Goal: Task Accomplishment & Management: Use online tool/utility

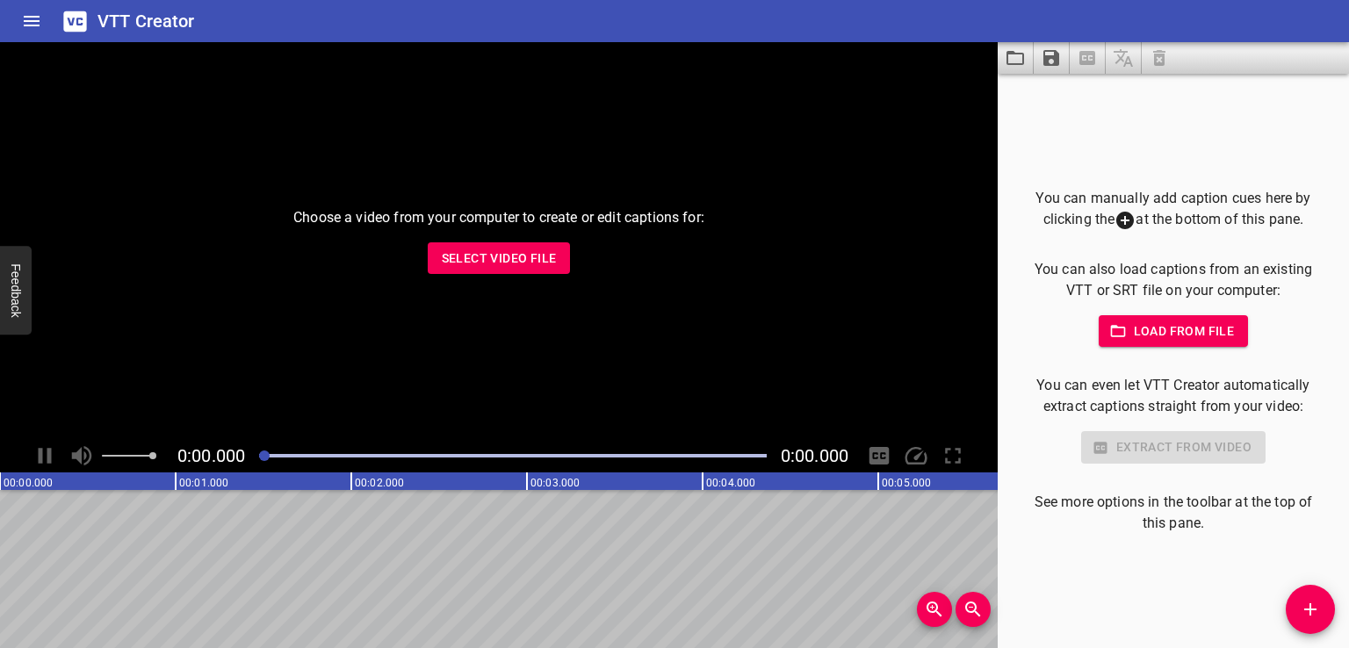
click at [541, 258] on span "Select Video File" at bounding box center [499, 259] width 115 height 22
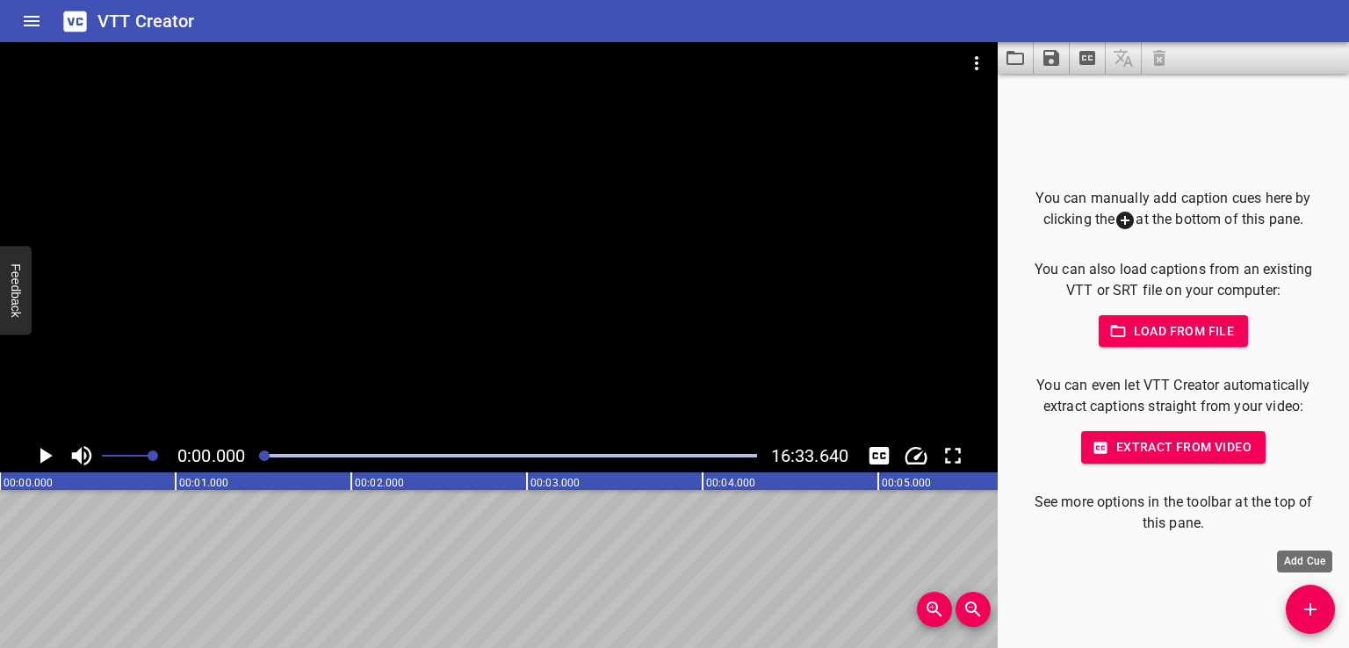
click at [1302, 609] on icon "Add Cue" at bounding box center [1309, 609] width 21 height 21
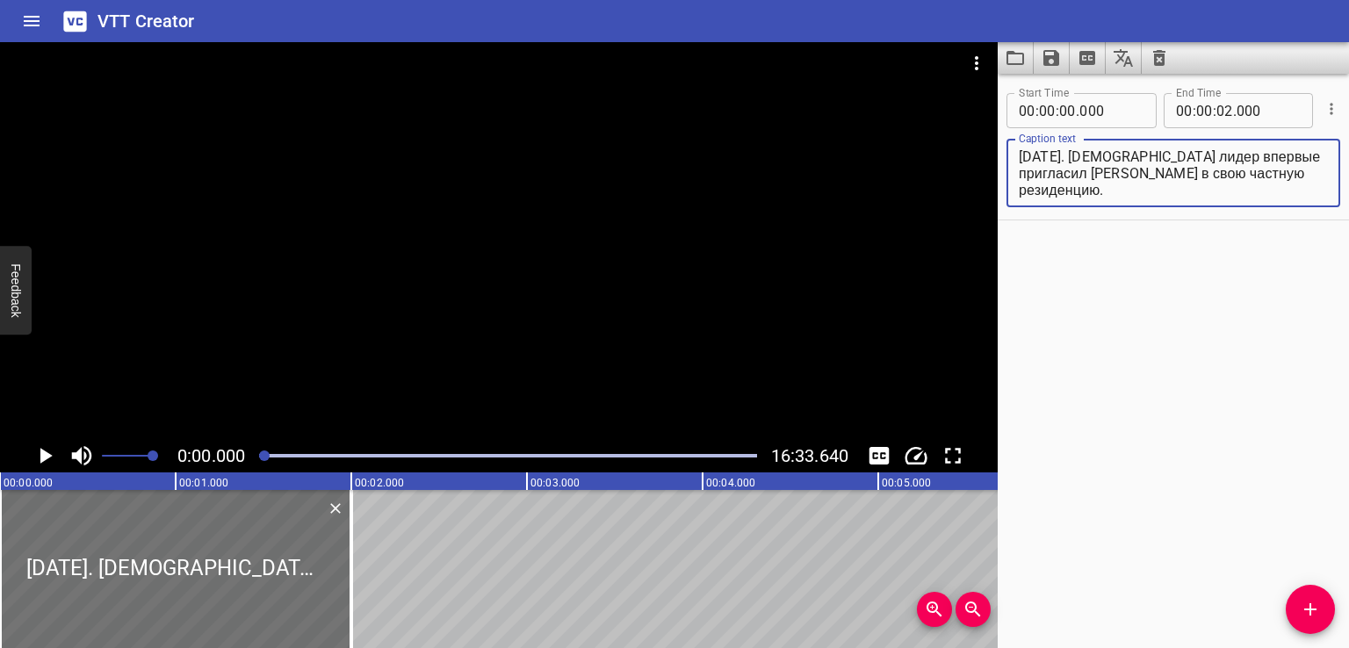
click at [1195, 401] on div "Start Time 00 : 00 : 00 . 000 Start Time End Time 00 : 00 : 02 . 000 End Time C…" at bounding box center [1172, 361] width 351 height 574
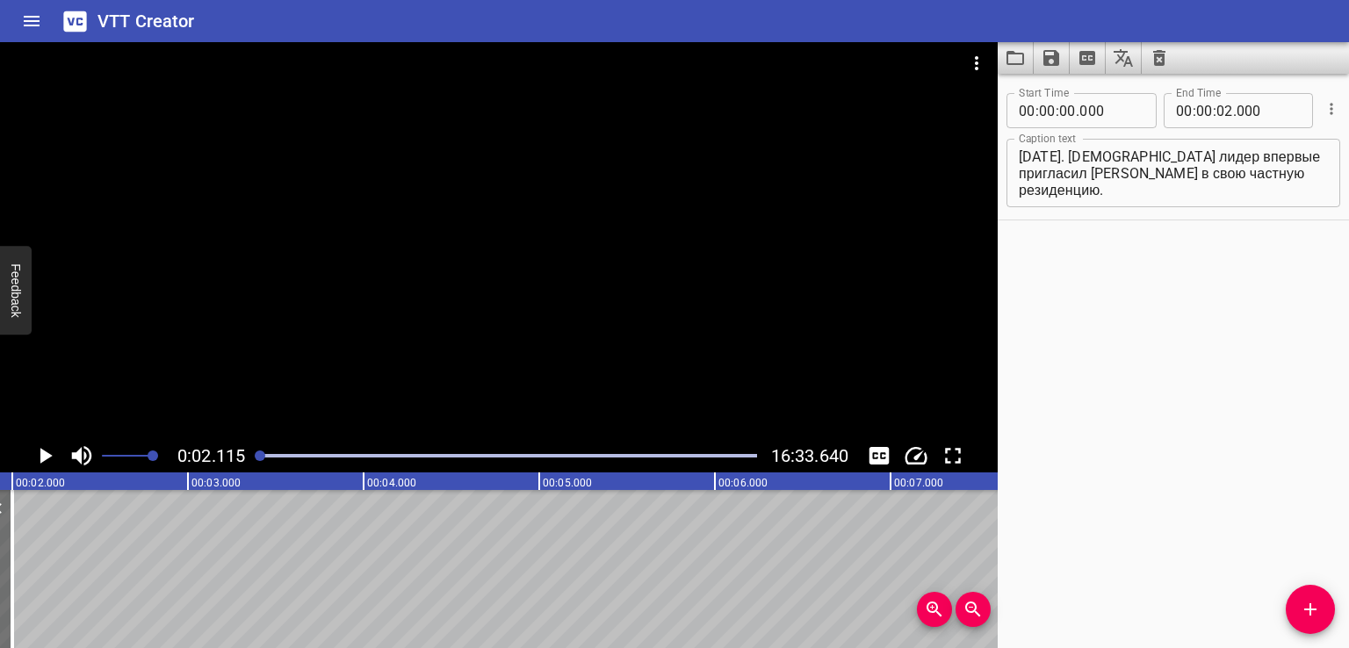
scroll to position [0, 371]
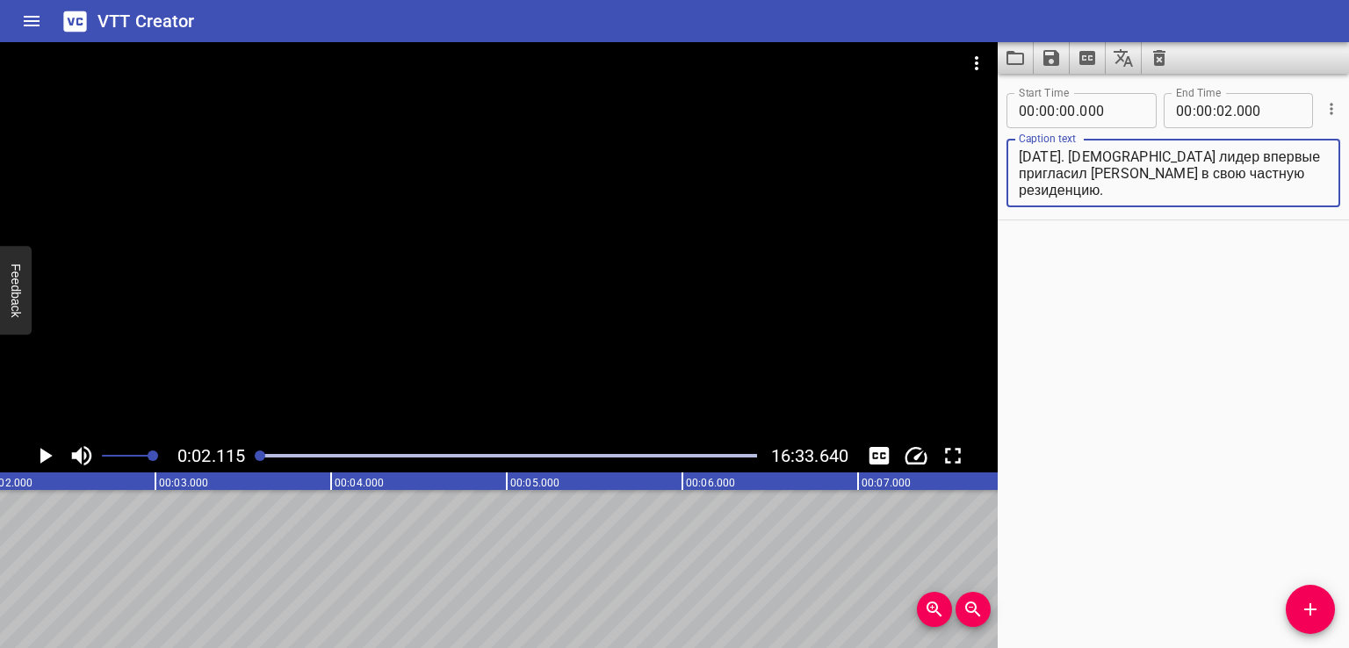
drag, startPoint x: 1134, startPoint y: 152, endPoint x: 1206, endPoint y: 255, distance: 125.4
click at [1206, 255] on div "Start Time 00 : 00 : 00 . 000 Start Time End Time 00 : 00 : 02 . 000 End Time C…" at bounding box center [1172, 361] width 351 height 574
type textarea "[DATE]."
click at [1299, 603] on icon "Add Cue" at bounding box center [1309, 609] width 21 height 21
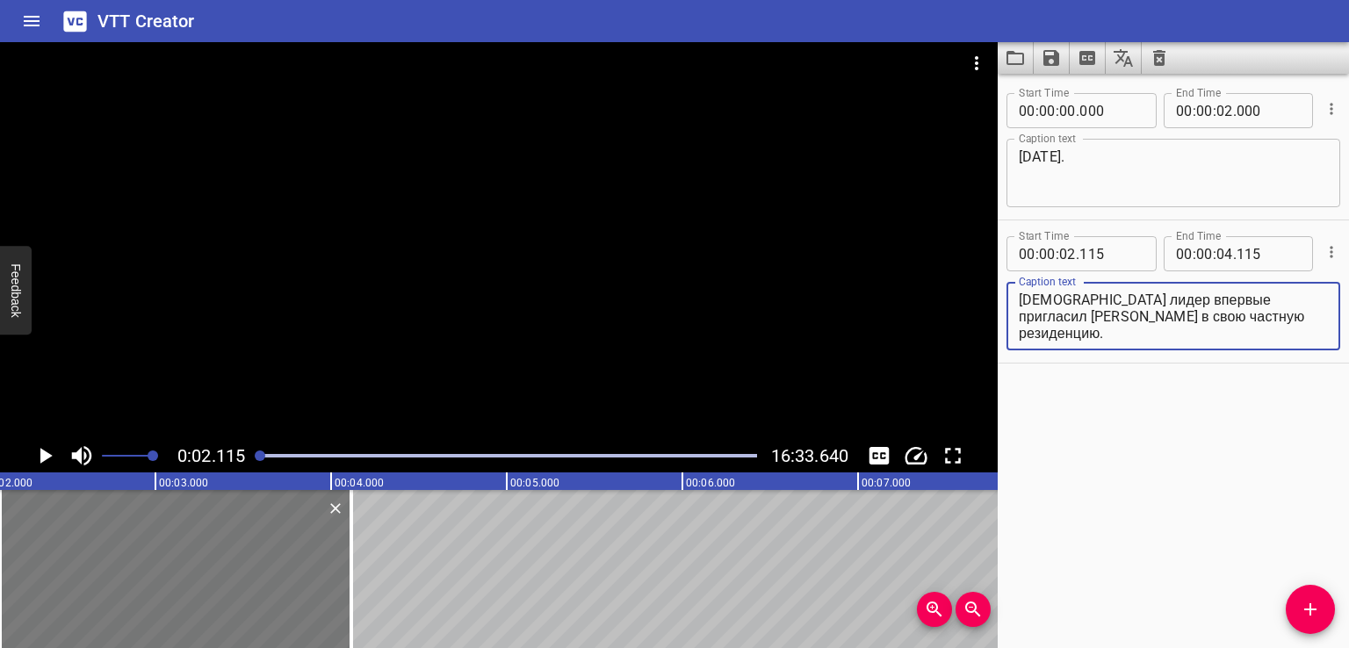
type textarea "[DEMOGRAPHIC_DATA] лидер впервые пригласил [PERSON_NAME] в свою частную резиден…"
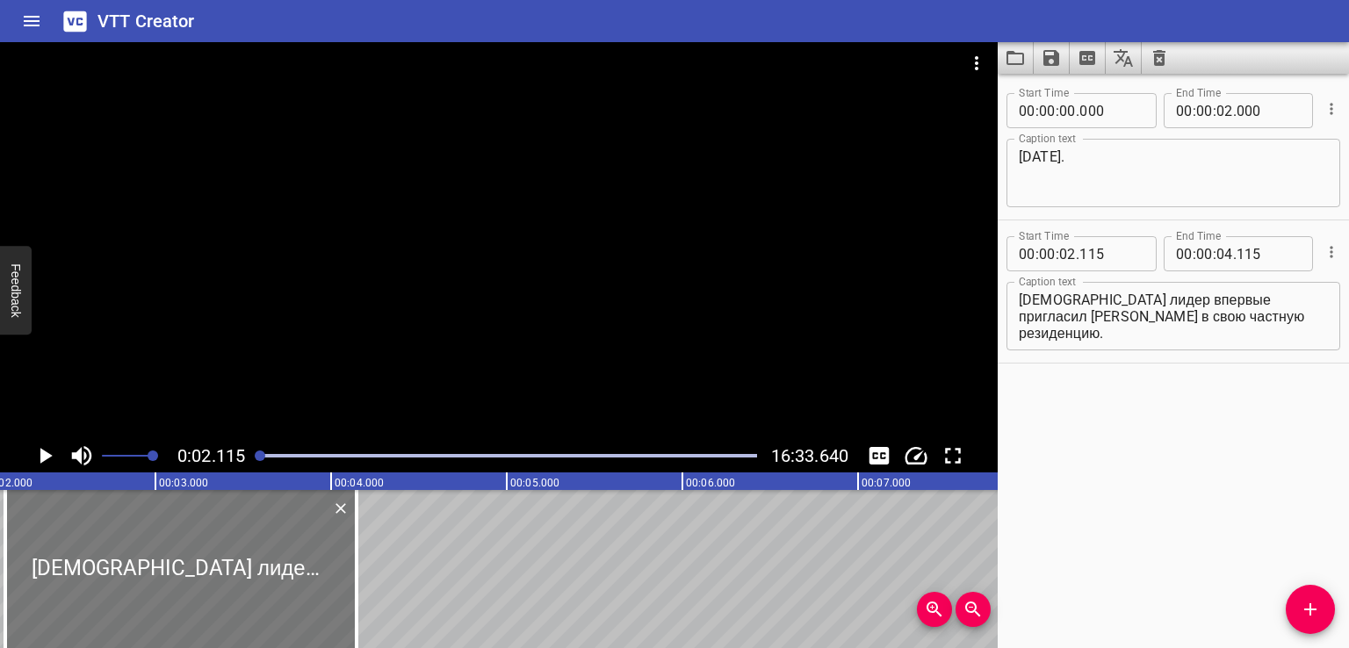
click at [97, 586] on div at bounding box center [180, 569] width 351 height 158
type input "145"
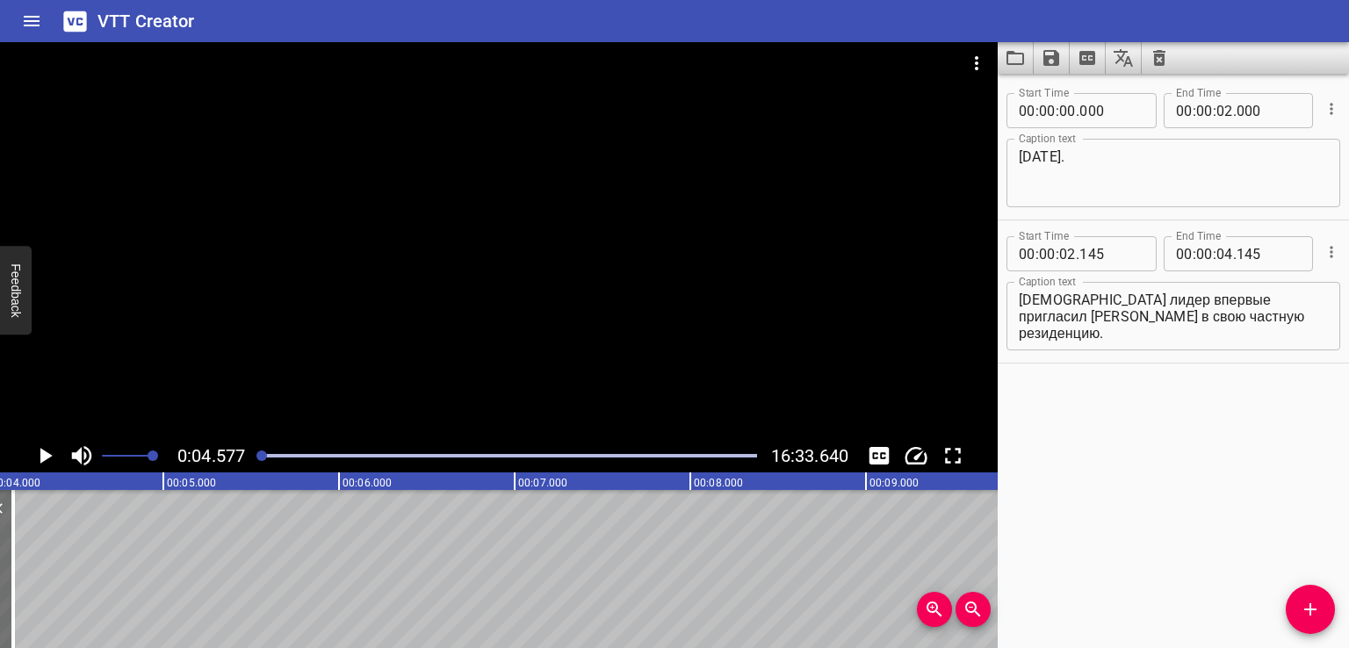
scroll to position [0, 698]
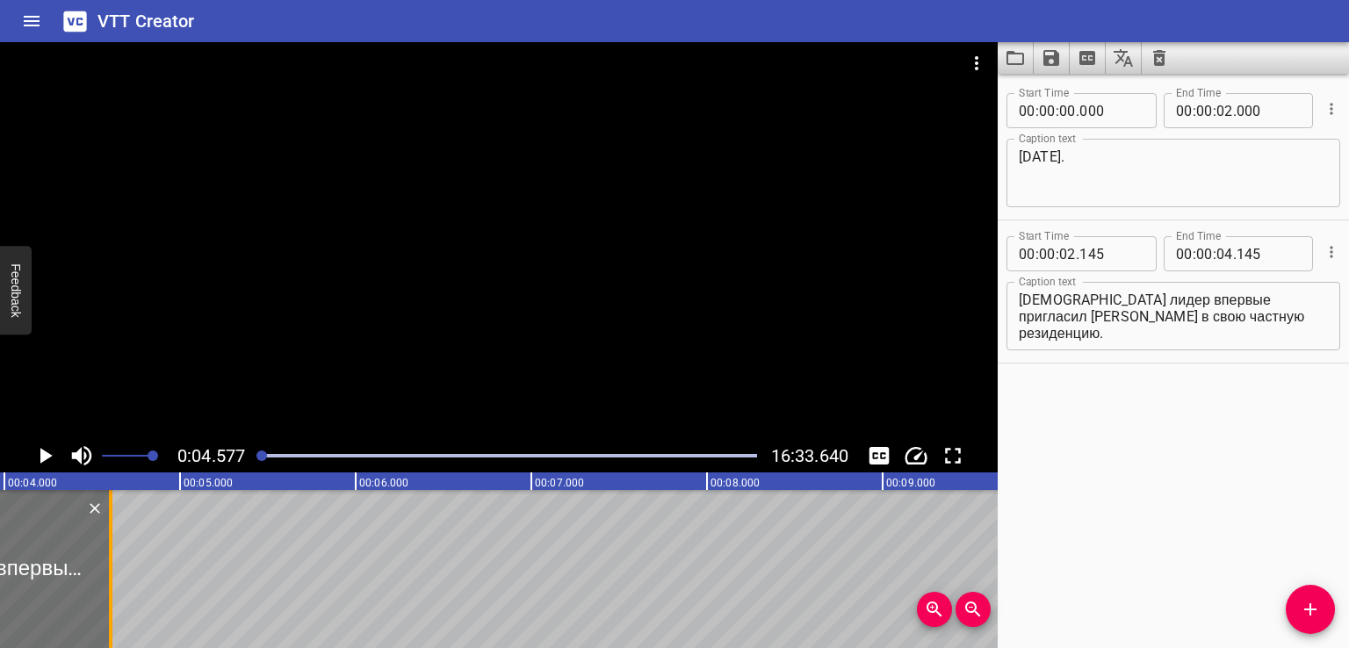
drag, startPoint x: 32, startPoint y: 573, endPoint x: 112, endPoint y: 571, distance: 80.8
click at [112, 571] on div at bounding box center [111, 569] width 18 height 158
type input "605"
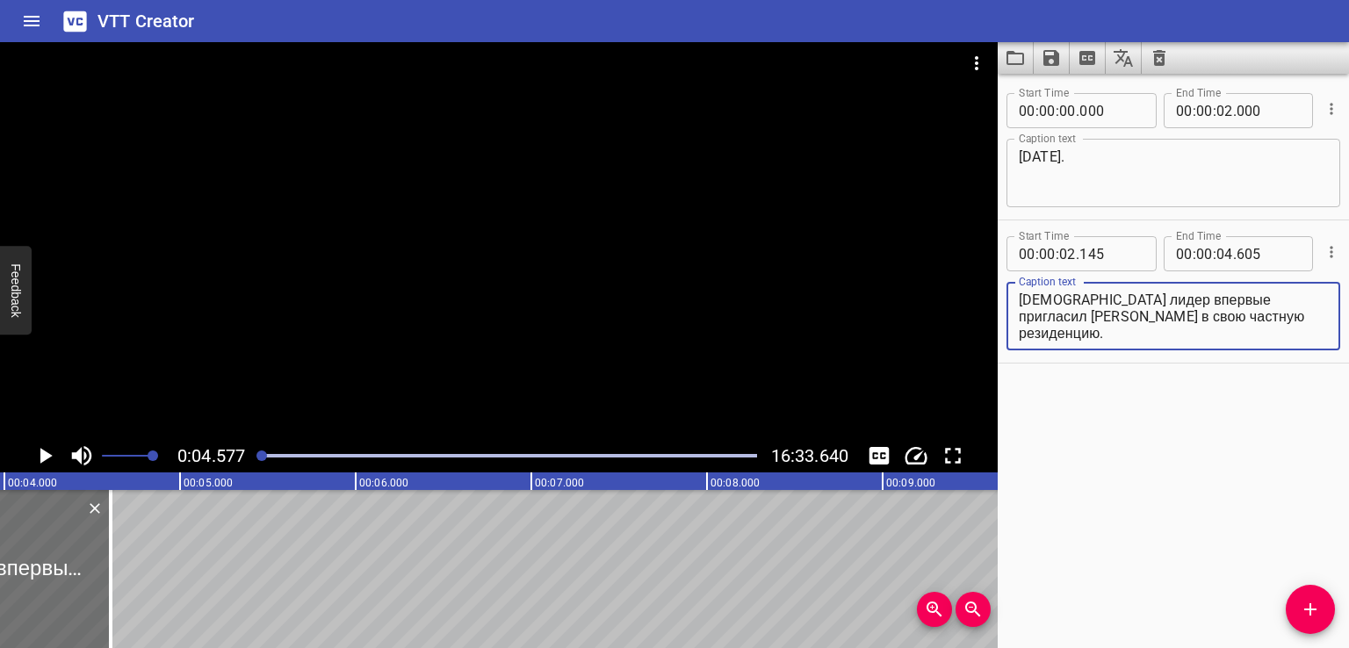
drag, startPoint x: 1177, startPoint y: 315, endPoint x: 1285, endPoint y: 391, distance: 131.8
click at [1285, 391] on div "Start Time 00 : 00 : 00 . 000 Start Time End Time 00 : 00 : 02 . 000 End Time C…" at bounding box center [1172, 361] width 351 height 574
type textarea "[DEMOGRAPHIC_DATA] лидер впервые пригласил [PERSON_NAME]"
click at [1303, 613] on icon "Add Cue" at bounding box center [1309, 609] width 21 height 21
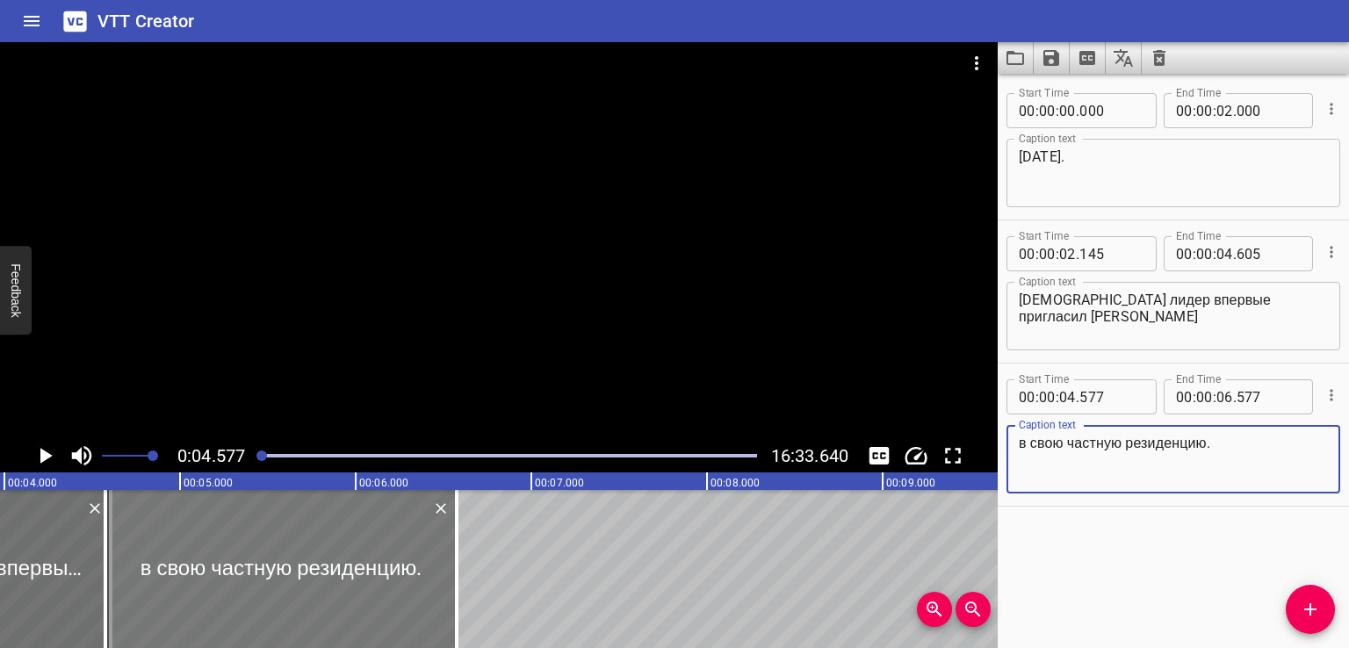
type textarea "в свою частную резиденцию."
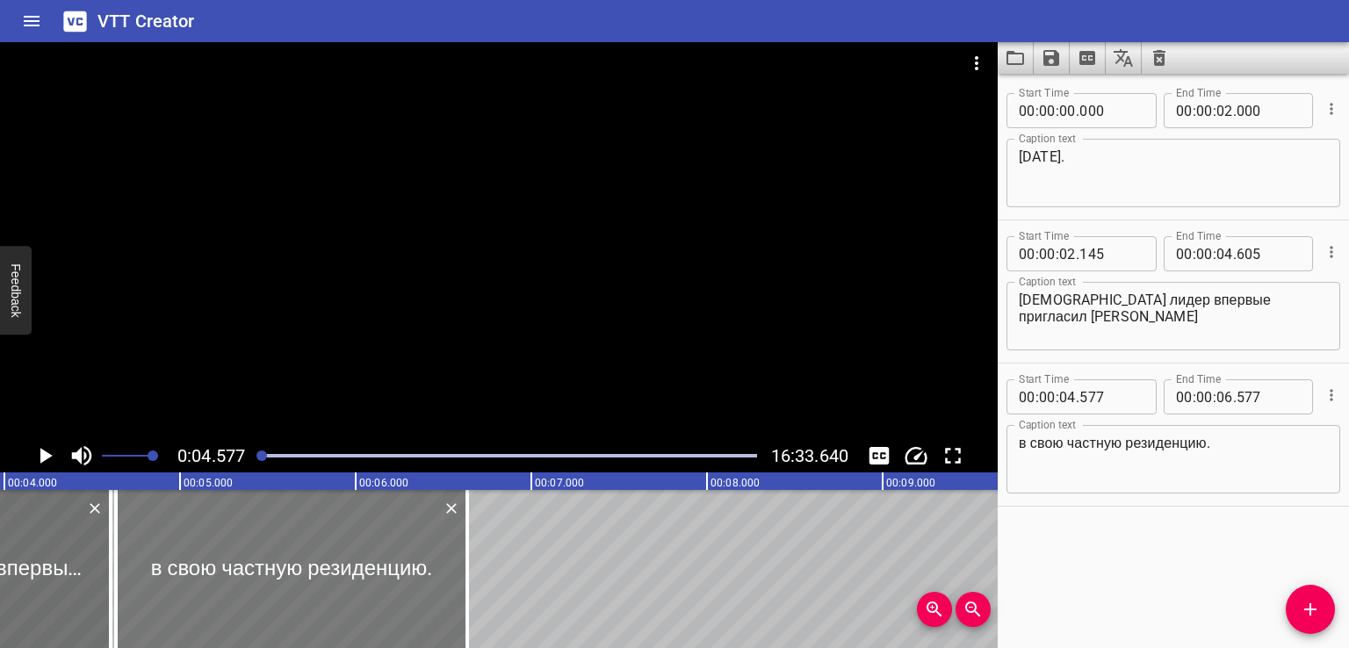
drag, startPoint x: 183, startPoint y: 576, endPoint x: 195, endPoint y: 576, distance: 11.4
click at [195, 576] on div at bounding box center [291, 569] width 351 height 158
type input "642"
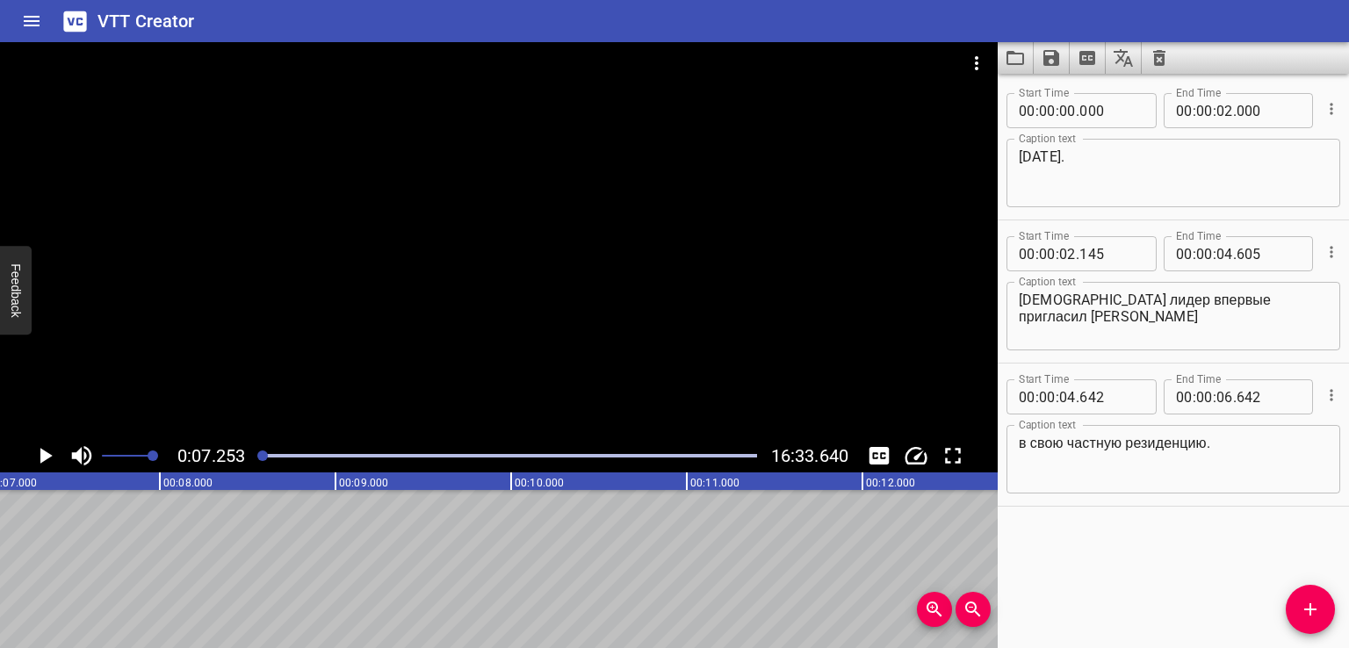
scroll to position [0, 1273]
click at [1302, 605] on icon "Add Cue" at bounding box center [1309, 609] width 21 height 21
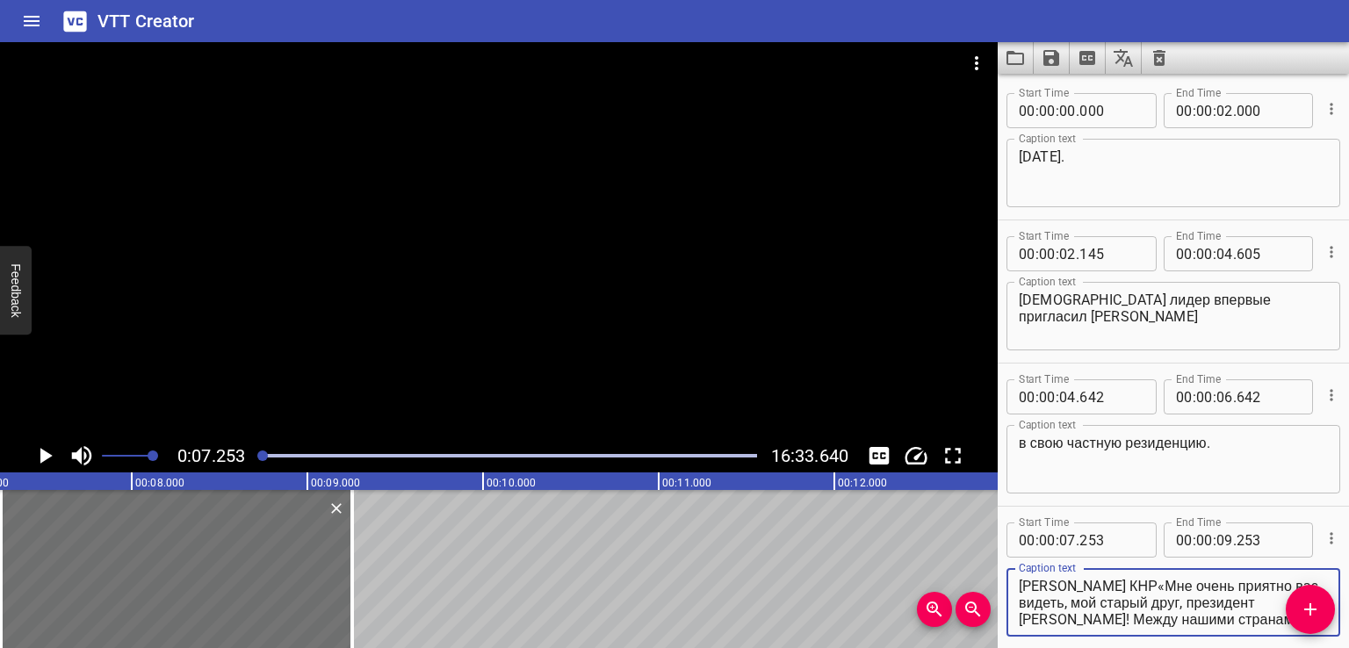
scroll to position [32, 0]
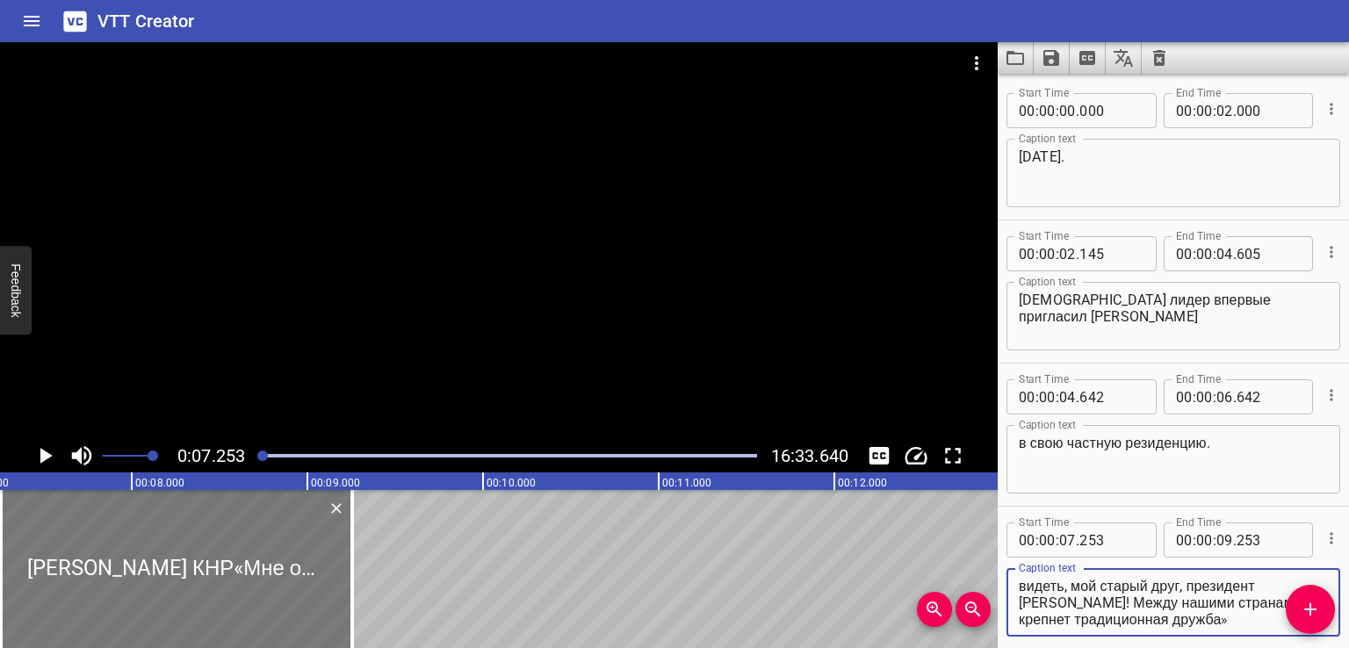
type textarea "[PERSON_NAME] КНР«Мне очень приятно вас видеть, мой старый друг, президент [PER…"
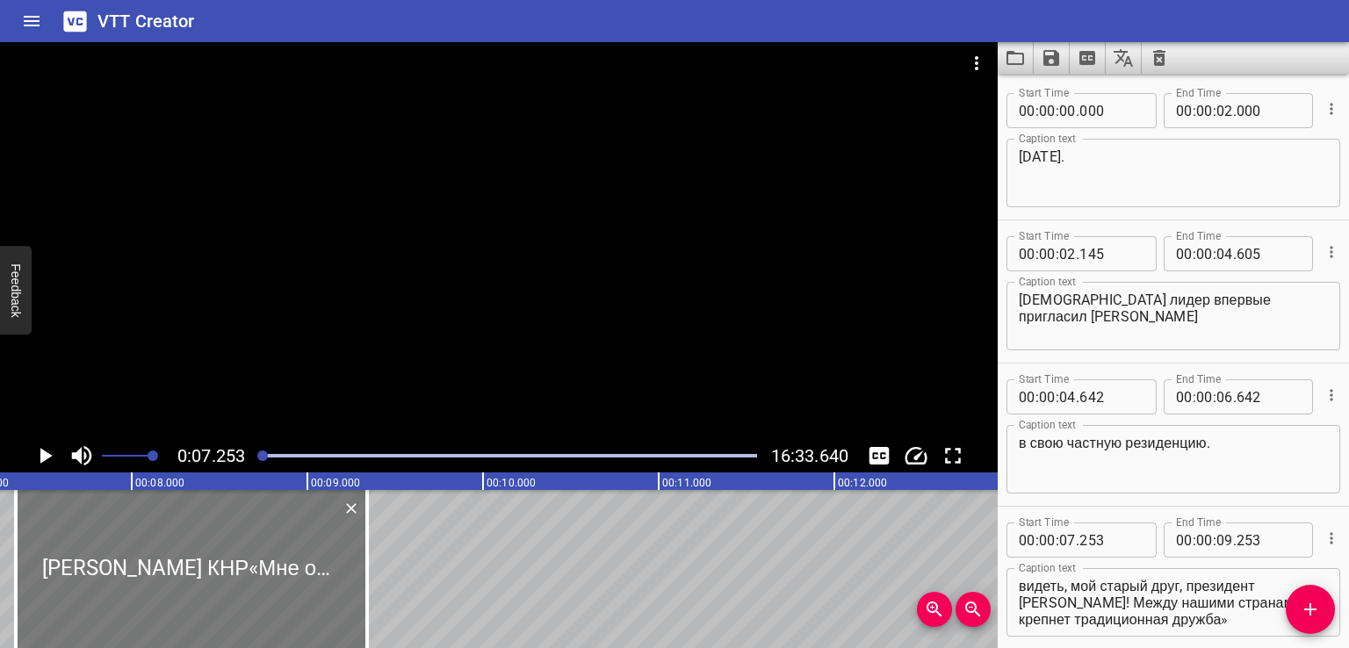
click at [260, 572] on div at bounding box center [191, 569] width 351 height 158
type input "338"
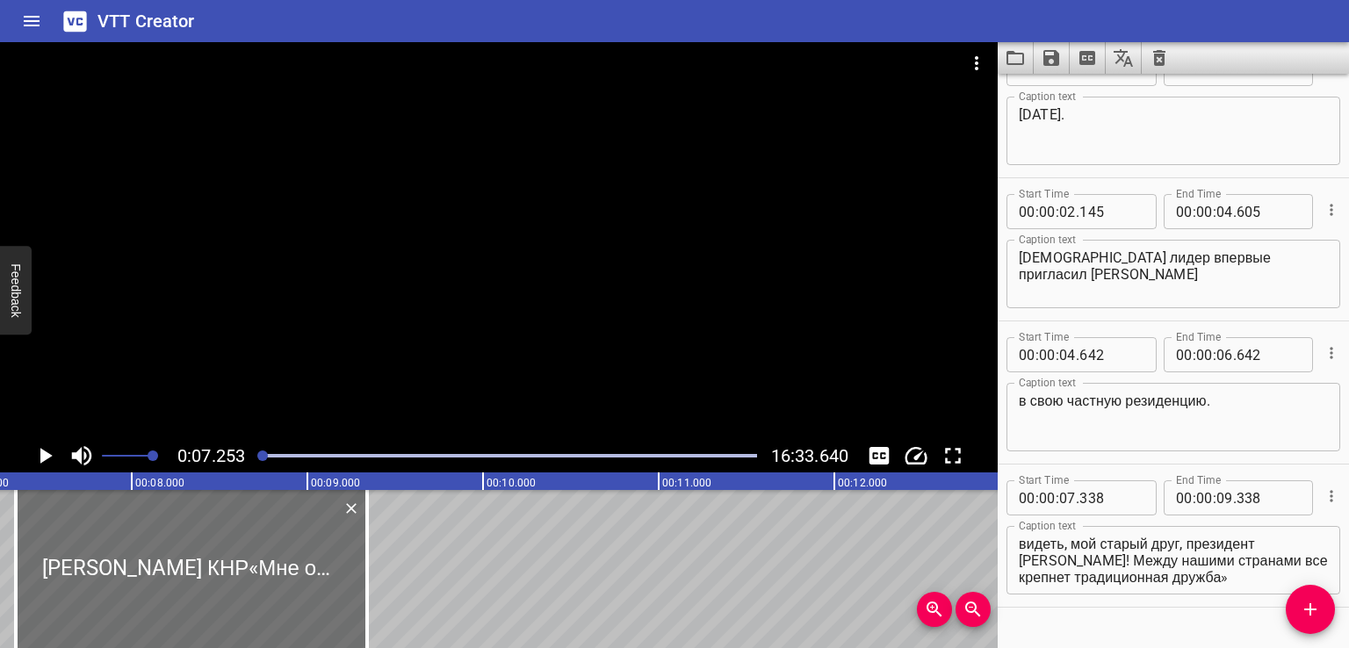
scroll to position [81, 0]
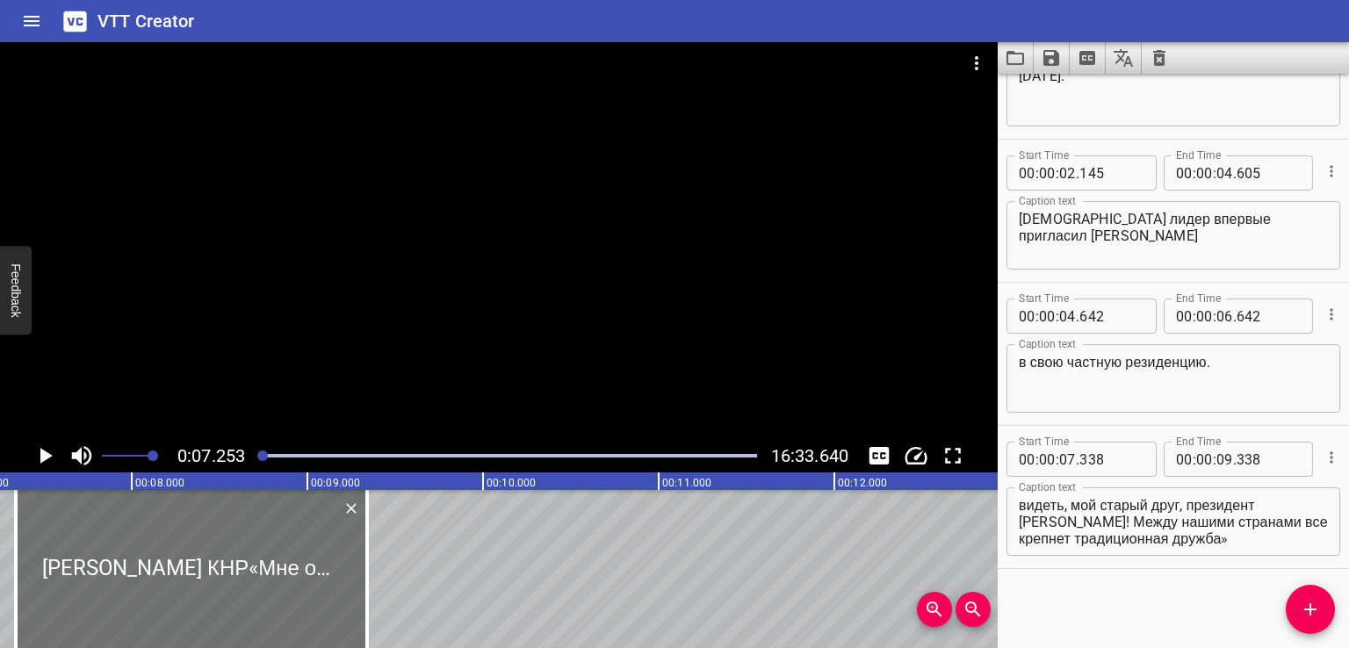
click at [1085, 546] on div "[PERSON_NAME] КНР«Мне очень приятно вас видеть, мой старый друг, президент [PER…" at bounding box center [1173, 521] width 334 height 68
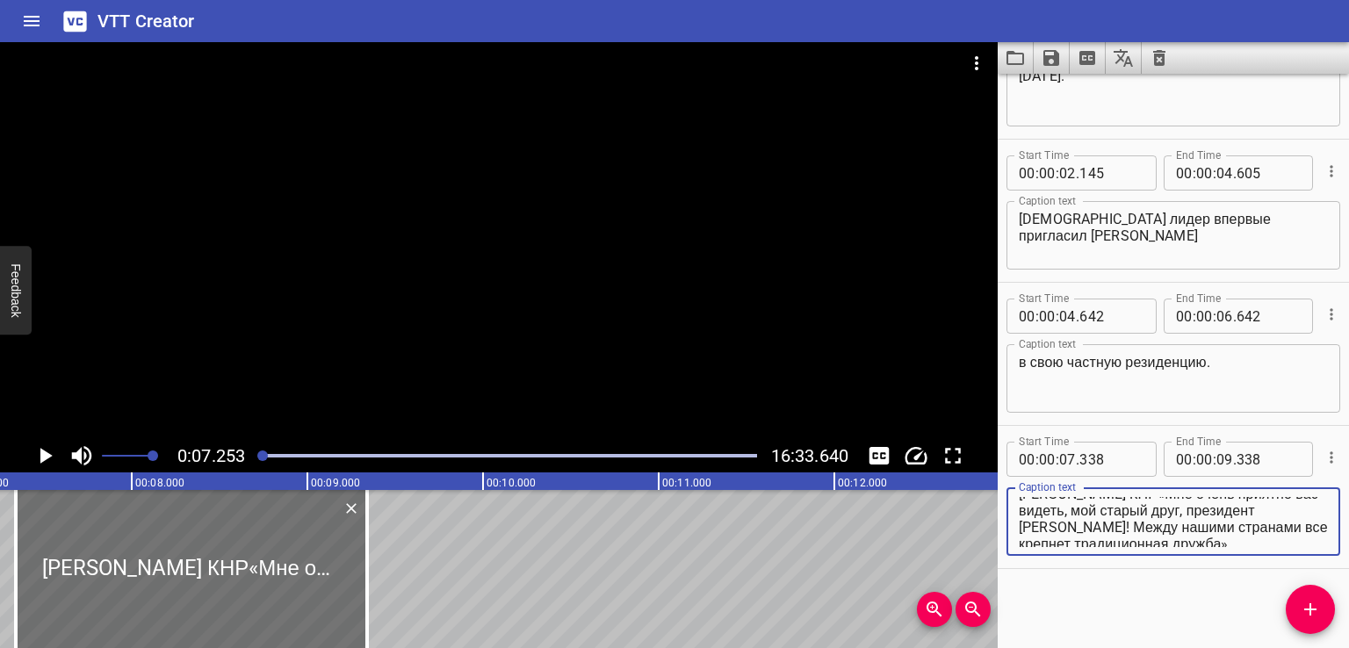
scroll to position [0, 0]
click at [1103, 504] on textarea "[PERSON_NAME] КНР«Мне очень приятно вас видеть, мой старый друг, президент [PER…" at bounding box center [1172, 522] width 309 height 50
click at [1237, 503] on textarea "[PERSON_NAME] Руководитель КНР«Мне очень приятно вас видеть, мой старый друг, п…" at bounding box center [1172, 522] width 309 height 50
click at [1028, 516] on textarea "[PERSON_NAME] Руководитель КНР «Мне очень приятно вас видеть, мой старый друг, …" at bounding box center [1172, 522] width 309 height 50
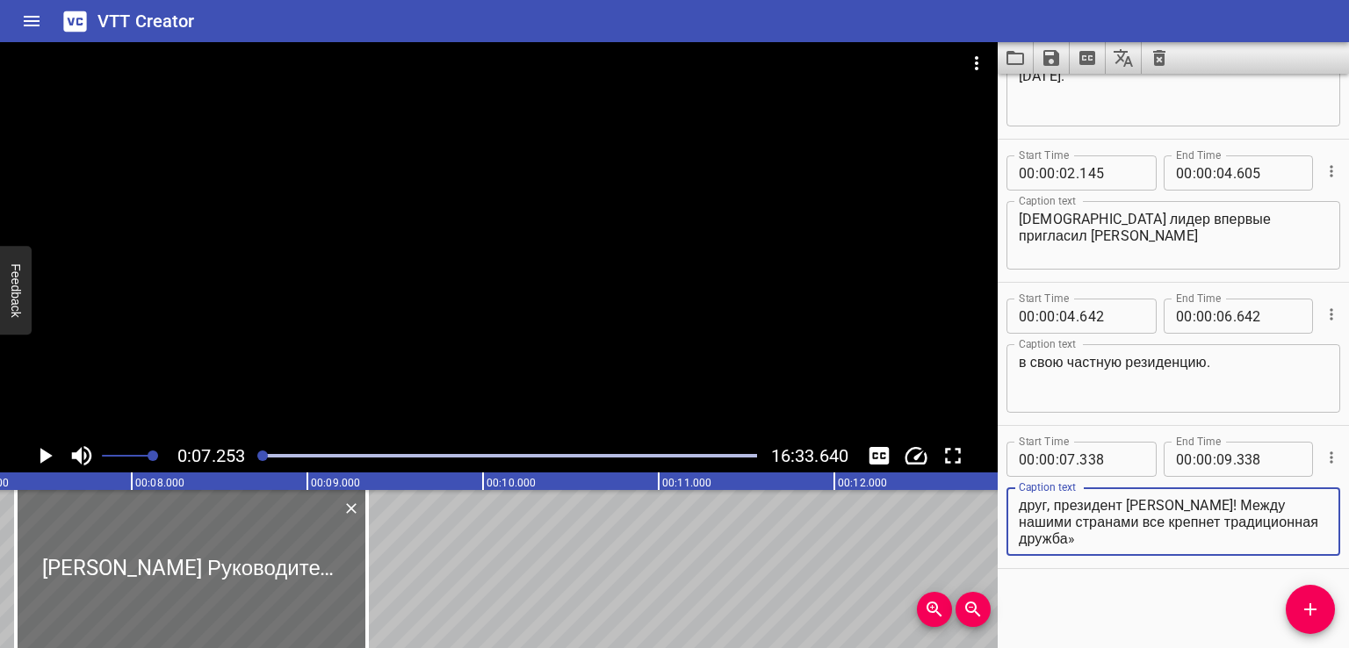
drag, startPoint x: 1106, startPoint y: 535, endPoint x: 1255, endPoint y: 550, distance: 149.1
click at [1255, 550] on div "[PERSON_NAME] Руководитель КНР Мне очень приятно вас видеть, мой старый друг, п…" at bounding box center [1173, 521] width 334 height 68
type textarea "[PERSON_NAME] Руководитель КНР Мне очень приятно вас видеть, мой старый друг,"
click at [1205, 597] on div "Start Time 00 : 00 : 00 . 000 Start Time End Time 00 : 00 : 02 . 000 End Time C…" at bounding box center [1172, 361] width 351 height 574
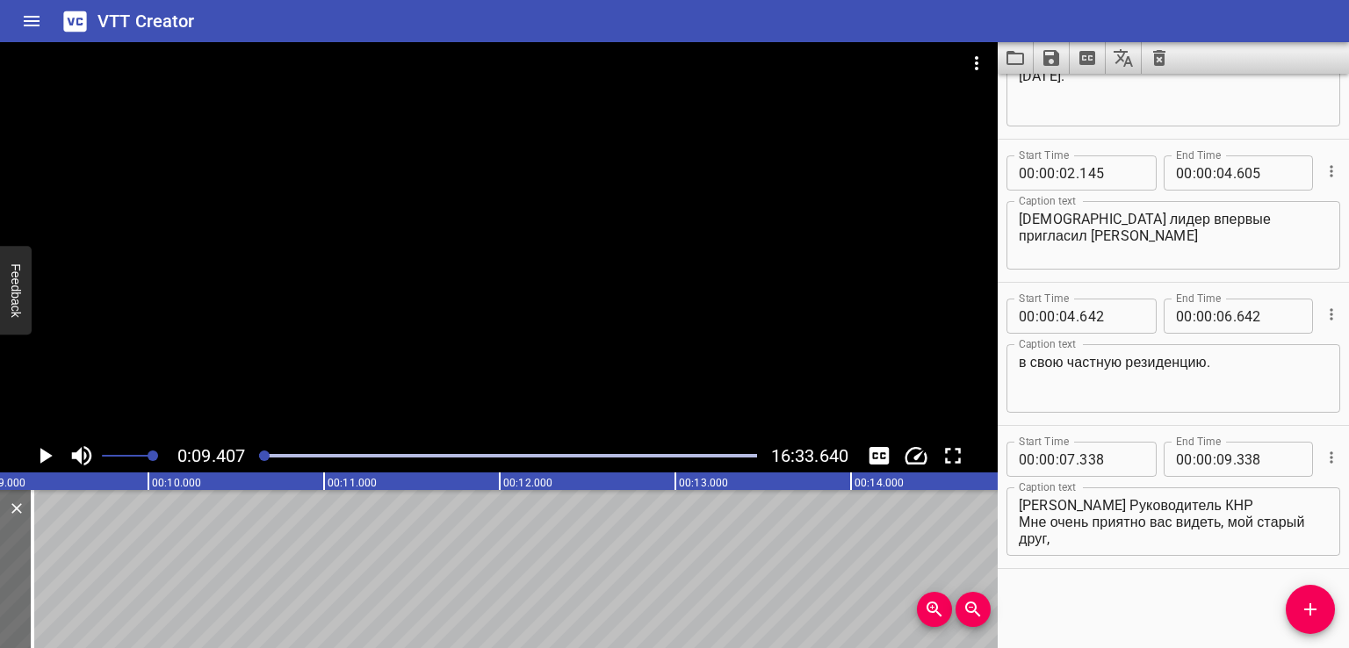
scroll to position [0, 1651]
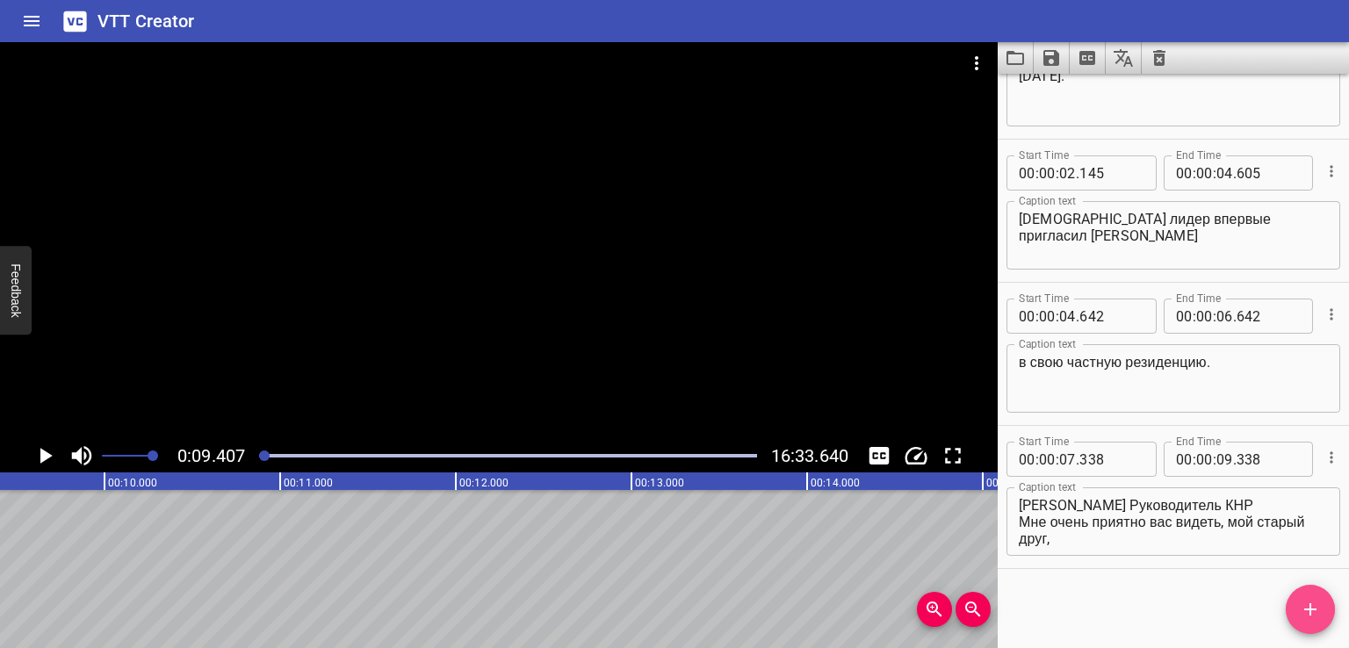
click at [1306, 603] on icon "Add Cue" at bounding box center [1309, 609] width 21 height 21
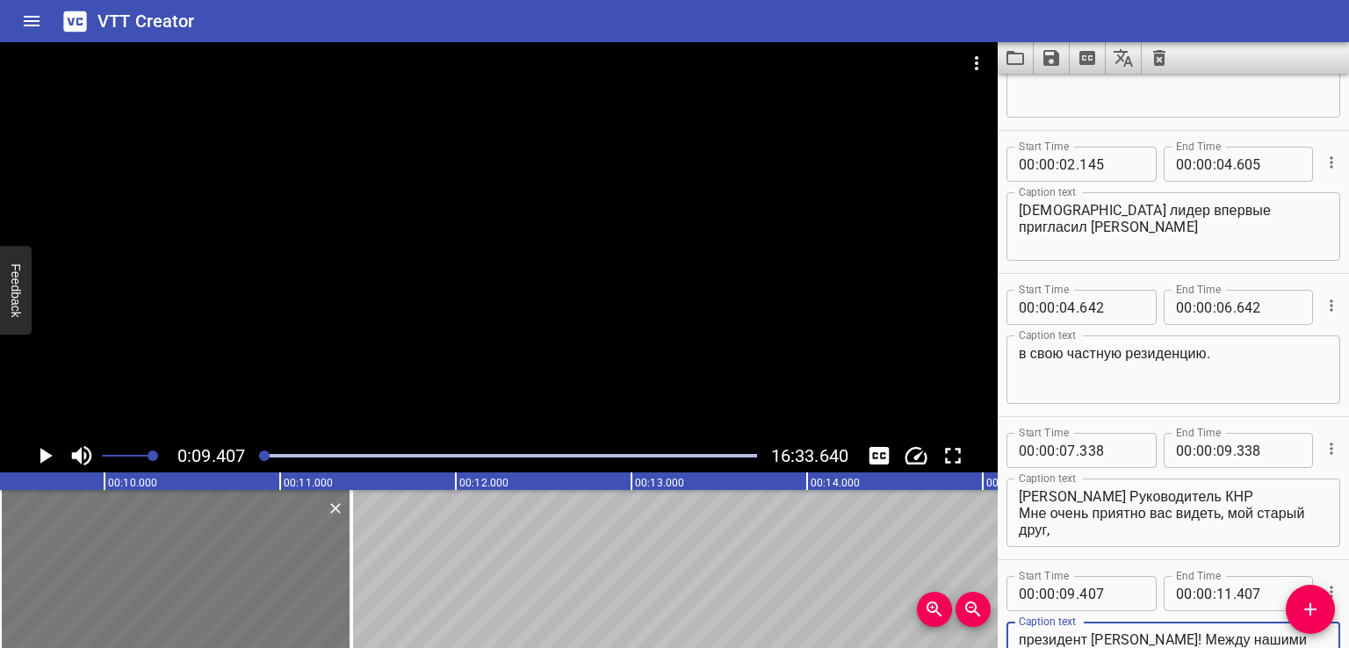
scroll to position [123, 0]
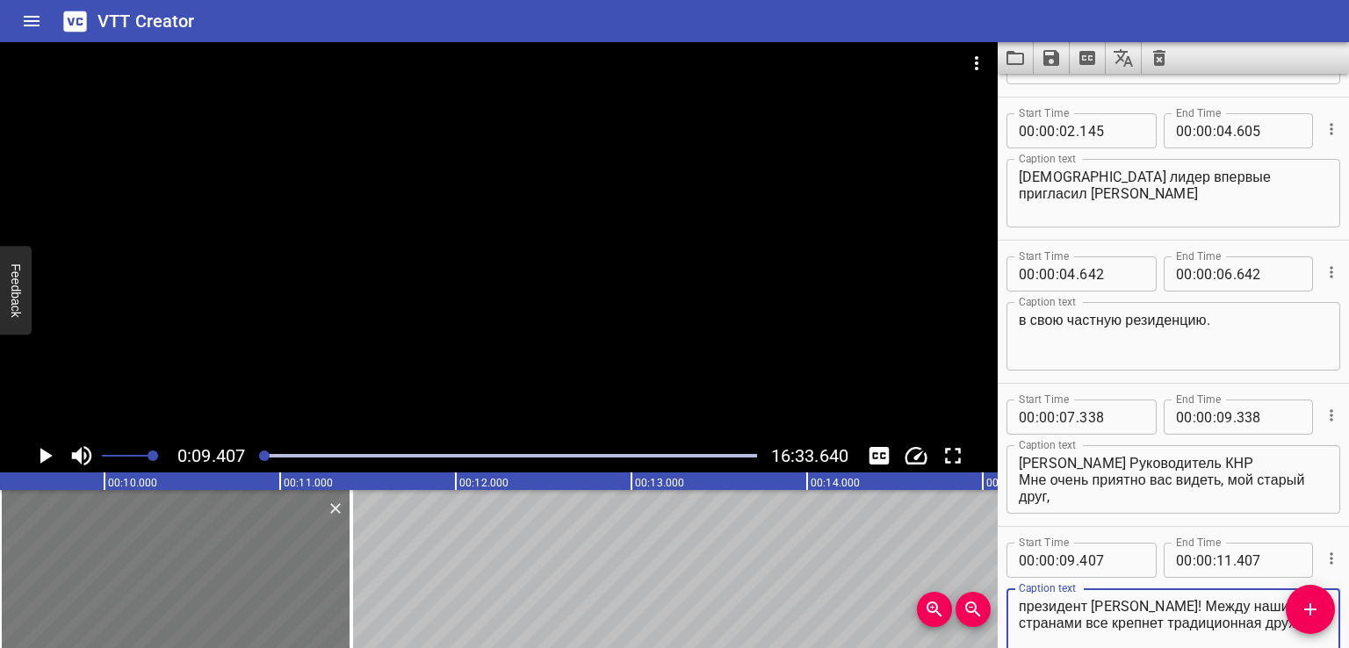
type textarea "президент [PERSON_NAME]! Между нашими странами все крепнет традиционная дружба»"
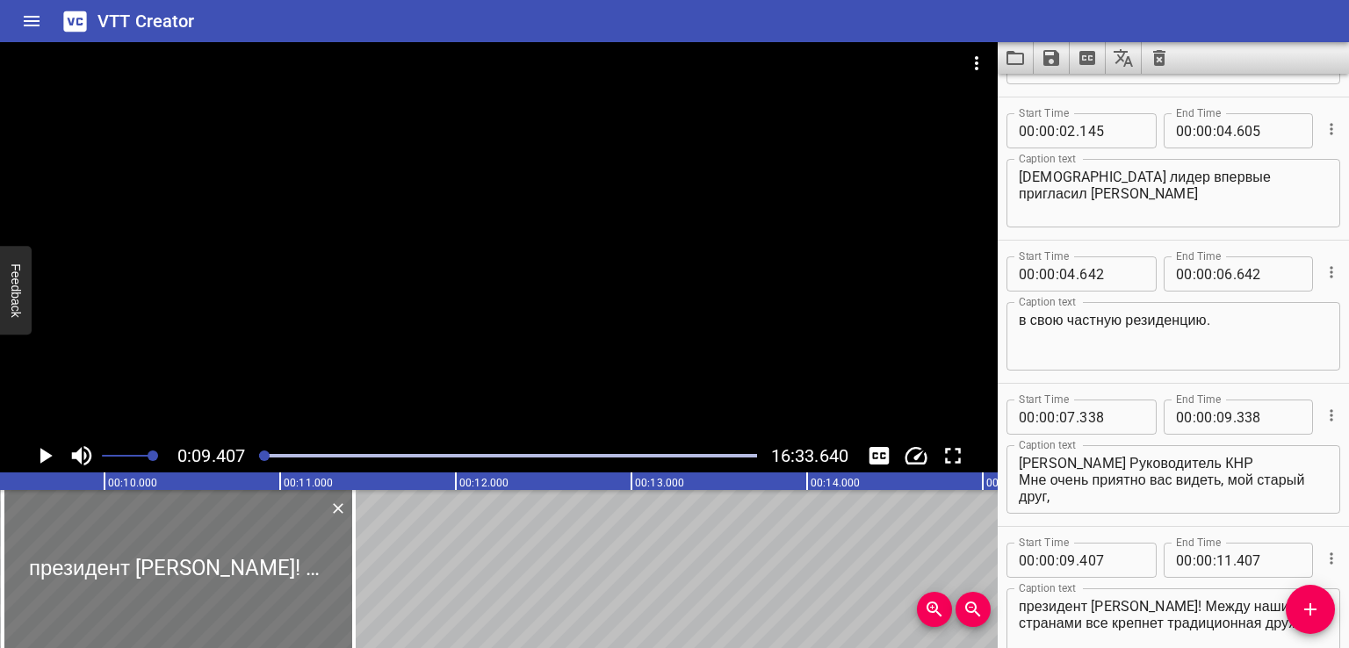
click at [82, 572] on div at bounding box center [178, 569] width 351 height 158
type input "437"
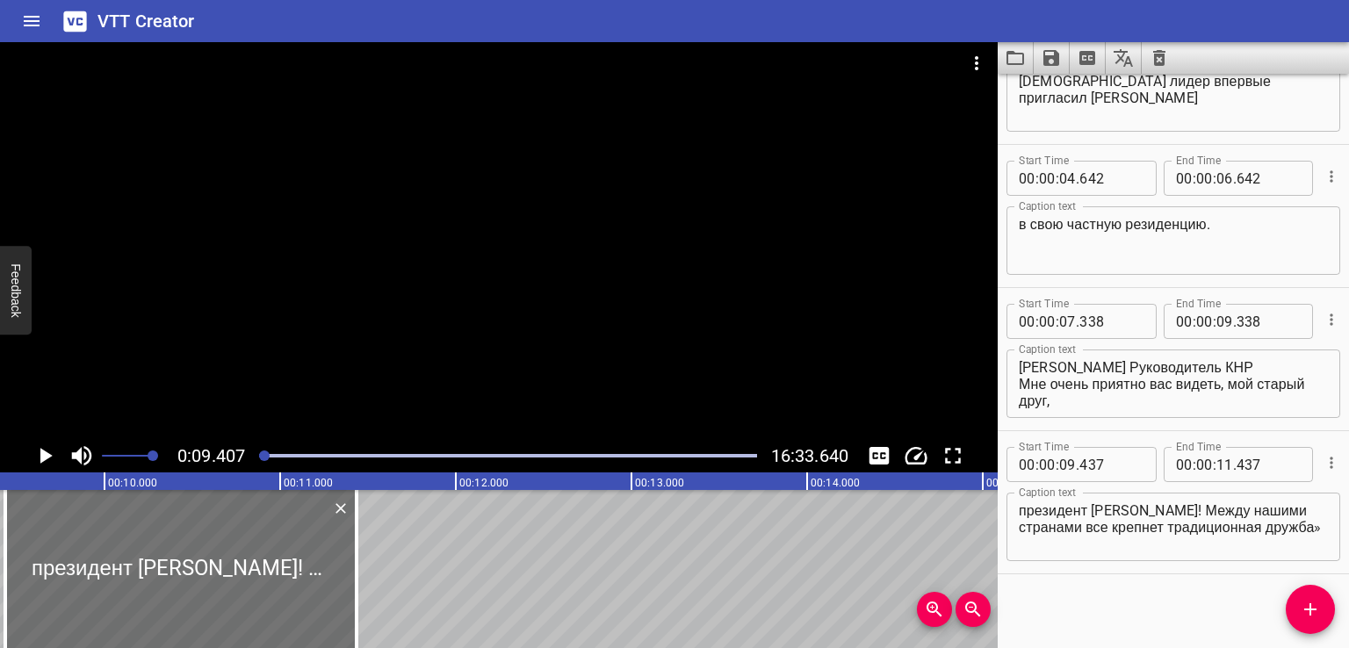
scroll to position [224, 0]
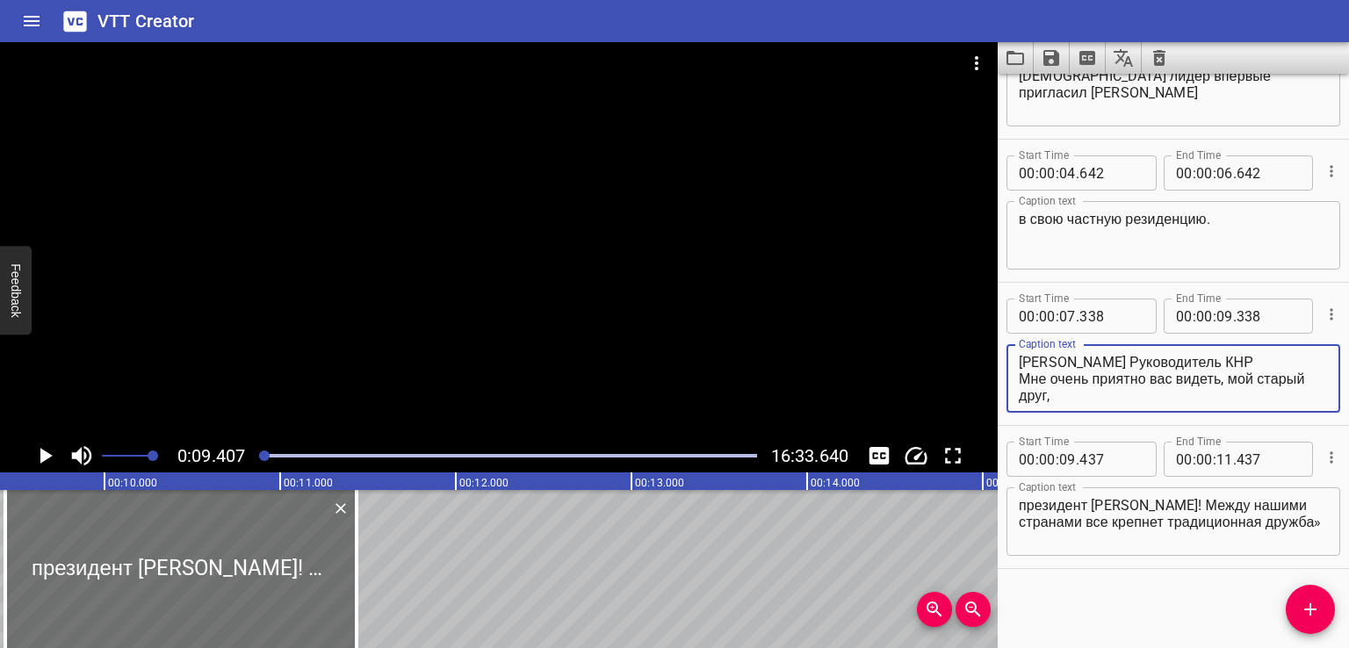
drag, startPoint x: 1233, startPoint y: 384, endPoint x: 1315, endPoint y: 432, distance: 95.6
click at [1315, 432] on div "Start Time 00 : 00 : 00 . 000 Start Time End Time 00 : 00 : 02 . 000 End Time C…" at bounding box center [1172, 211] width 351 height 716
type textarea "[PERSON_NAME] Руководитель КНР Мне очень приятно вас видеть,"
click at [1019, 504] on textarea "президент [PERSON_NAME]! Между нашими странами все крепнет традиционная дружба»" at bounding box center [1172, 522] width 309 height 50
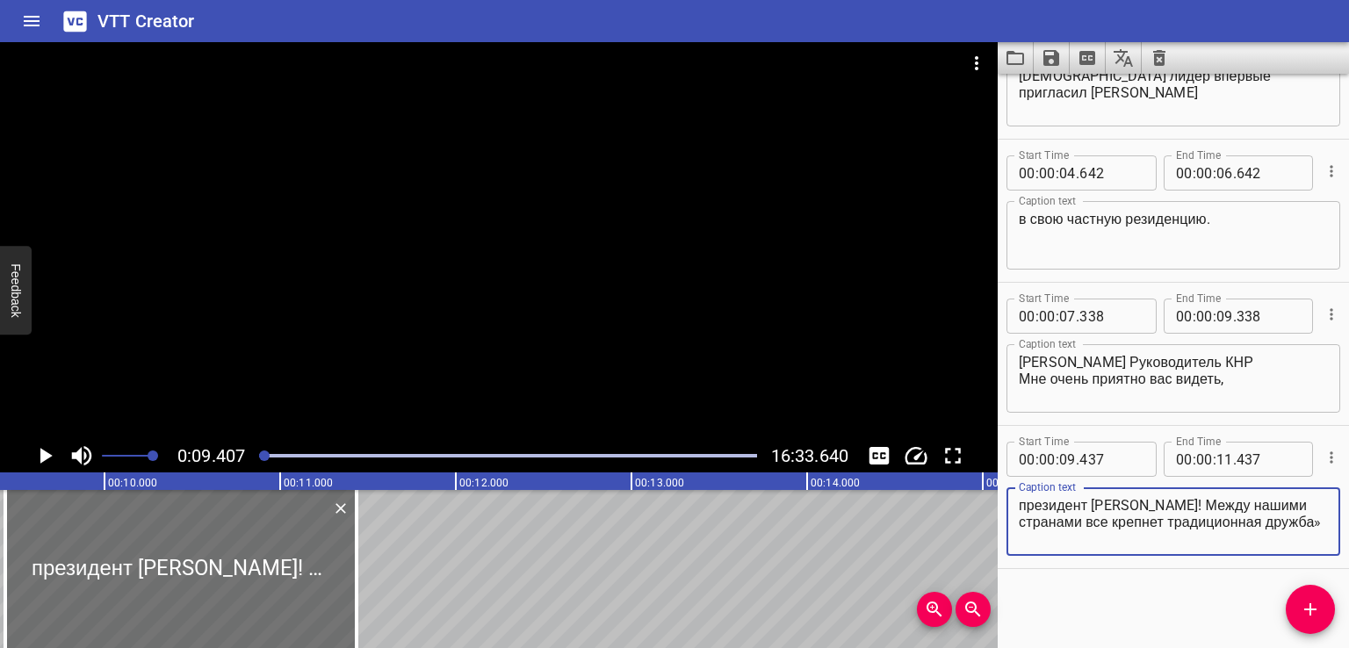
paste textarea "мой старый друг,"
drag, startPoint x: 1020, startPoint y: 521, endPoint x: 1208, endPoint y: 564, distance: 192.7
click at [1208, 564] on div "Start Time 00 : 00 : 09 . 437 Start Time End Time 00 : 00 : 11 . 437 End Time C…" at bounding box center [1172, 497] width 351 height 142
type textarea "мой старый друг, президент [PERSON_NAME]!"
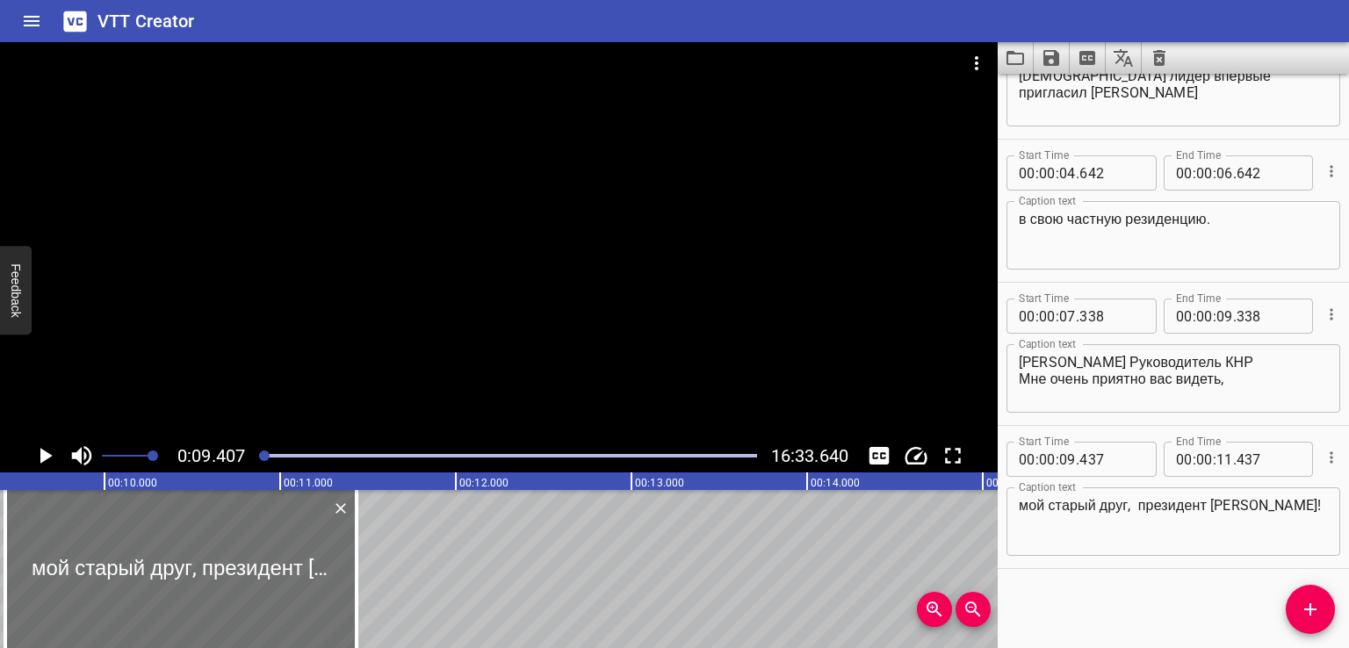
click at [1155, 605] on div "Start Time 00 : 00 : 00 . 000 Start Time End Time 00 : 00 : 02 . 000 End Time C…" at bounding box center [1172, 361] width 351 height 574
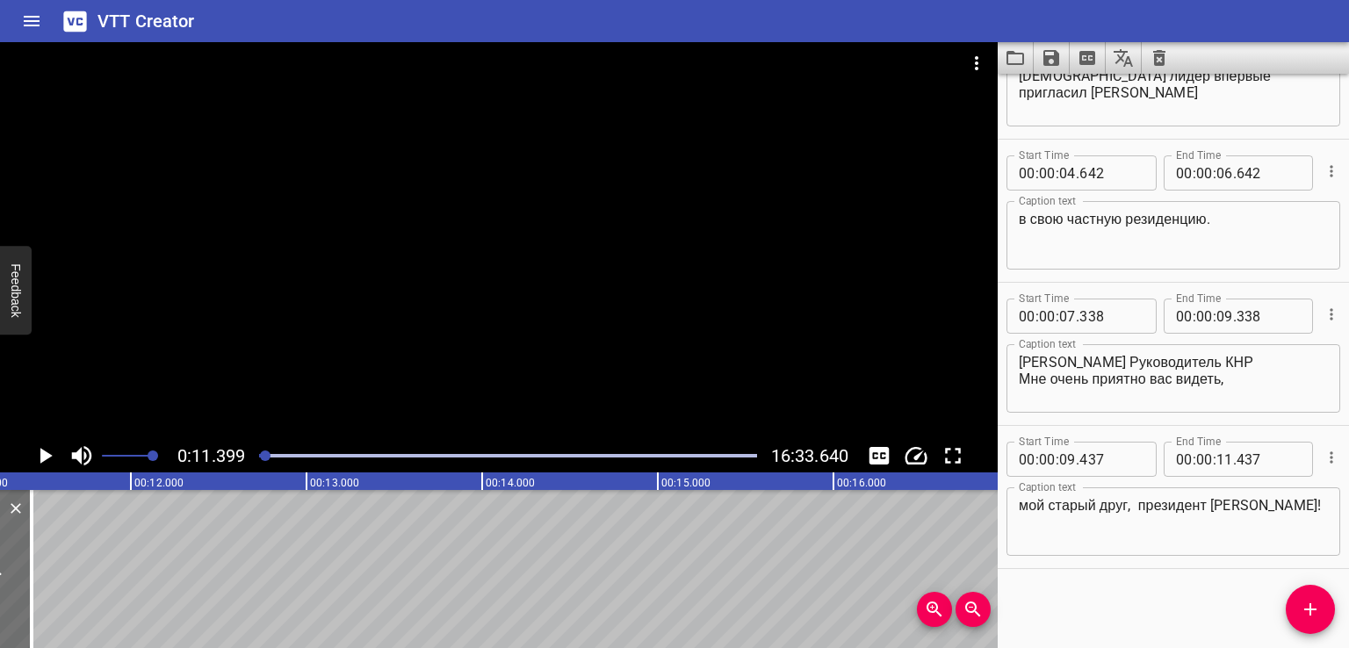
scroll to position [0, 2002]
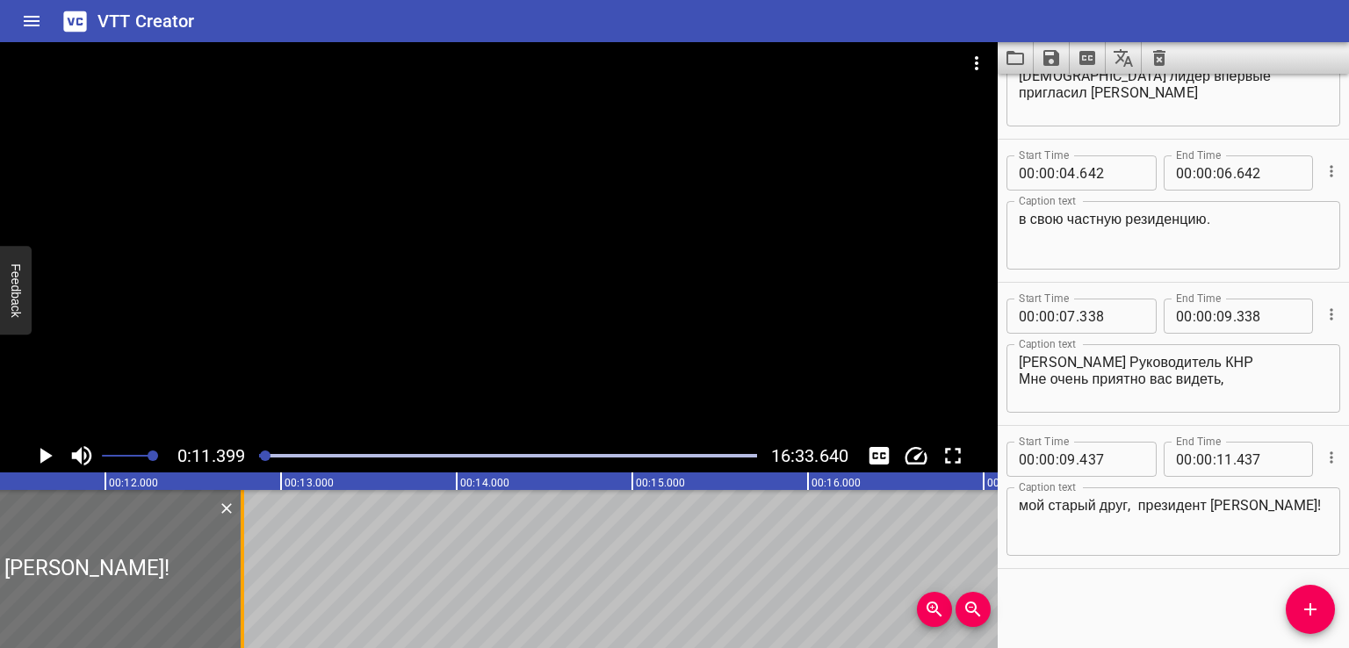
drag, startPoint x: 8, startPoint y: 577, endPoint x: 244, endPoint y: 561, distance: 236.7
click at [244, 561] on div at bounding box center [243, 569] width 18 height 158
type input "12"
type input "782"
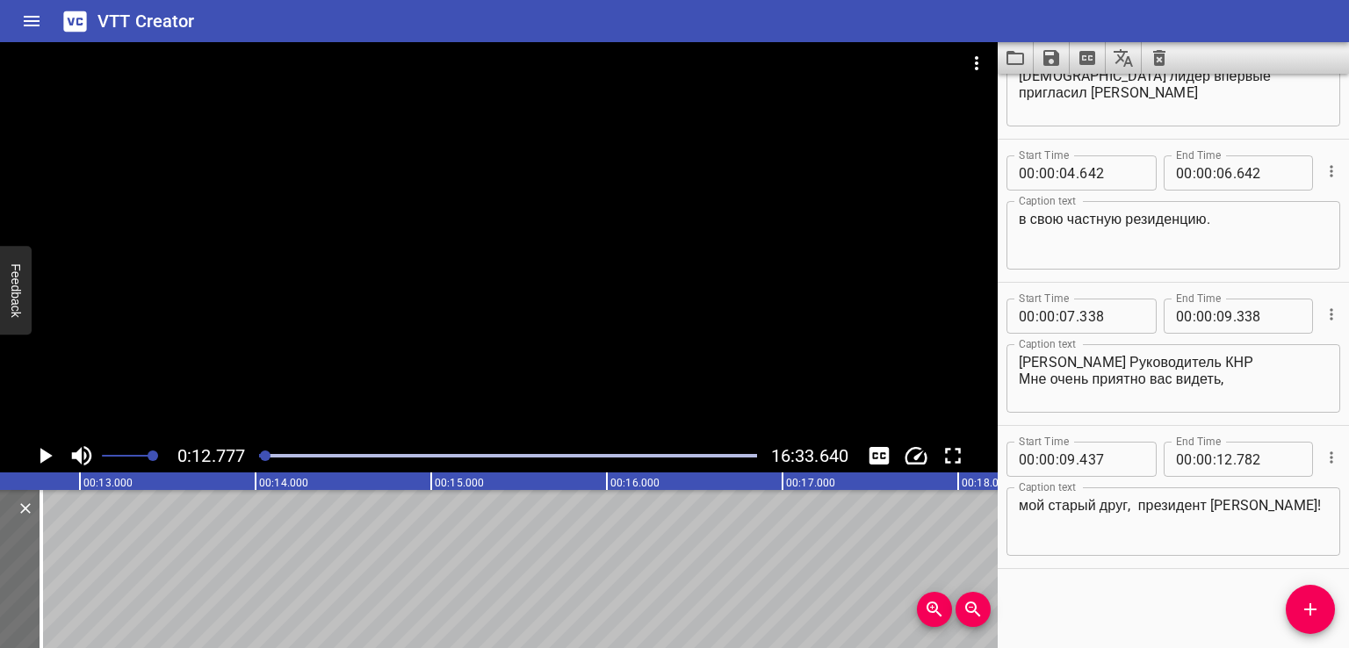
scroll to position [0, 2243]
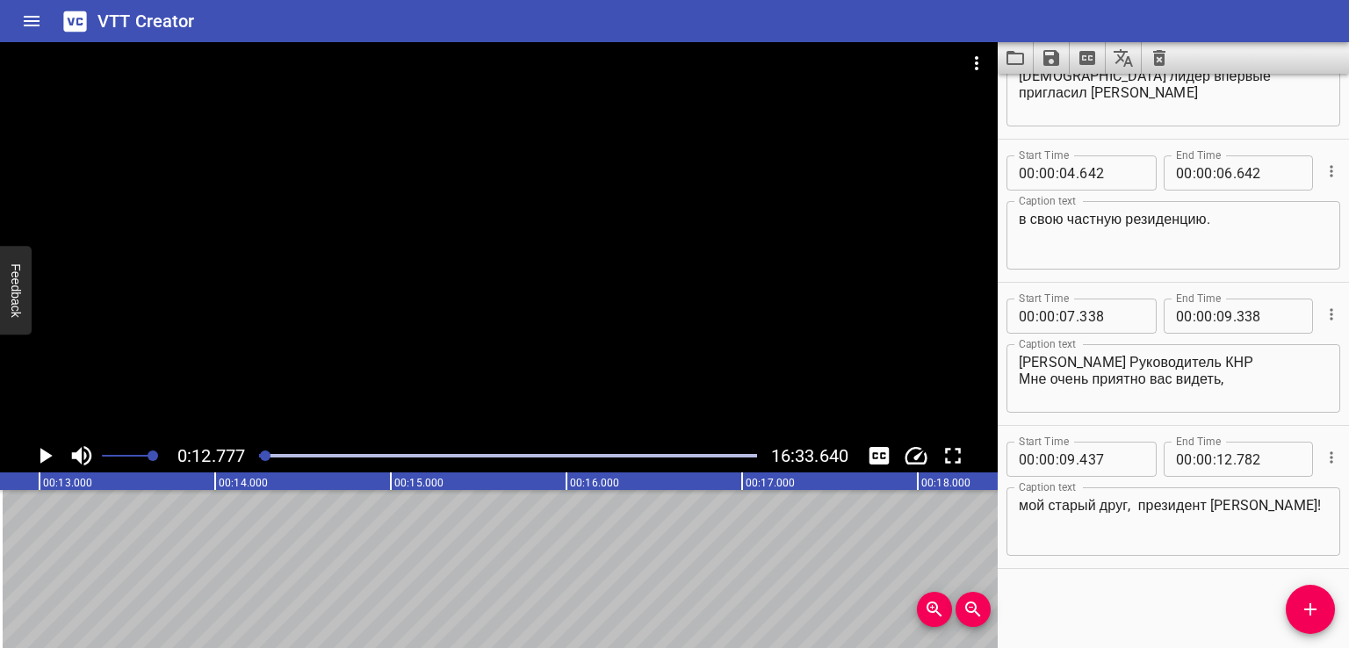
click at [1313, 605] on icon "Add Cue" at bounding box center [1309, 609] width 21 height 21
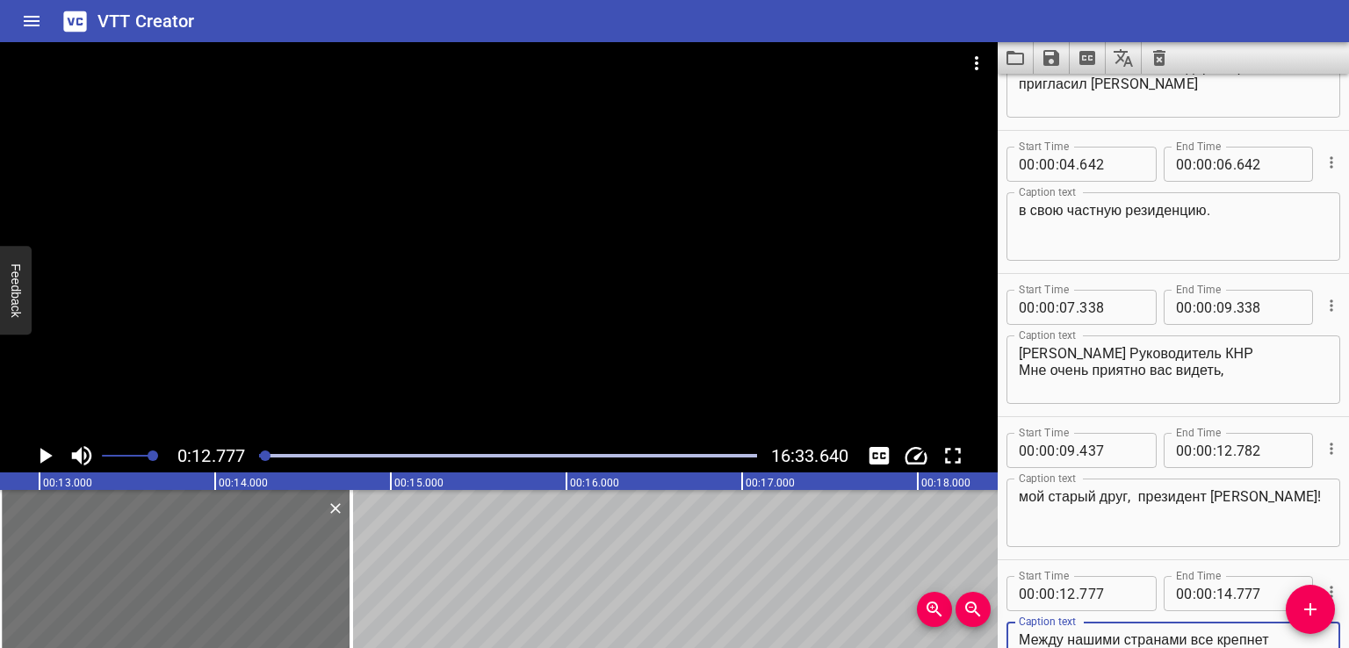
scroll to position [249, 0]
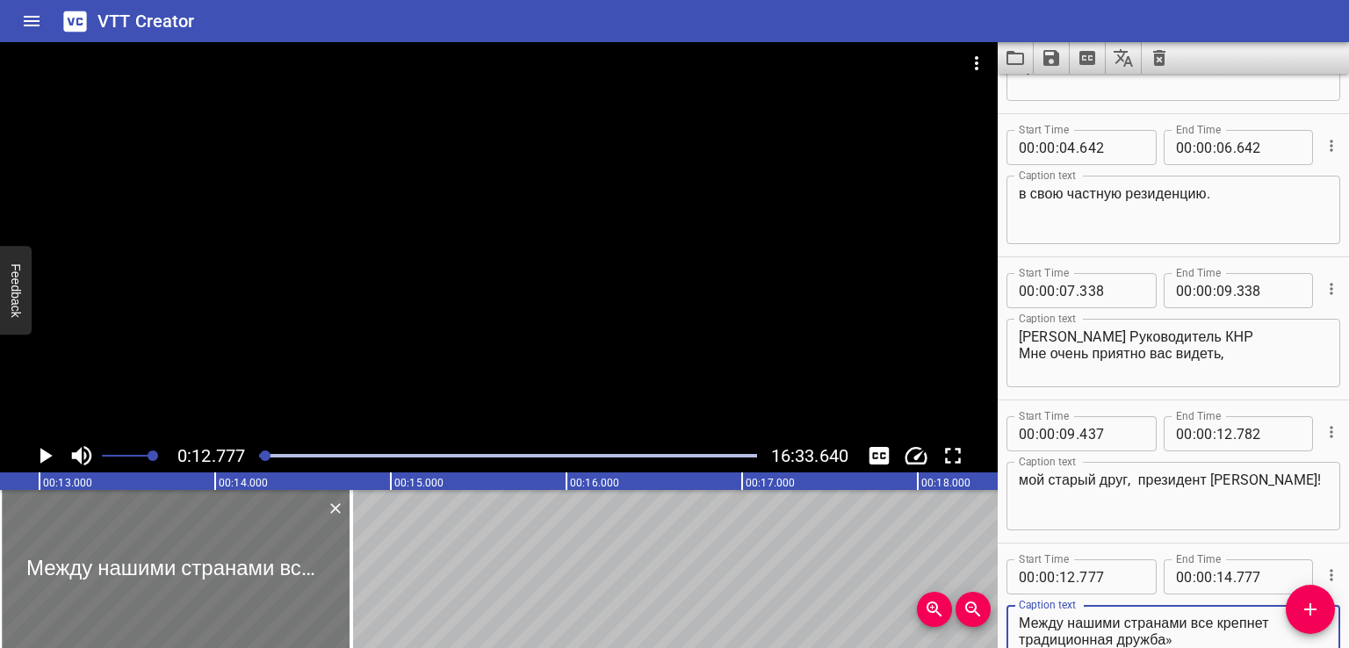
type textarea "Между нашими странами все крепнет традиционная дружба»"
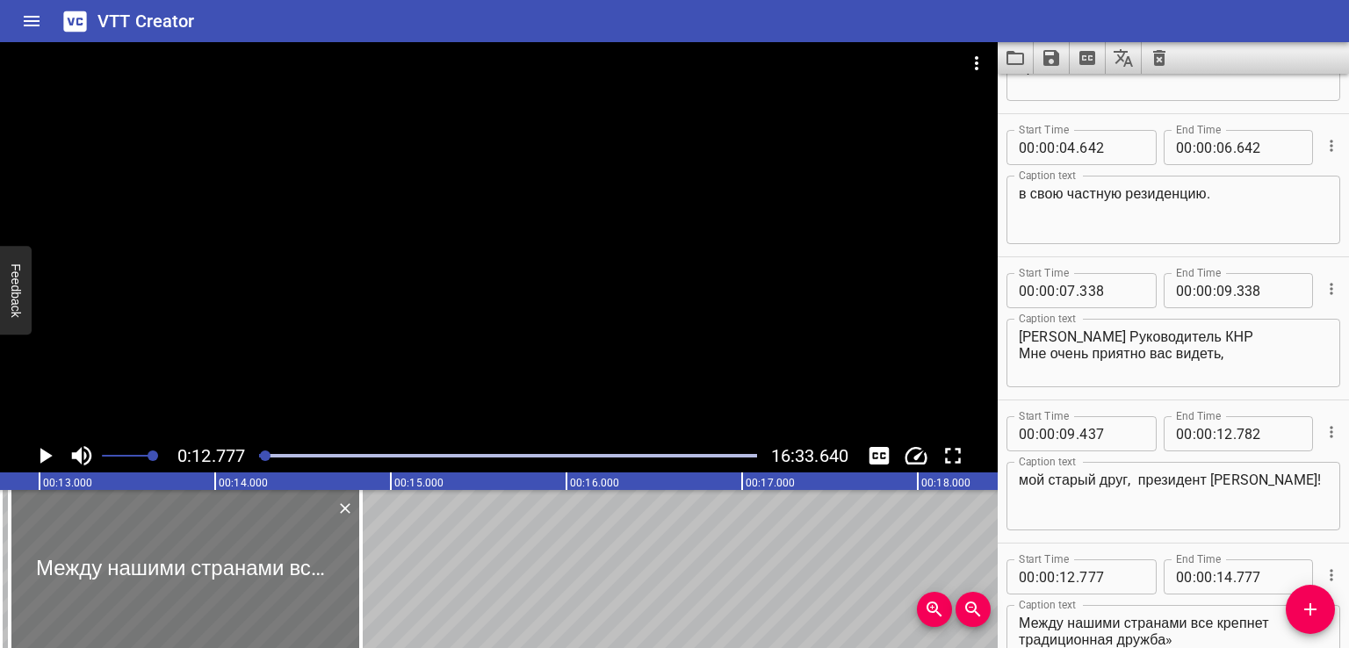
drag, startPoint x: 172, startPoint y: 582, endPoint x: 183, endPoint y: 580, distance: 10.7
click at [183, 580] on div at bounding box center [185, 569] width 351 height 158
type input "837"
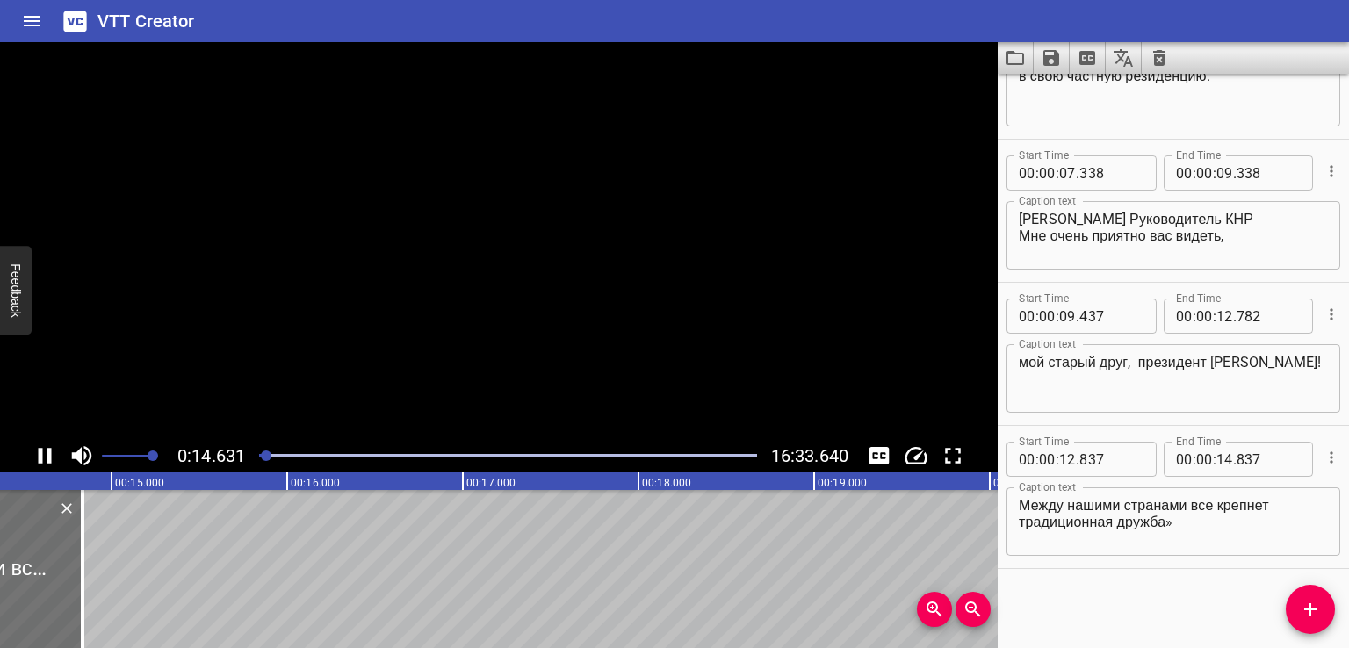
scroll to position [0, 2586]
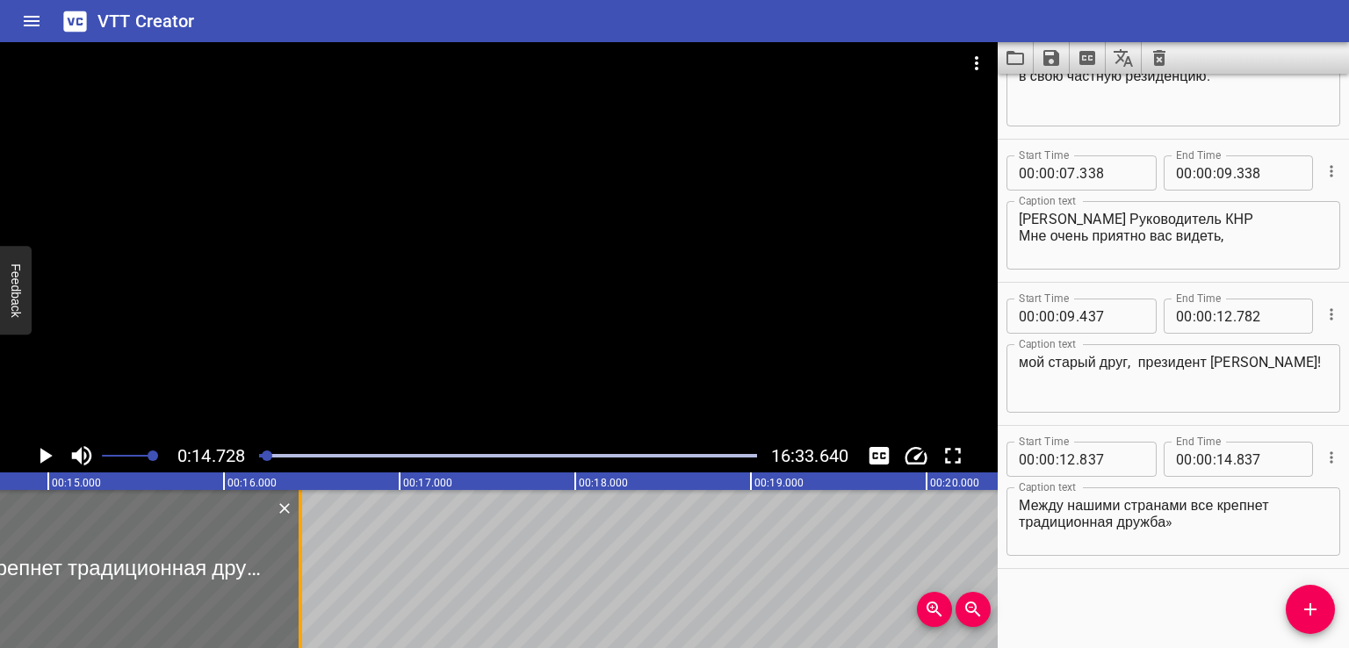
drag, startPoint x: 20, startPoint y: 571, endPoint x: 335, endPoint y: 559, distance: 315.4
click at [309, 559] on div at bounding box center [300, 569] width 18 height 158
type input "16"
type input "632"
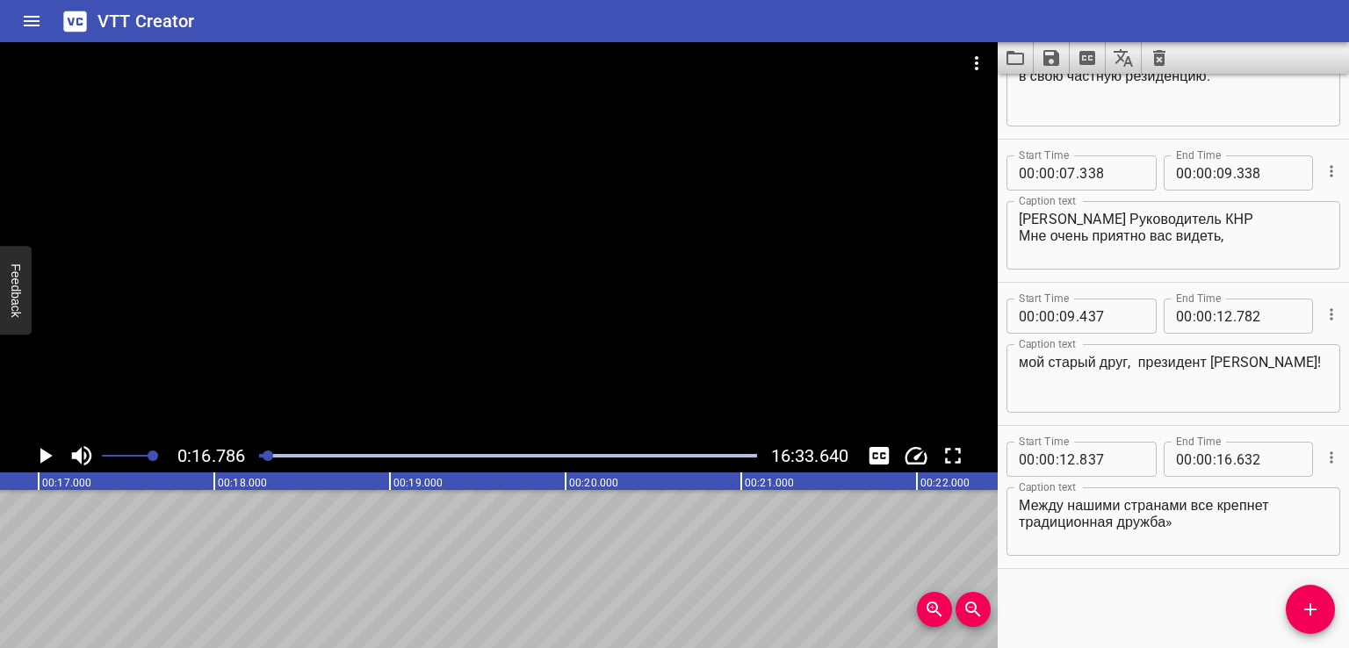
scroll to position [0, 2911]
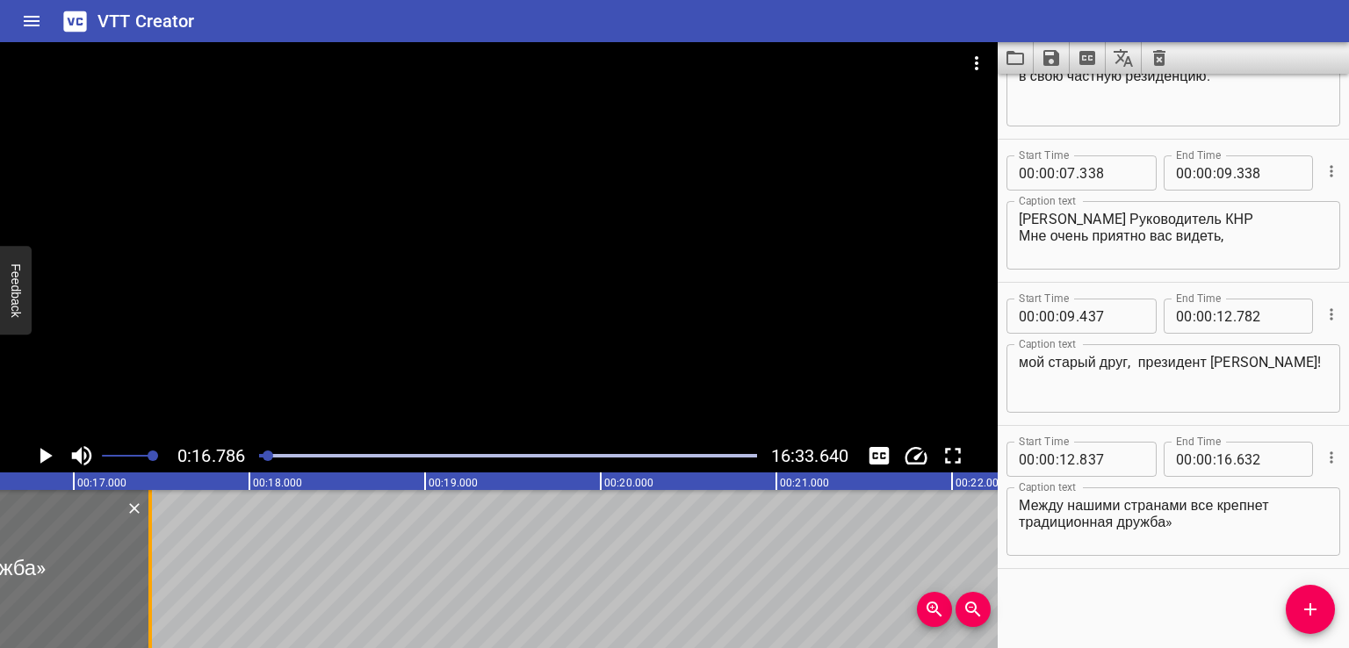
drag, startPoint x: 13, startPoint y: 600, endPoint x: 229, endPoint y: 593, distance: 216.1
click at [159, 593] on div at bounding box center [150, 569] width 18 height 158
type input "17"
type input "862"
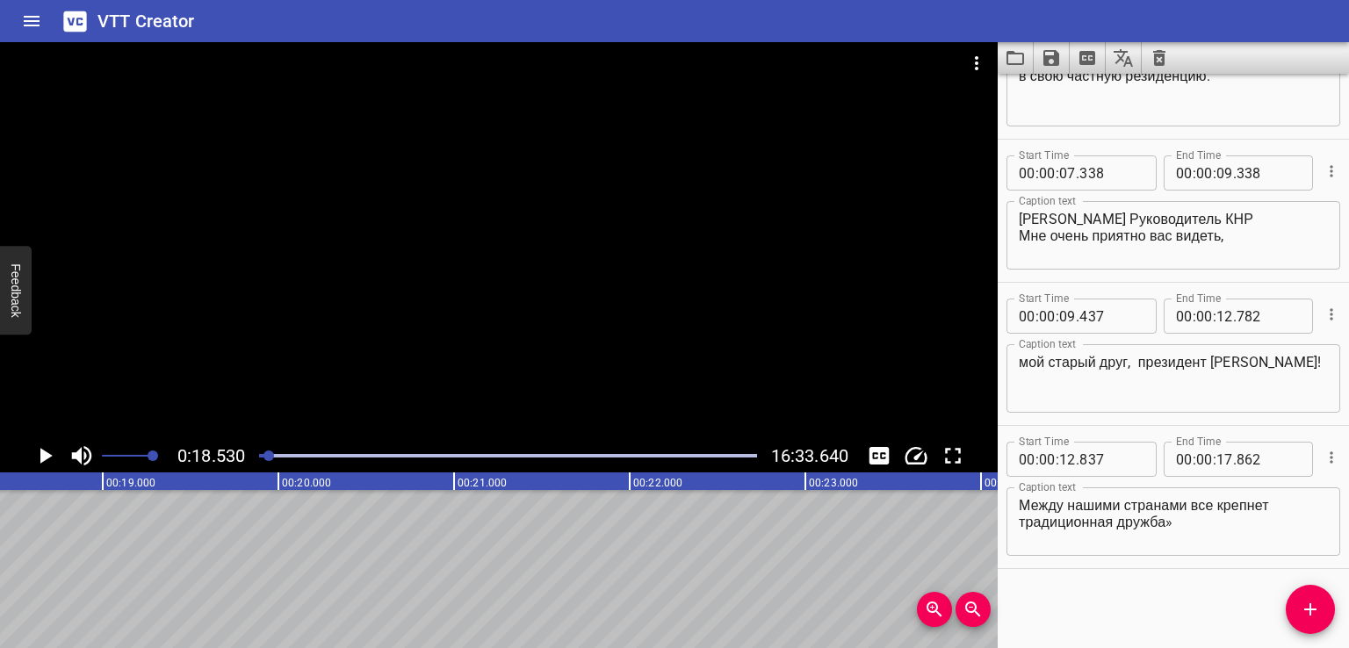
scroll to position [0, 3253]
click at [1192, 529] on textarea "Между нашими странами все крепнет традиционная дружба»" at bounding box center [1172, 522] width 309 height 50
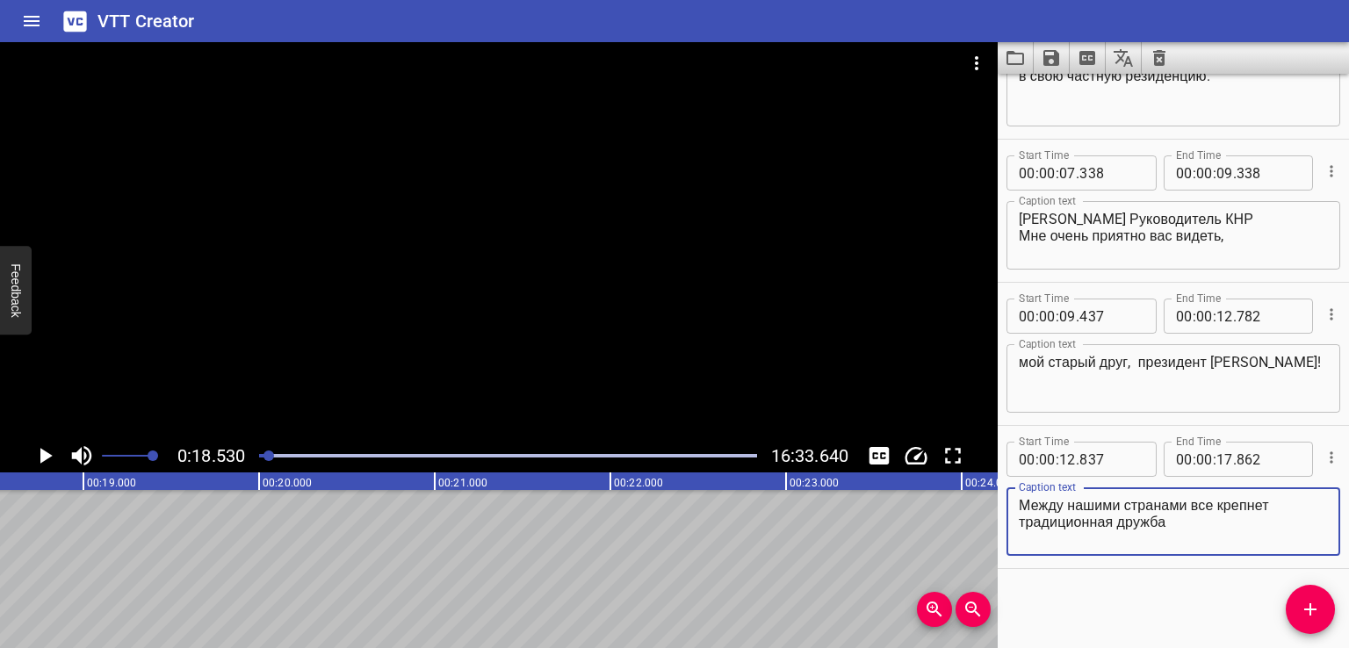
type textarea "Между нашими странами все крепнет традиционная дружба"
click at [1301, 608] on icon "Add Cue" at bounding box center [1309, 609] width 21 height 21
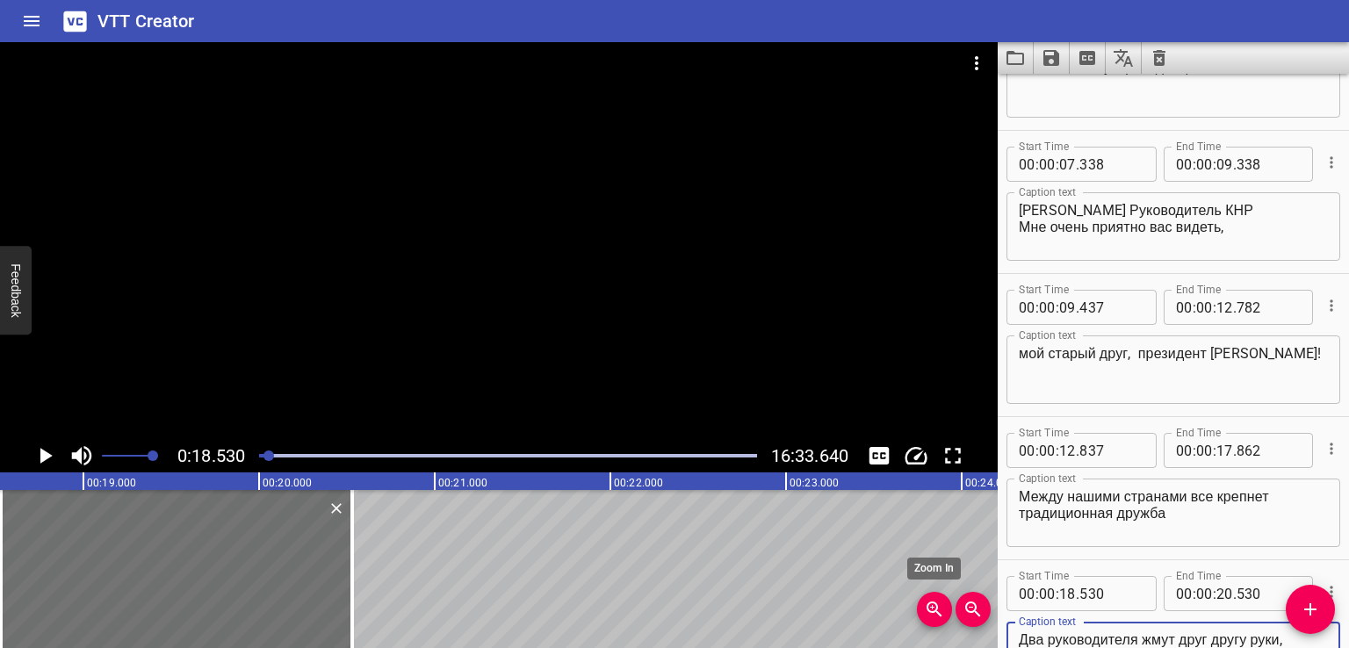
scroll to position [399, 0]
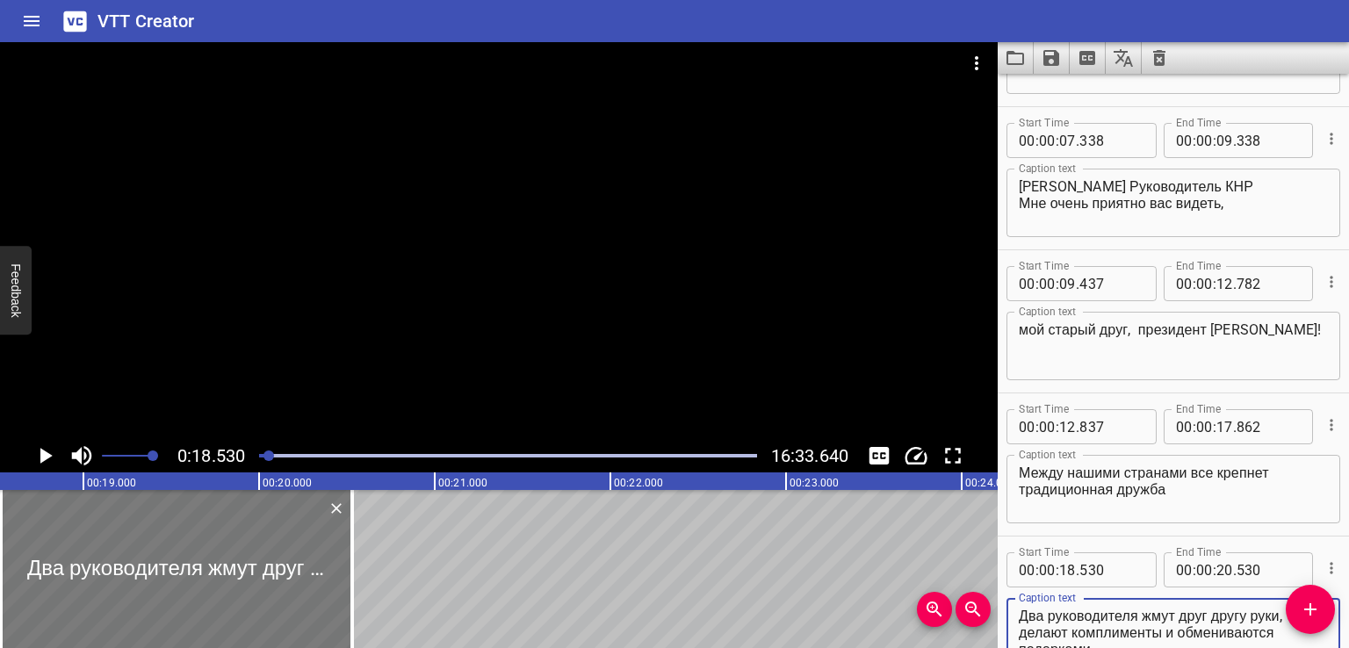
type textarea "Два руководителя жмут друг другу руки, делают комплименты и обмениваются подарк…"
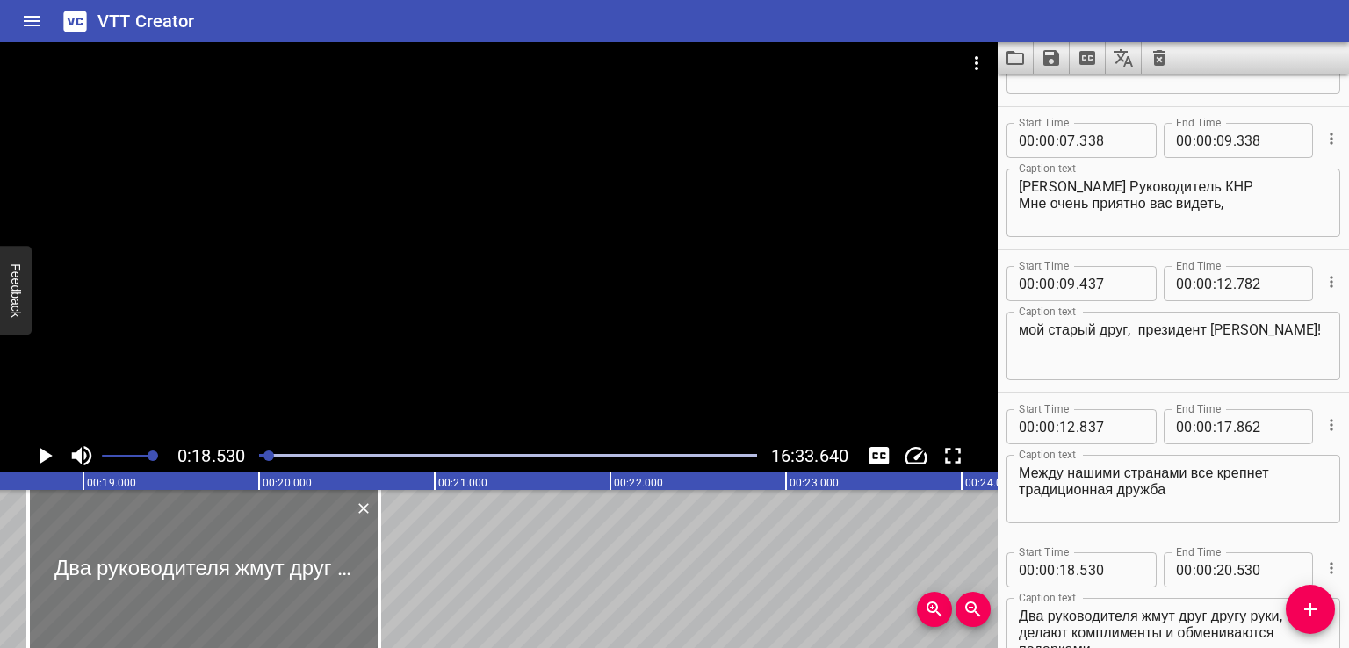
drag, startPoint x: 237, startPoint y: 563, endPoint x: 269, endPoint y: 567, distance: 31.9
click at [269, 567] on div at bounding box center [203, 569] width 351 height 158
type input "705"
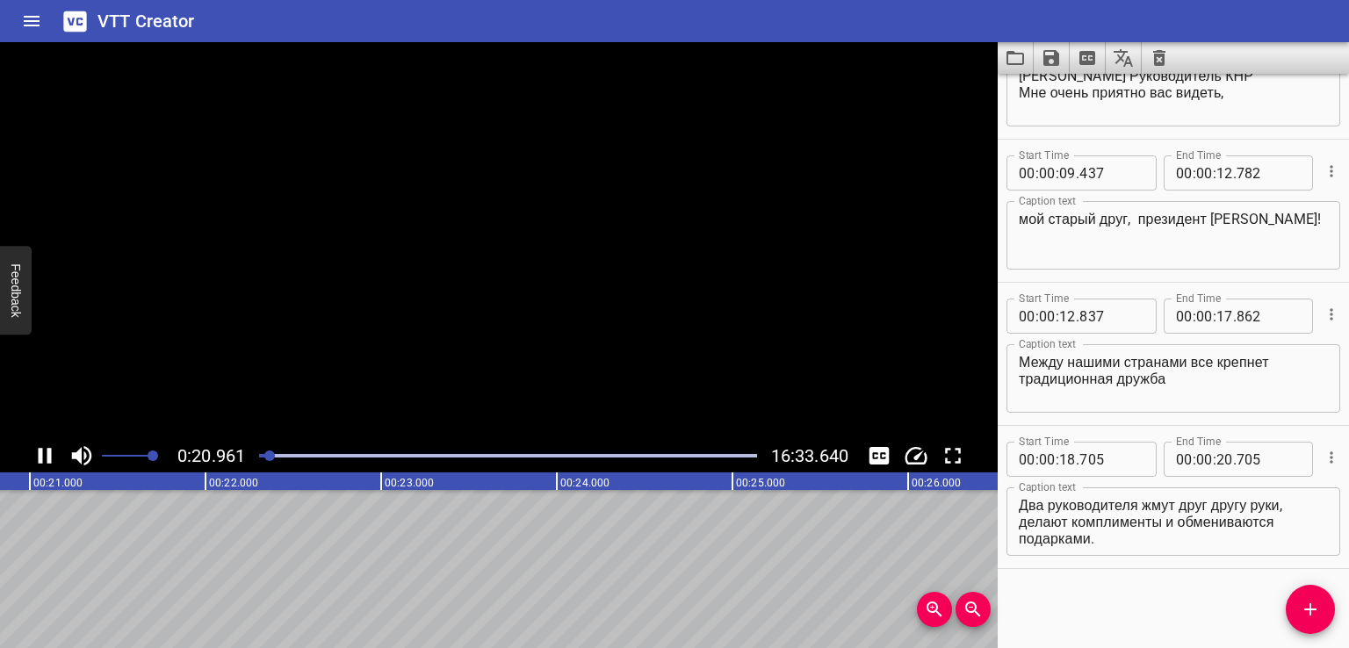
scroll to position [0, 3686]
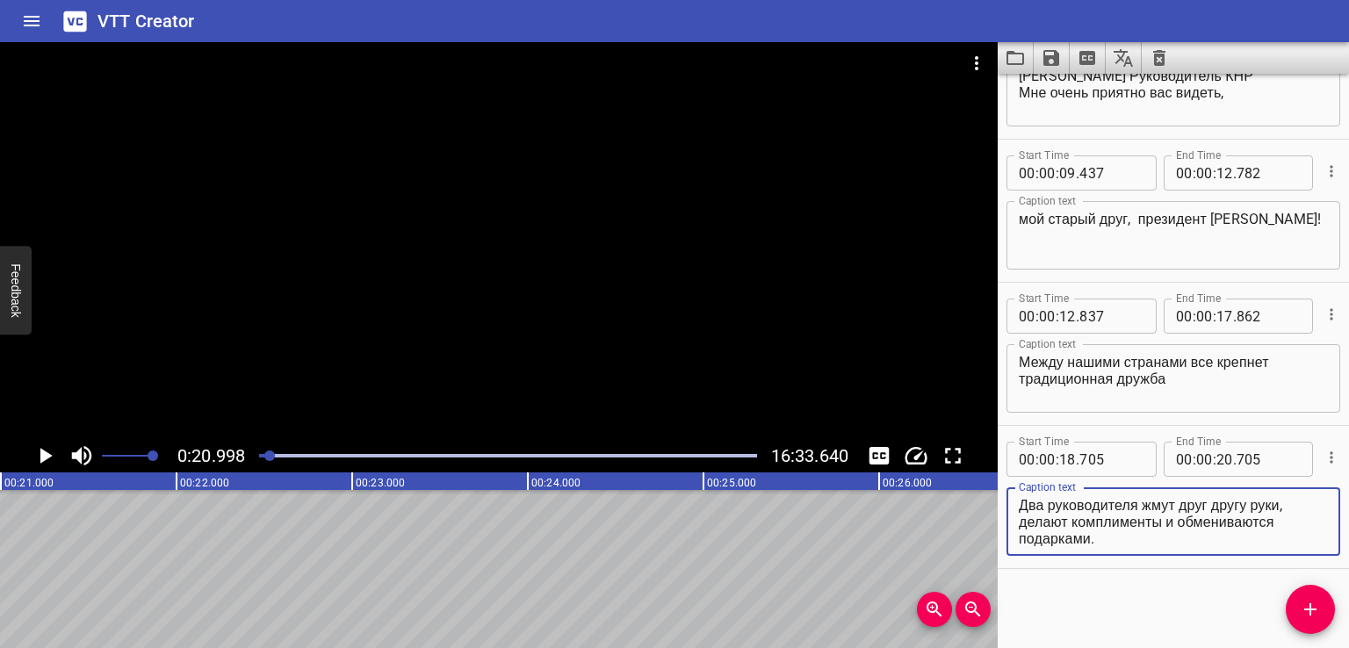
drag, startPoint x: 1018, startPoint y: 521, endPoint x: 1176, endPoint y: 557, distance: 161.4
click at [1176, 557] on div "Caption text Два руководителя жмут друг другу руки, делают комплименты и обмени…" at bounding box center [1173, 519] width 334 height 79
type textarea "Два руководителя жмут друг другу руки,"
click at [1288, 602] on span "Add Cue" at bounding box center [1309, 609] width 49 height 21
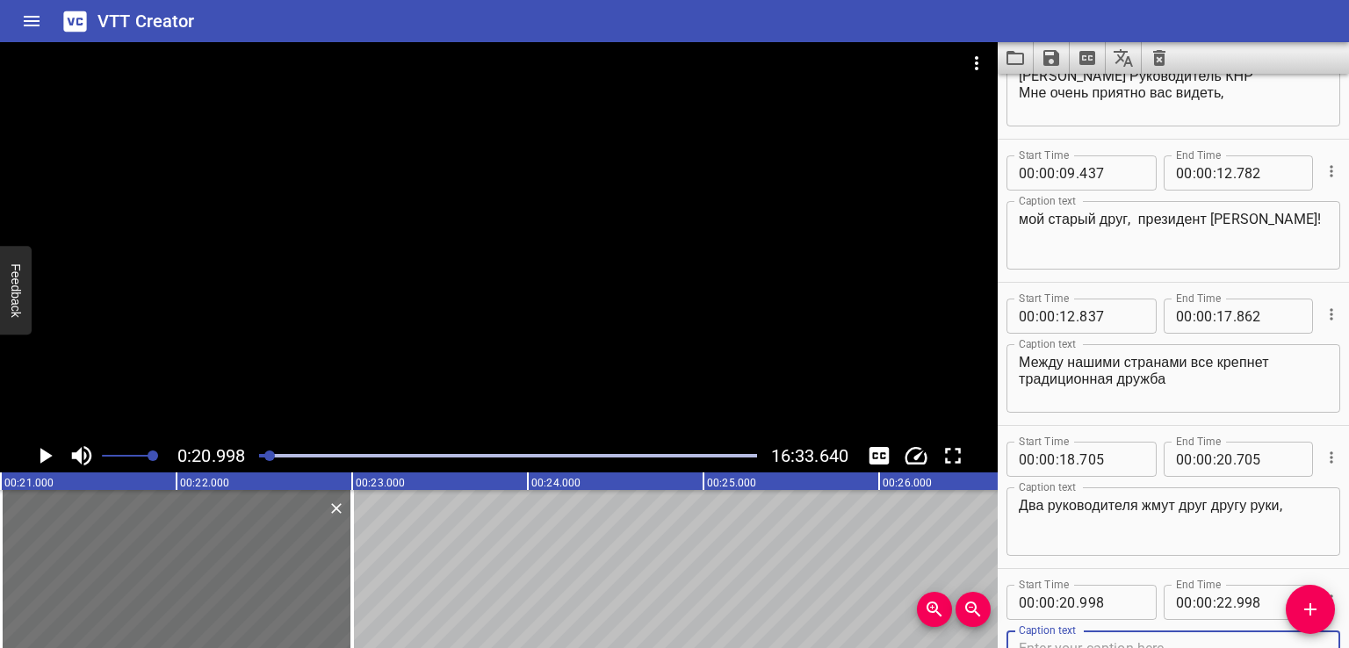
scroll to position [519, 0]
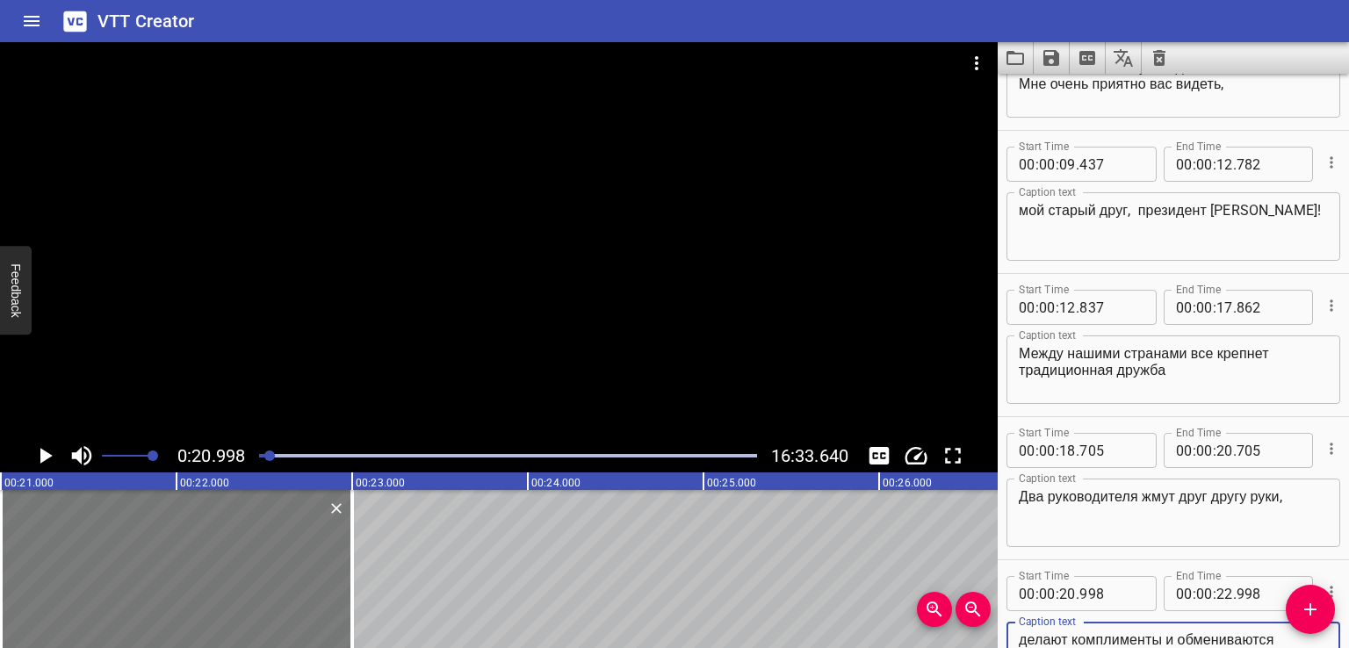
type textarea "делают комплименты и обмениваются подарками."
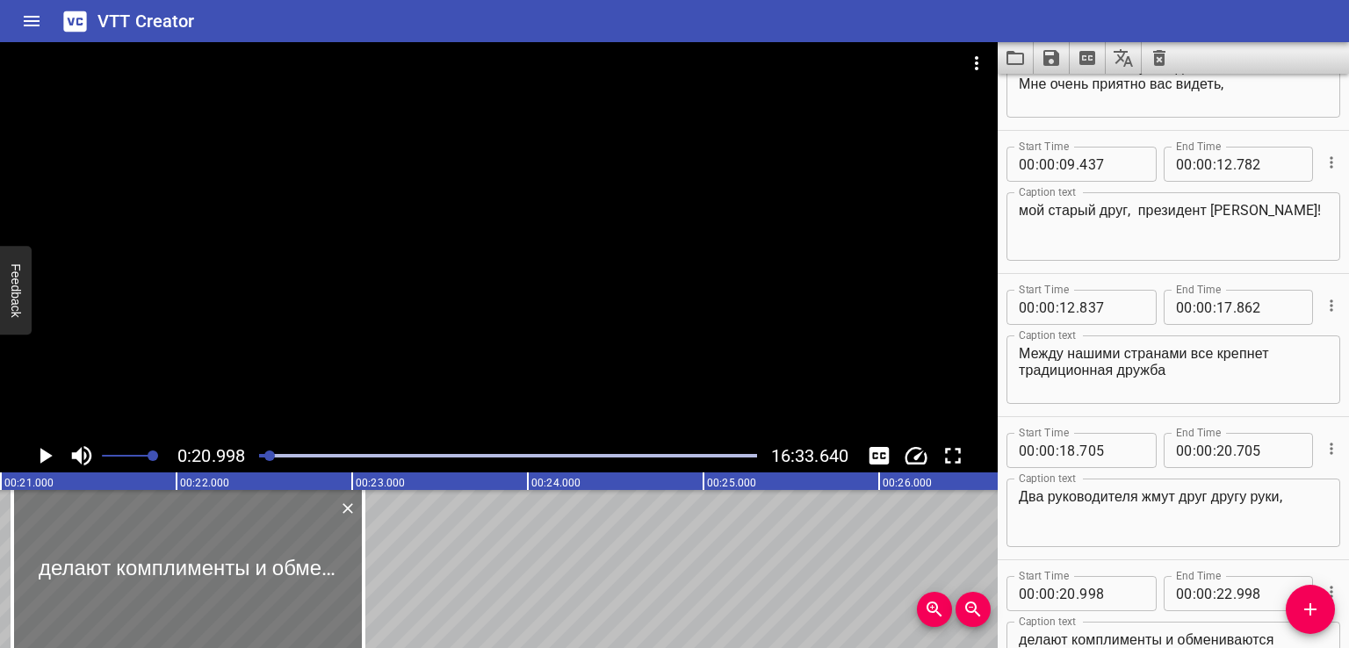
drag, startPoint x: 219, startPoint y: 562, endPoint x: 229, endPoint y: 563, distance: 9.7
click at [229, 563] on div at bounding box center [187, 569] width 351 height 158
type input "21"
type input "118"
type input "23"
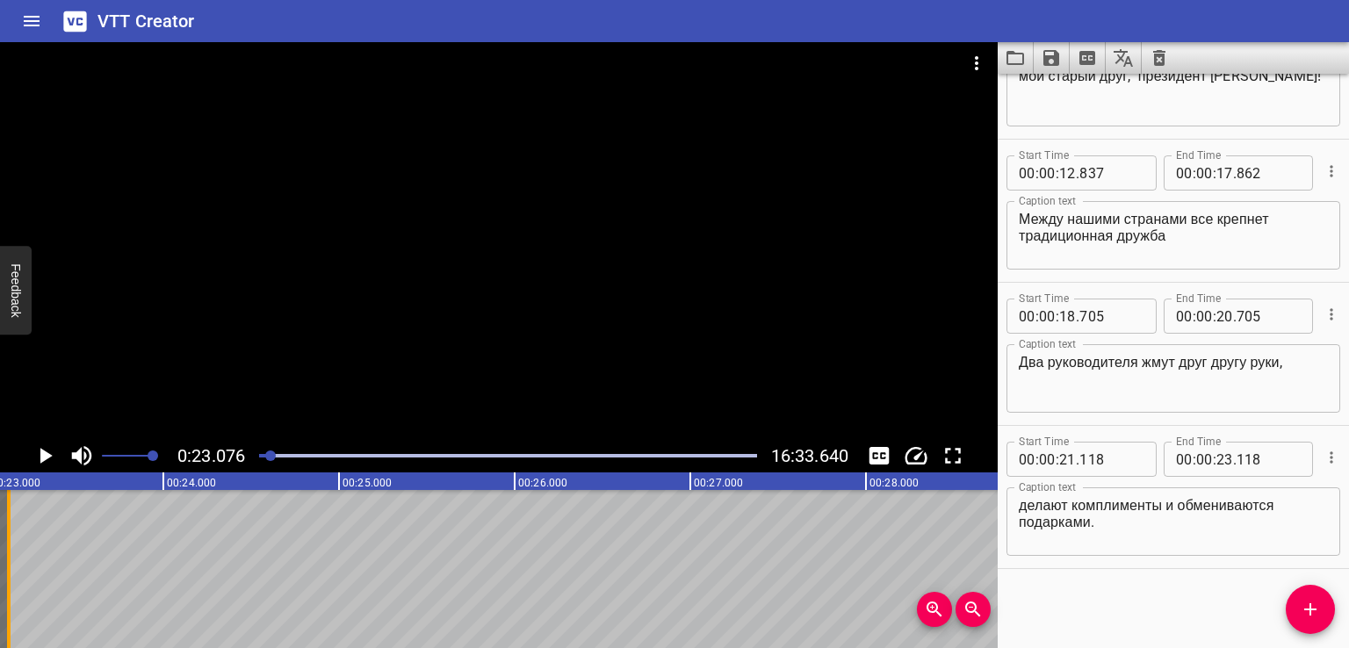
scroll to position [0, 4052]
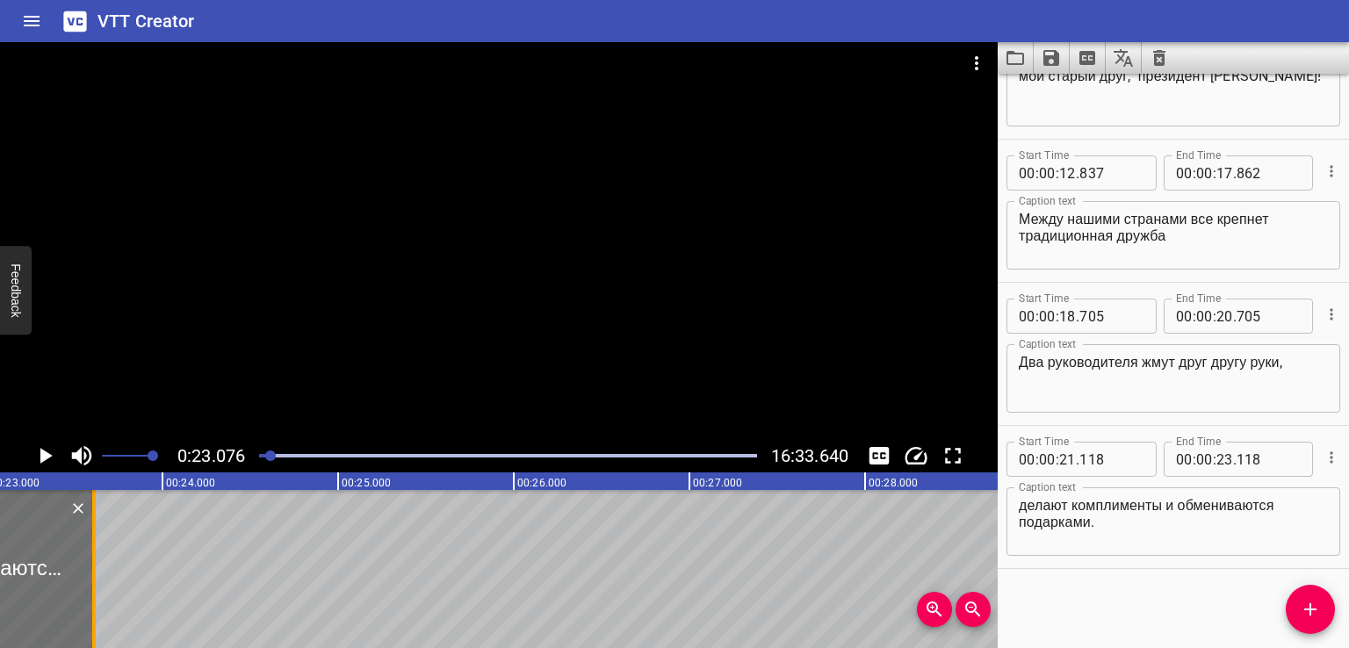
drag, startPoint x: 10, startPoint y: 582, endPoint x: 102, endPoint y: 573, distance: 92.6
click at [102, 573] on div at bounding box center [94, 569] width 18 height 158
type input "643"
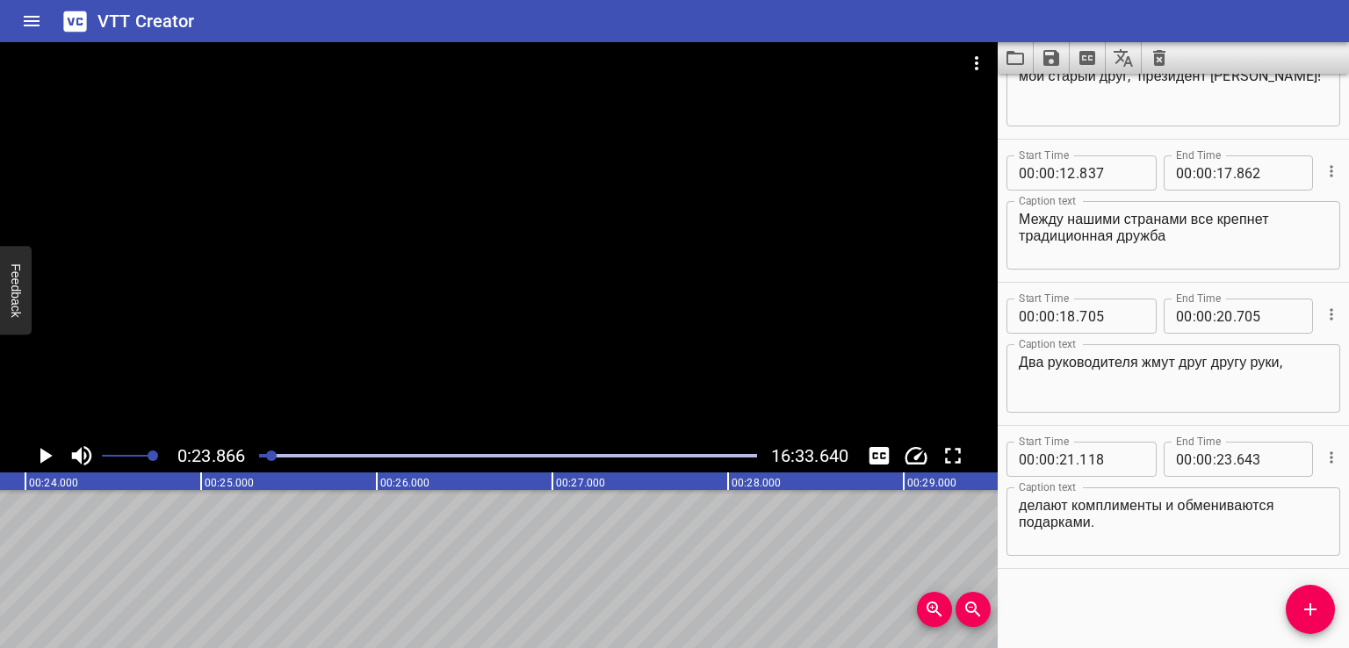
scroll to position [0, 4189]
click at [1293, 615] on span "Add Cue" at bounding box center [1309, 609] width 49 height 21
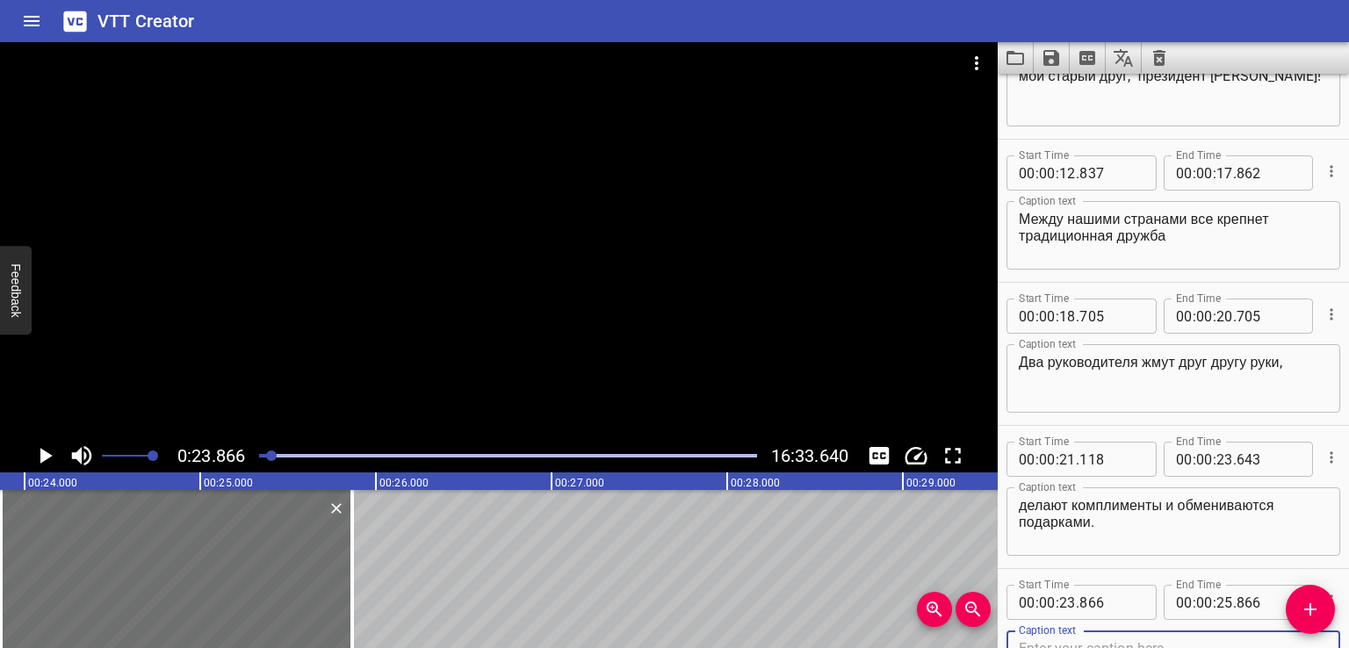
scroll to position [662, 0]
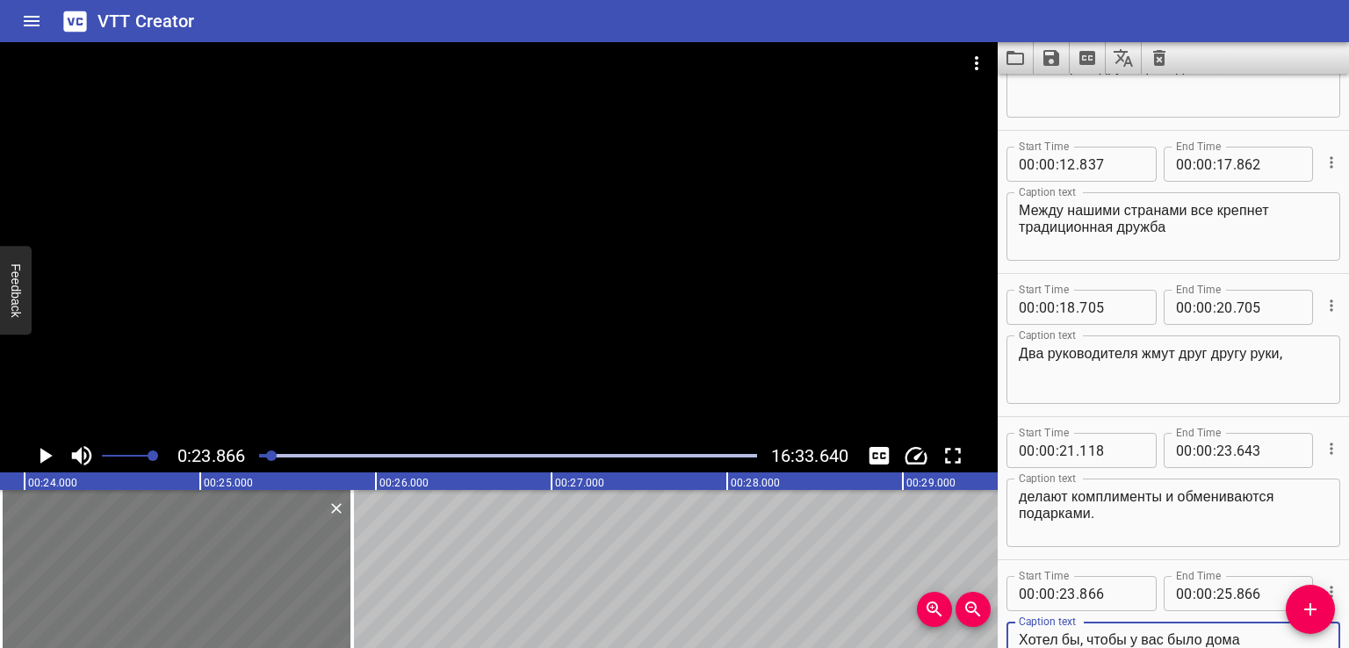
type textarea "Хотел бы, чтобы у вас было дома"
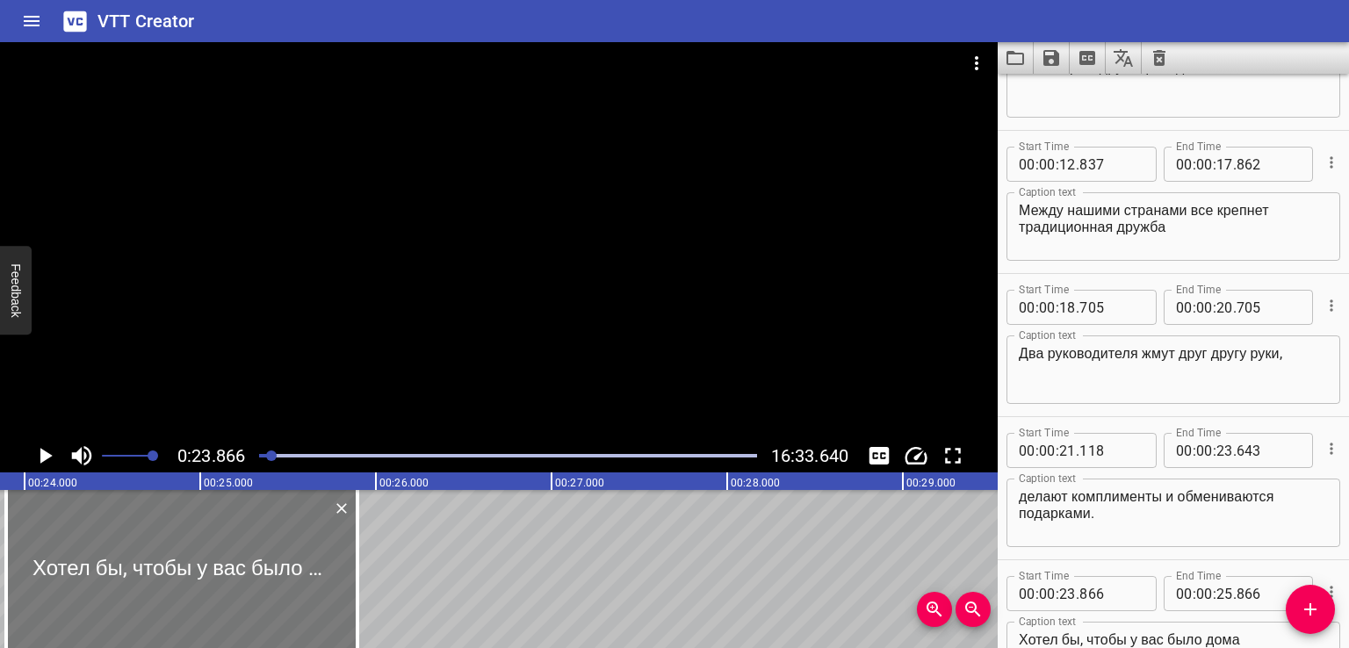
click at [270, 579] on div at bounding box center [181, 569] width 351 height 158
type input "941"
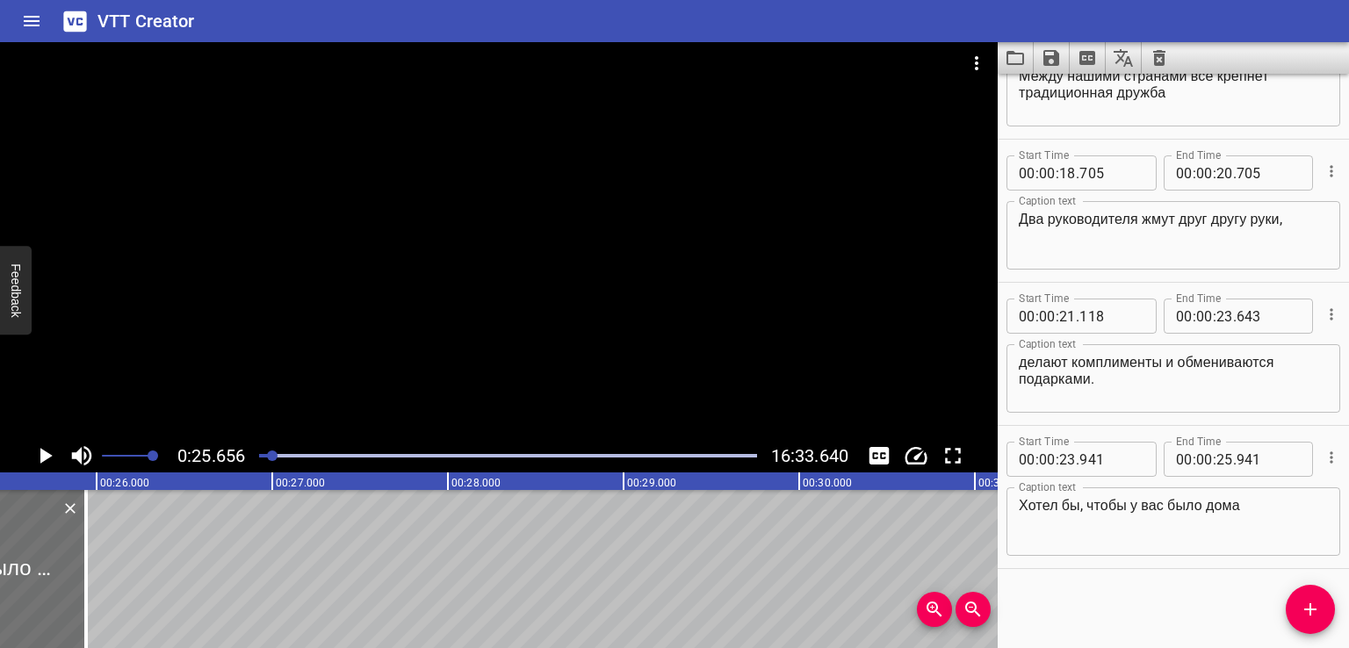
scroll to position [0, 4505]
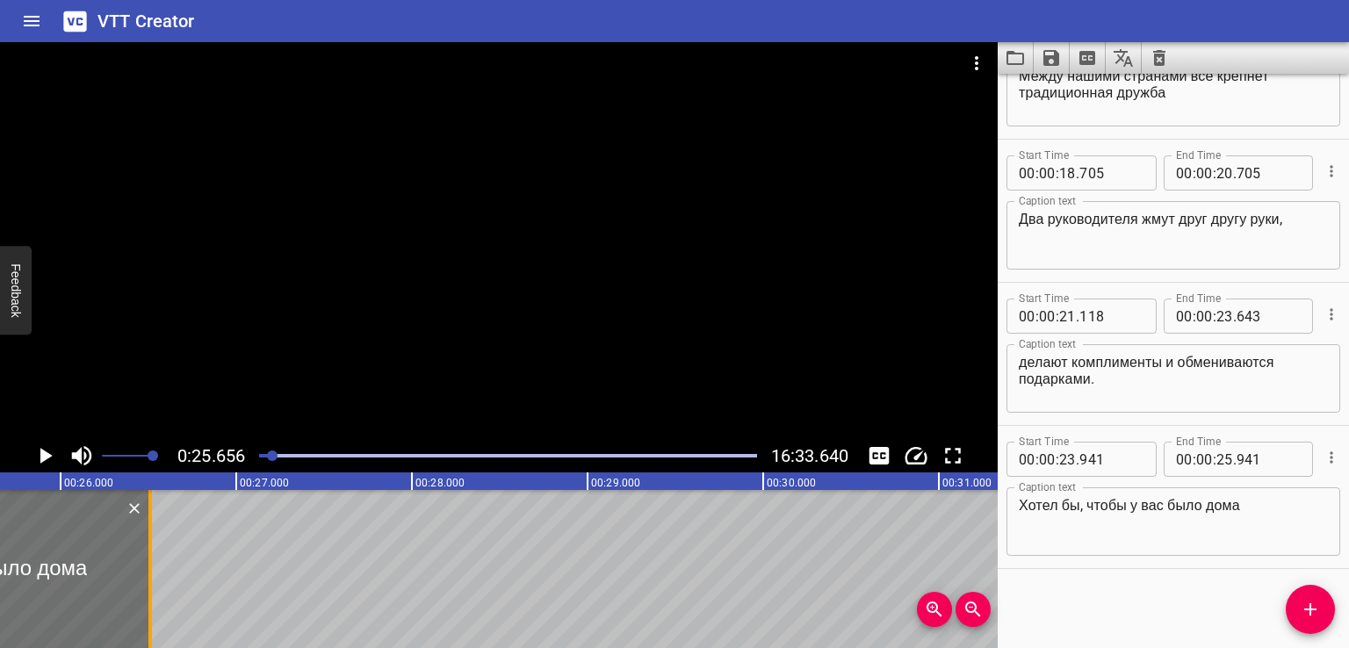
drag, startPoint x: 53, startPoint y: 566, endPoint x: 160, endPoint y: 559, distance: 107.3
click at [159, 559] on div at bounding box center [150, 569] width 18 height 158
type input "26"
type input "551"
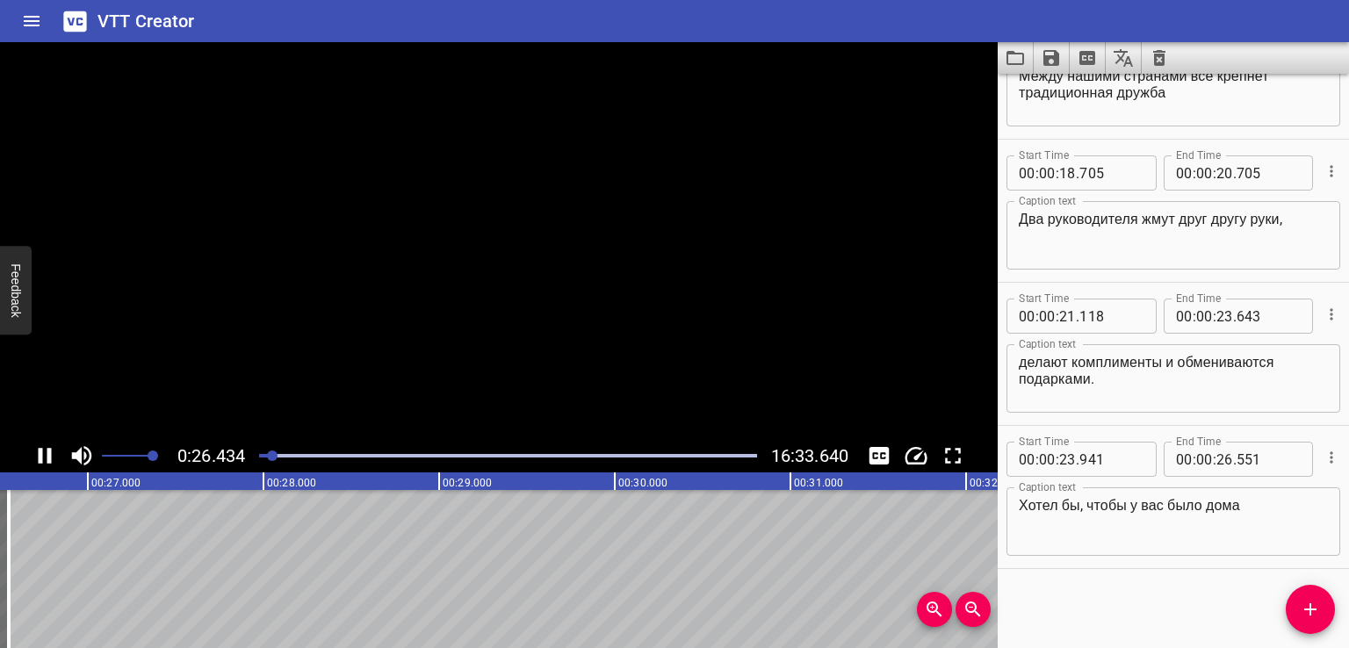
scroll to position [0, 4671]
click at [1328, 607] on span "Add Cue" at bounding box center [1309, 609] width 49 height 21
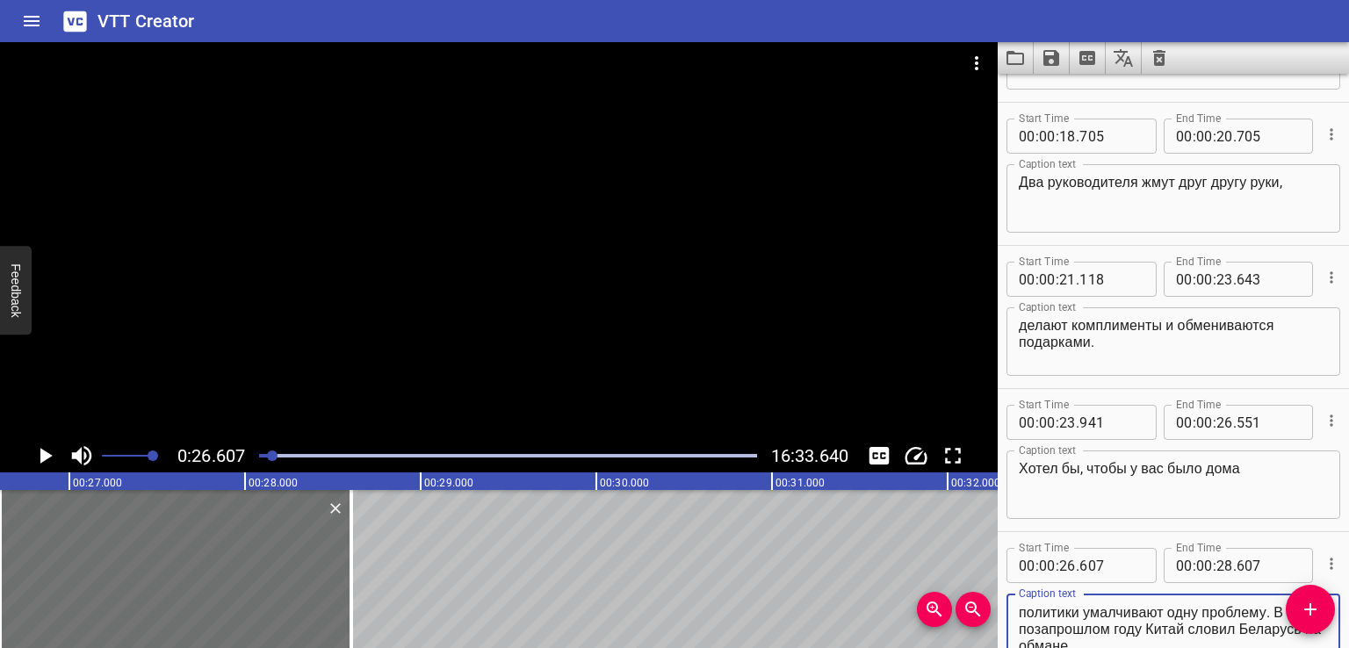
scroll to position [838, 0]
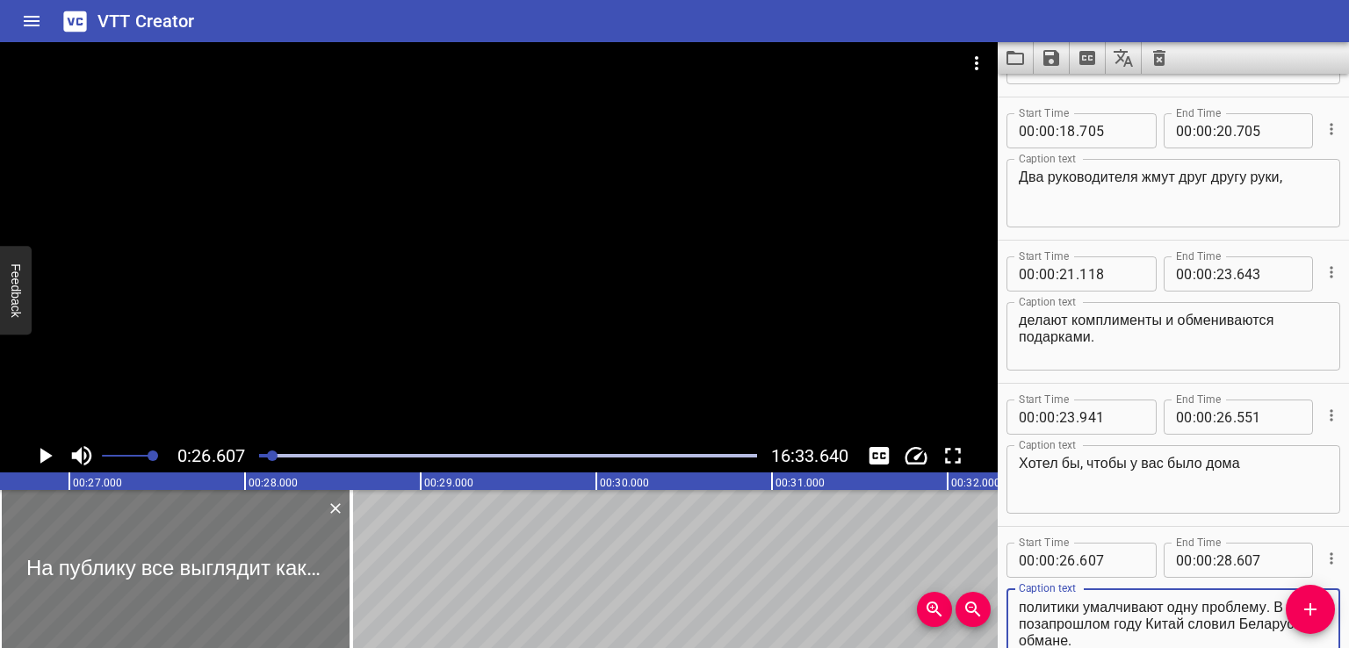
type textarea "На публику все выглядит как идиллия, но в разговорах перед объективами камер по…"
drag, startPoint x: 268, startPoint y: 567, endPoint x: 278, endPoint y: 566, distance: 10.6
click at [278, 566] on div at bounding box center [175, 569] width 351 height 158
type input "667"
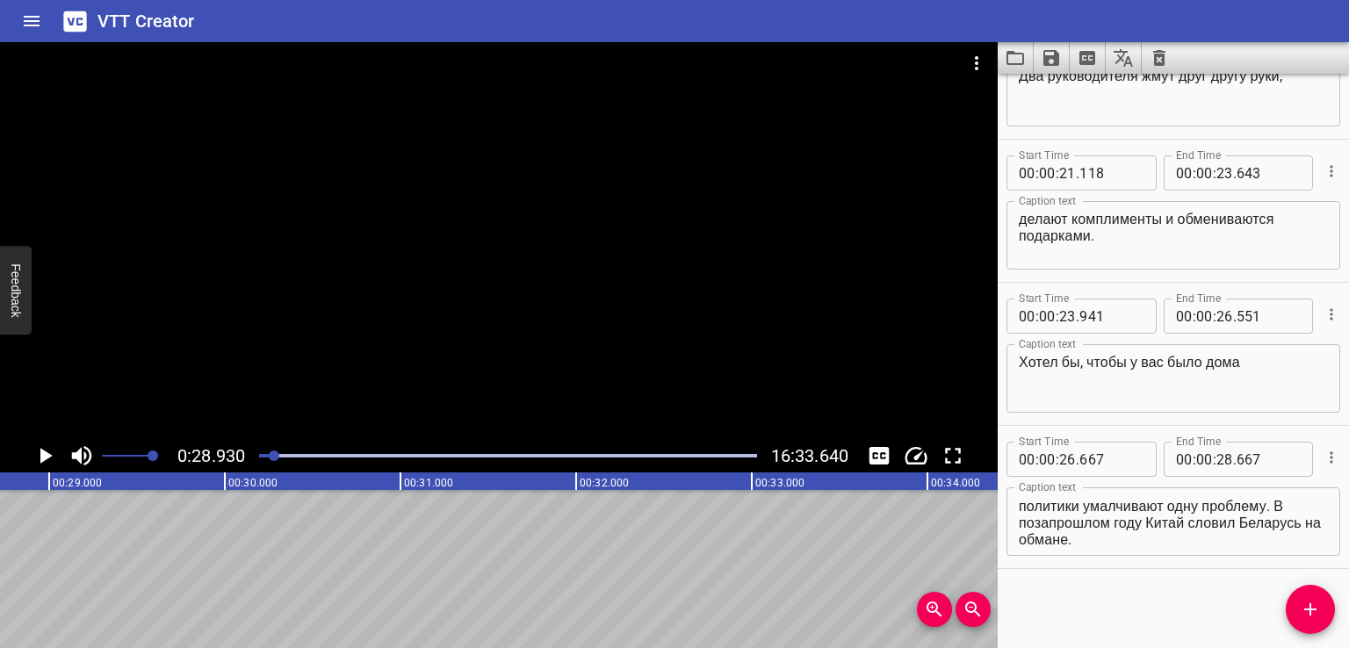
scroll to position [0, 5079]
click at [1113, 534] on textarea "На публику все выглядит как идиллия, но в разговорах перед объективами камер по…" at bounding box center [1172, 522] width 309 height 50
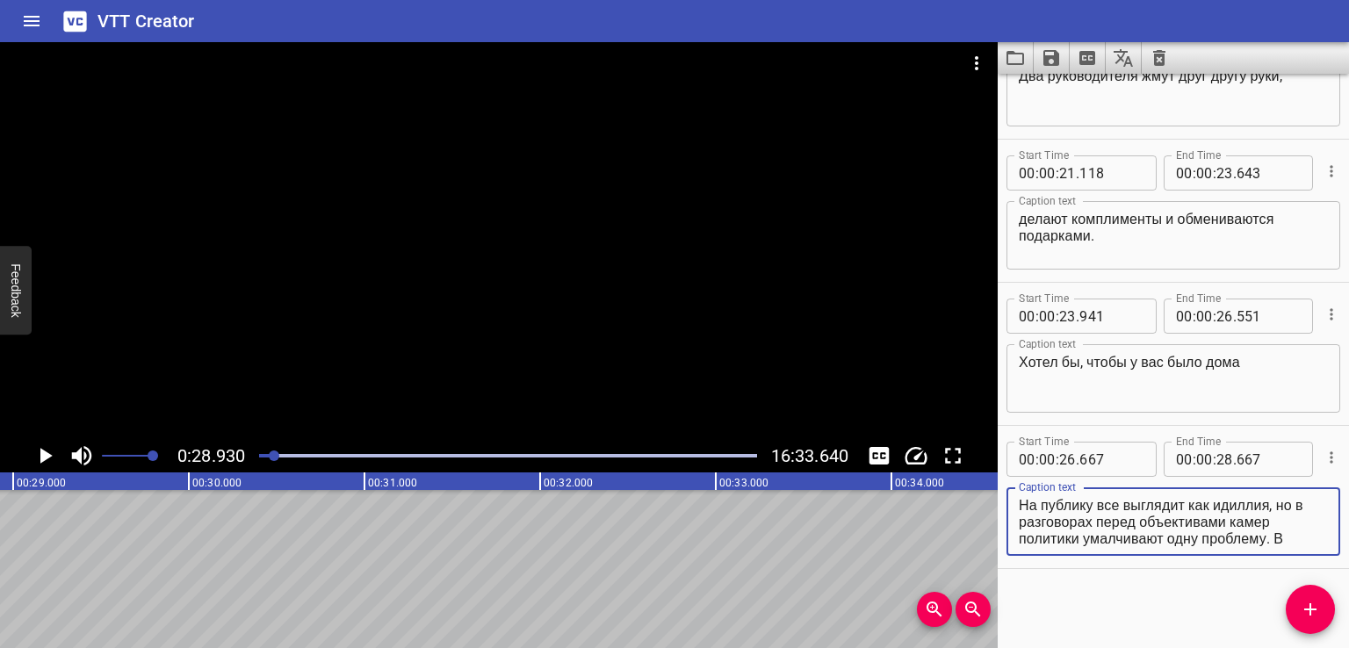
scroll to position [33, 0]
drag, startPoint x: 1281, startPoint y: 503, endPoint x: 1324, endPoint y: 590, distance: 97.0
click at [1324, 590] on div "Start Time 00 : 00 : 00 . 000 Start Time End Time 00 : 00 : 02 . 000 End Time C…" at bounding box center [1172, 361] width 351 height 574
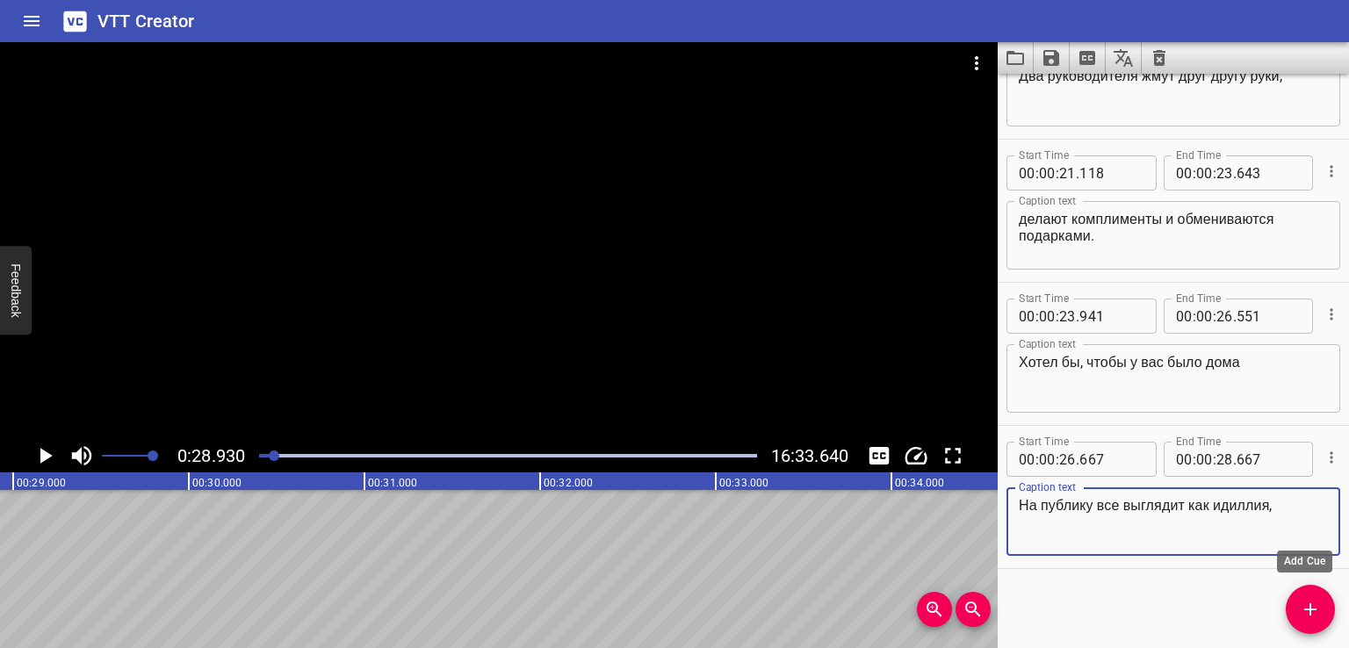
scroll to position [0, 0]
type textarea "На публику все выглядит как идиллия,"
click at [1312, 608] on icon "Add Cue" at bounding box center [1310, 609] width 12 height 12
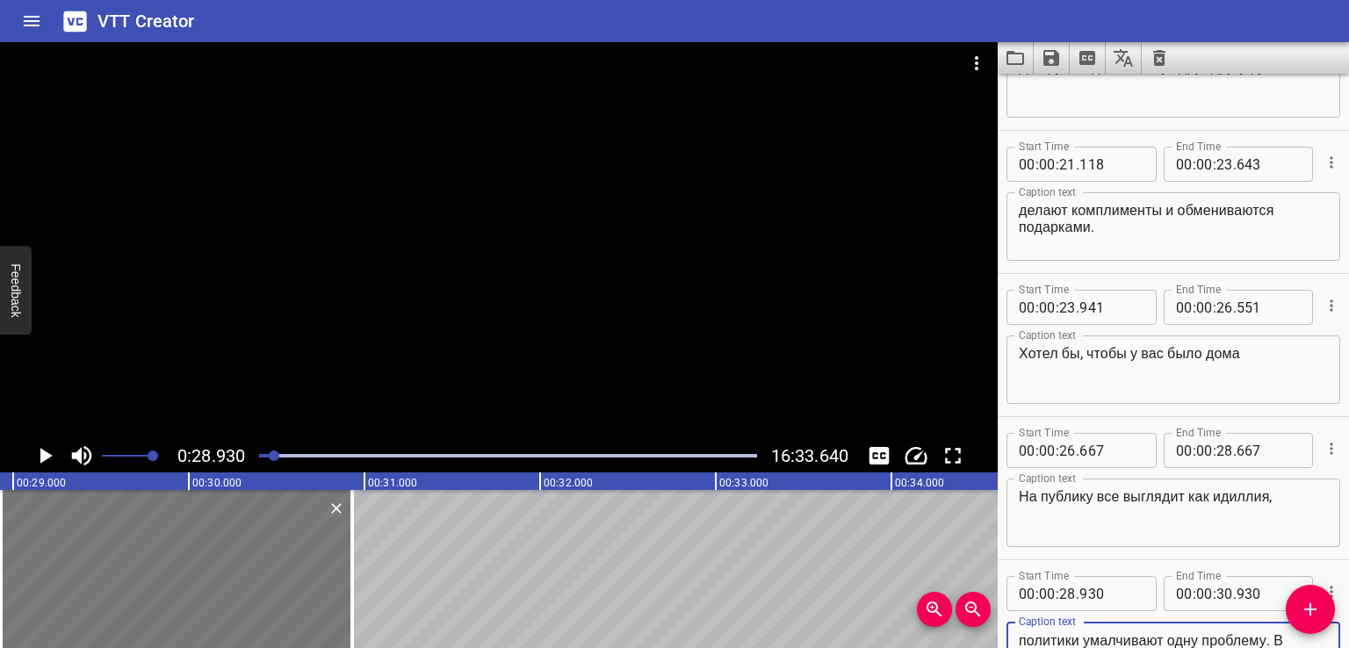
type textarea "но в разговорах перед объективами камер политики умалчивают одну проблему. В по…"
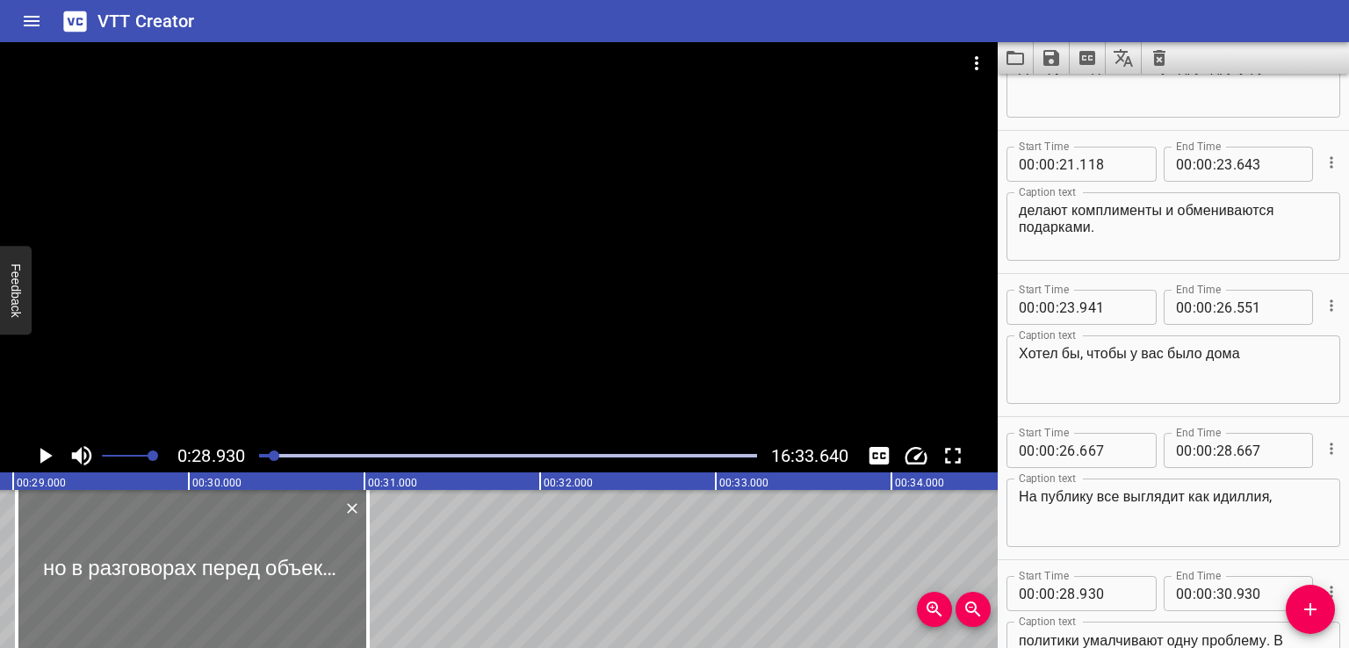
drag, startPoint x: 163, startPoint y: 580, endPoint x: 176, endPoint y: 580, distance: 13.2
click at [176, 580] on div at bounding box center [192, 569] width 351 height 158
type input "29"
type input "060"
type input "31"
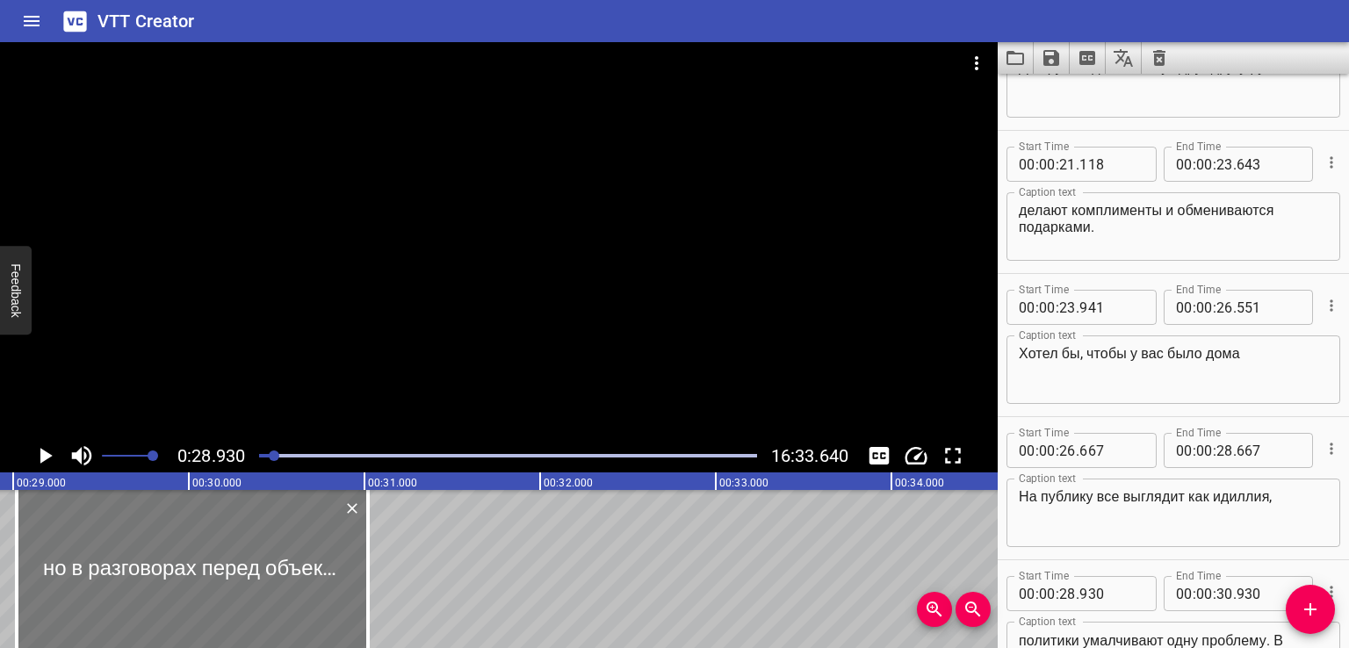
type input "060"
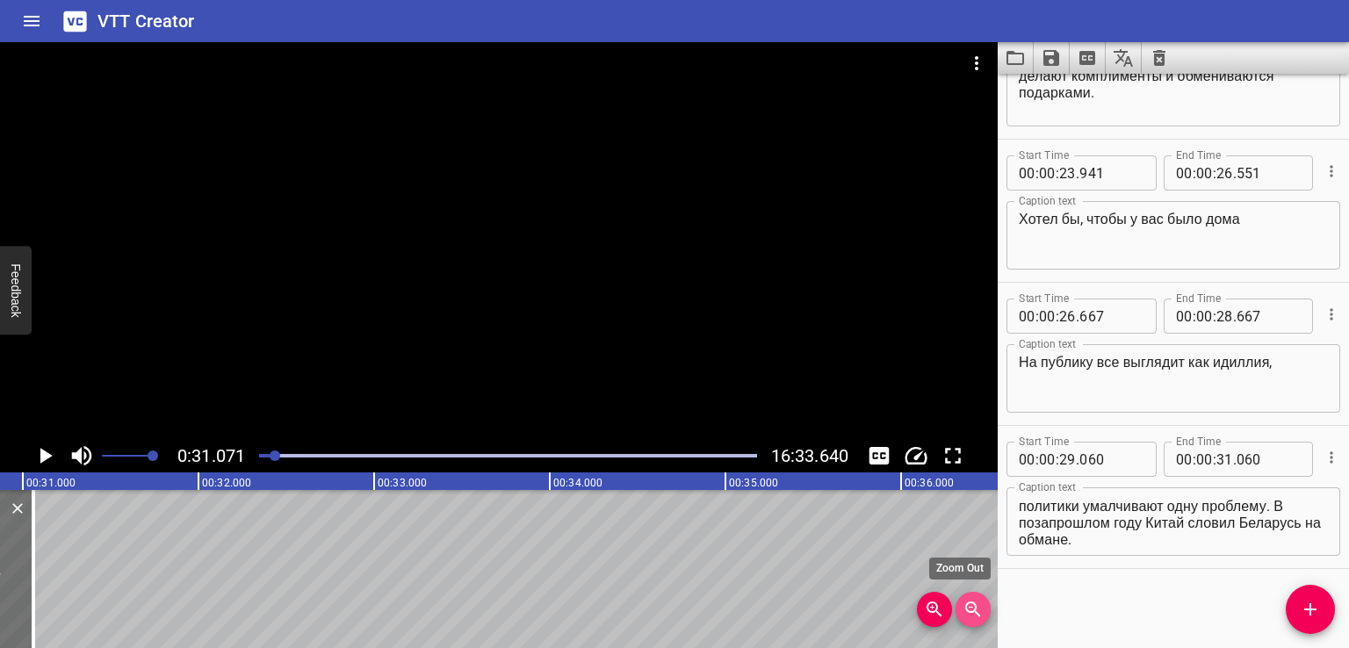
click at [962, 615] on icon "Zoom Out" at bounding box center [972, 609] width 21 height 21
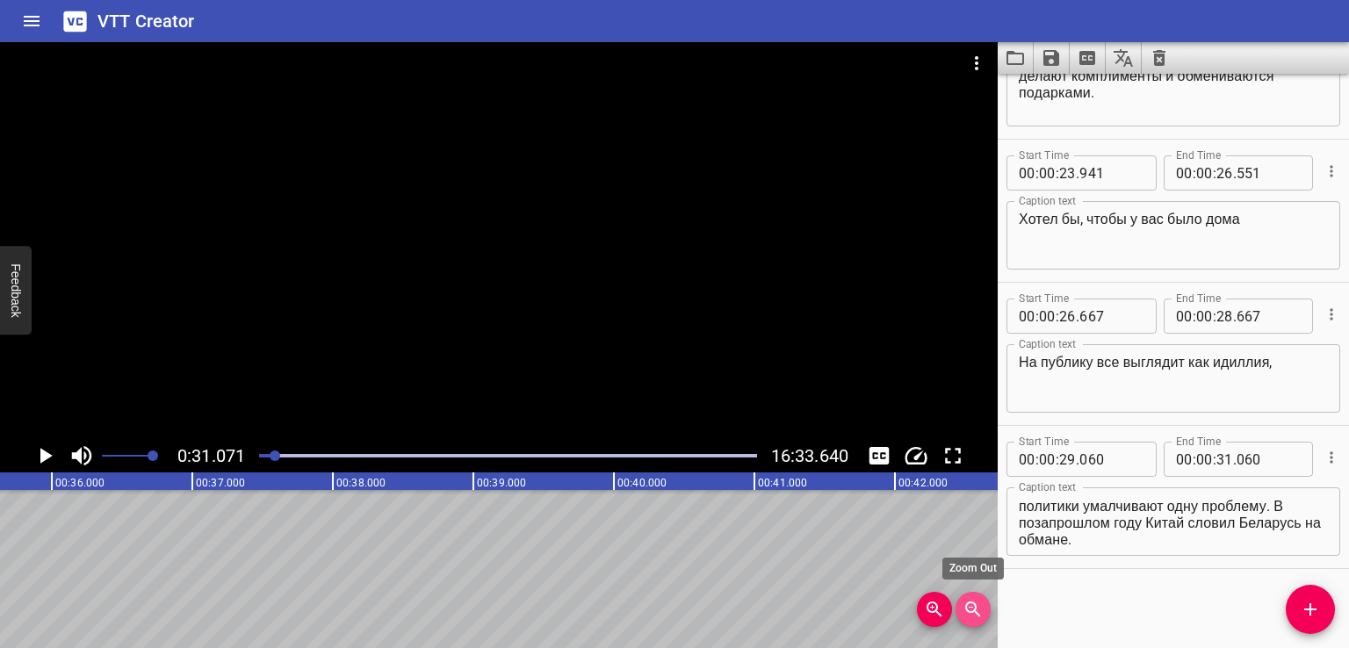
click at [963, 615] on icon "Zoom Out" at bounding box center [972, 609] width 21 height 21
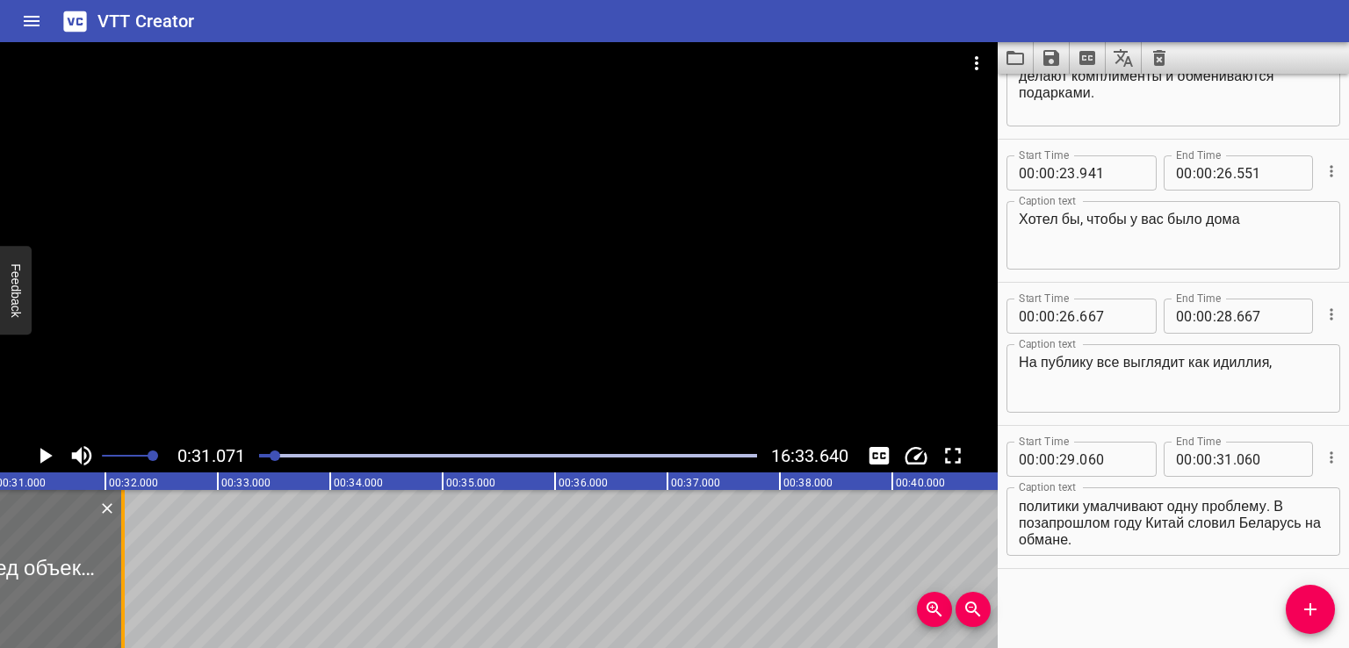
drag, startPoint x: 0, startPoint y: 617, endPoint x: 174, endPoint y: 608, distance: 174.1
click at [125, 607] on div at bounding box center [123, 569] width 4 height 158
type input "32"
type input "607"
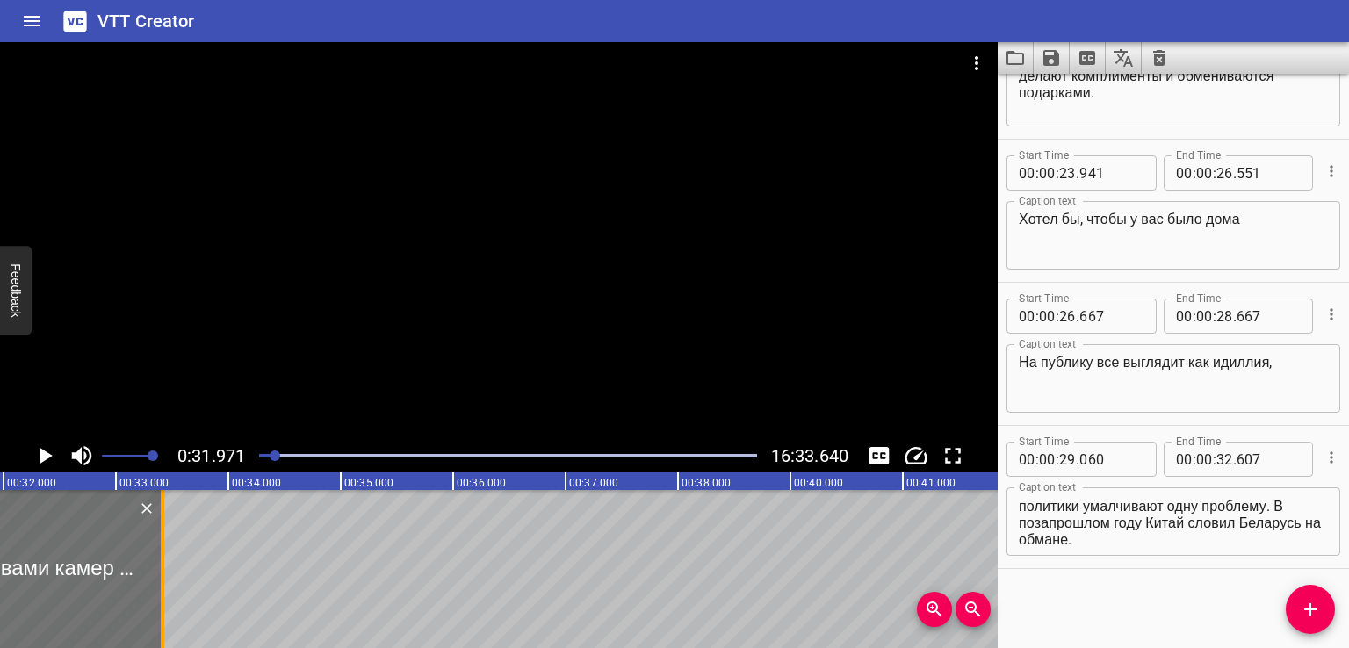
drag, startPoint x: 70, startPoint y: 579, endPoint x: 162, endPoint y: 583, distance: 91.4
click at [162, 583] on div at bounding box center [163, 569] width 4 height 158
type input "33"
type input "419"
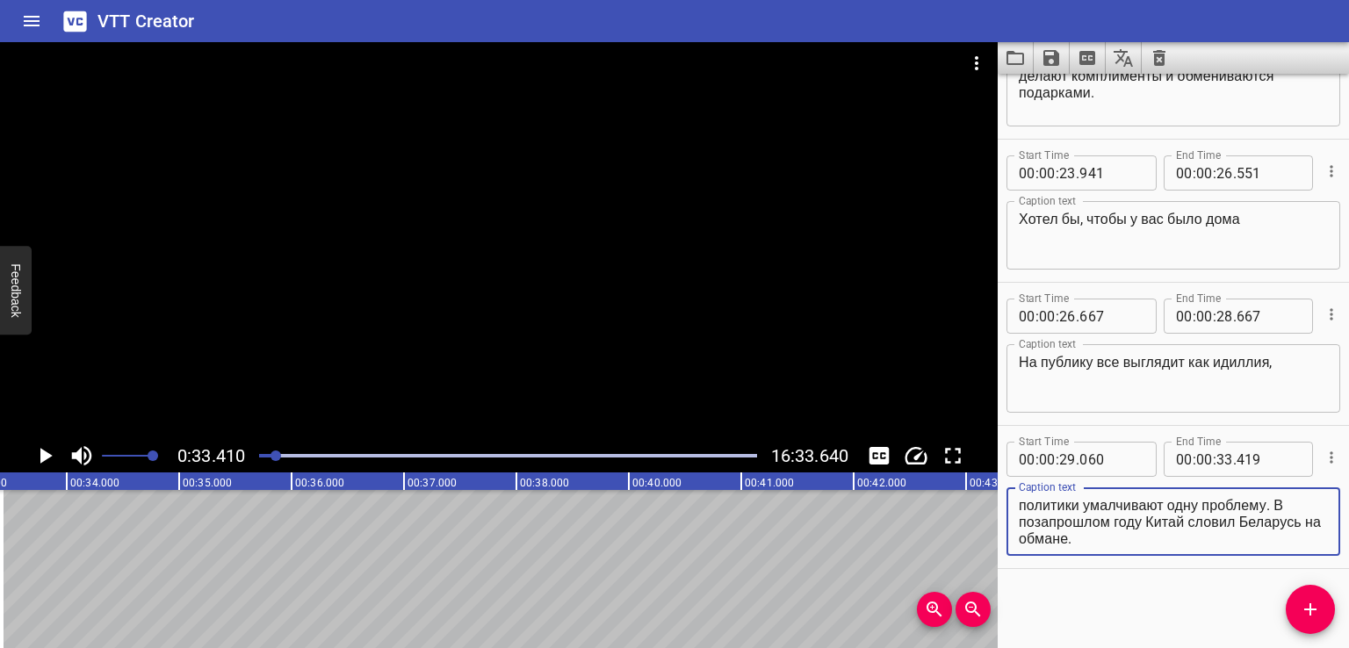
drag, startPoint x: 1089, startPoint y: 517, endPoint x: 1309, endPoint y: 576, distance: 228.1
click at [1309, 576] on div "Start Time 00 : 00 : 00 . 000 Start Time End Time 00 : 00 : 02 . 000 End Time C…" at bounding box center [1172, 361] width 351 height 574
type textarea "но в разговорах перед объективами камер политики умалчивают одну проблему."
click at [1298, 624] on button "Add Cue" at bounding box center [1309, 609] width 49 height 49
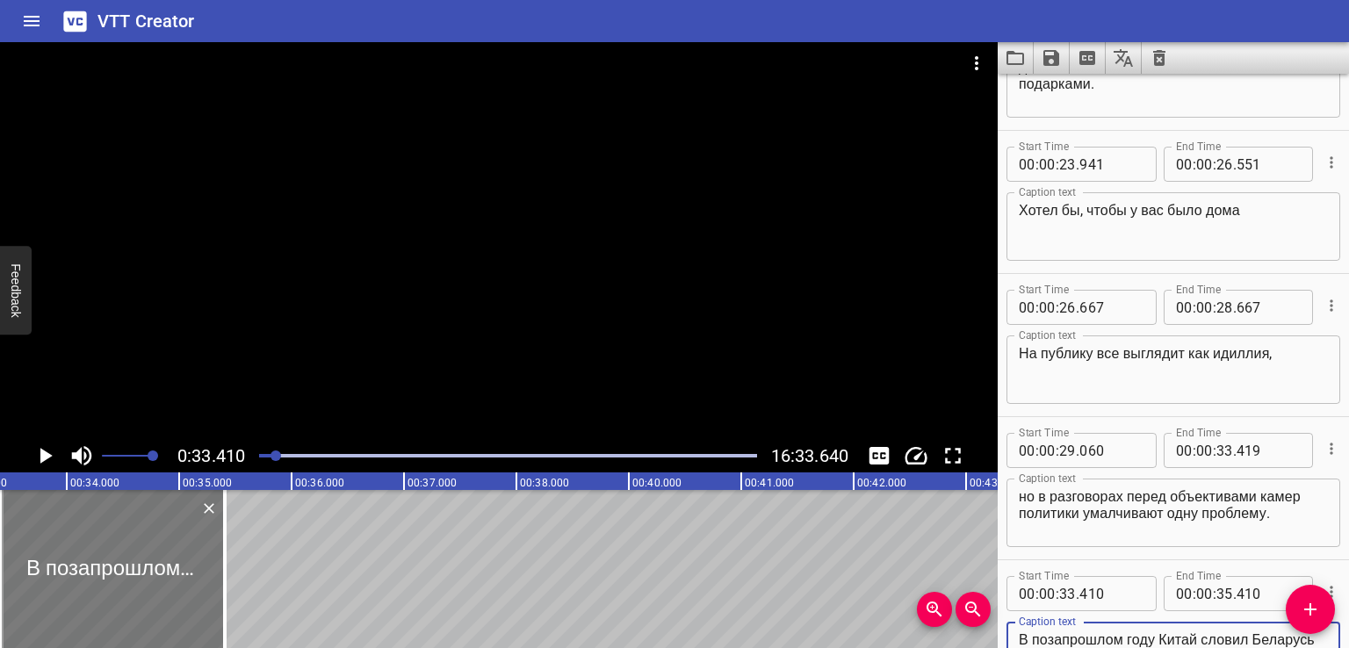
type textarea "В позапрошлом году Китай словил Беларусь на обмане."
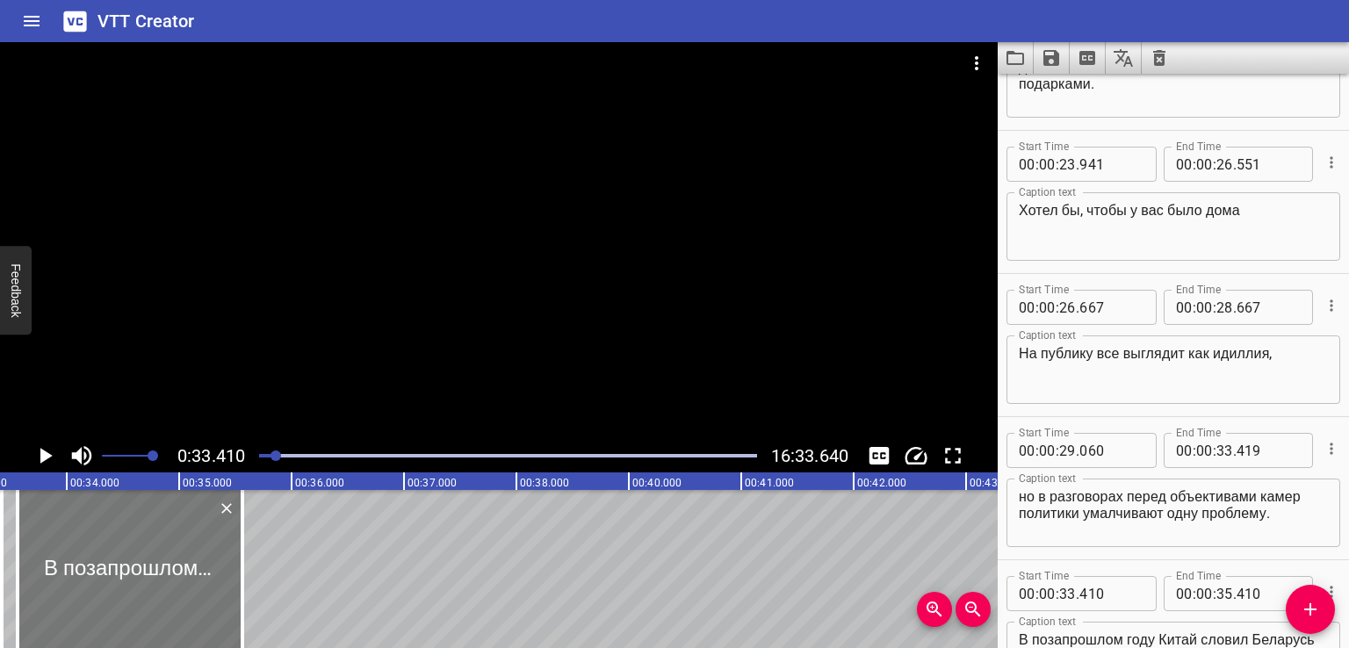
drag, startPoint x: 149, startPoint y: 579, endPoint x: 177, endPoint y: 583, distance: 28.3
click at [177, 583] on div at bounding box center [130, 569] width 225 height 158
type input "706"
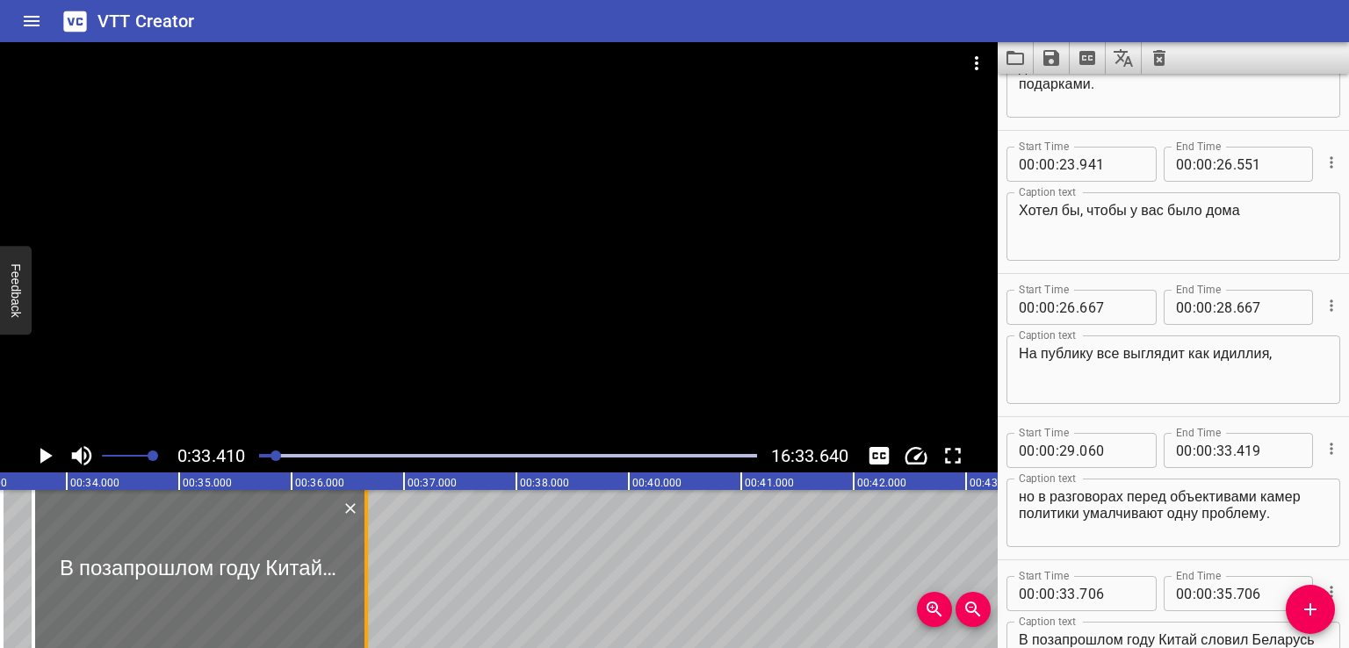
drag, startPoint x: 252, startPoint y: 570, endPoint x: 410, endPoint y: 577, distance: 158.2
click at [375, 577] on div at bounding box center [366, 569] width 18 height 158
type input "37"
type input "113"
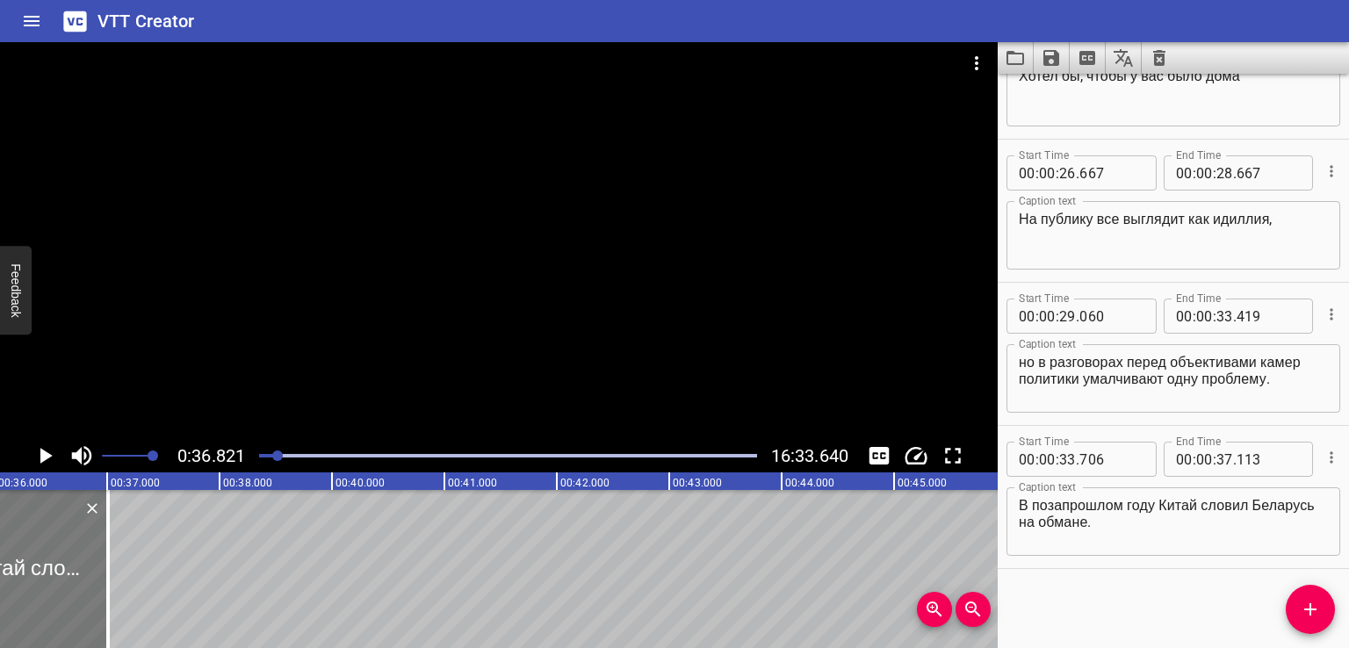
drag, startPoint x: 25, startPoint y: 555, endPoint x: 3, endPoint y: 558, distance: 22.2
type input "36"
drag, startPoint x: 12, startPoint y: 563, endPoint x: 96, endPoint y: 572, distance: 83.9
click at [96, 572] on div at bounding box center [92, 569] width 18 height 158
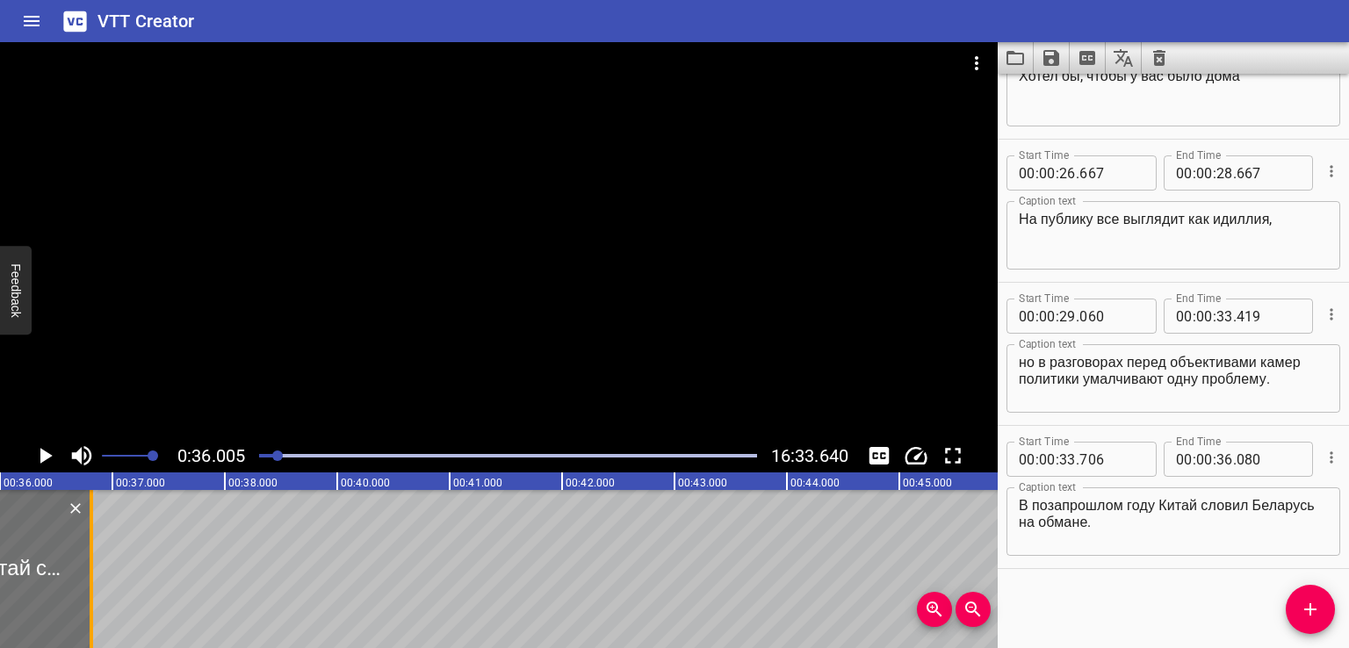
type input "822"
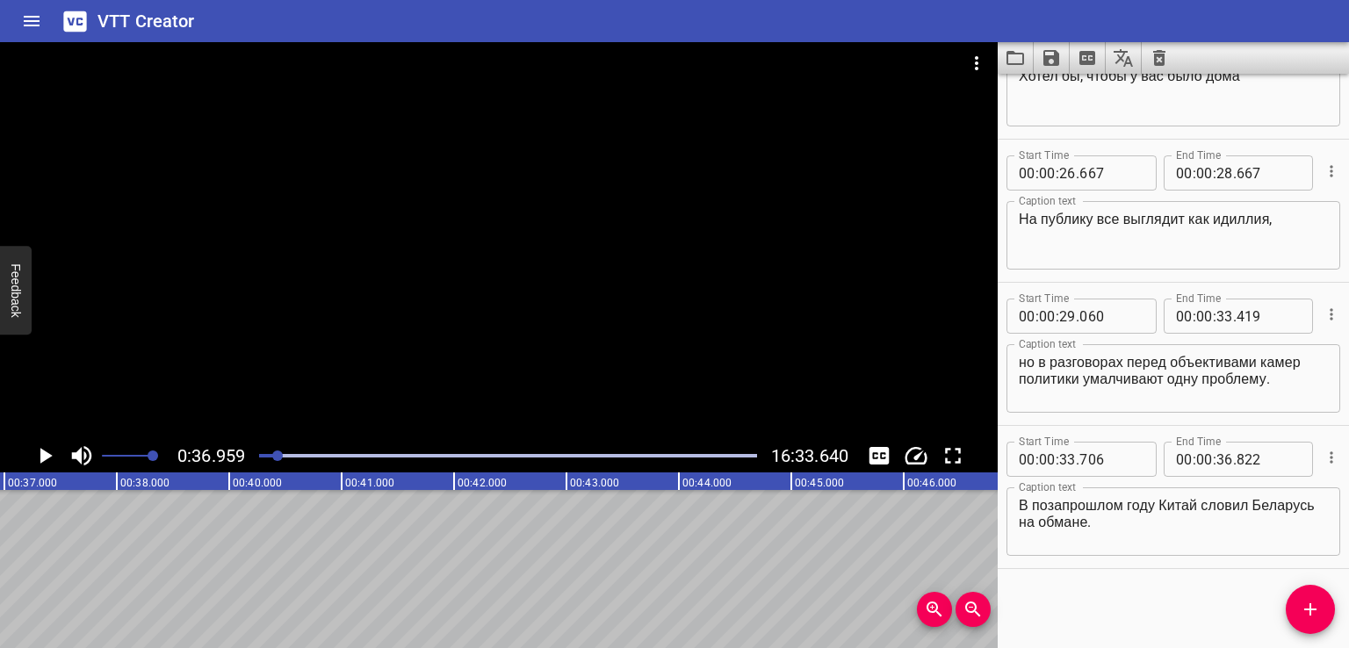
click at [1303, 609] on icon "Add Cue" at bounding box center [1309, 609] width 21 height 21
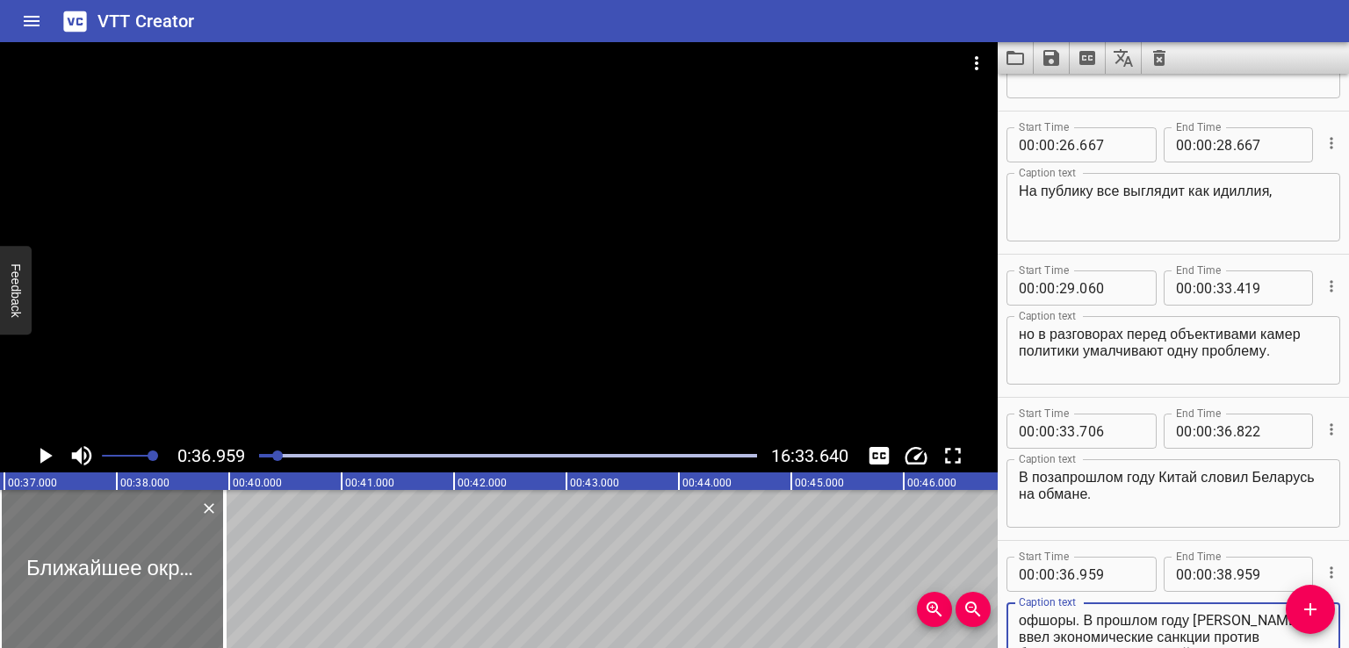
type textarea "Ближайшее окружение [PERSON_NAME] организовало схему контрабандных поставок в […"
drag, startPoint x: 150, startPoint y: 580, endPoint x: 161, endPoint y: 580, distance: 10.5
click at [161, 580] on div at bounding box center [112, 569] width 225 height 158
type input "37"
type input "053"
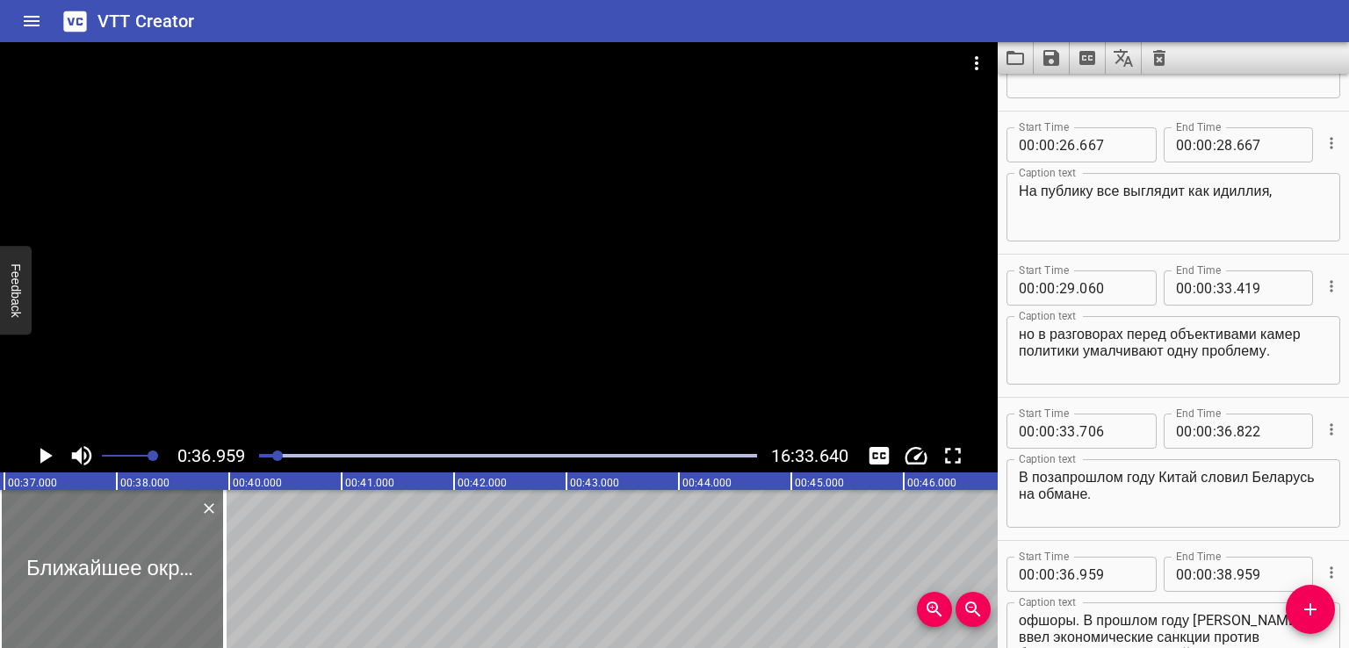
type input "39"
type input "053"
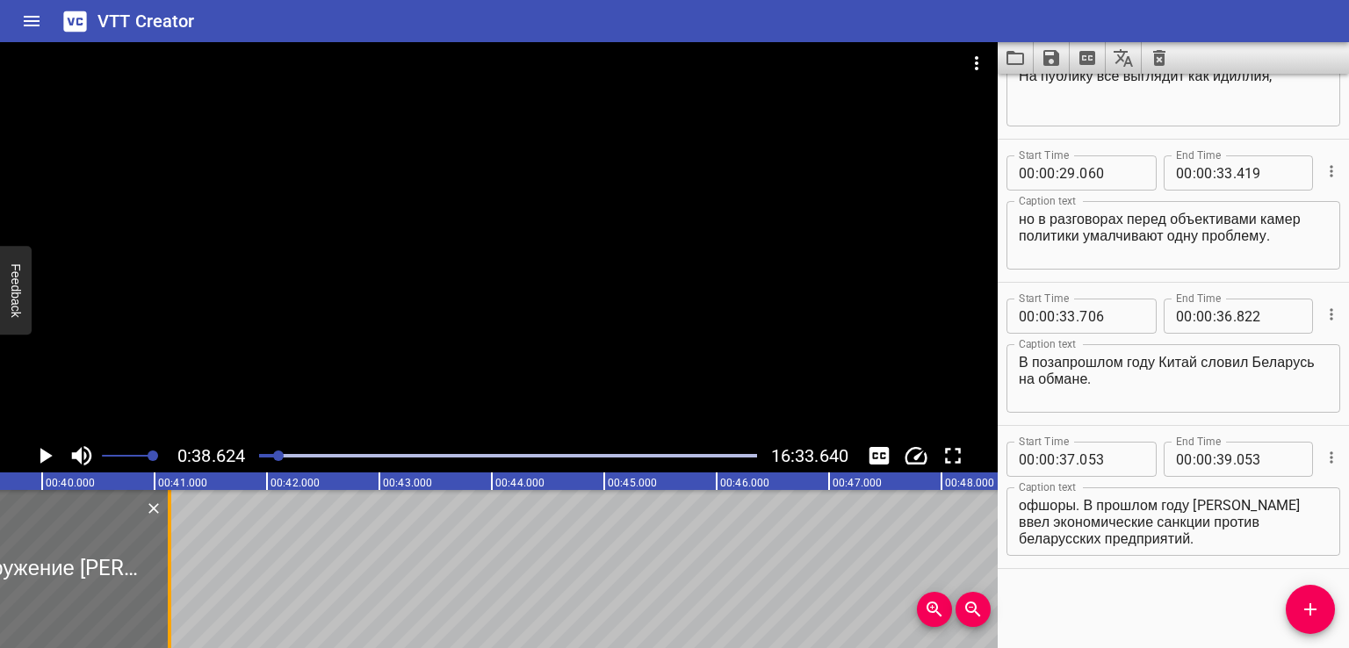
drag, startPoint x: 51, startPoint y: 568, endPoint x: 190, endPoint y: 565, distance: 138.8
click at [178, 565] on div at bounding box center [170, 569] width 18 height 158
type input "40"
type input "288"
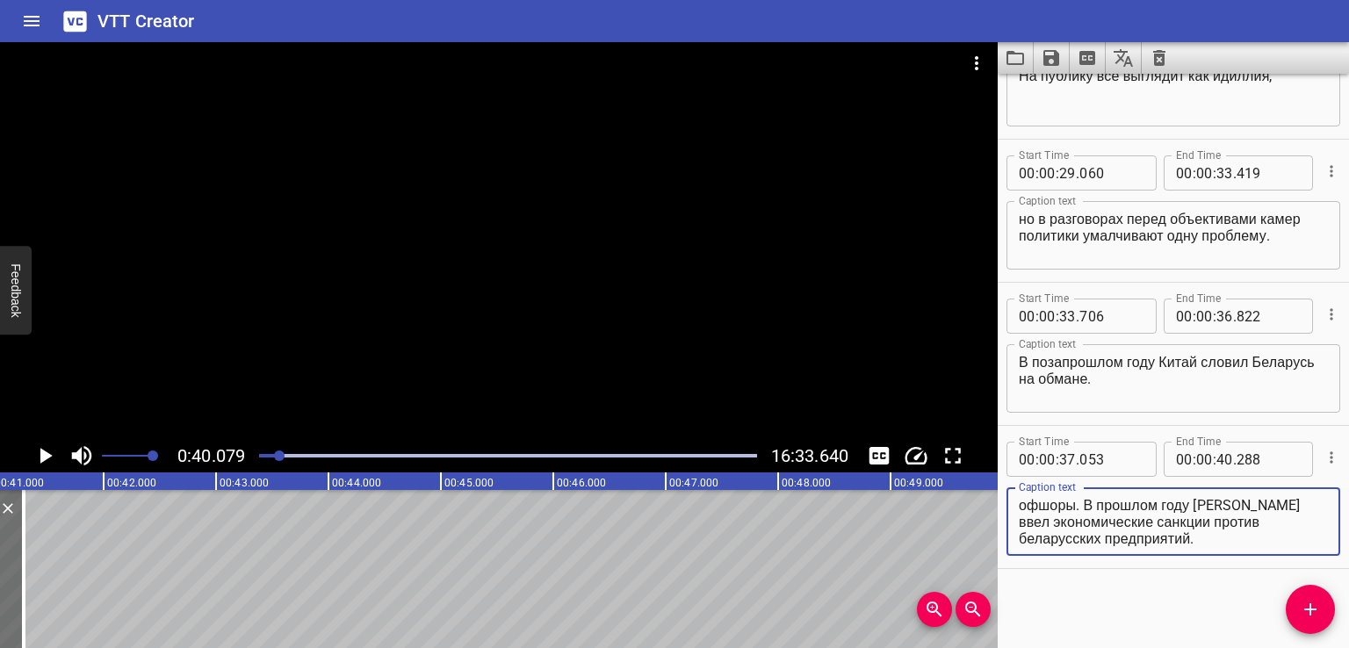
click at [1159, 525] on textarea "Ближайшее окружение [PERSON_NAME] организовало схему контрабандных поставок в […" at bounding box center [1172, 522] width 309 height 50
drag, startPoint x: 1193, startPoint y: 523, endPoint x: 1254, endPoint y: 570, distance: 76.4
click at [1254, 570] on div "Start Time 00 : 00 : 00 . 000 Start Time End Time 00 : 00 : 02 . 000 End Time C…" at bounding box center [1172, 361] width 351 height 574
type textarea "Ближайшее окружение [PERSON_NAME] организовало"
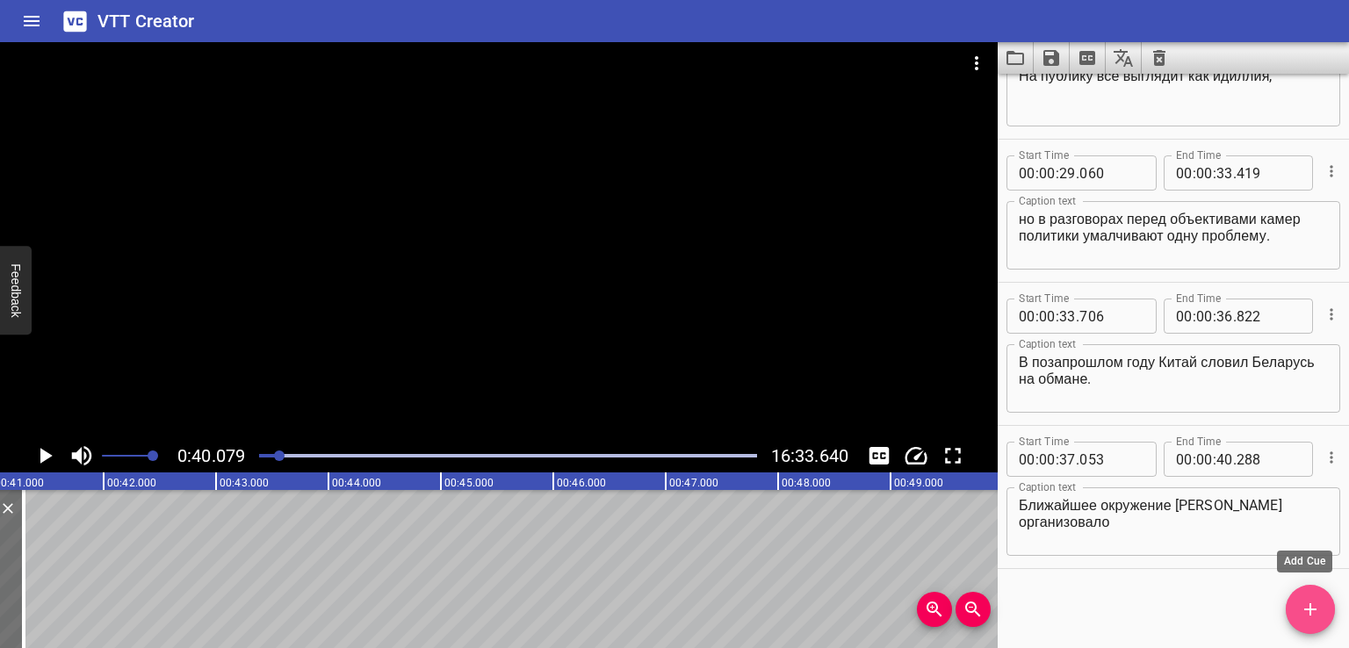
click at [1293, 612] on span "Add Cue" at bounding box center [1309, 609] width 49 height 21
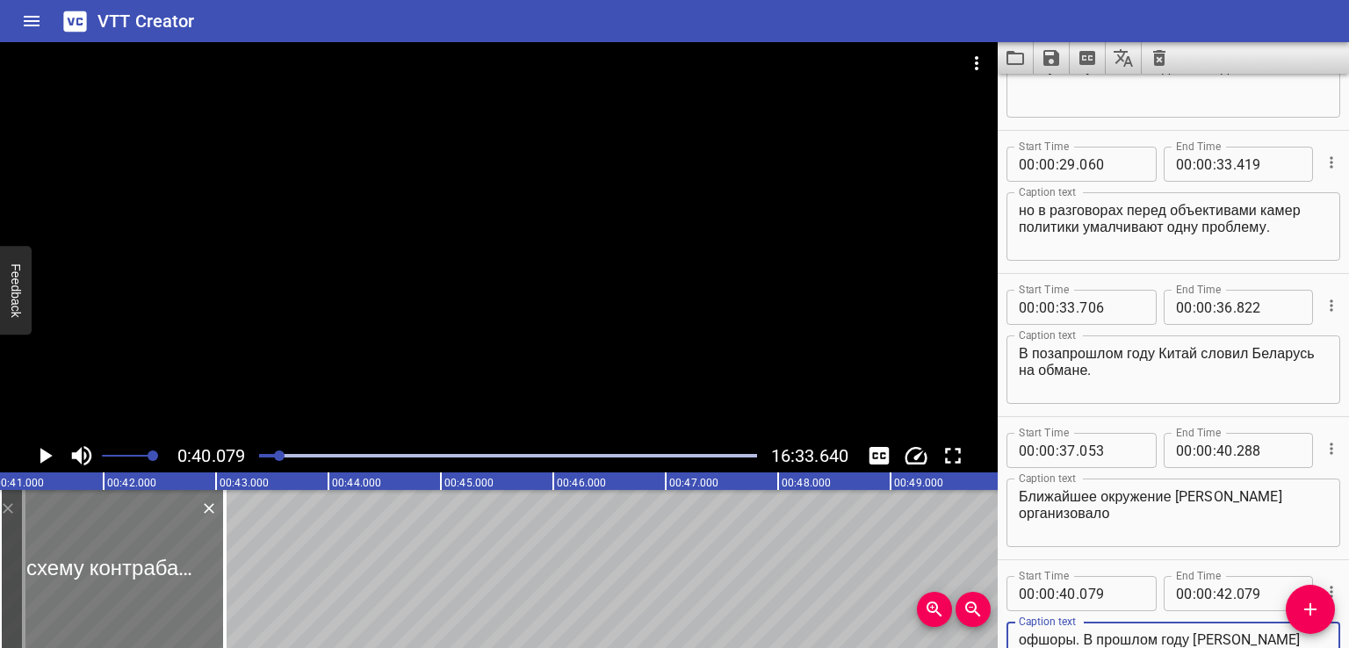
type textarea "схему контрабандных поставок в [GEOGRAPHIC_DATA], а прибыль выводило в офшоры. …"
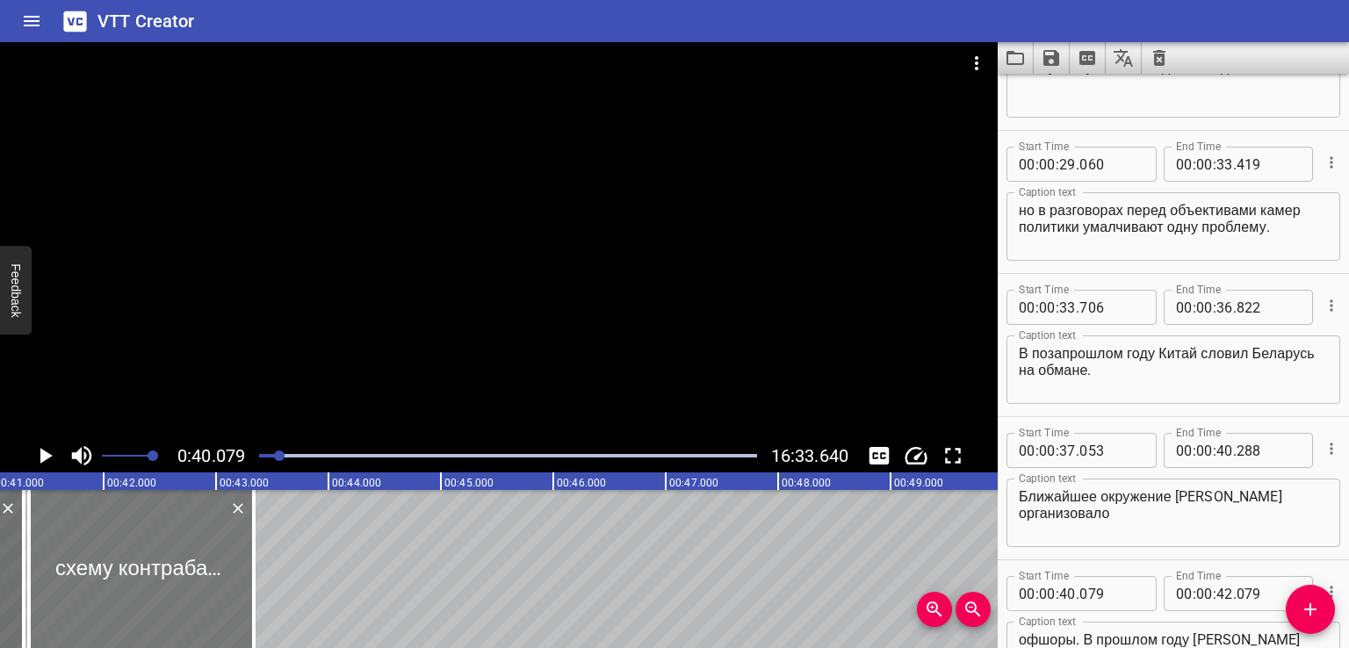
drag, startPoint x: 117, startPoint y: 592, endPoint x: 148, endPoint y: 588, distance: 31.8
click at [148, 588] on div at bounding box center [141, 569] width 225 height 158
type input "361"
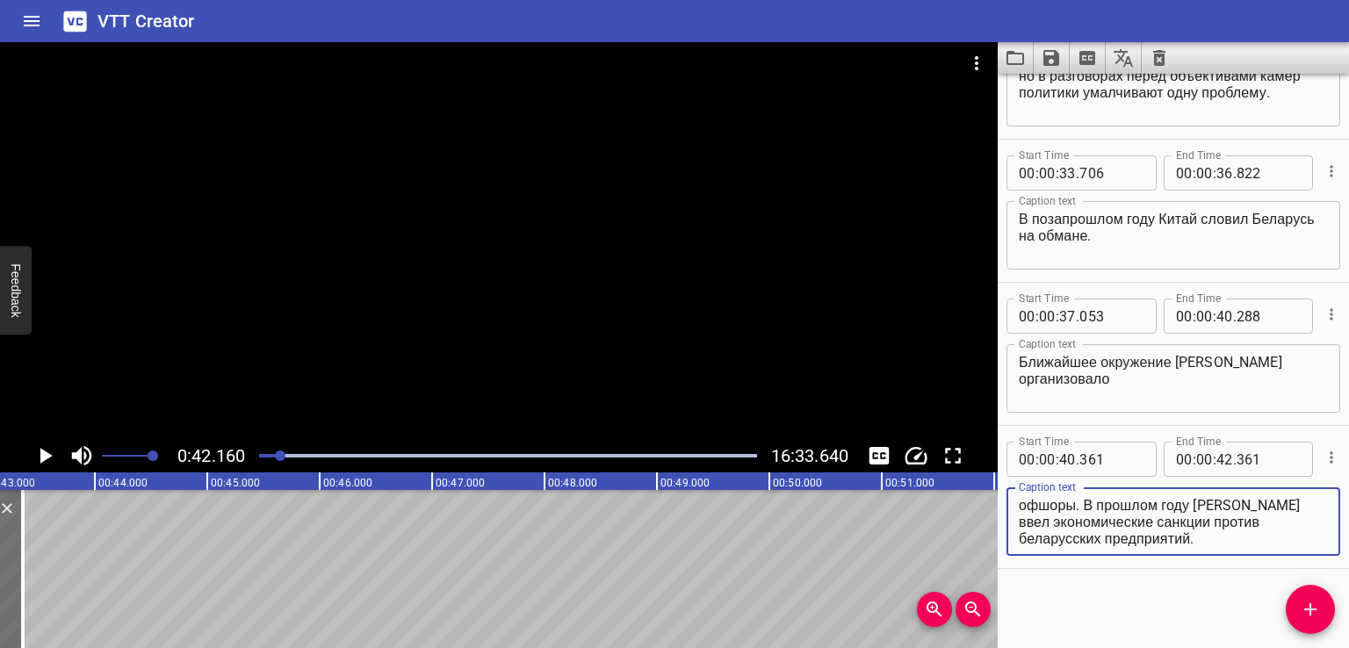
click at [1124, 519] on textarea "схему контрабандных поставок в [GEOGRAPHIC_DATA], а прибыль выводило в офшоры. …" at bounding box center [1172, 522] width 309 height 50
drag, startPoint x: 1289, startPoint y: 503, endPoint x: 1318, endPoint y: 561, distance: 64.8
click at [1318, 561] on div "Start Time 00 : 00 : 40 . 361 Start Time End Time 00 : 00 : 42 . 361 End Time C…" at bounding box center [1172, 497] width 351 height 142
type textarea "схему контрабандных поставок в [GEOGRAPHIC_DATA],"
drag, startPoint x: 1305, startPoint y: 601, endPoint x: 1292, endPoint y: 597, distance: 13.9
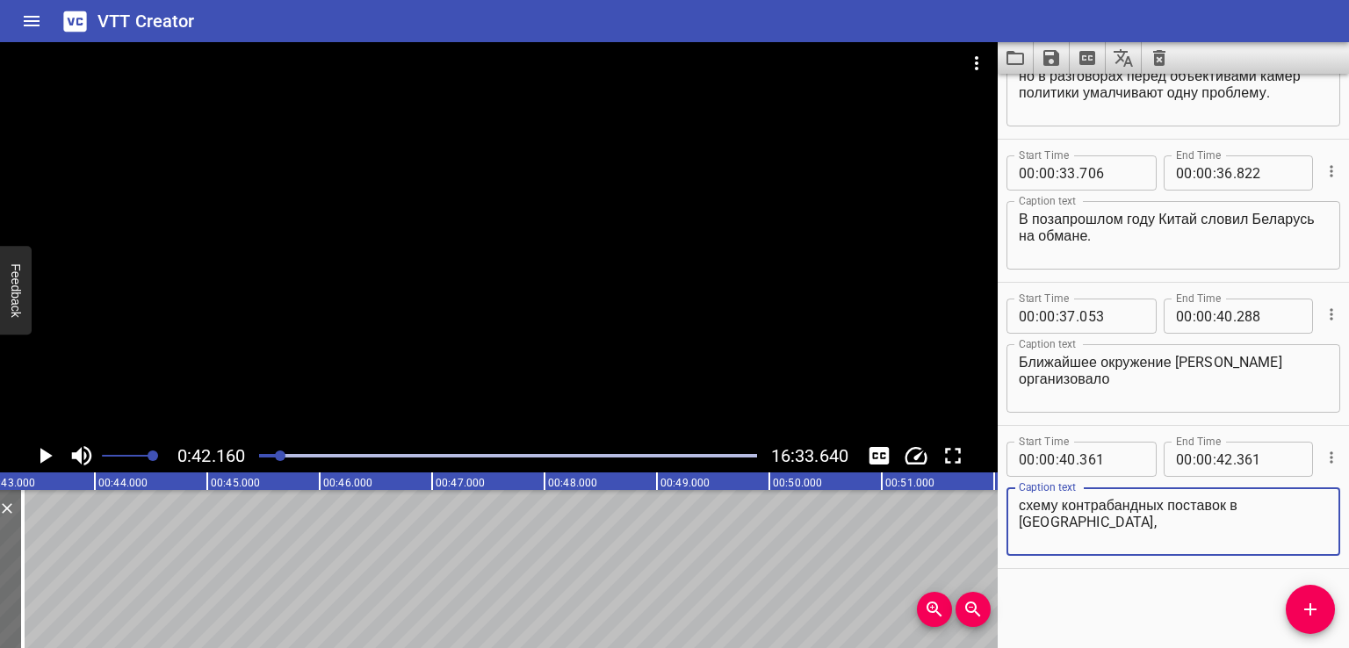
click at [1305, 601] on icon "Add Cue" at bounding box center [1309, 609] width 21 height 21
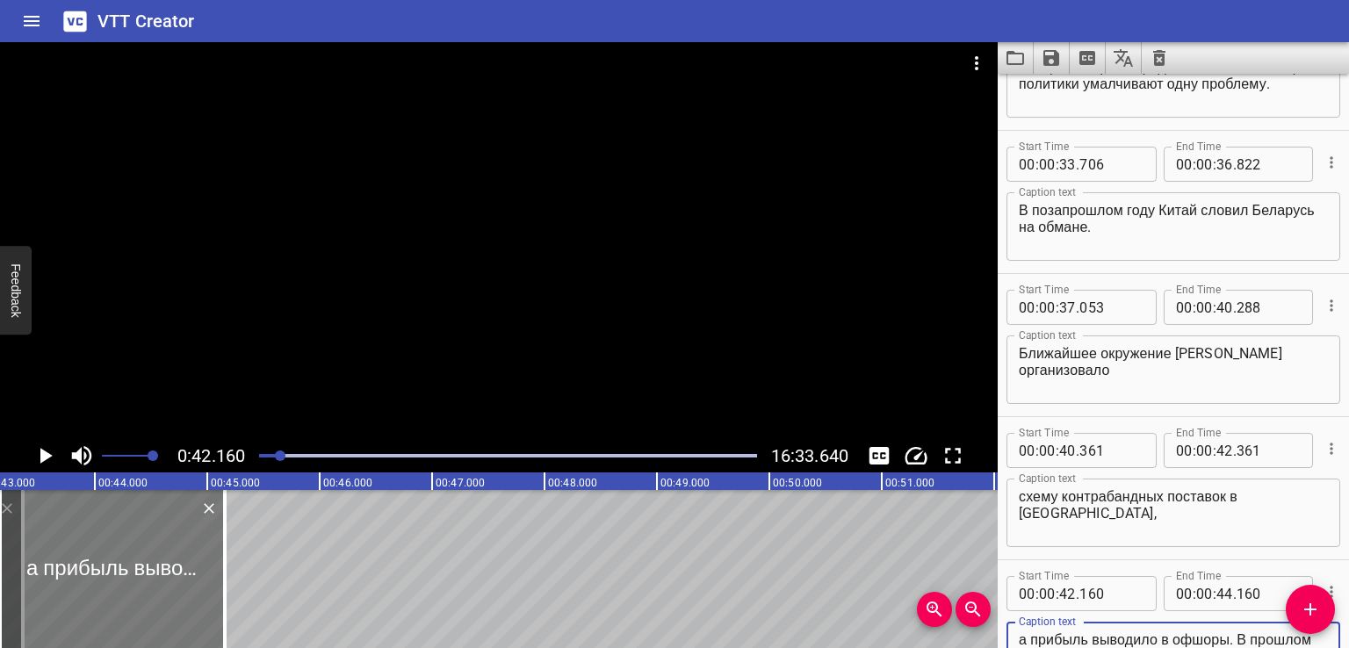
type textarea "а прибыль выводило в офшоры. В прошлом году [PERSON_NAME] ввел экономические са…"
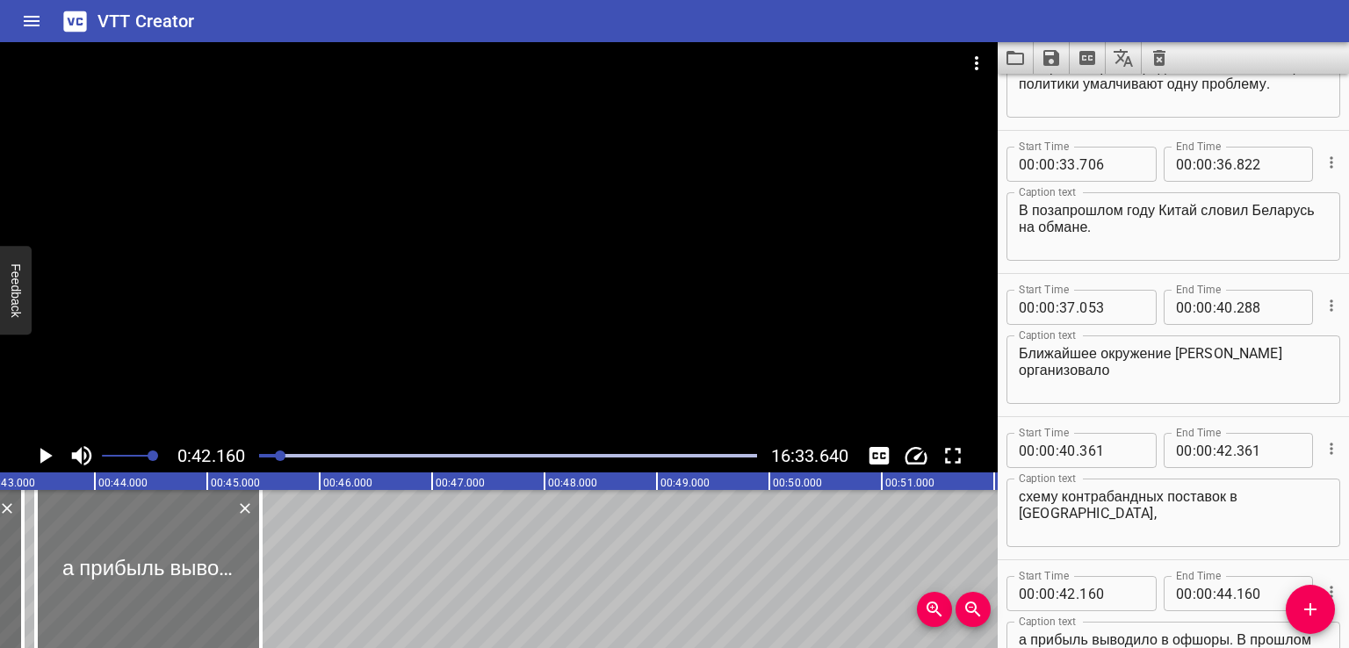
drag, startPoint x: 97, startPoint y: 589, endPoint x: 127, endPoint y: 590, distance: 29.9
click at [127, 590] on div at bounding box center [148, 569] width 225 height 158
type input "480"
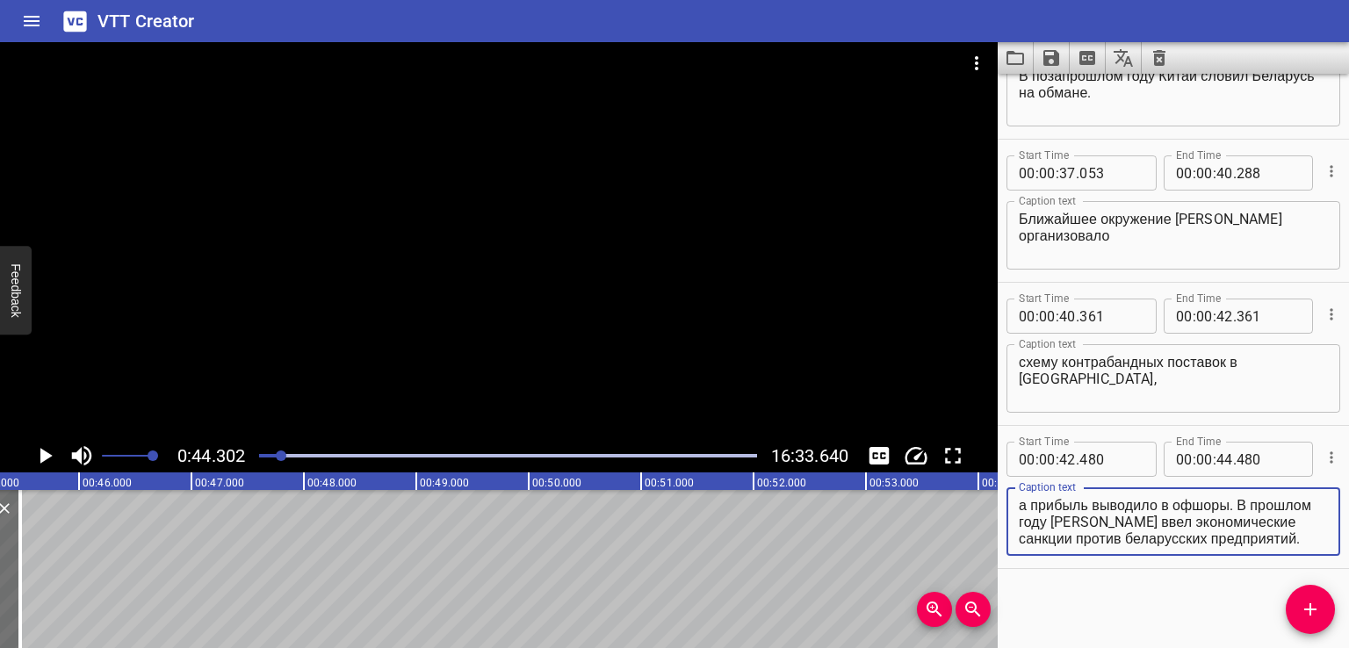
drag, startPoint x: 1237, startPoint y: 506, endPoint x: 1299, endPoint y: 563, distance: 84.5
click at [1299, 563] on div "Start Time 00 : 00 : 42 . 480 Start Time End Time 00 : 00 : 44 . 480 End Time C…" at bounding box center [1172, 497] width 351 height 142
click at [1302, 531] on textarea "а прибыль выводило в офшоры. В прошлом году [PERSON_NAME] ввел экономические са…" at bounding box center [1172, 522] width 309 height 50
drag, startPoint x: 1241, startPoint y: 504, endPoint x: 1313, endPoint y: 547, distance: 83.9
click at [1313, 547] on div "а прибыль выводило в офшоры. В прошлом году [PERSON_NAME] ввел экономические са…" at bounding box center [1173, 521] width 334 height 68
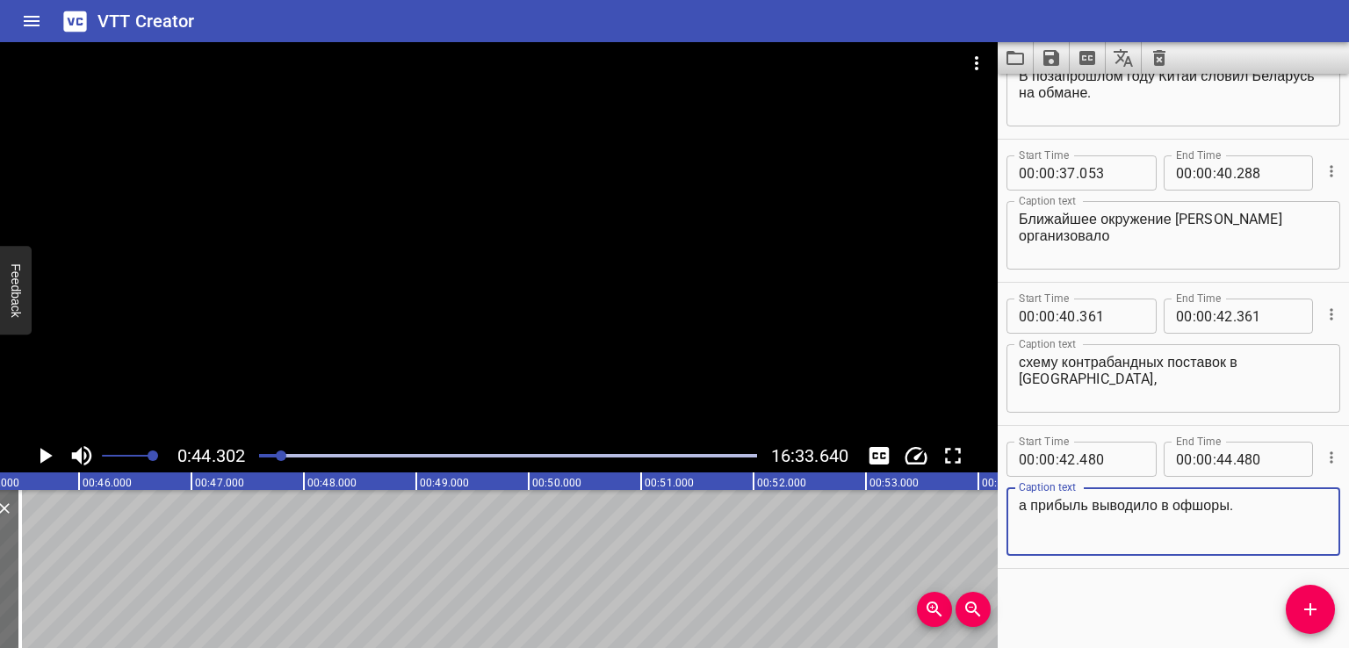
type textarea "а прибыль выводило в офшоры."
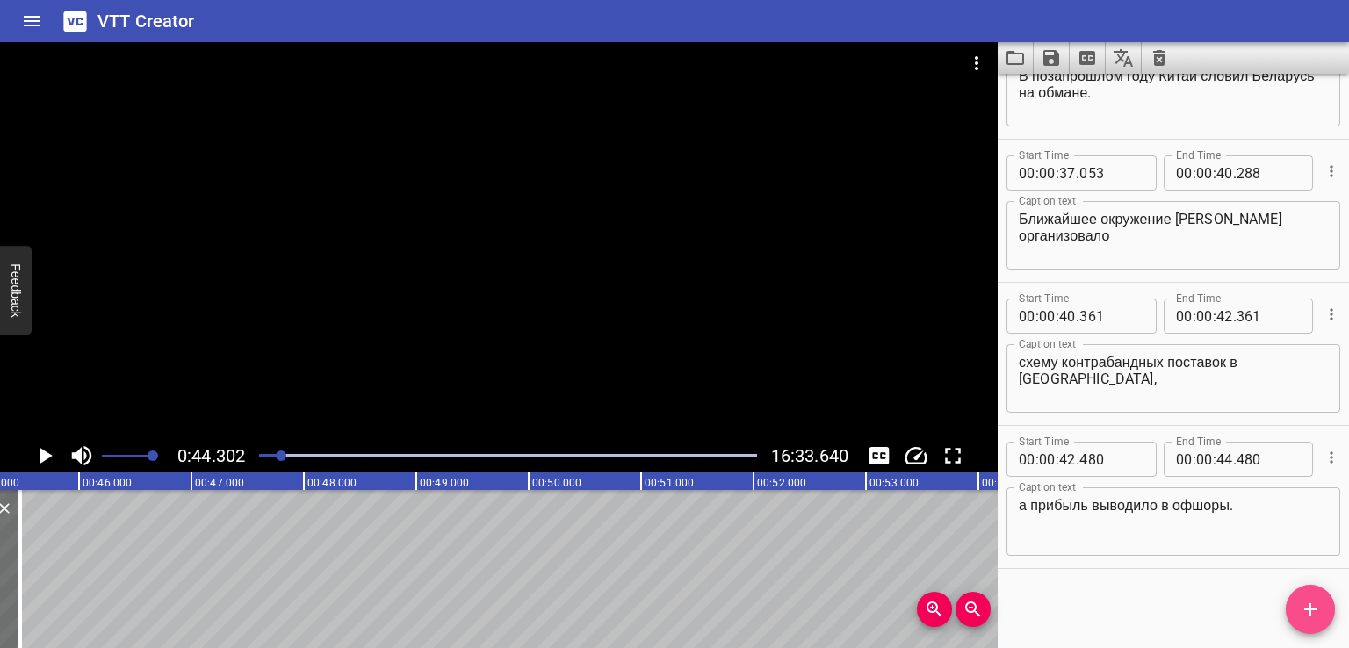
click at [1299, 624] on button "Add Cue" at bounding box center [1309, 609] width 49 height 49
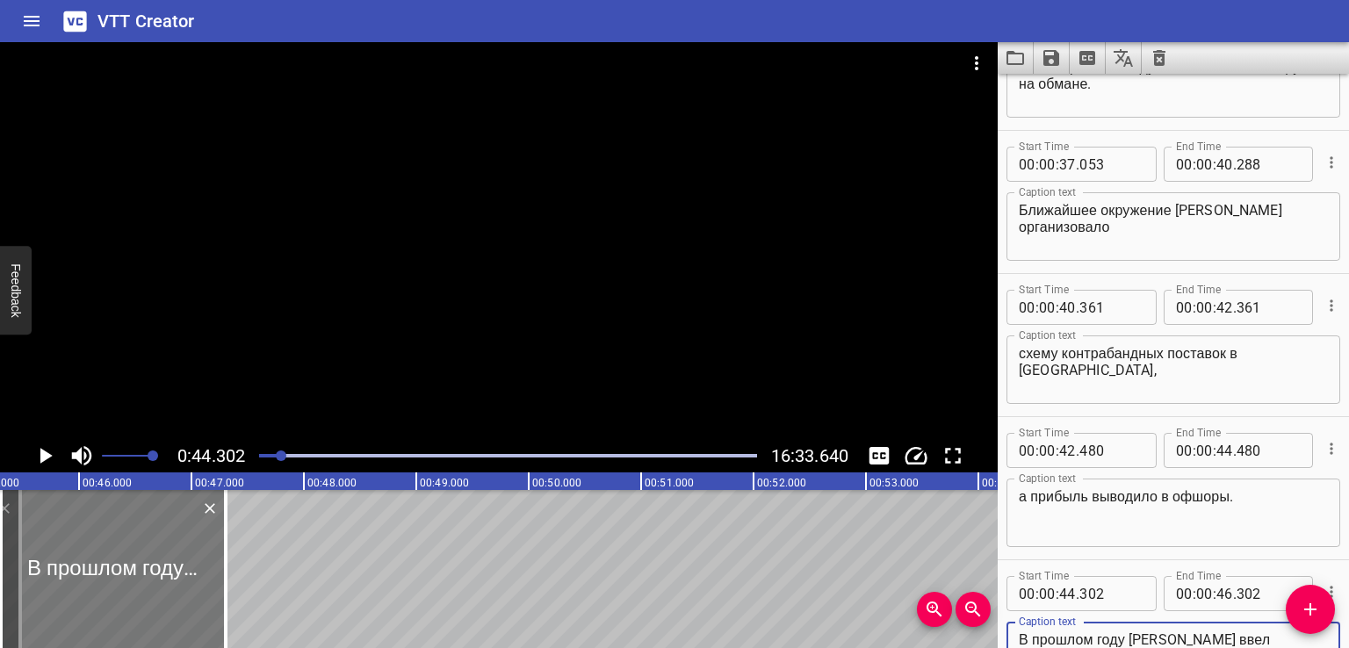
type textarea "В прошлом году [PERSON_NAME] ввел экономические санкции против беларусских пред…"
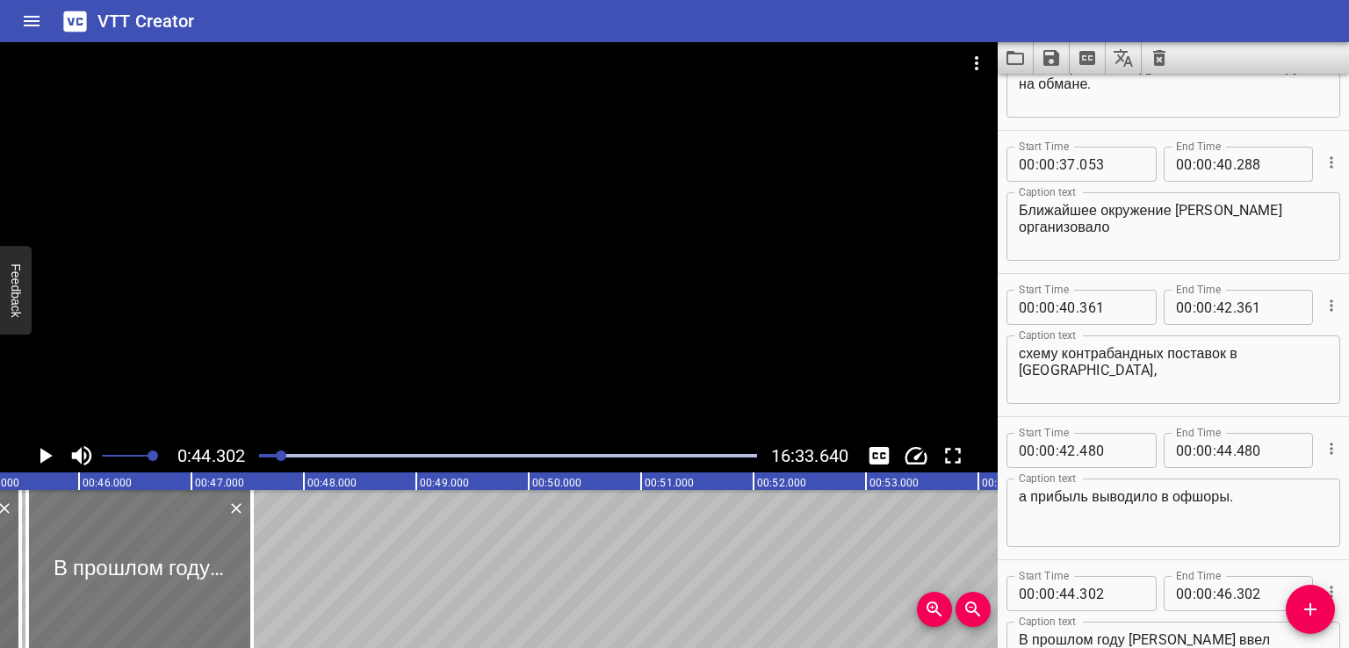
drag, startPoint x: 94, startPoint y: 570, endPoint x: 120, endPoint y: 572, distance: 26.5
click at [120, 572] on div at bounding box center [139, 569] width 225 height 158
type input "537"
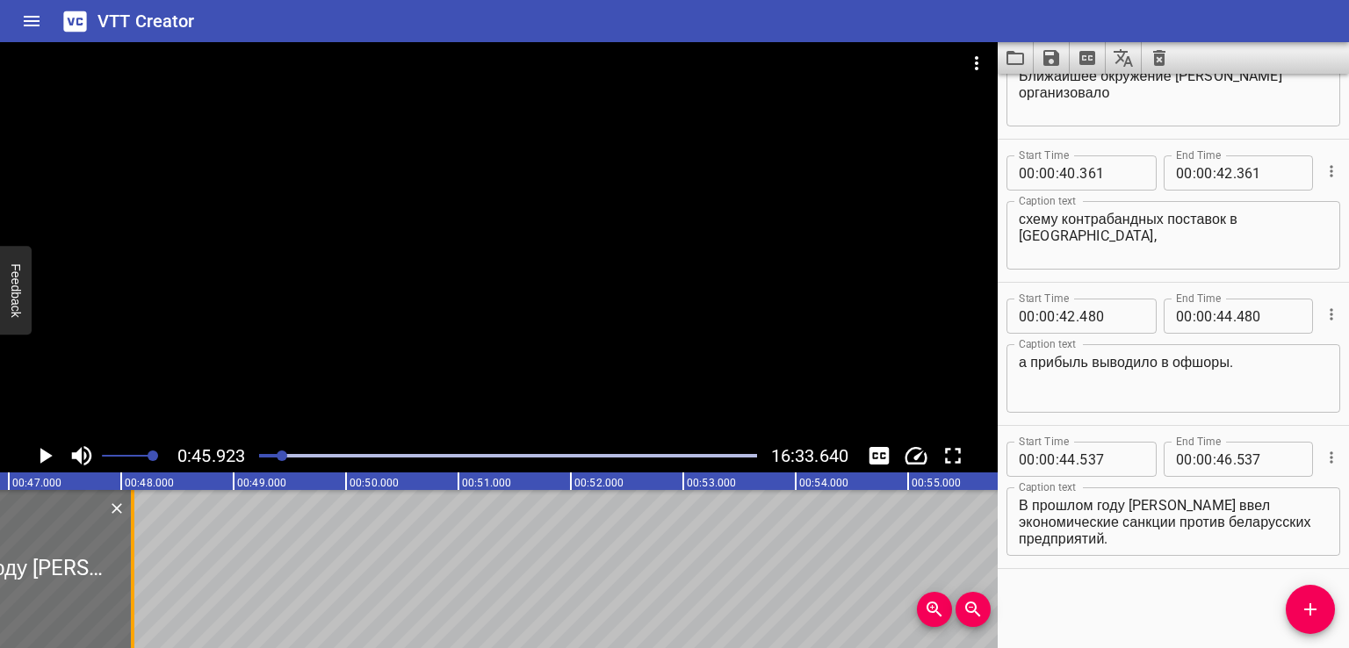
drag, startPoint x: 71, startPoint y: 563, endPoint x: 173, endPoint y: 569, distance: 102.0
click at [141, 569] on div at bounding box center [133, 569] width 18 height 158
type input "47"
type input "443"
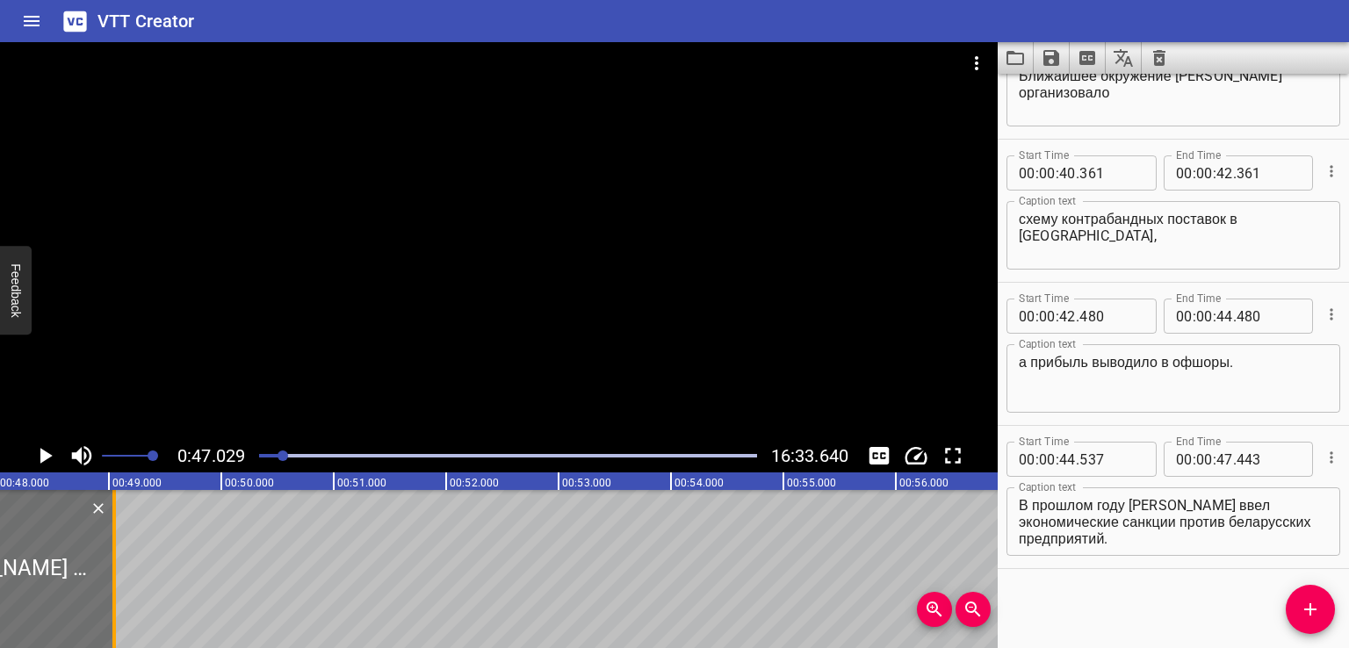
drag, startPoint x: 45, startPoint y: 579, endPoint x: 135, endPoint y: 576, distance: 90.5
click at [116, 576] on div at bounding box center [114, 569] width 4 height 158
type input "48"
type input "248"
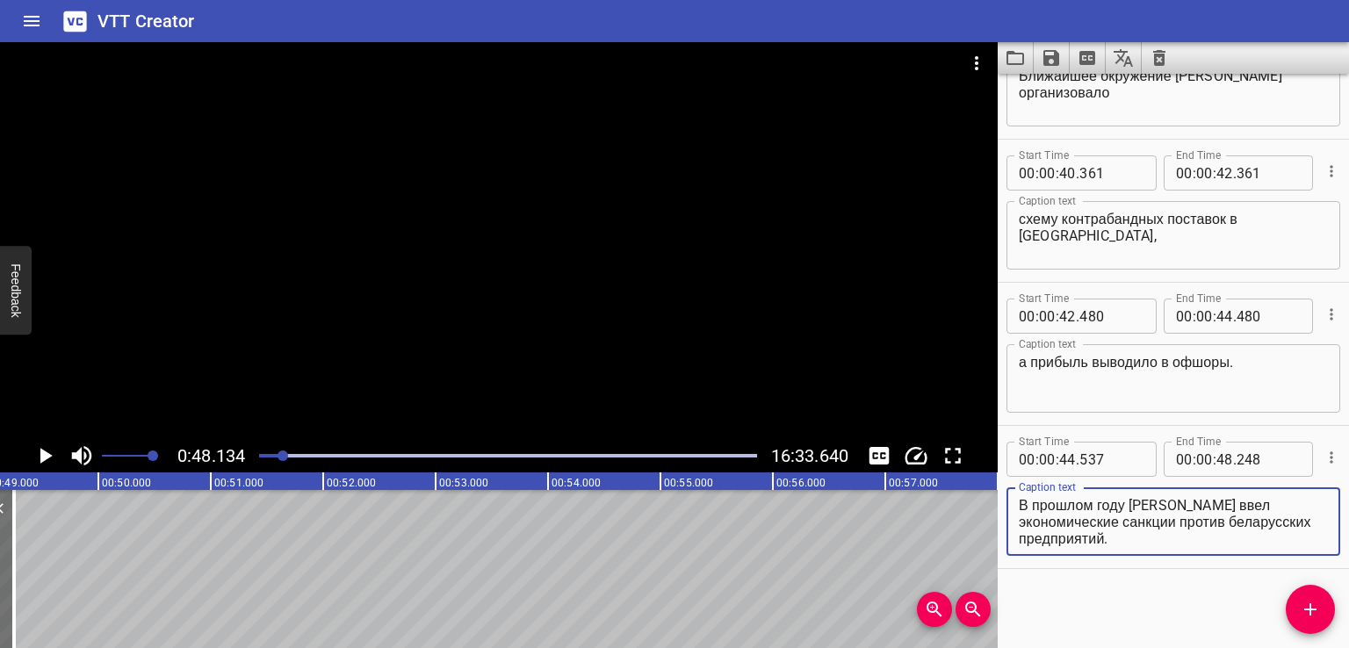
click at [1138, 521] on textarea "В прошлом году [PERSON_NAME] ввел экономические санкции против беларусских пред…" at bounding box center [1172, 522] width 309 height 50
drag, startPoint x: 1201, startPoint y: 542, endPoint x: 1215, endPoint y: 566, distance: 28.3
click at [1213, 565] on div "Start Time 00 : 00 : 44 . 537 Start Time End Time 00 : 00 : 48 . 248 End Time C…" at bounding box center [1172, 497] width 351 height 142
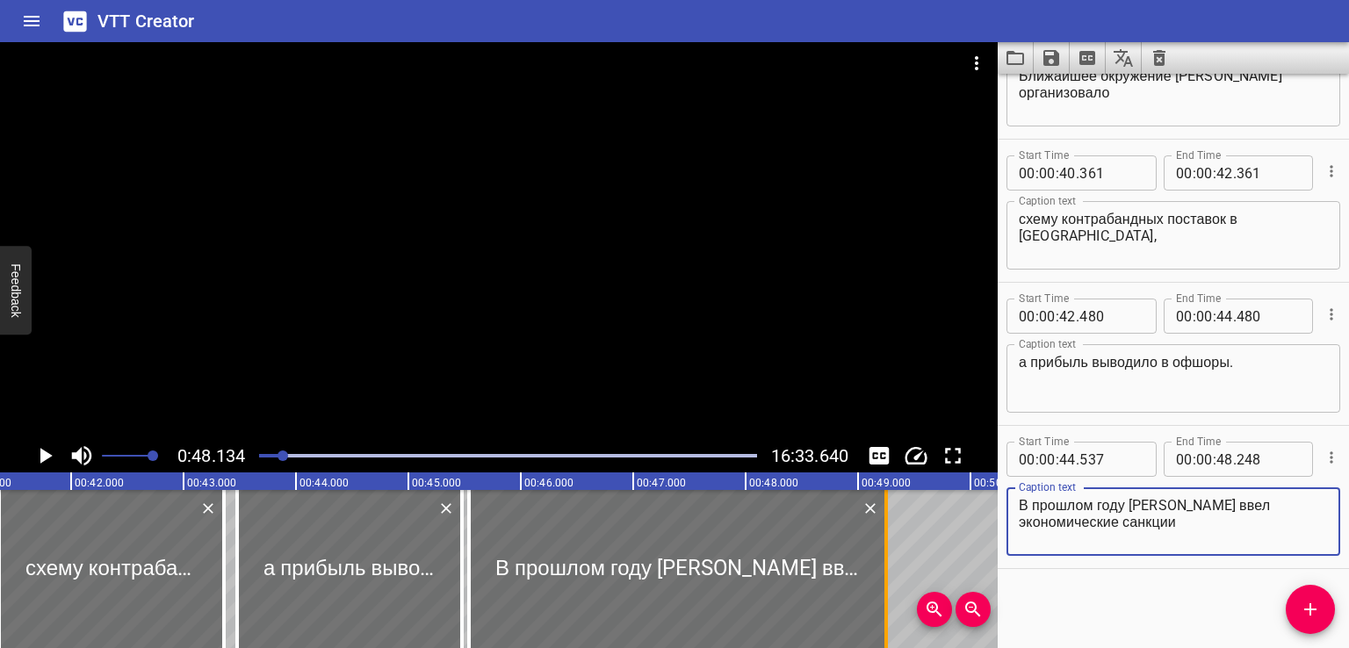
type textarea "В прошлом году [PERSON_NAME] ввел экономические санкции"
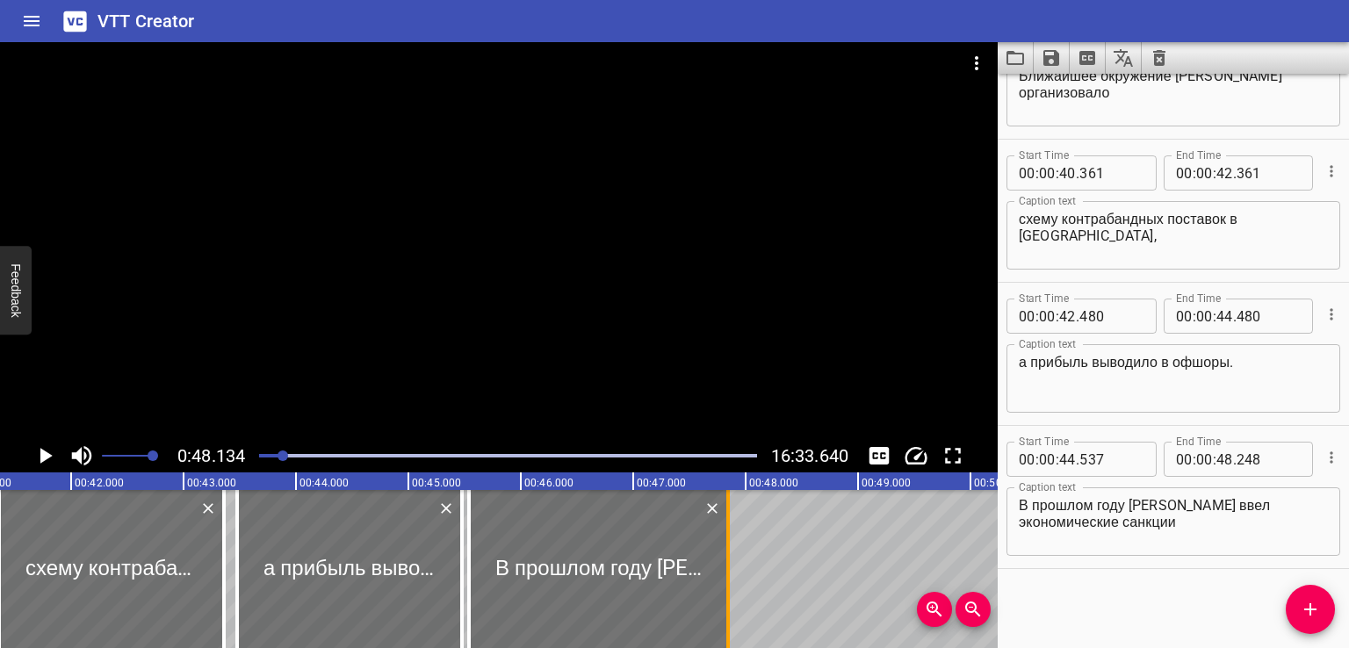
drag, startPoint x: 887, startPoint y: 560, endPoint x: 726, endPoint y: 601, distance: 165.9
click at [726, 601] on div at bounding box center [728, 569] width 4 height 158
type input "46"
type input "818"
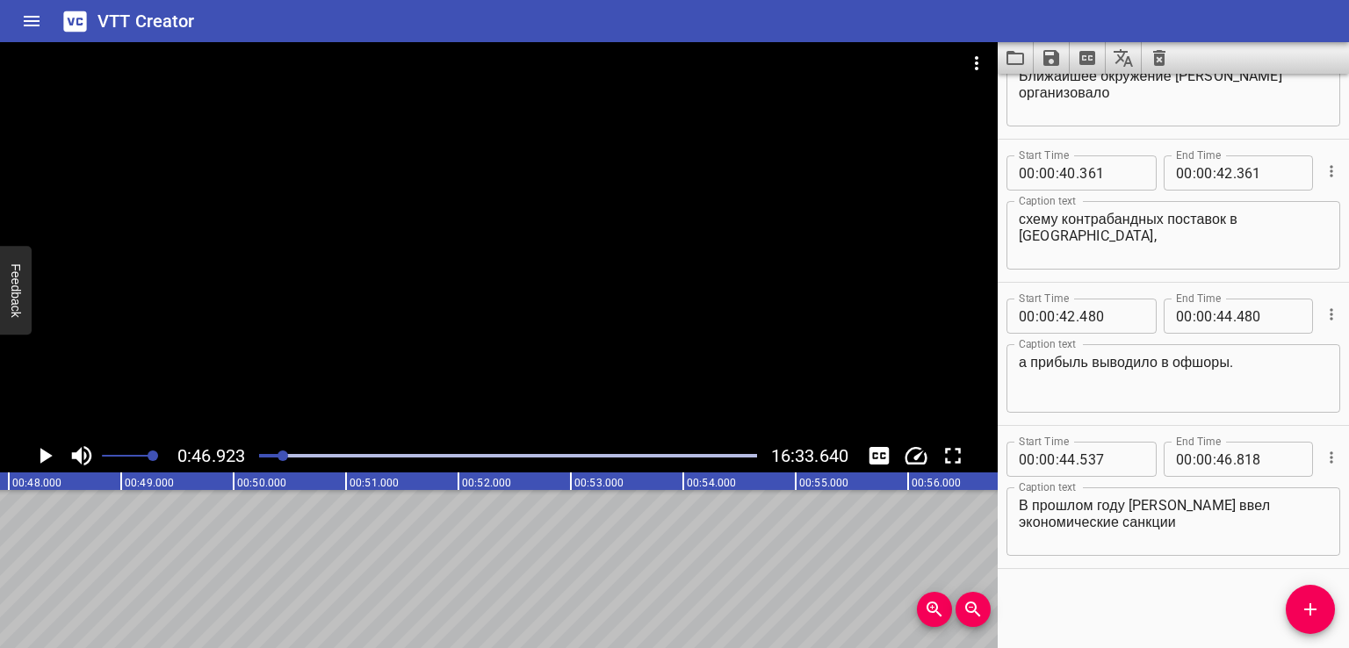
click at [1313, 610] on icon "Add Cue" at bounding box center [1309, 609] width 21 height 21
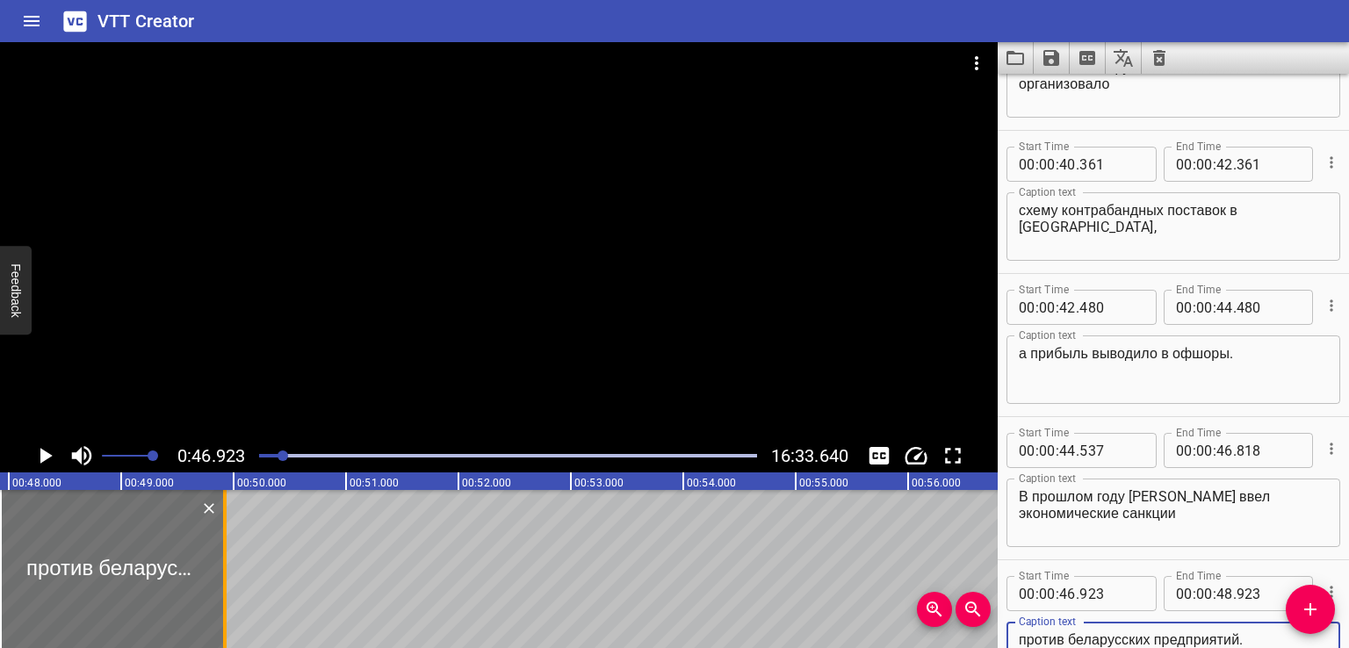
type textarea "против беларусских предприятий."
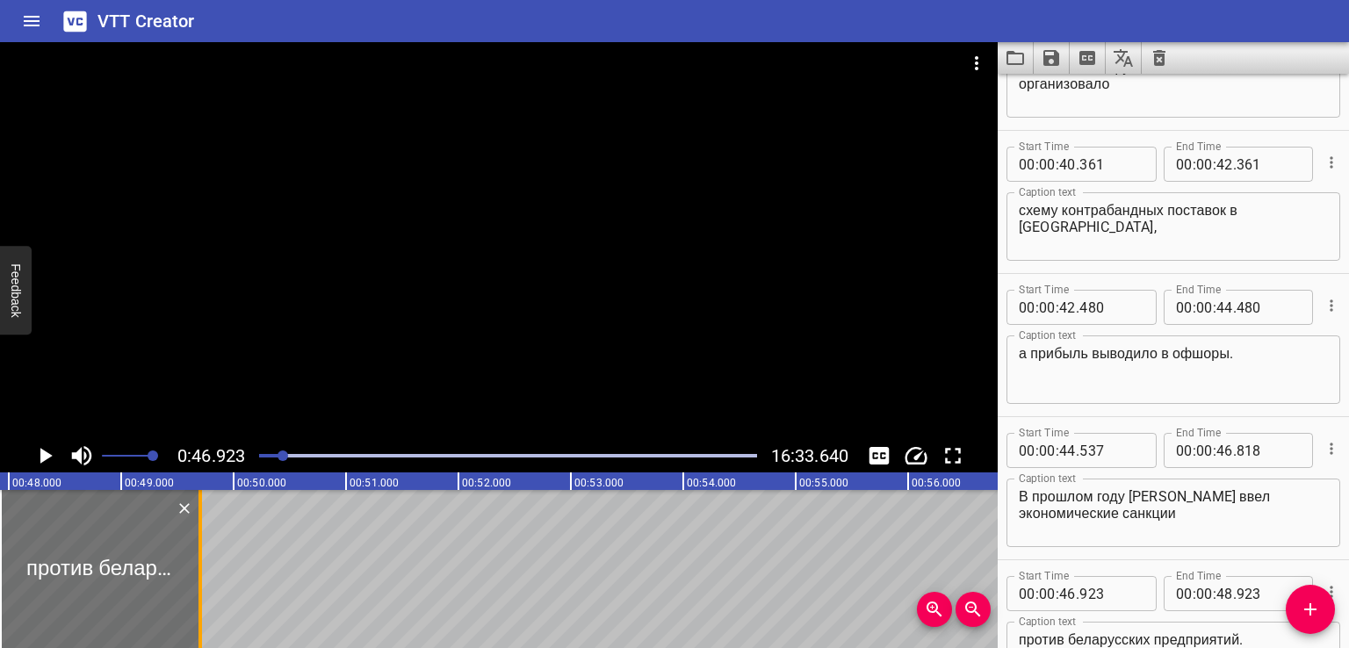
drag, startPoint x: 229, startPoint y: 569, endPoint x: 190, endPoint y: 575, distance: 40.0
click at [191, 575] on div at bounding box center [200, 569] width 18 height 158
type input "572"
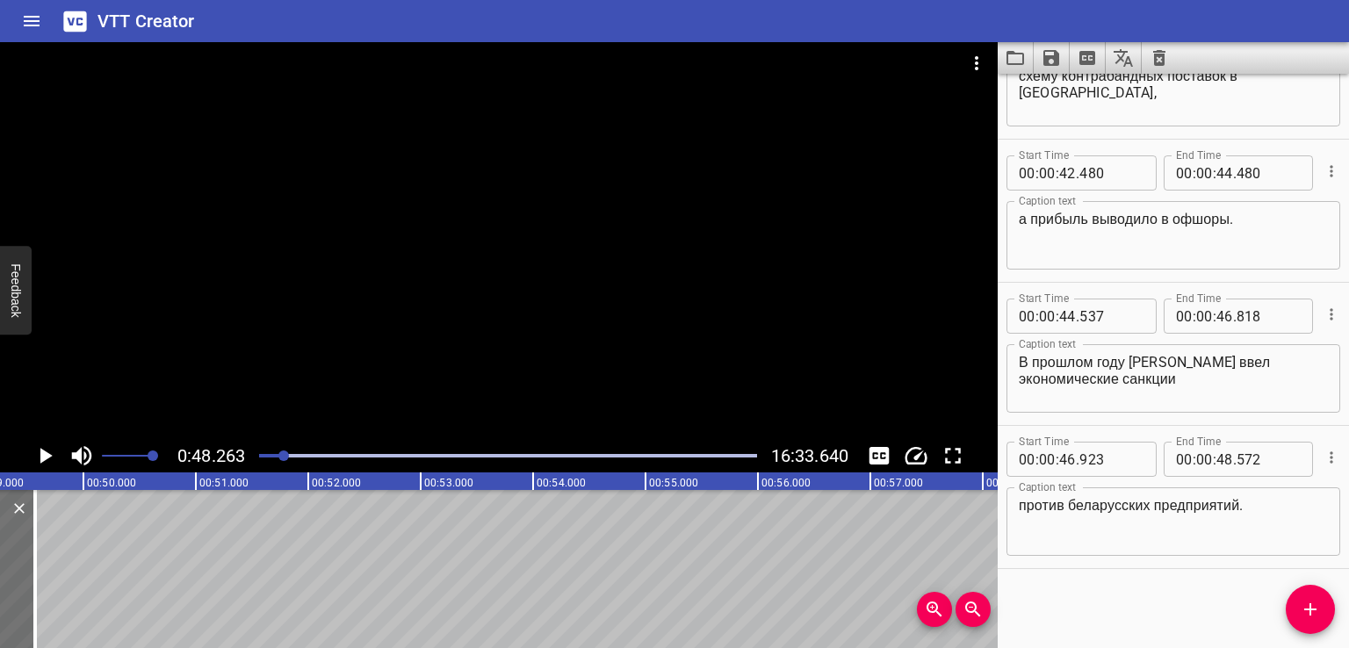
click at [1307, 599] on icon "Add Cue" at bounding box center [1309, 609] width 21 height 21
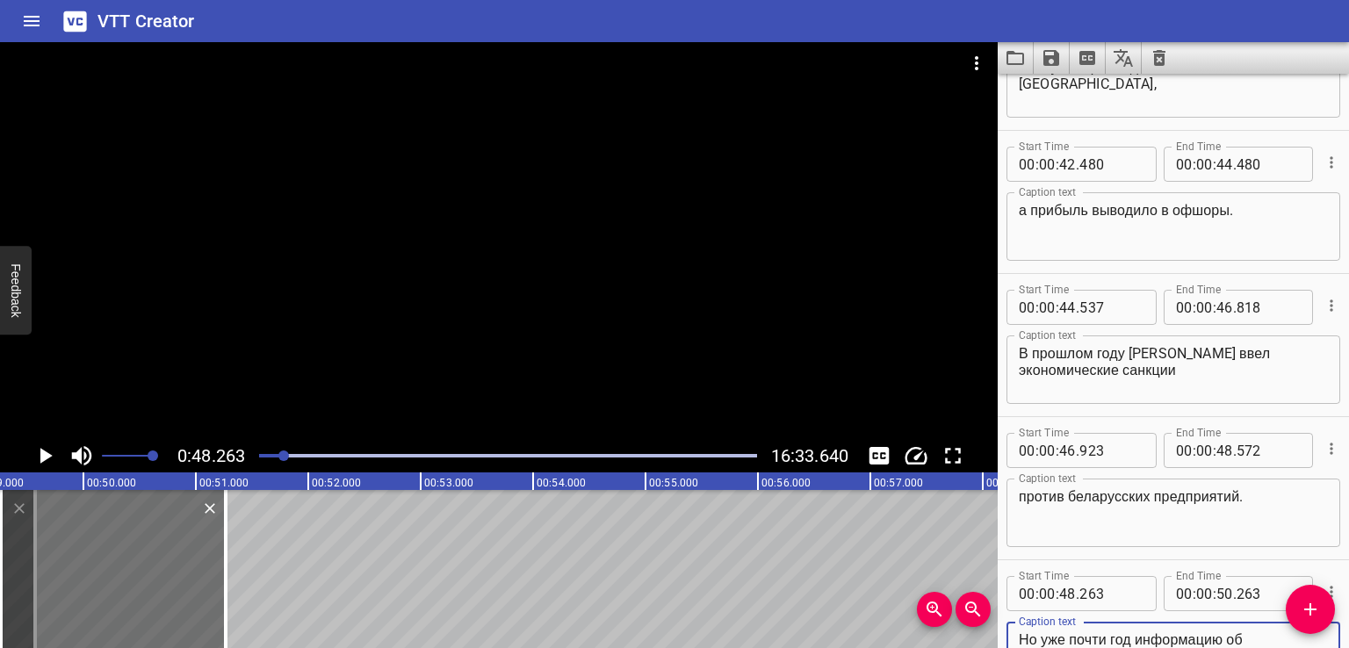
scroll to position [1961, 0]
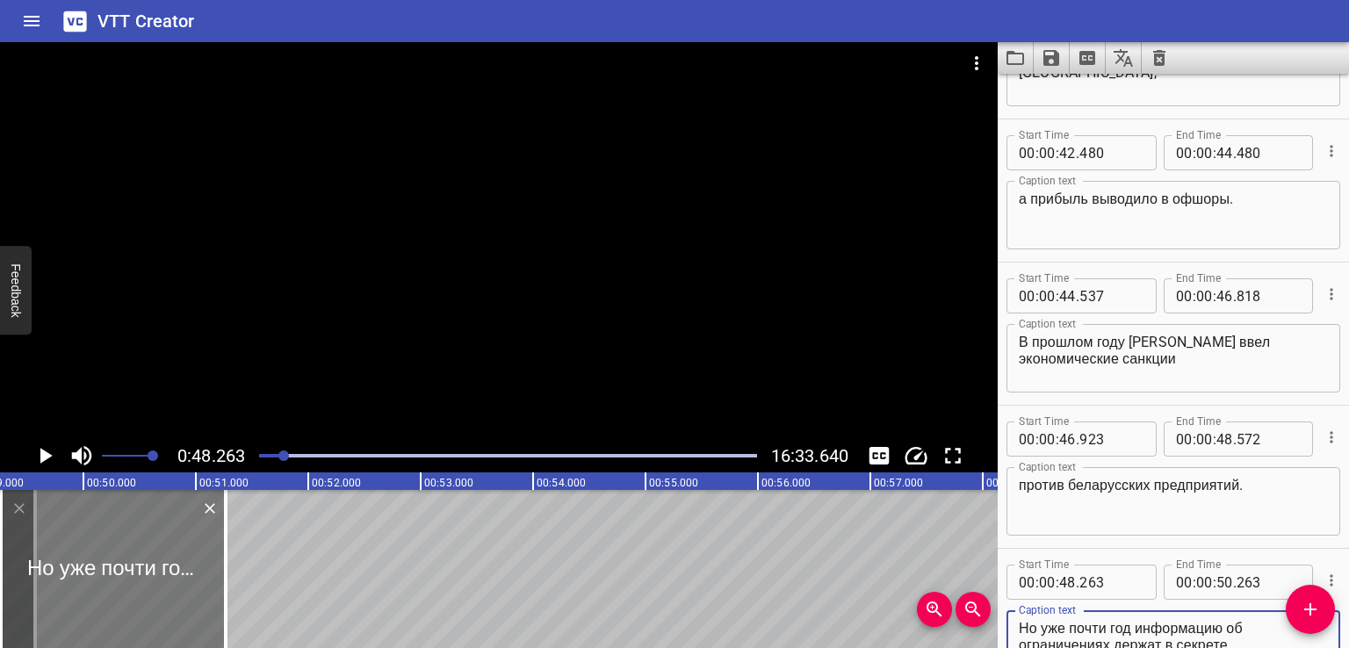
type textarea "Но уже почти год информацию об ограничениях держат в секрете."
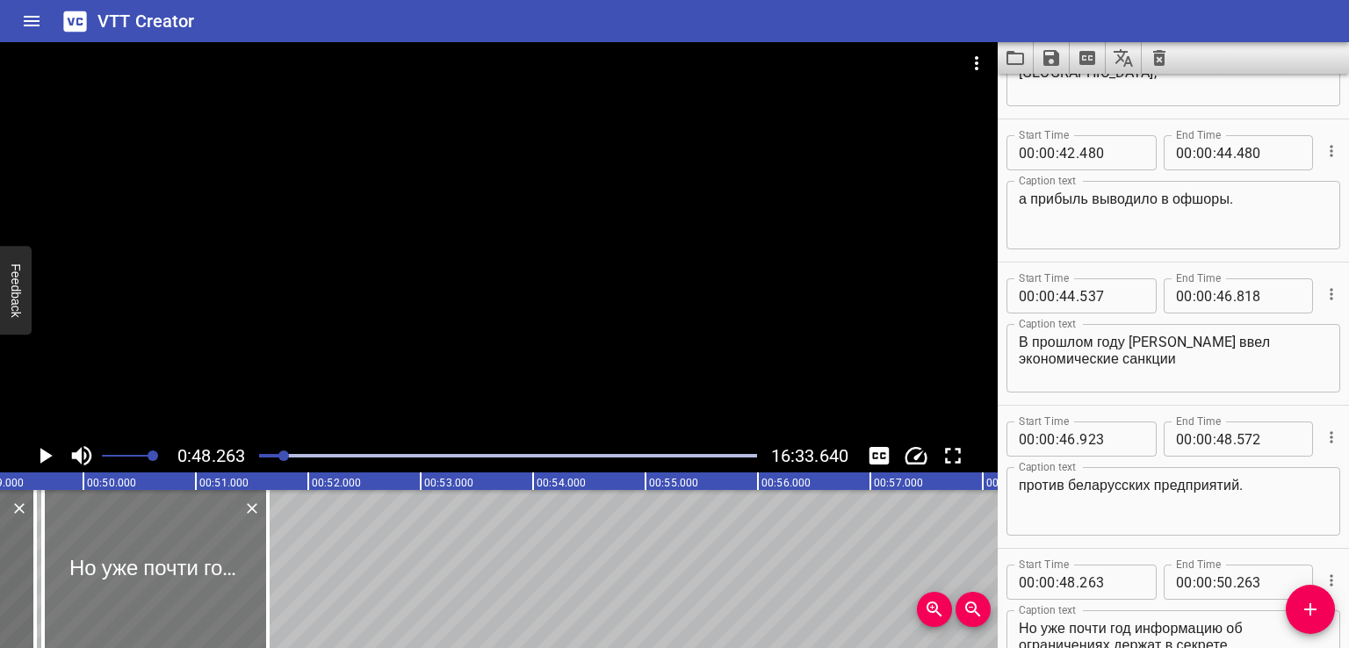
drag, startPoint x: 138, startPoint y: 571, endPoint x: 181, endPoint y: 587, distance: 46.1
click at [181, 587] on div at bounding box center [155, 569] width 225 height 158
type input "646"
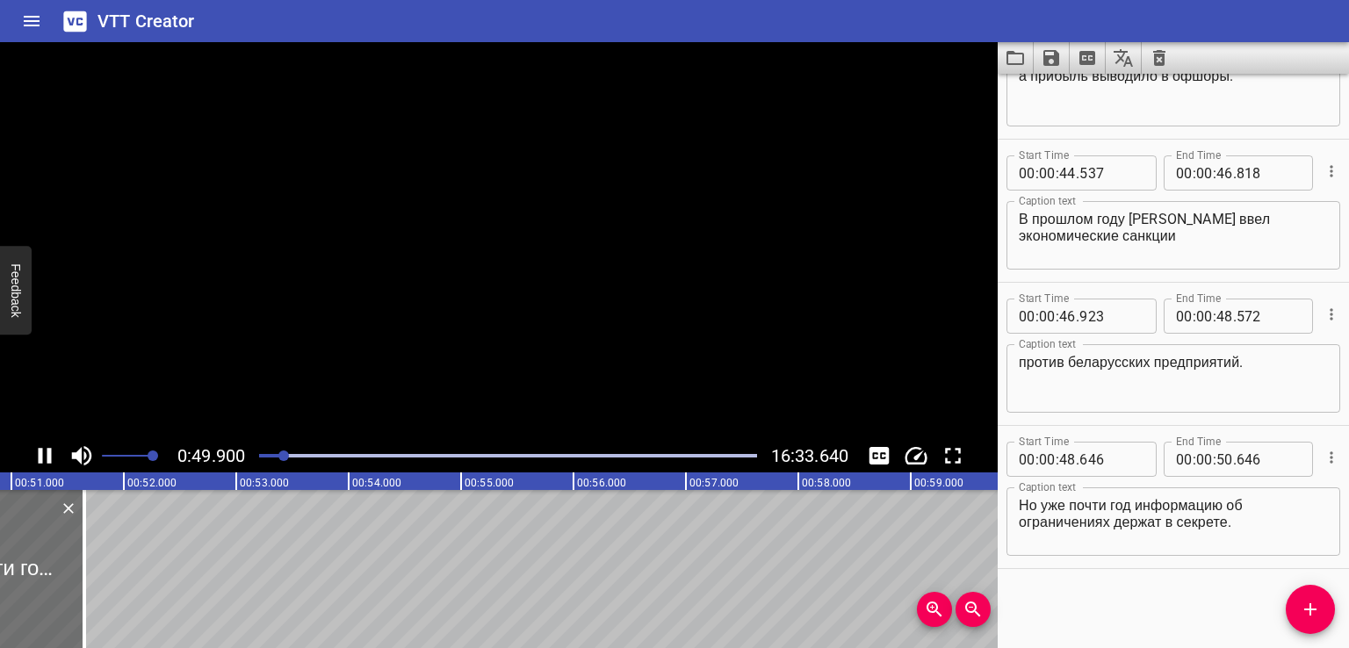
scroll to position [0, 5638]
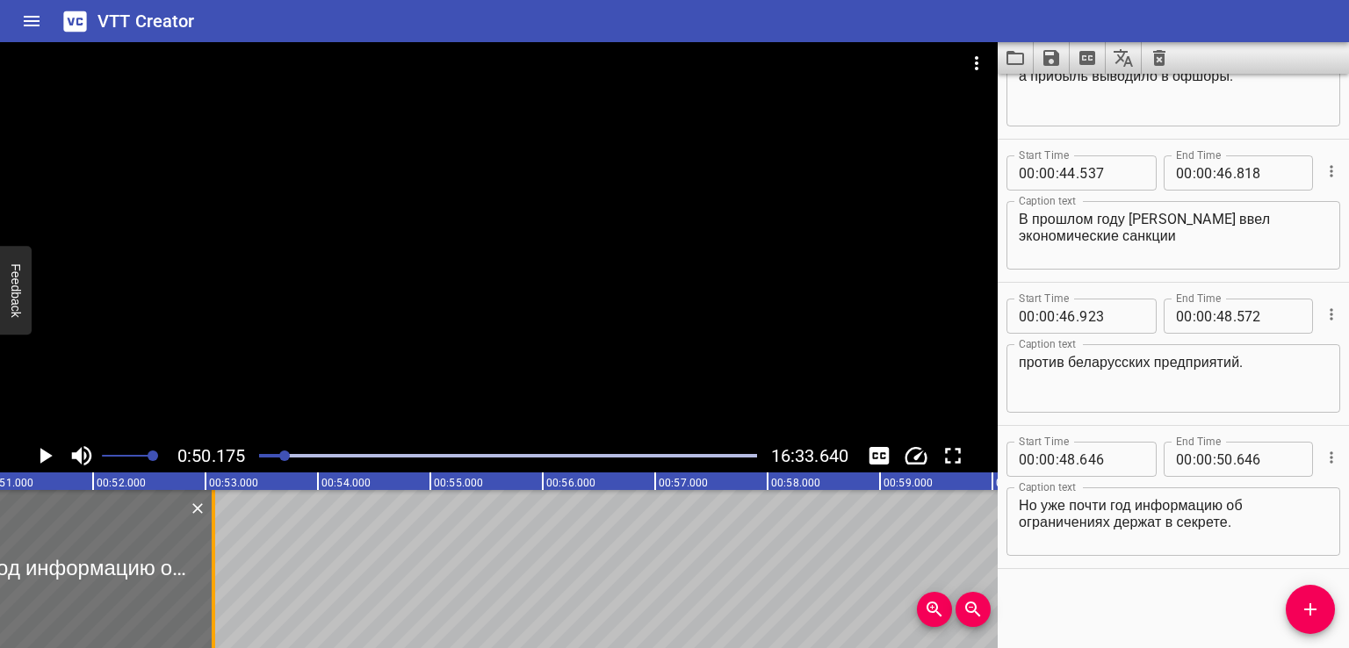
drag, startPoint x: 55, startPoint y: 559, endPoint x: 219, endPoint y: 576, distance: 164.1
click at [219, 576] on div at bounding box center [214, 569] width 18 height 158
type input "52"
type input "099"
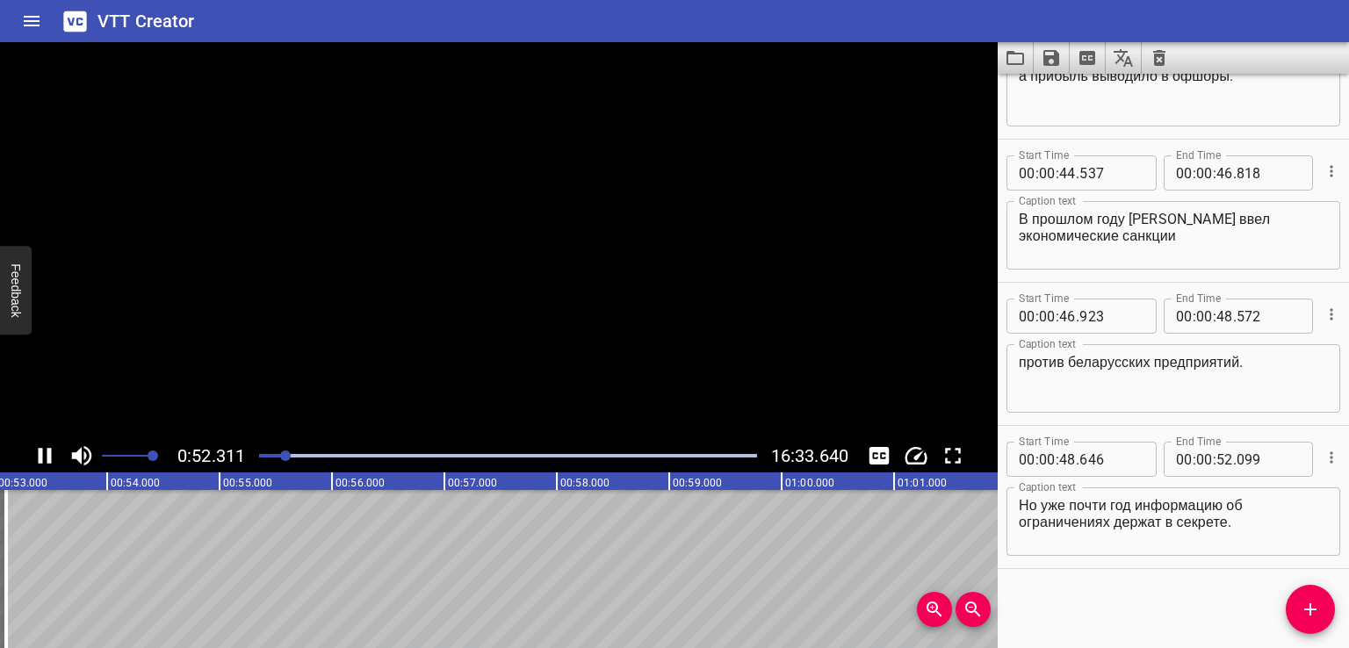
scroll to position [0, 5889]
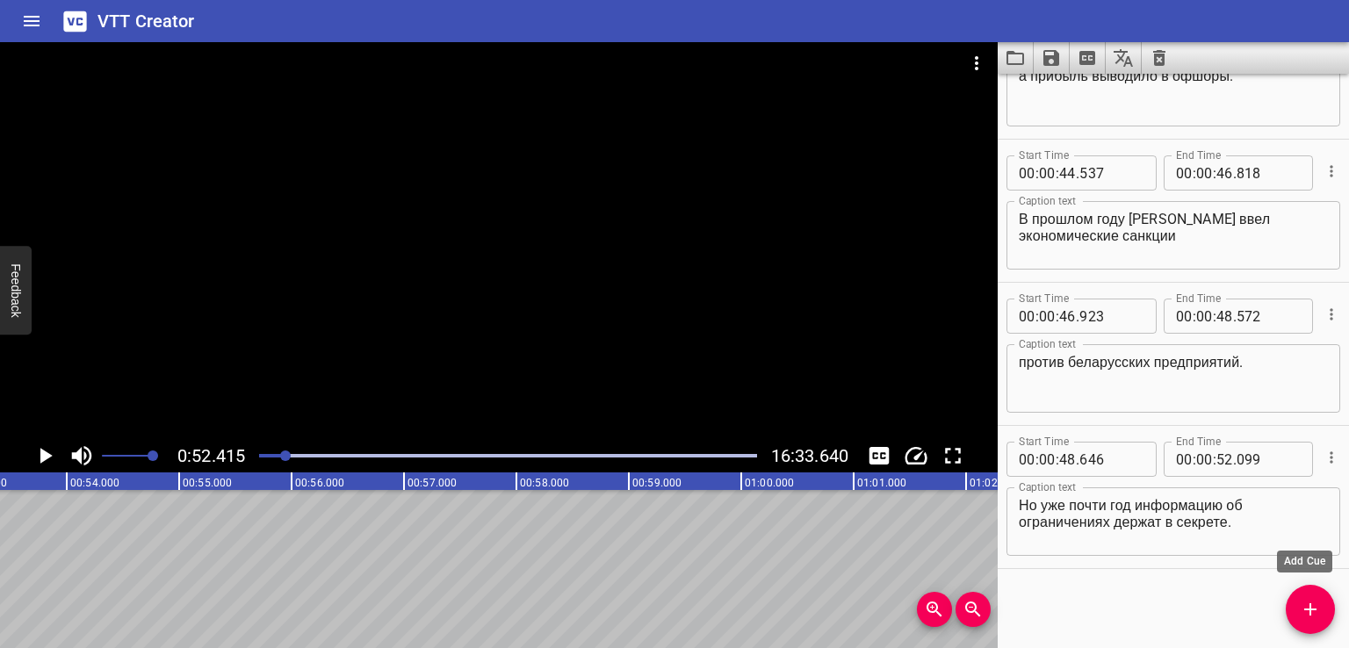
click at [1313, 607] on icon "Add Cue" at bounding box center [1309, 609] width 21 height 21
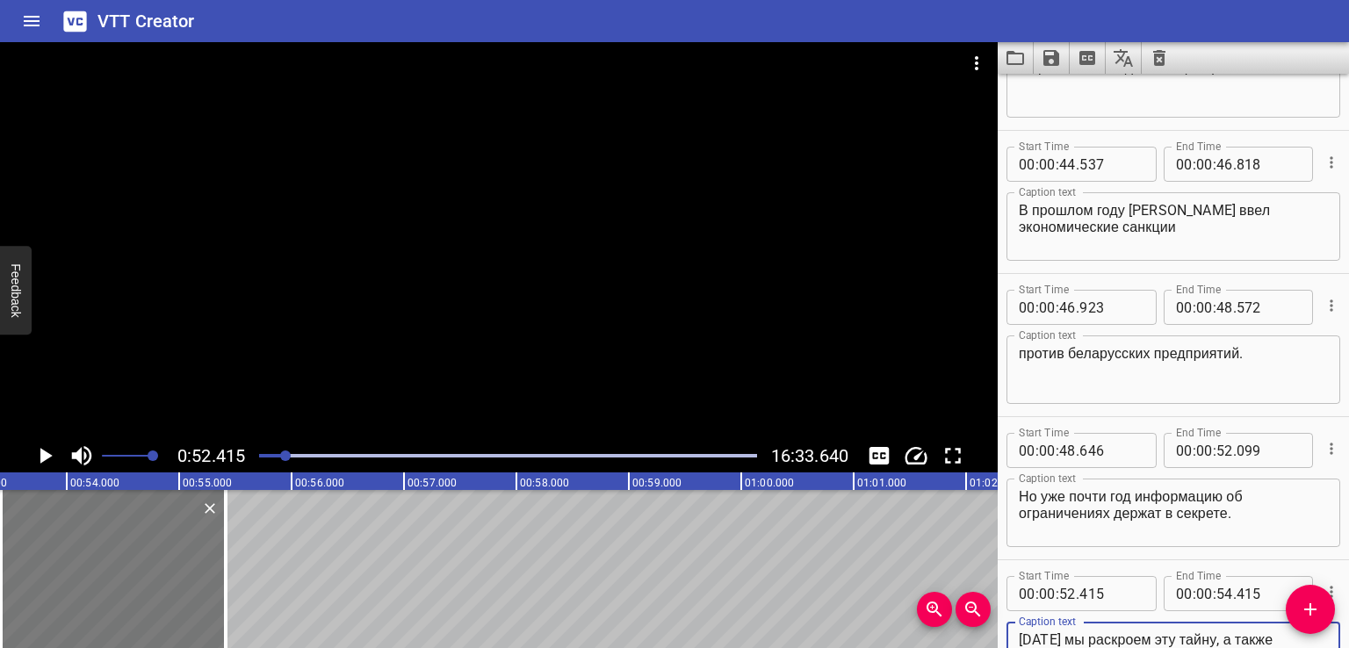
scroll to position [2121, 0]
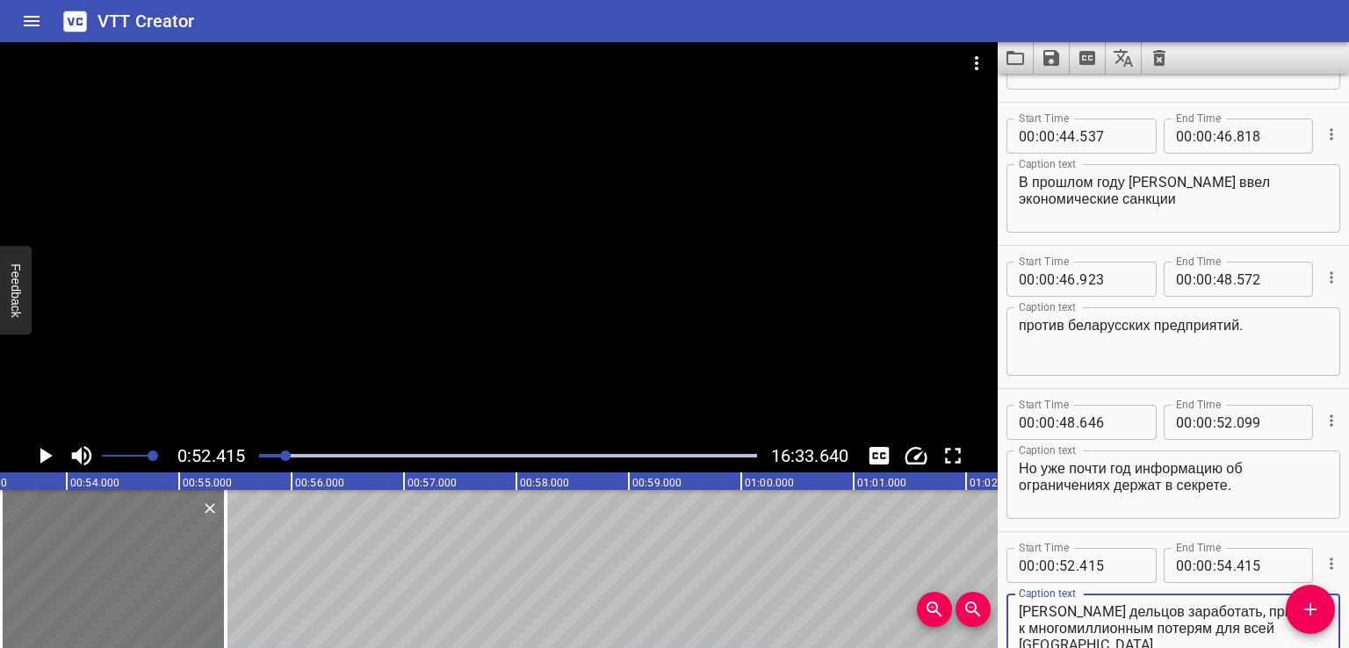
type textarea "[DATE] мы раскроем эту тайну, а также расскажем, как желание приближенных к [PE…"
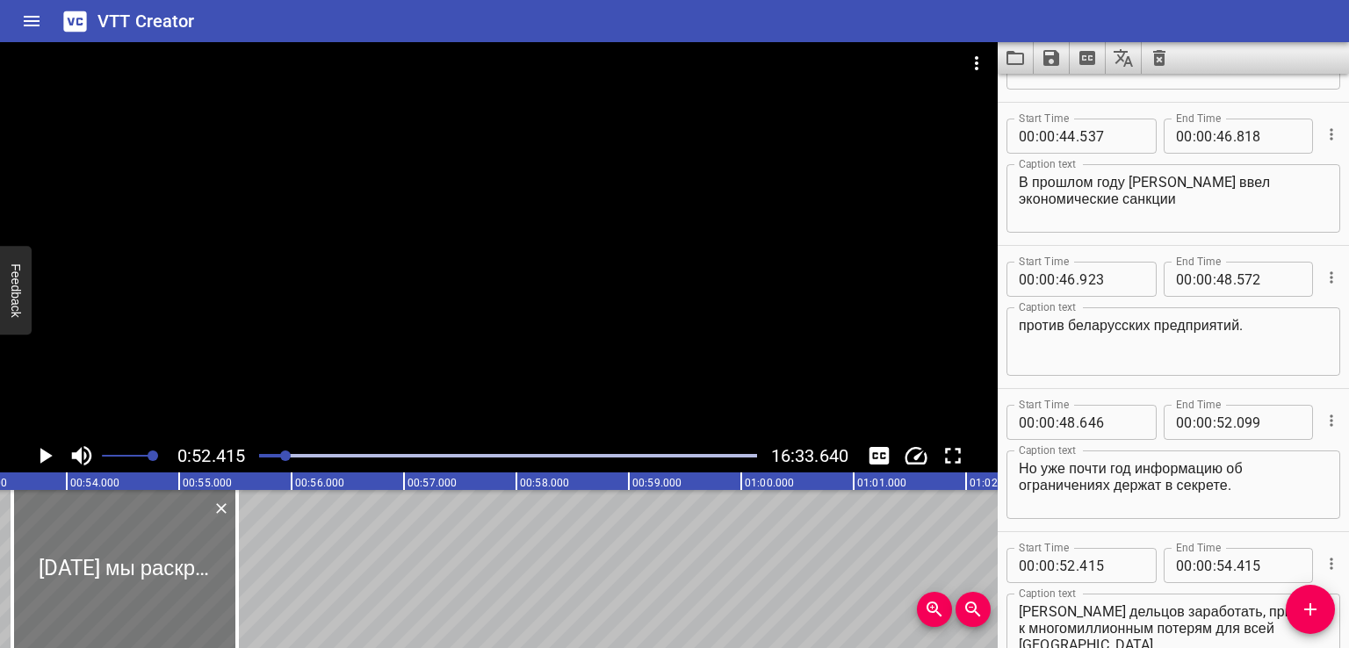
drag, startPoint x: 140, startPoint y: 587, endPoint x: 151, endPoint y: 587, distance: 11.4
click at [151, 587] on div at bounding box center [124, 569] width 225 height 158
type input "517"
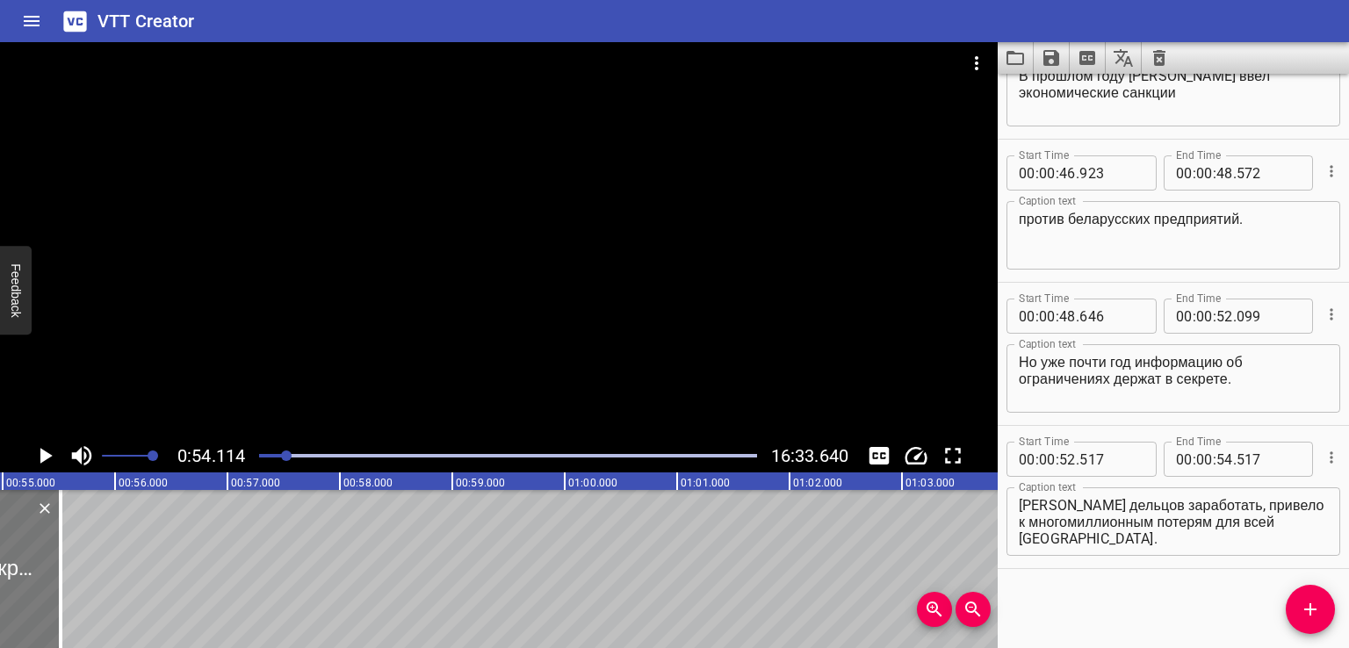
scroll to position [0, 6081]
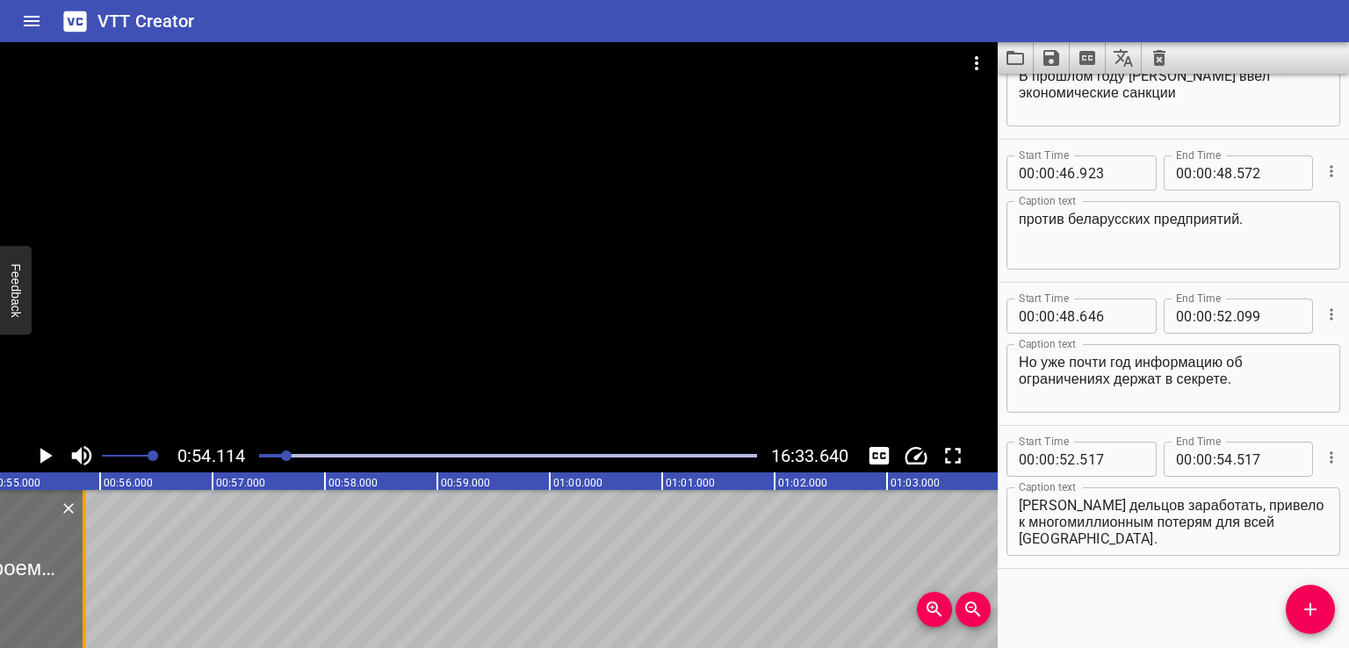
drag, startPoint x: 47, startPoint y: 564, endPoint x: 86, endPoint y: 562, distance: 38.7
click at [86, 562] on div at bounding box center [85, 569] width 18 height 158
type input "860"
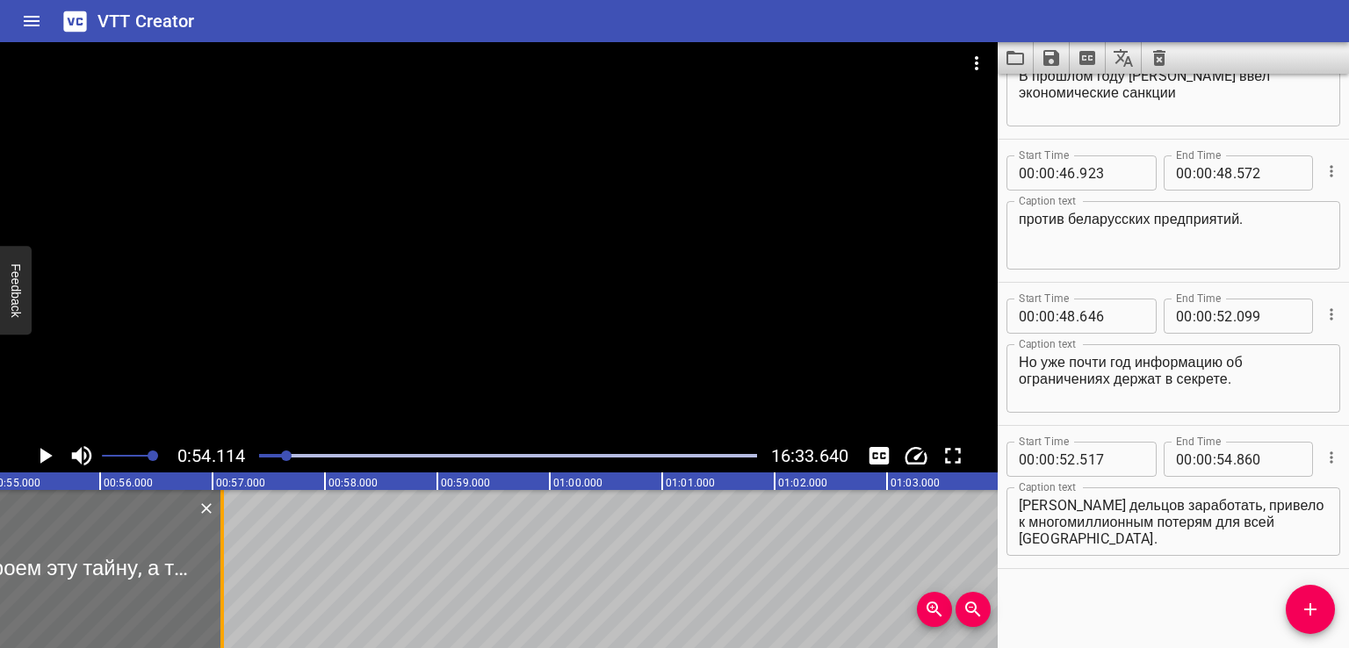
drag, startPoint x: 86, startPoint y: 562, endPoint x: 224, endPoint y: 587, distance: 140.2
click at [224, 587] on div at bounding box center [222, 569] width 18 height 158
type input "56"
type input "087"
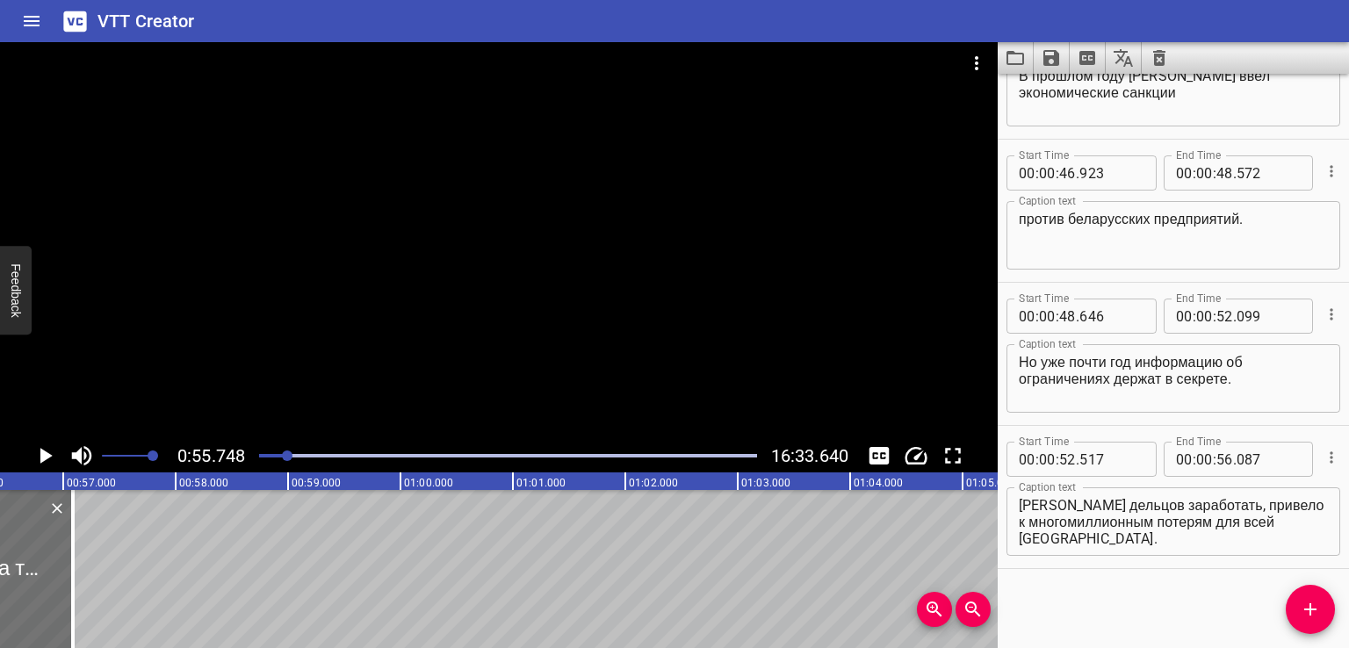
scroll to position [0, 6265]
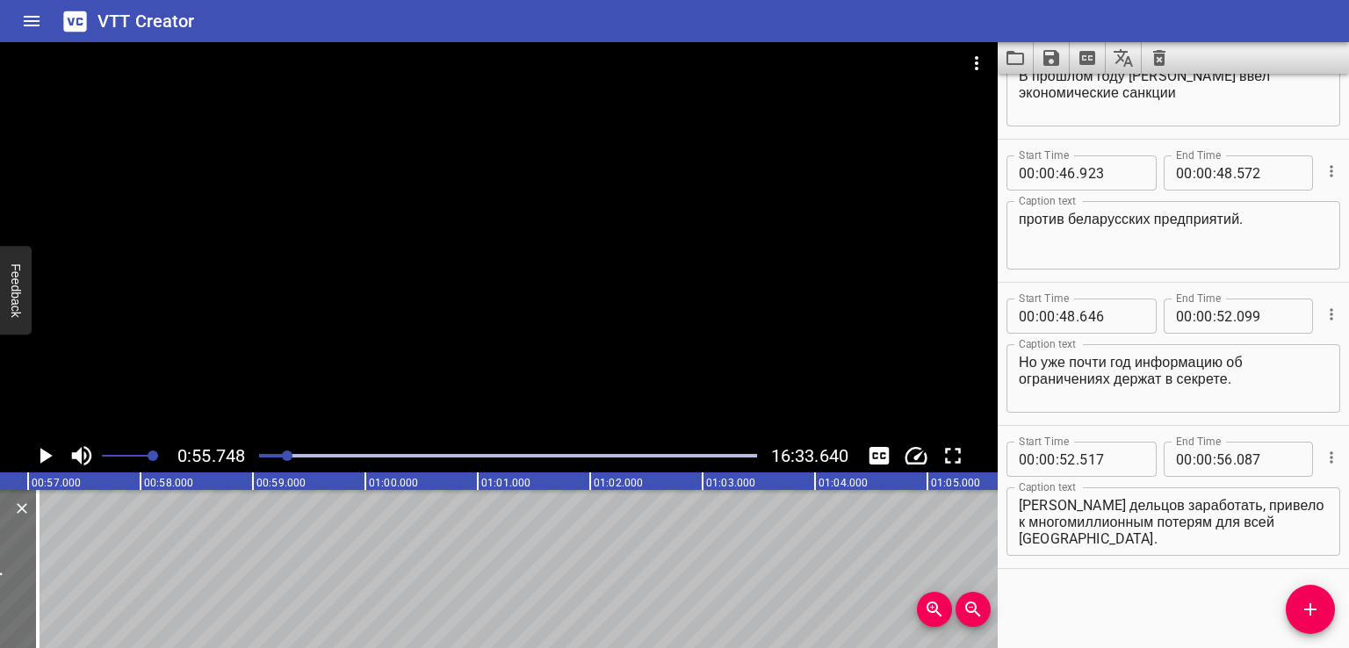
click at [1092, 534] on textarea "[DATE] мы раскроем эту тайну, а также расскажем, как желание приближенных к [PE…" at bounding box center [1172, 522] width 309 height 50
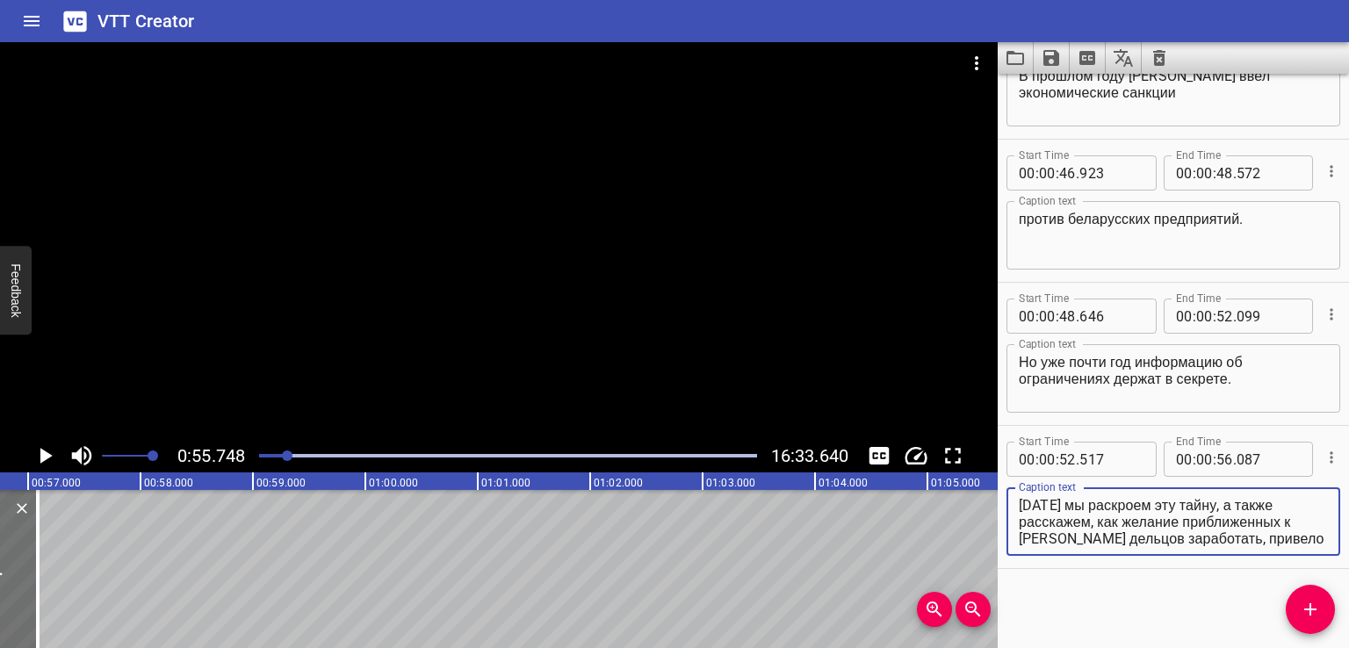
scroll to position [33, 0]
drag, startPoint x: 1099, startPoint y: 519, endPoint x: 1257, endPoint y: 573, distance: 167.1
click at [1257, 573] on div "Start Time 00 : 00 : 00 . 000 Start Time End Time 00 : 00 : 02 . 000 End Time C…" at bounding box center [1172, 361] width 351 height 574
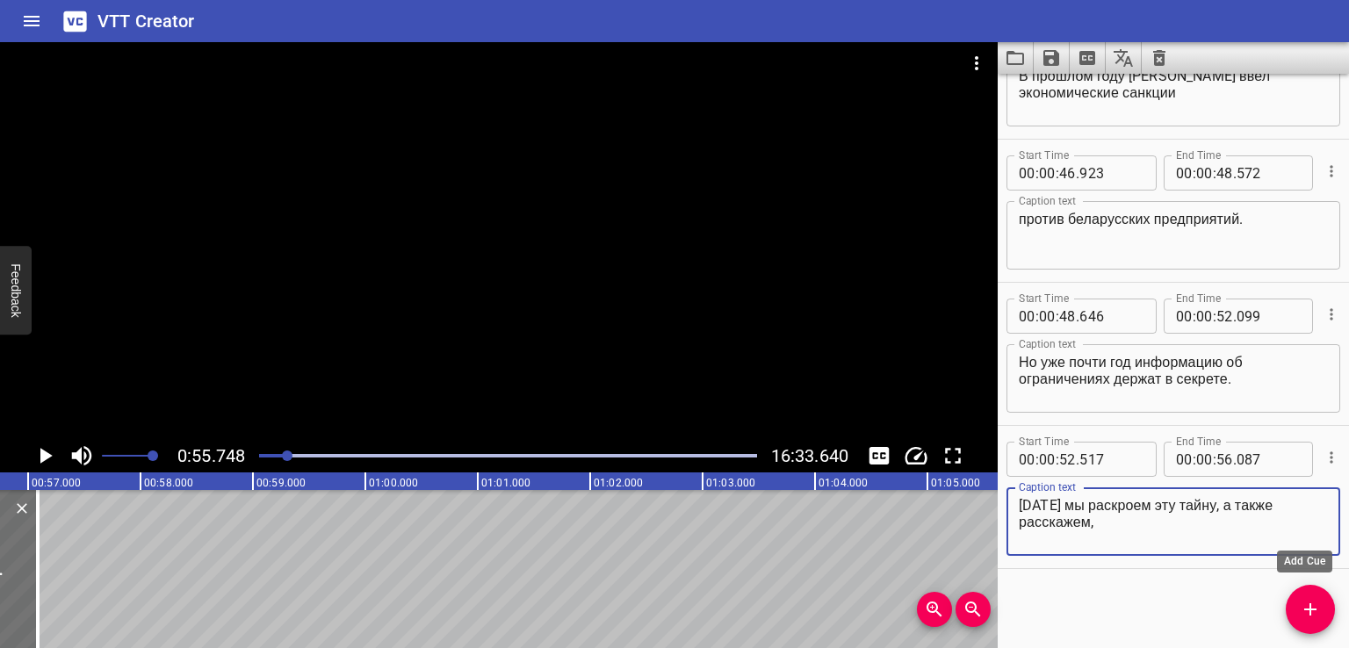
type textarea "[DATE] мы раскроем эту тайну, а также расскажем,"
click at [1303, 611] on icon "Add Cue" at bounding box center [1309, 609] width 21 height 21
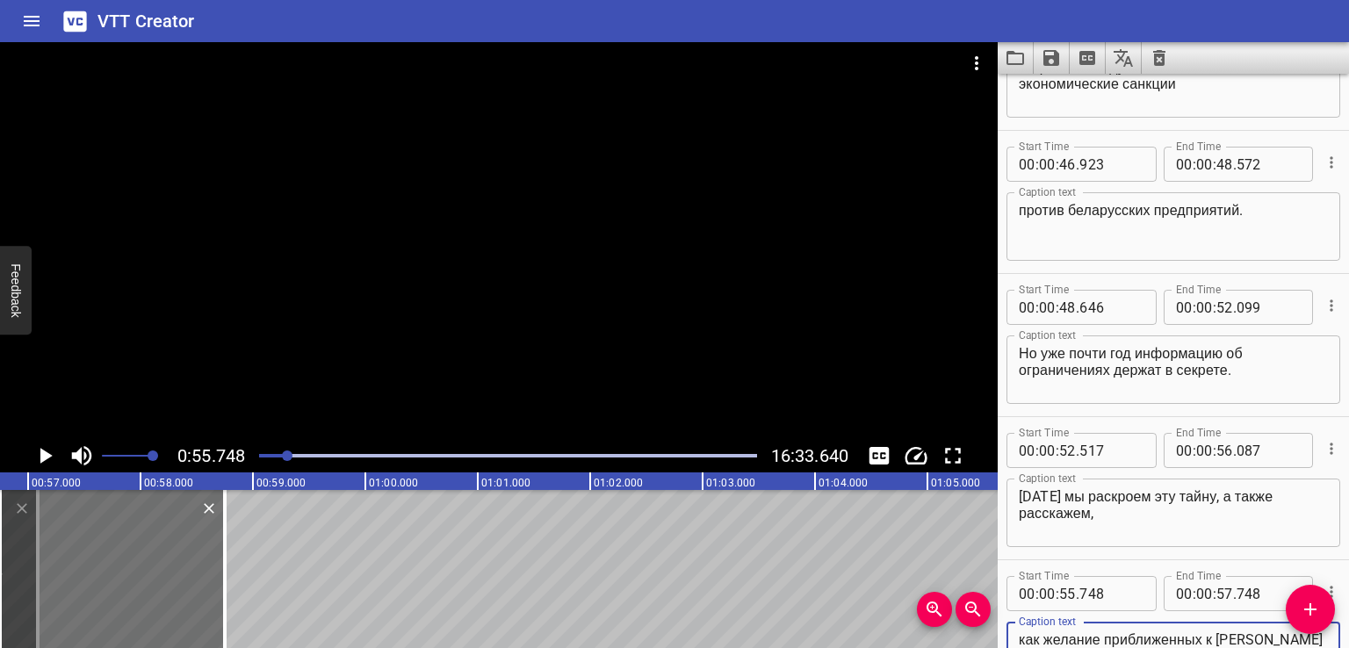
scroll to position [17, 0]
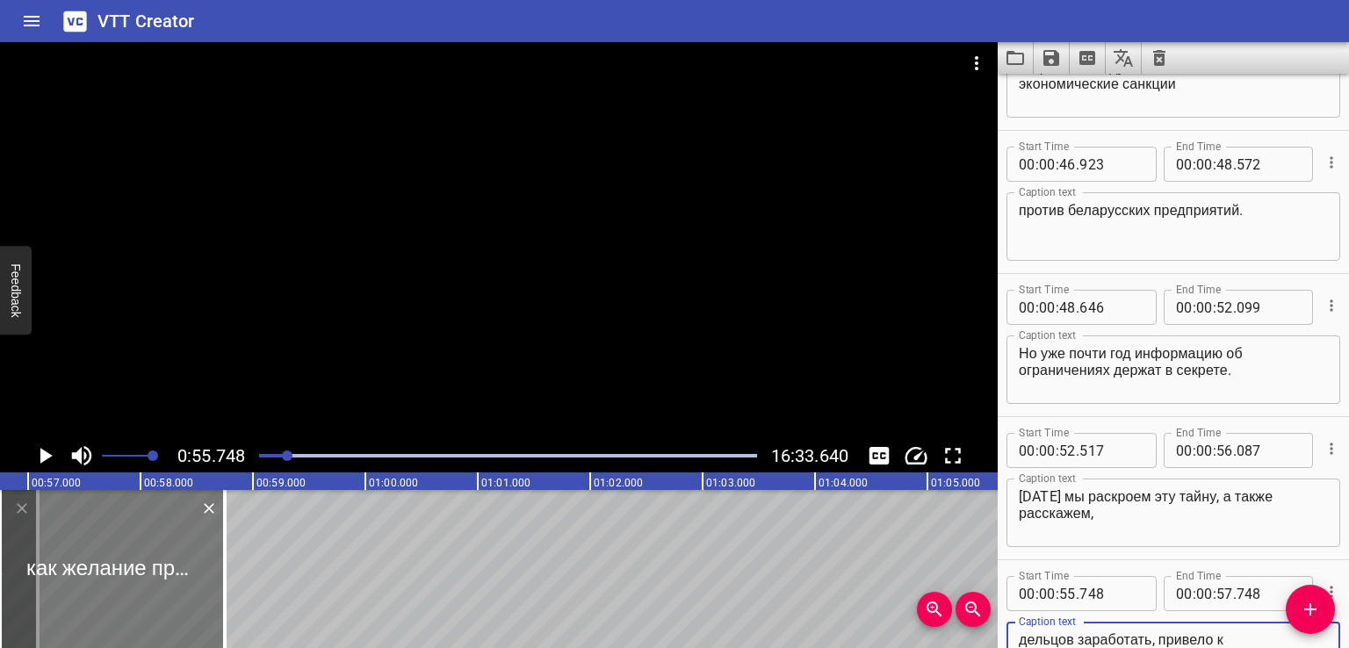
type textarea "как желание приближенных к [PERSON_NAME] дельцов заработать, привело к многомил…"
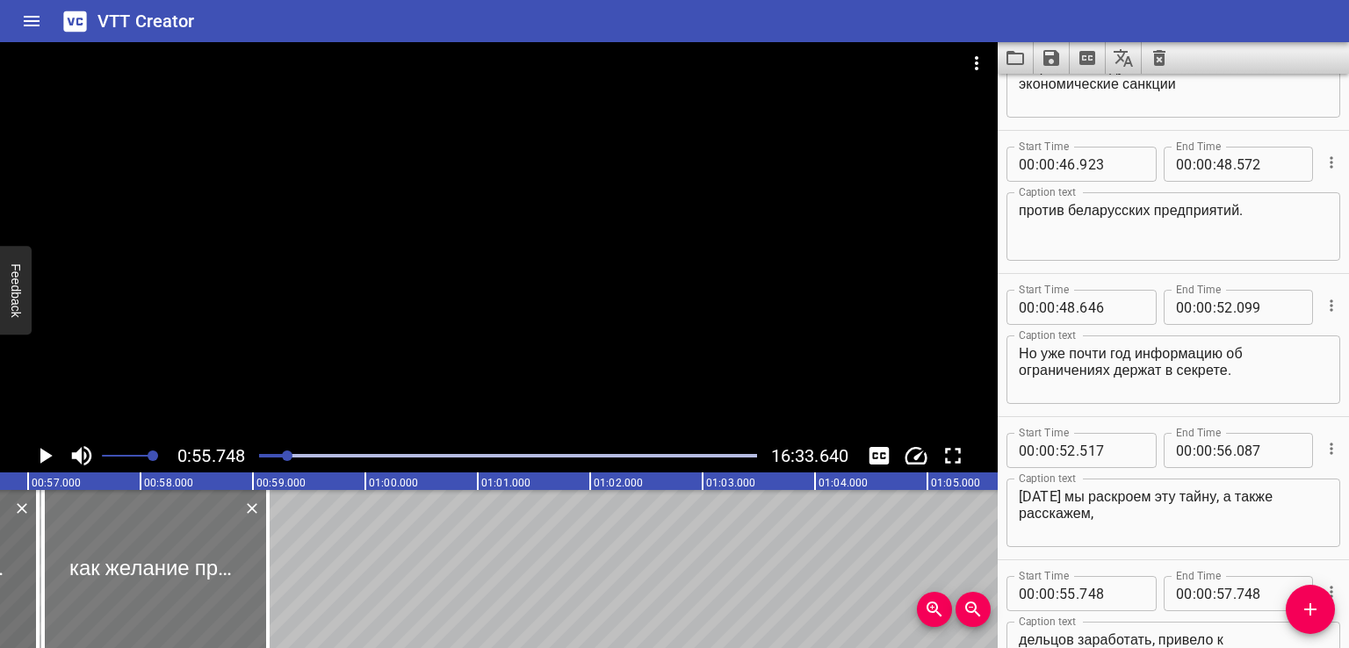
drag, startPoint x: 124, startPoint y: 611, endPoint x: 147, endPoint y: 604, distance: 23.9
click at [147, 604] on div at bounding box center [155, 569] width 225 height 158
type input "56"
type input "178"
type input "58"
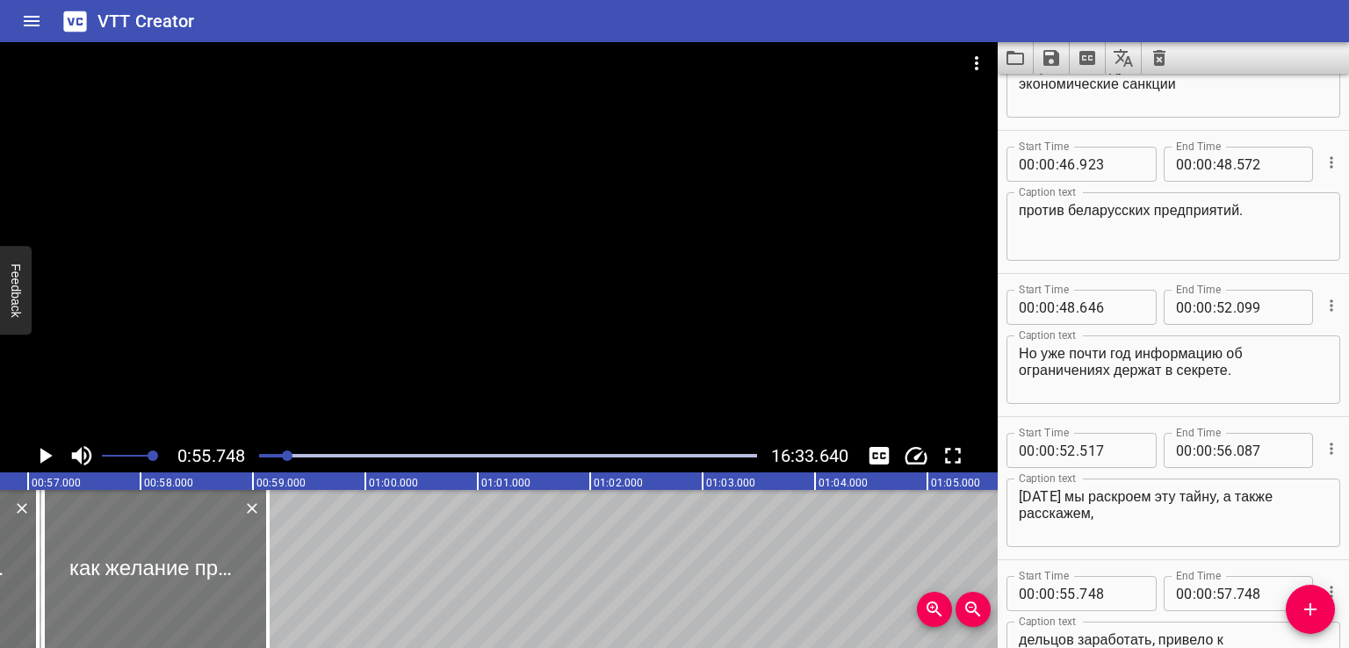
type input "178"
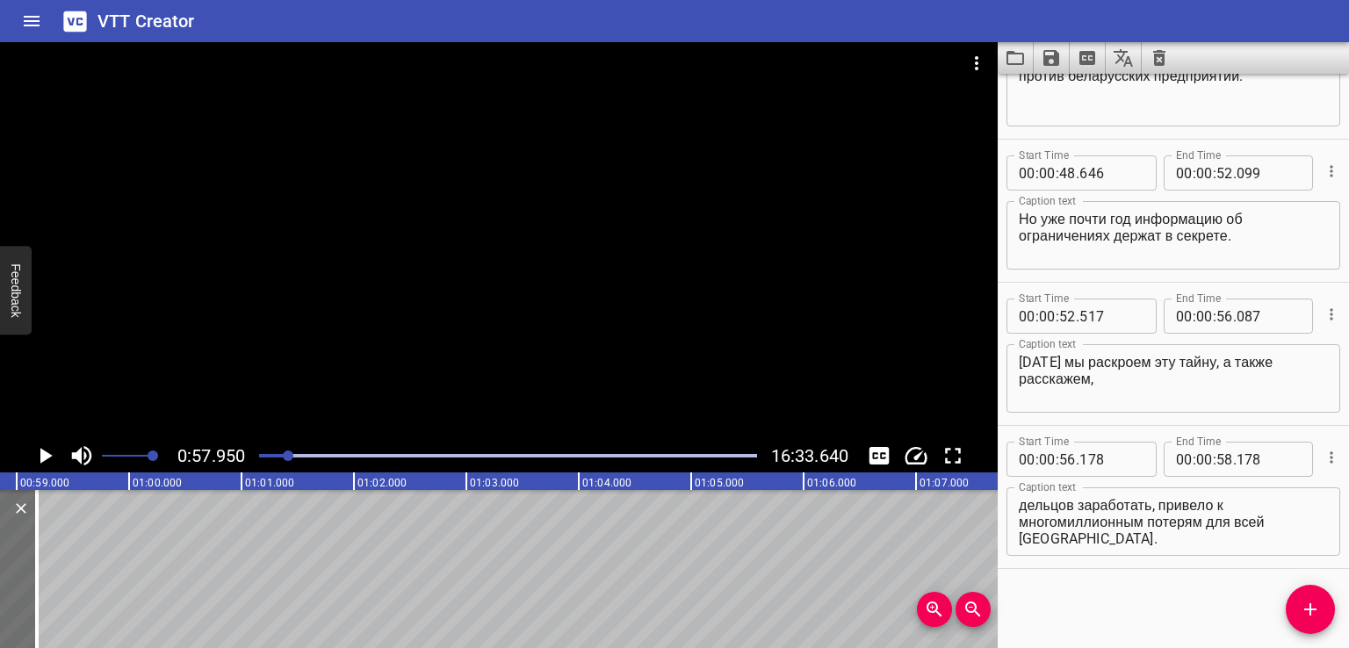
scroll to position [0, 6512]
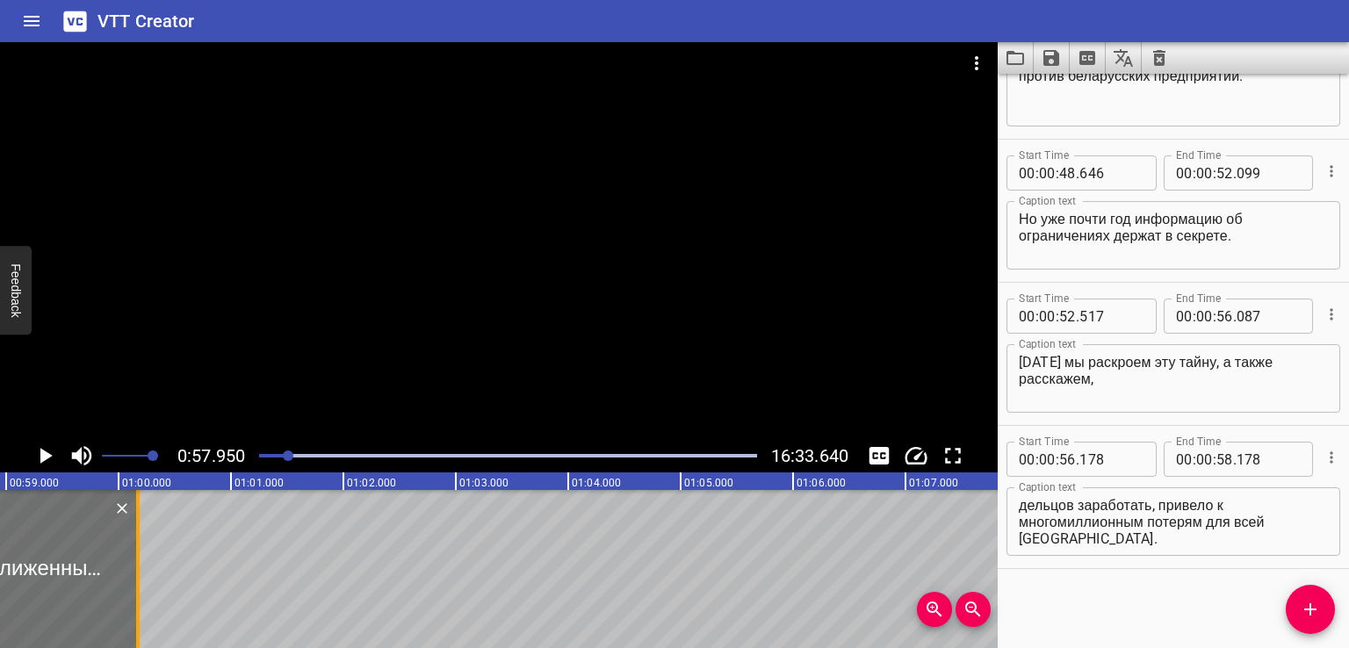
drag, startPoint x: 30, startPoint y: 578, endPoint x: 144, endPoint y: 560, distance: 115.5
click at [144, 560] on div at bounding box center [138, 569] width 18 height 158
type input "59"
type input "193"
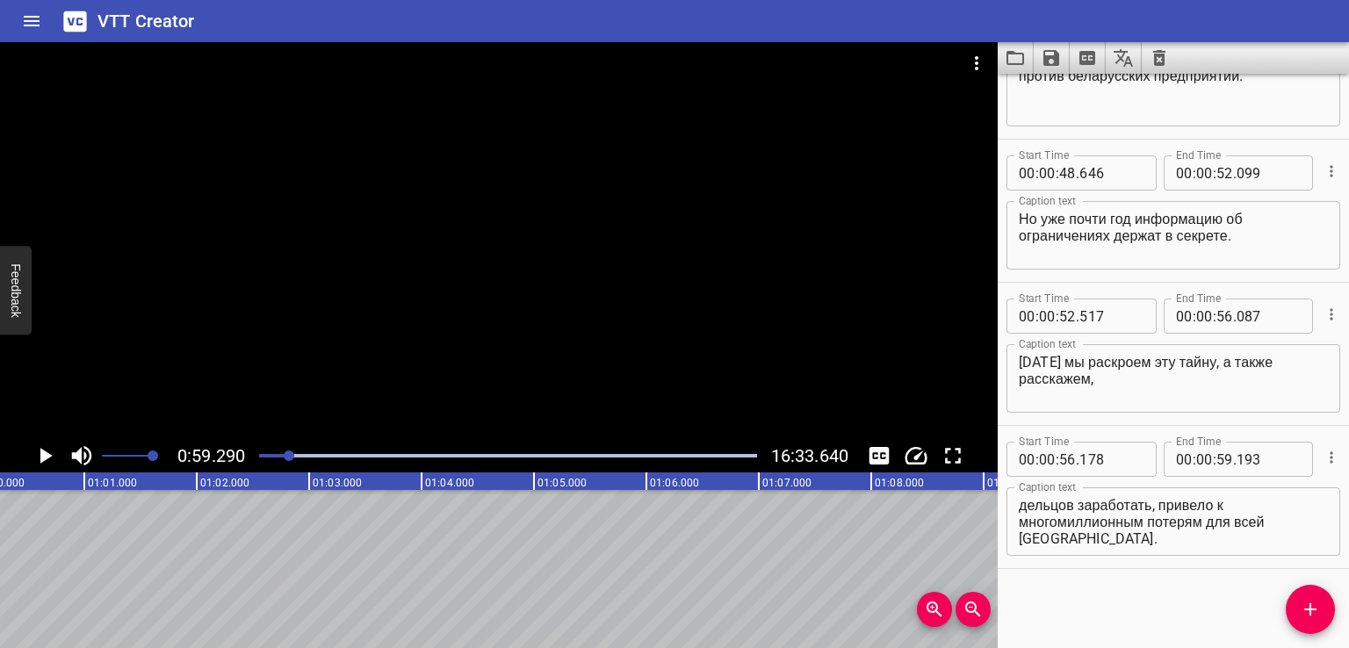
scroll to position [0, 6662]
click at [1156, 519] on textarea "как желание приближенных к [PERSON_NAME] дельцов заработать, привело к многомил…" at bounding box center [1172, 522] width 309 height 50
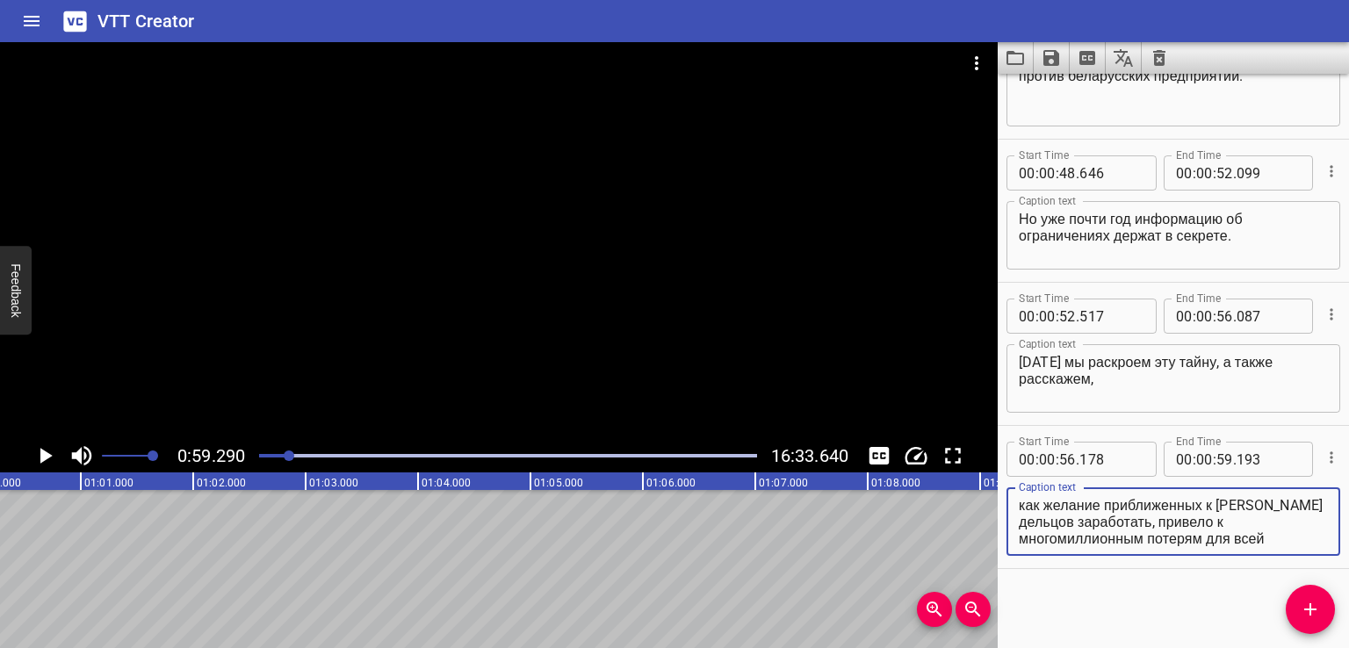
scroll to position [17, 0]
drag, startPoint x: 1162, startPoint y: 520, endPoint x: 1289, endPoint y: 586, distance: 142.5
click at [1289, 586] on div "Start Time 00 : 00 : 00 . 000 Start Time End Time 00 : 00 : 02 . 000 End Time C…" at bounding box center [1172, 361] width 351 height 574
type textarea "как желание приближенных к [PERSON_NAME] дельцов заработать,"
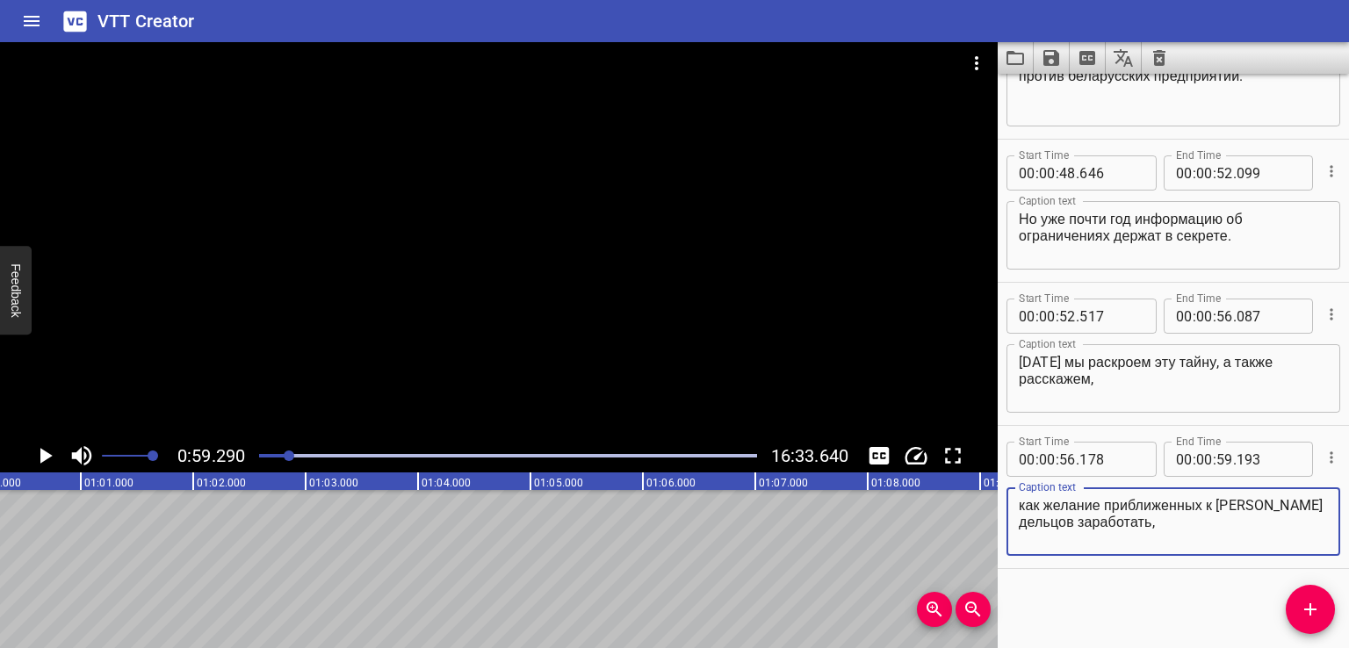
click at [1317, 601] on icon "Add Cue" at bounding box center [1309, 609] width 21 height 21
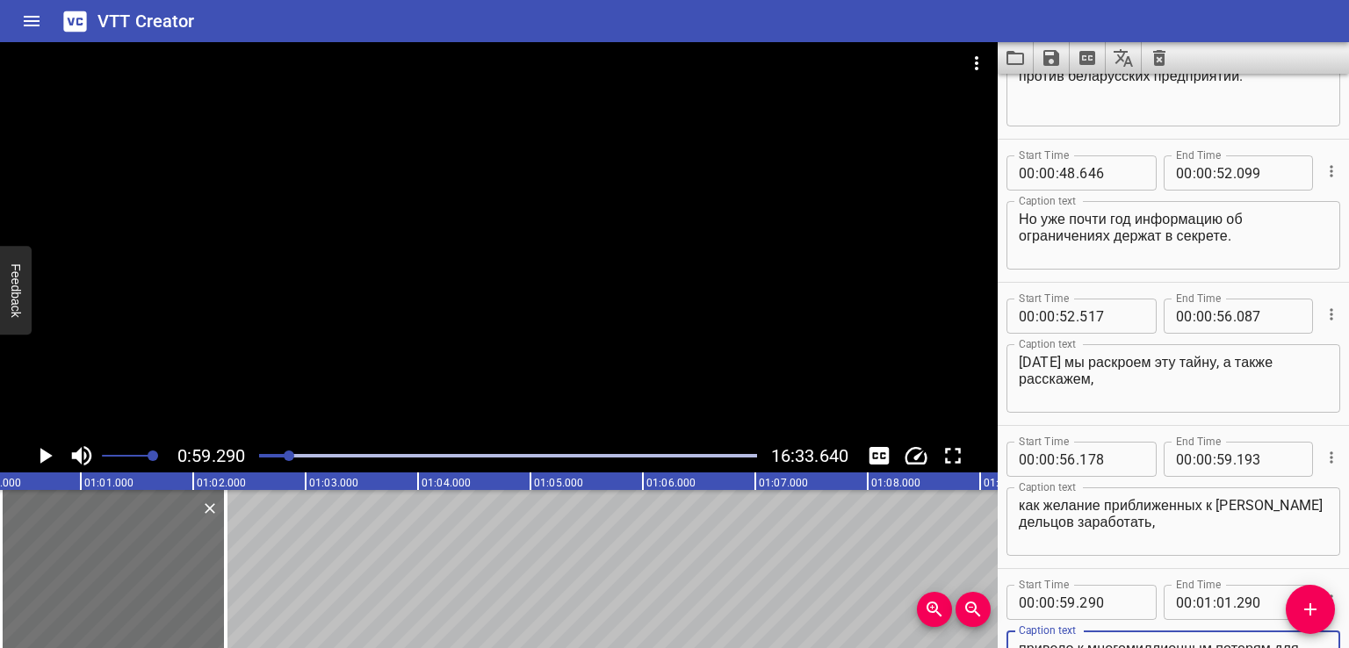
scroll to position [2379, 0]
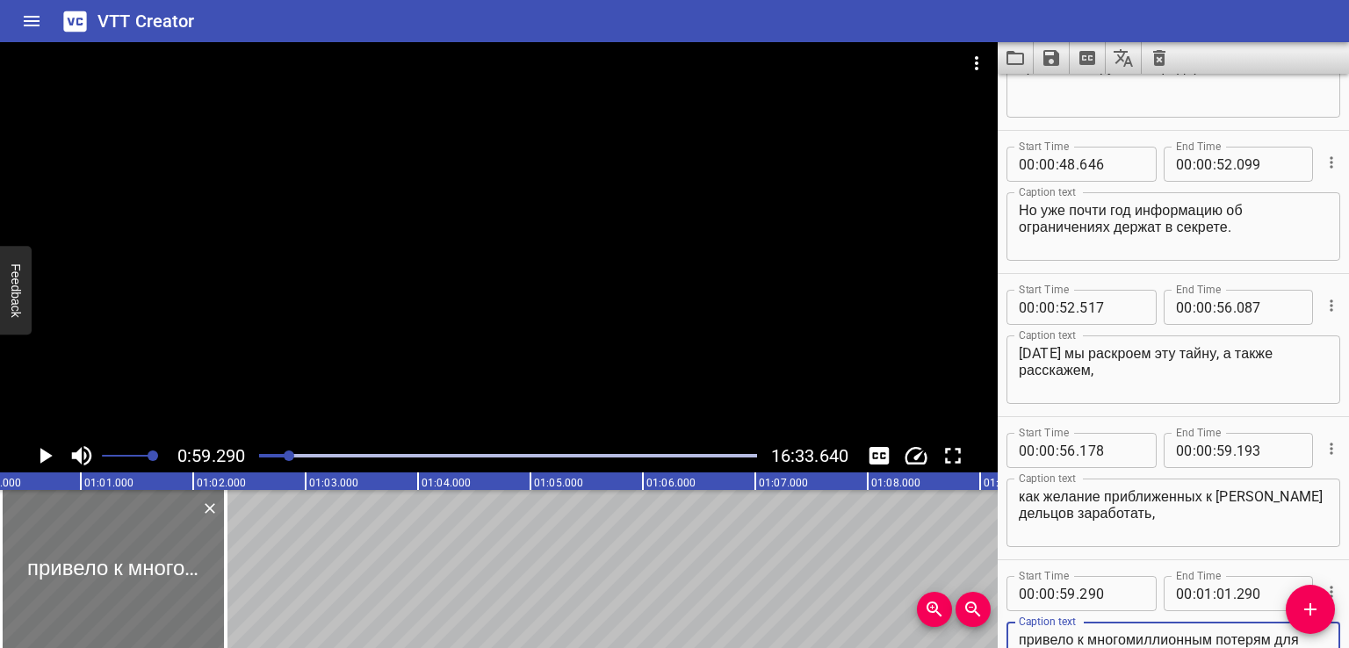
type textarea "привело к многомиллионным потерям для всей [GEOGRAPHIC_DATA]."
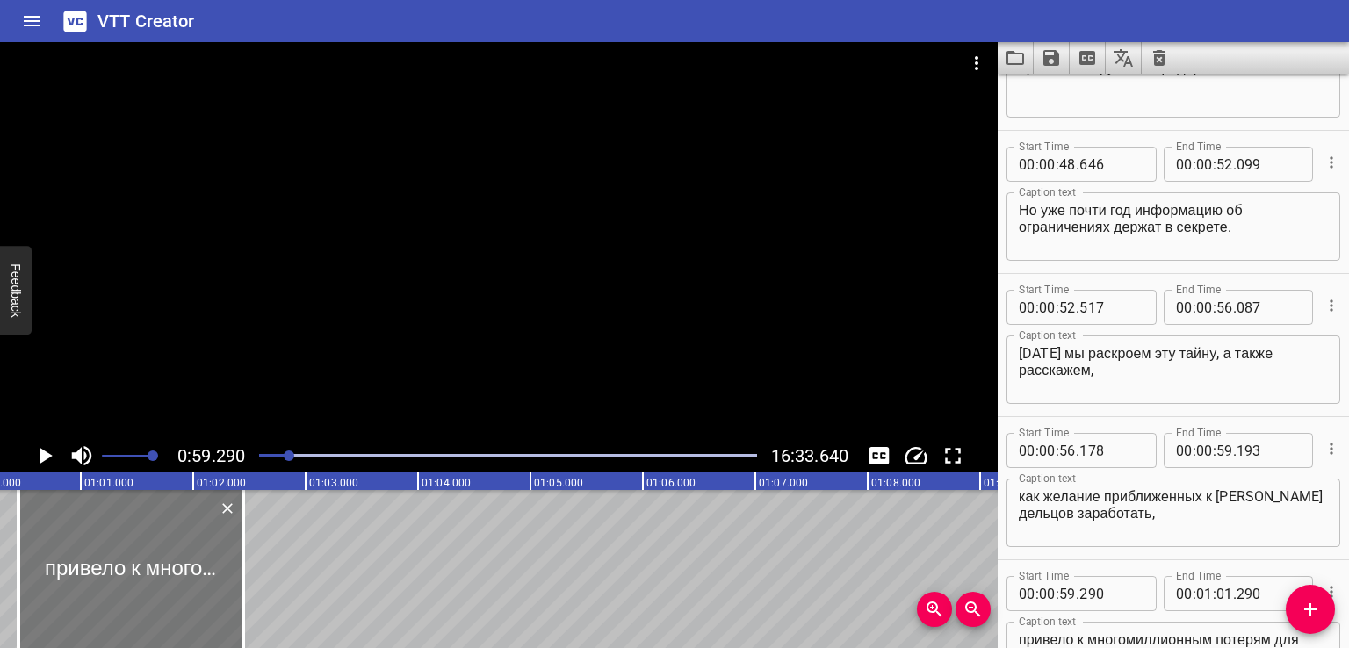
click at [137, 588] on div at bounding box center [130, 569] width 225 height 158
type input "446"
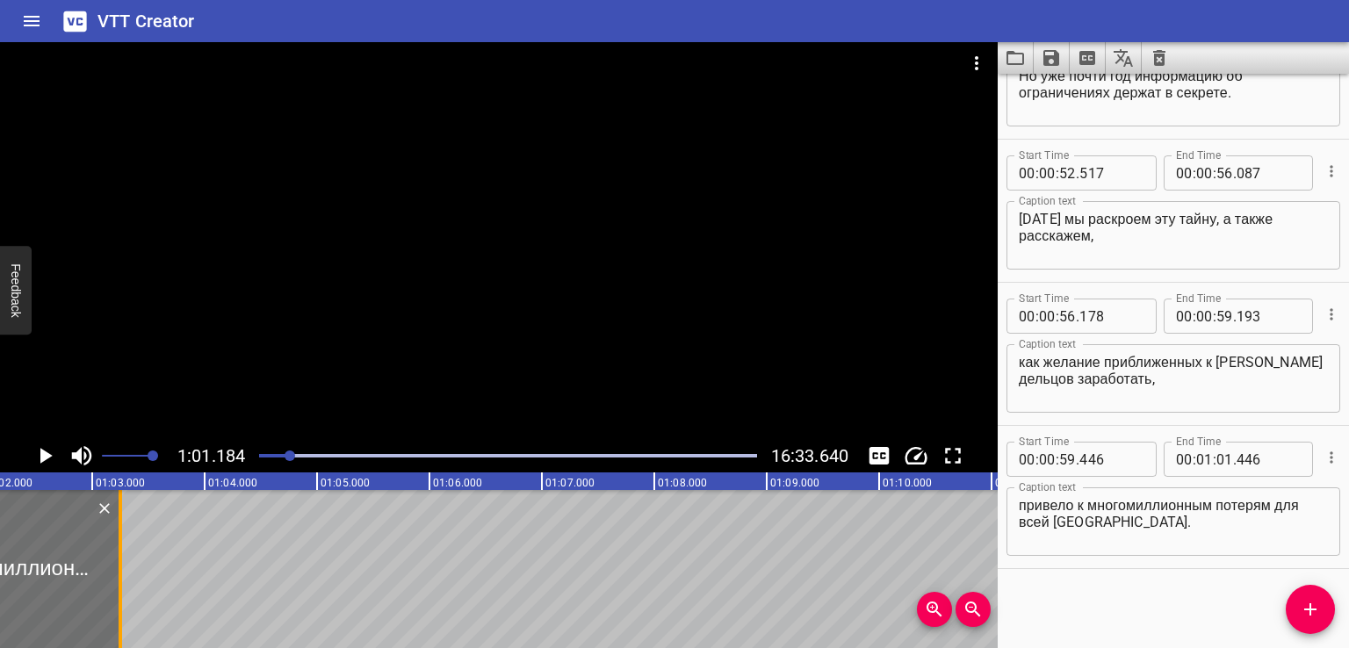
drag, startPoint x: 25, startPoint y: 581, endPoint x: 119, endPoint y: 575, distance: 95.0
click at [119, 576] on div at bounding box center [120, 569] width 18 height 158
type input "02"
type input "282"
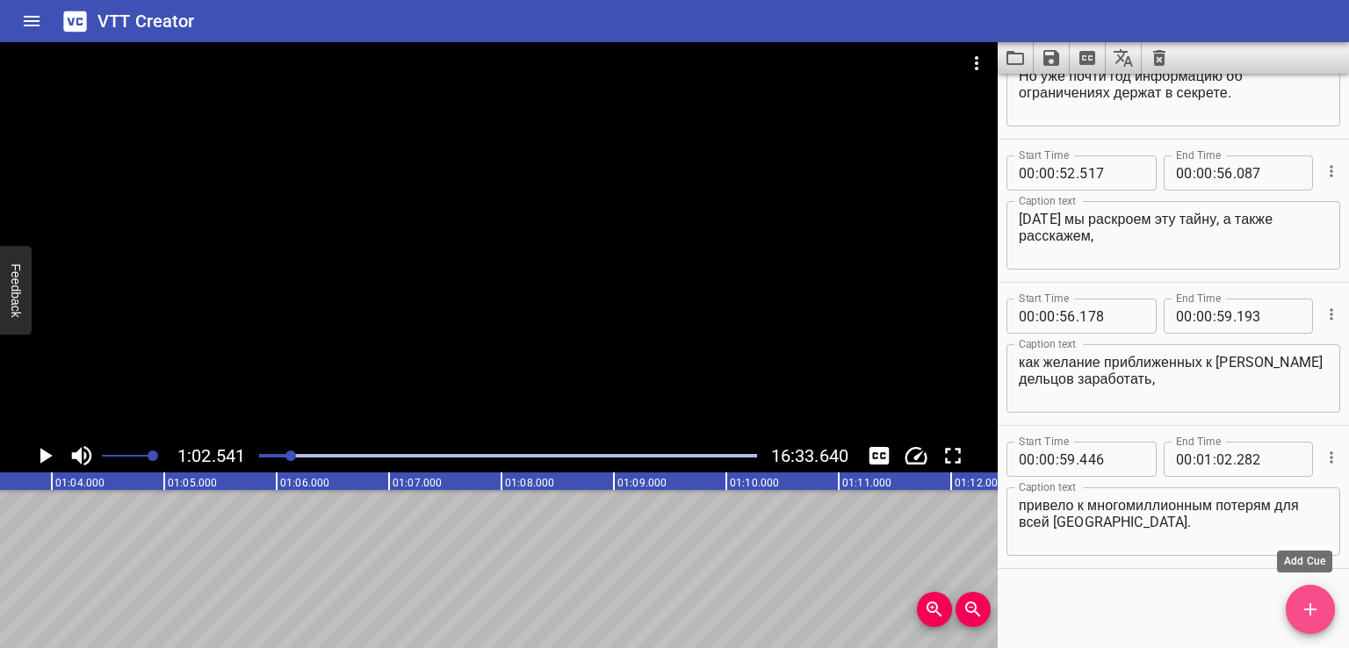
click at [1310, 603] on icon "Add Cue" at bounding box center [1310, 609] width 12 height 12
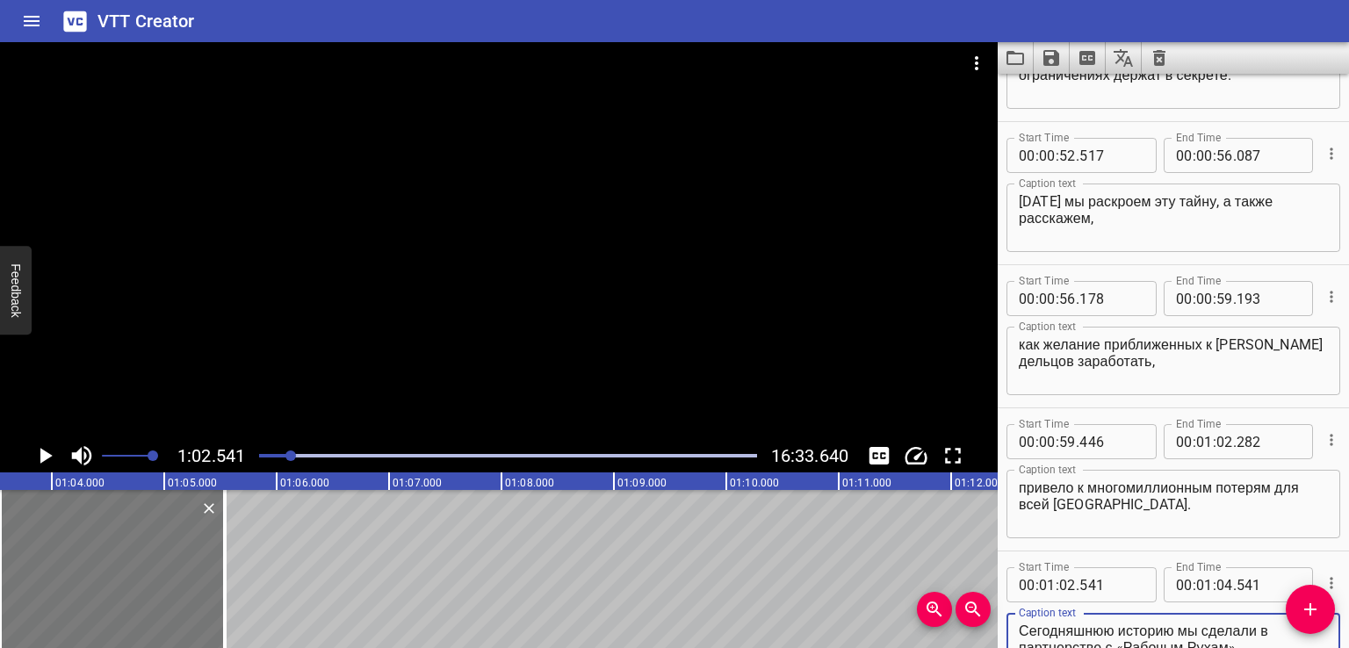
type textarea "Сегодняшнюю историю мы сделали в партнерстве с «Рабочым Рухам»."
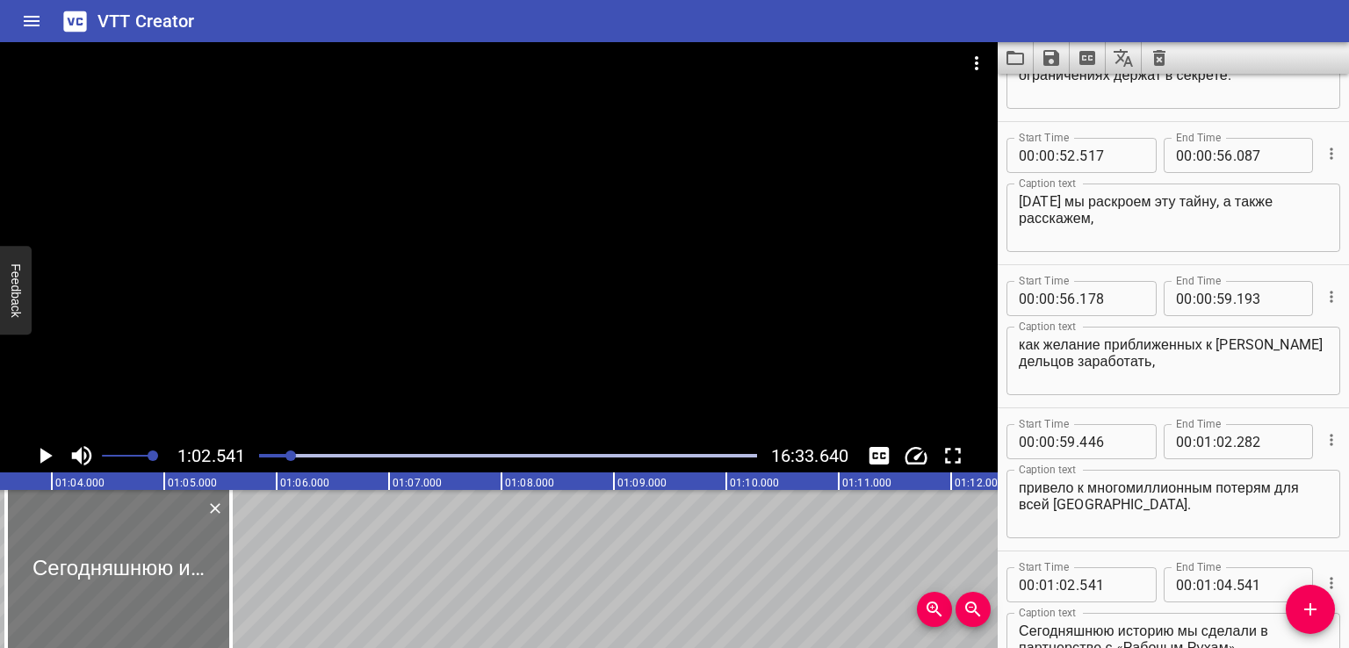
drag, startPoint x: 154, startPoint y: 586, endPoint x: 163, endPoint y: 586, distance: 9.7
click at [163, 586] on div at bounding box center [118, 569] width 225 height 158
type input "681"
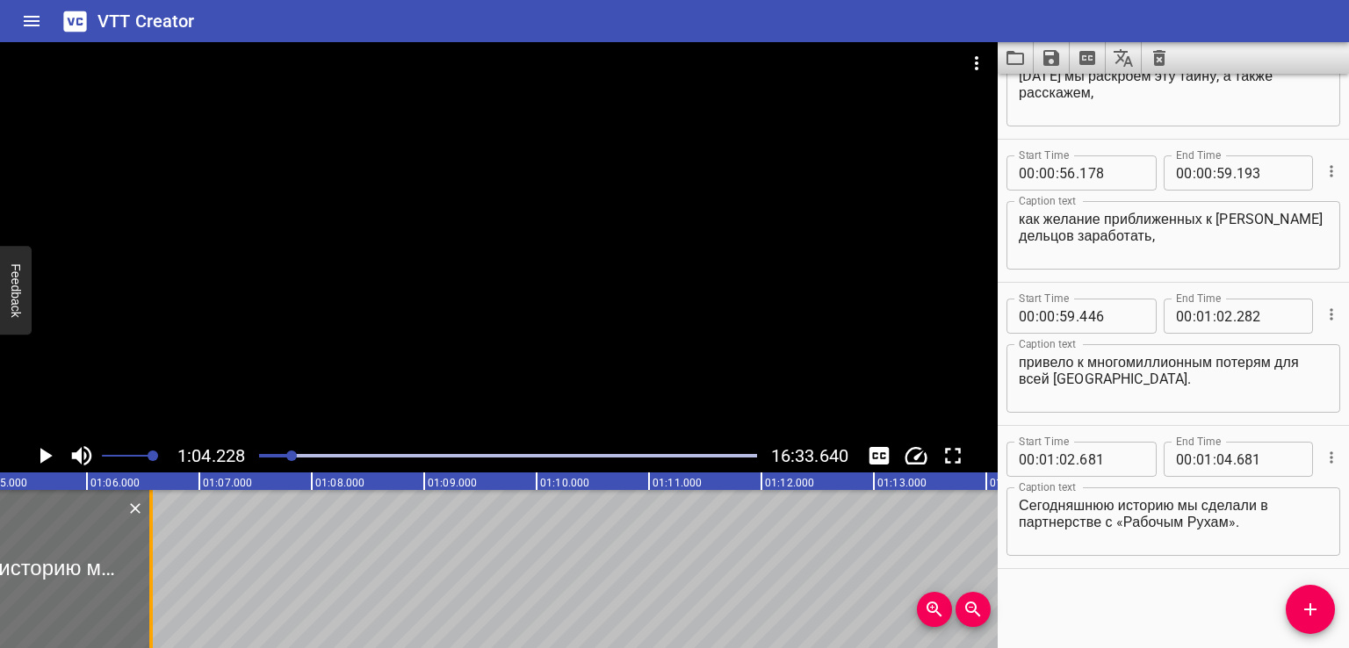
drag, startPoint x: 47, startPoint y: 567, endPoint x: 147, endPoint y: 569, distance: 100.1
click at [147, 569] on div at bounding box center [151, 569] width 18 height 158
type input "05"
type input "572"
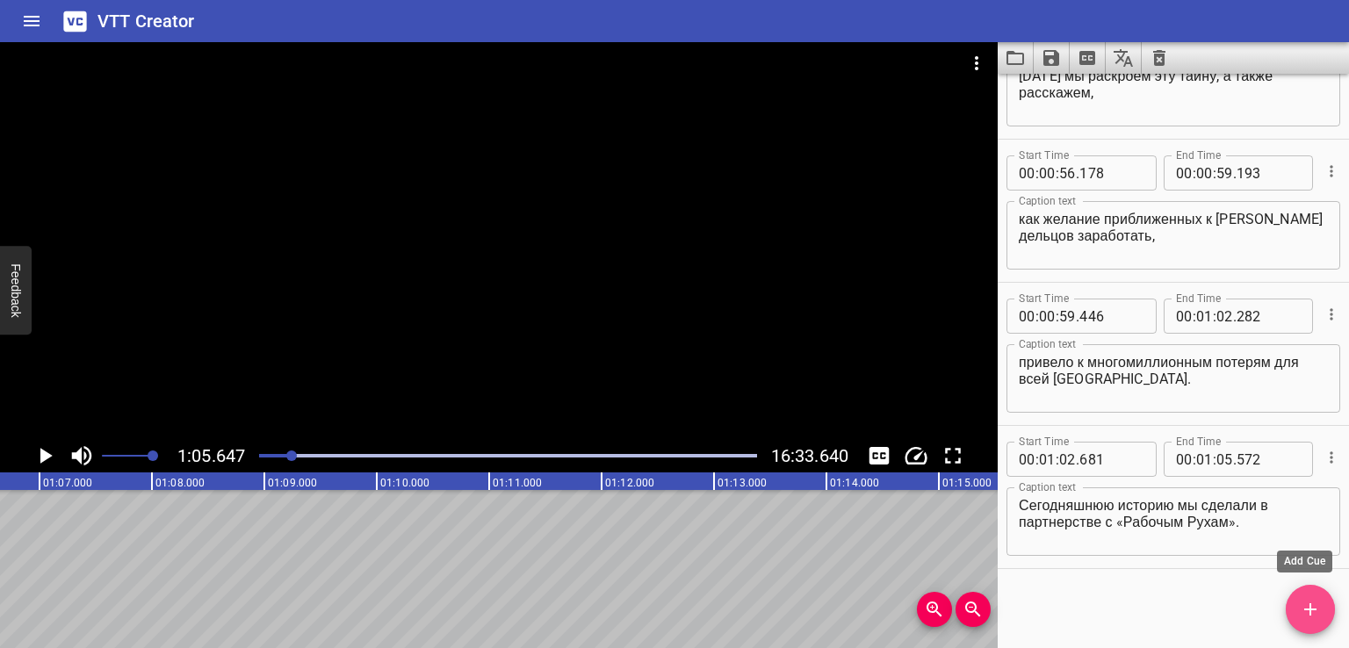
click at [1313, 608] on icon "Add Cue" at bounding box center [1310, 609] width 12 height 12
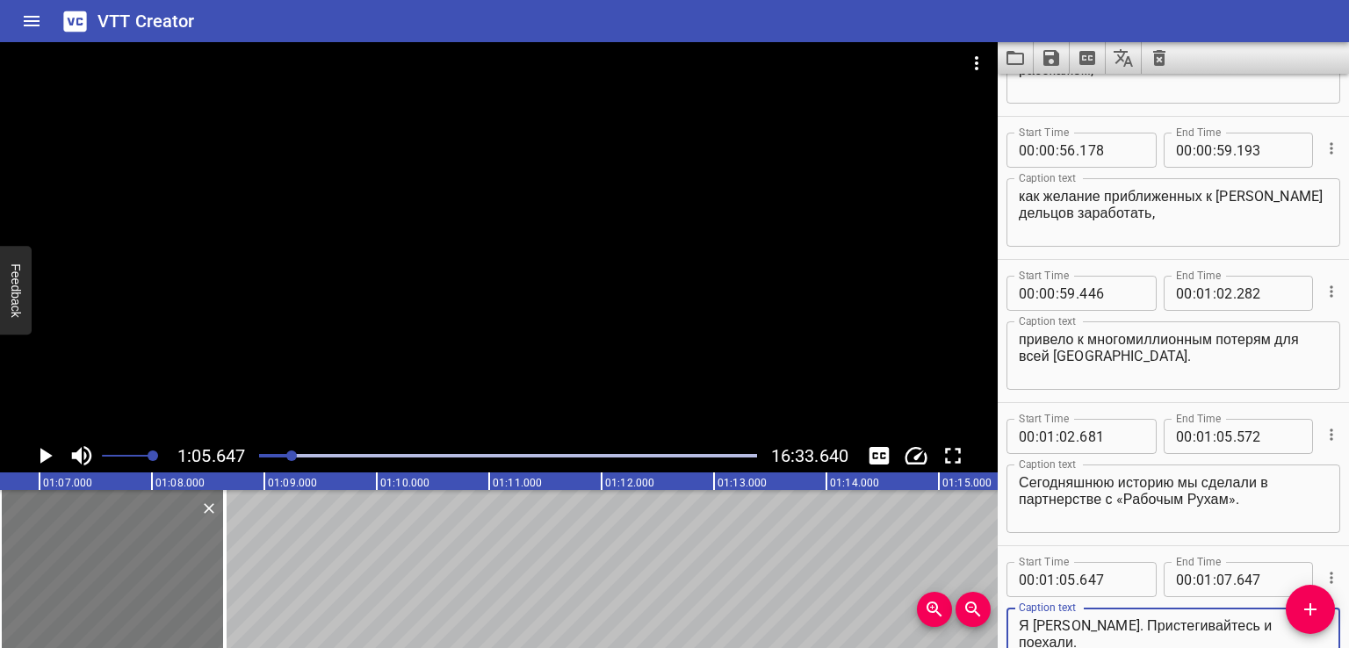
type textarea "Я [PERSON_NAME]. Пристегивайтесь и поехали."
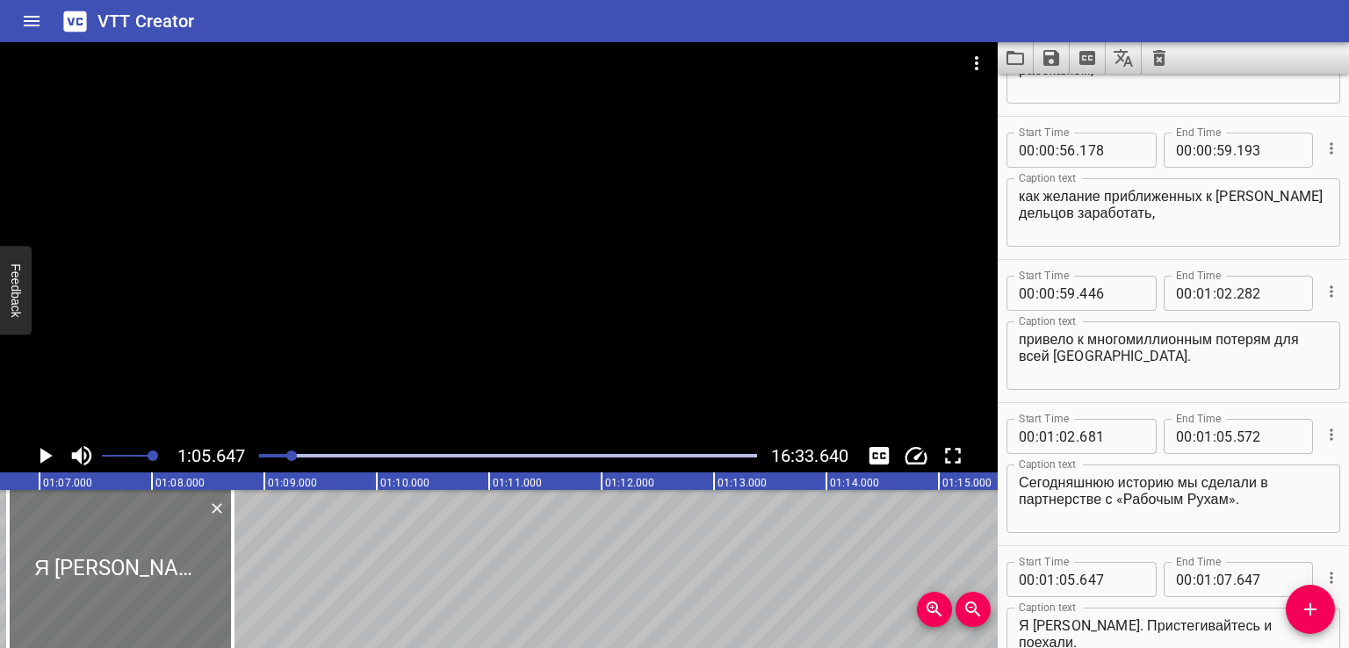
drag, startPoint x: 95, startPoint y: 558, endPoint x: 115, endPoint y: 559, distance: 20.2
click at [115, 559] on div at bounding box center [120, 569] width 225 height 158
type input "827"
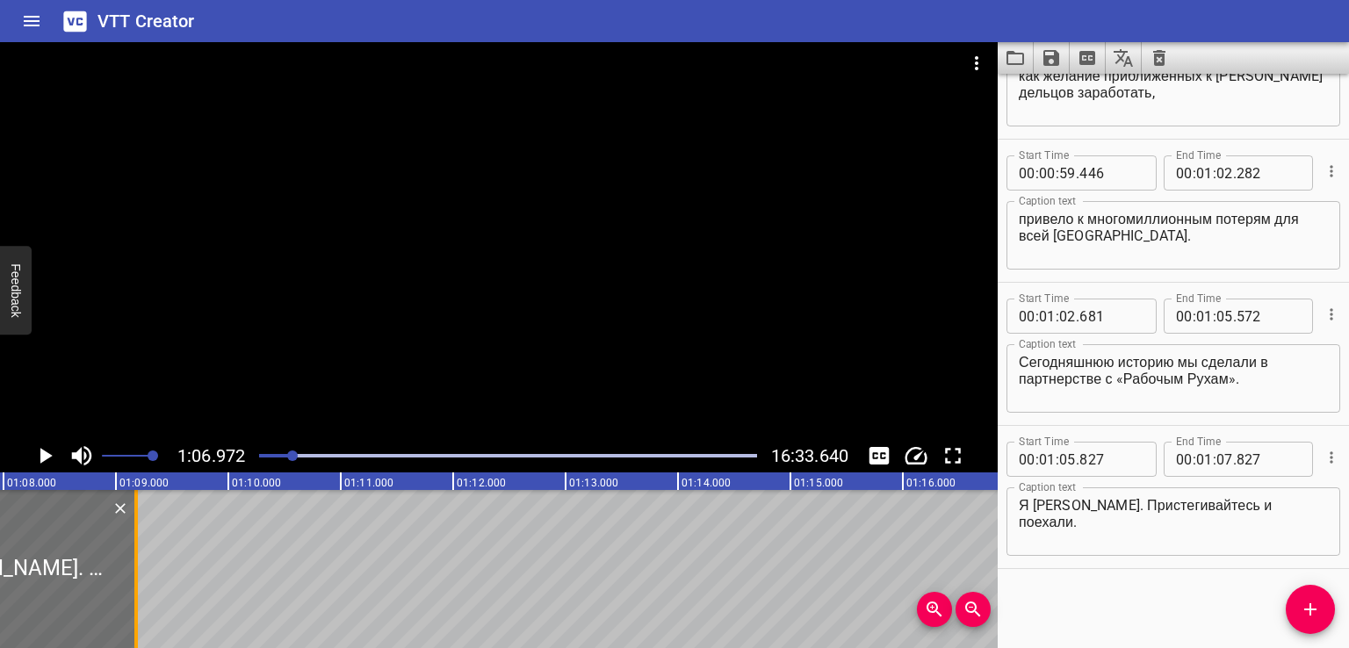
drag, startPoint x: 91, startPoint y: 577, endPoint x: 187, endPoint y: 572, distance: 95.8
click at [145, 572] on div at bounding box center [136, 569] width 18 height 158
type input "08"
type input "678"
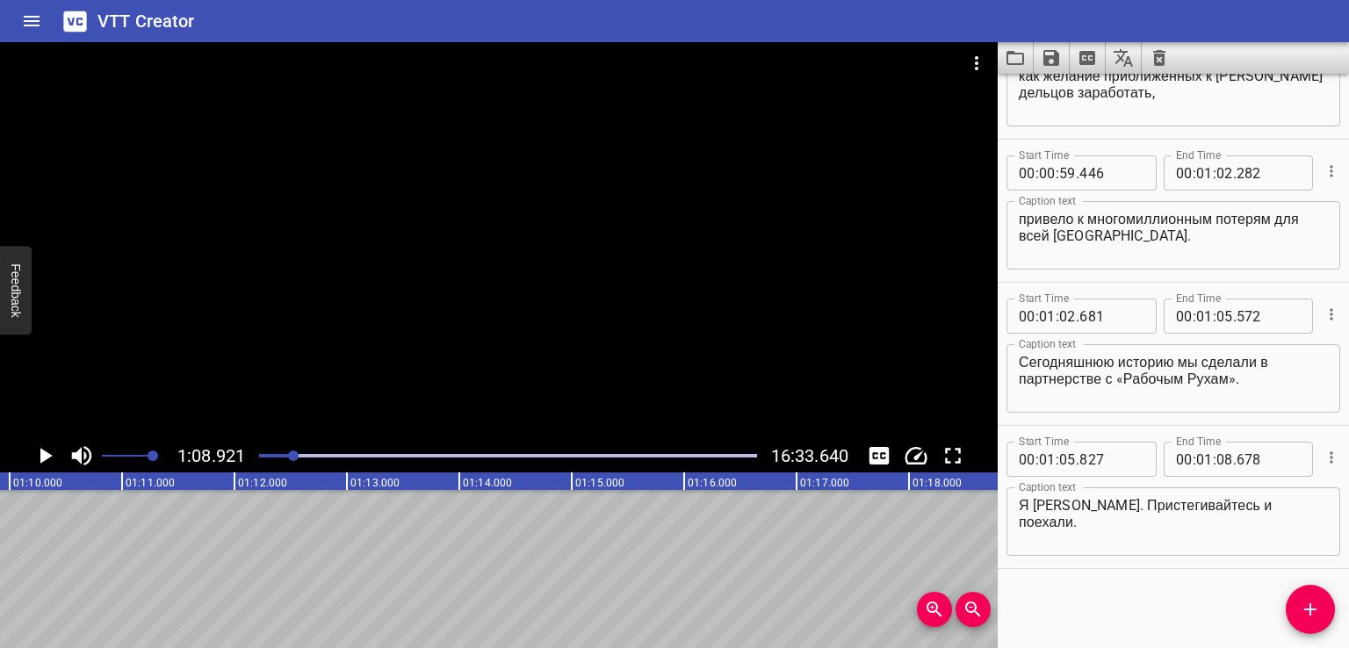
click at [1195, 605] on div "Start Time 00 : 00 : 00 . 000 Start Time End Time 00 : 00 : 02 . 000 End Time C…" at bounding box center [1172, 361] width 351 height 574
click at [1118, 593] on div "Start Time 00 : 00 : 00 . 000 Start Time End Time 00 : 00 : 02 . 000 End Time C…" at bounding box center [1172, 361] width 351 height 574
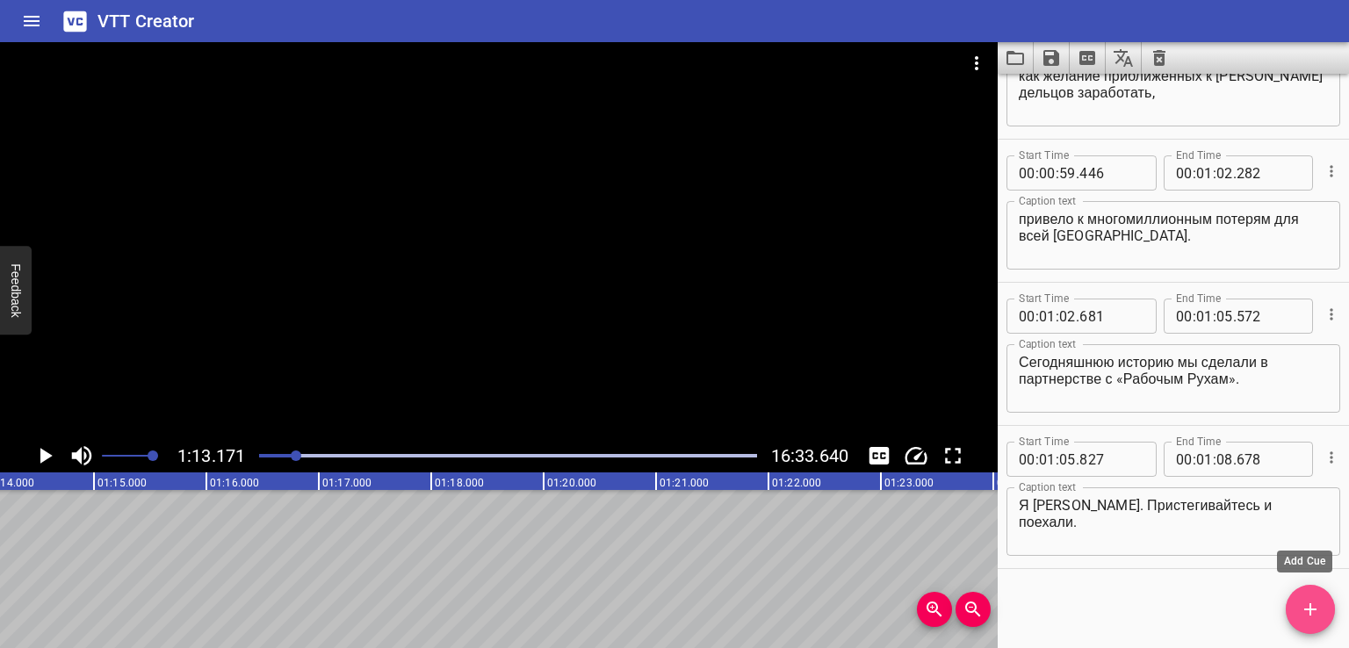
click at [1304, 609] on icon "Add Cue" at bounding box center [1310, 609] width 12 height 12
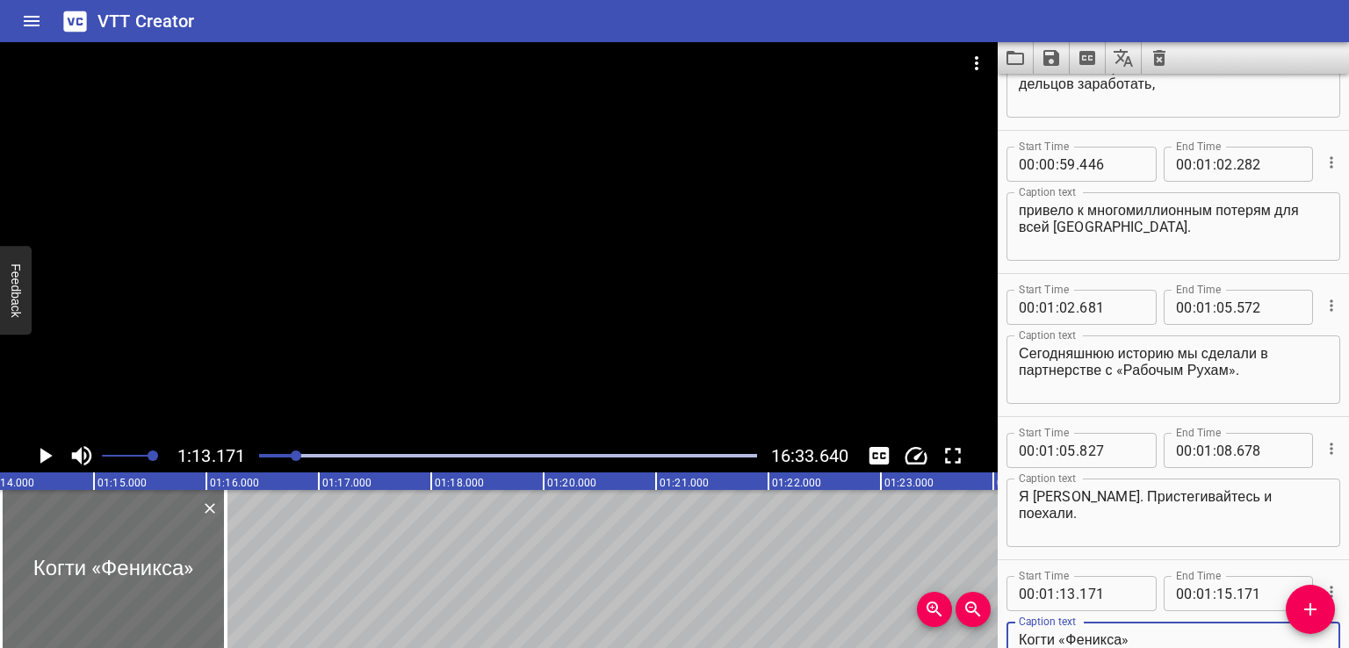
scroll to position [2943, 0]
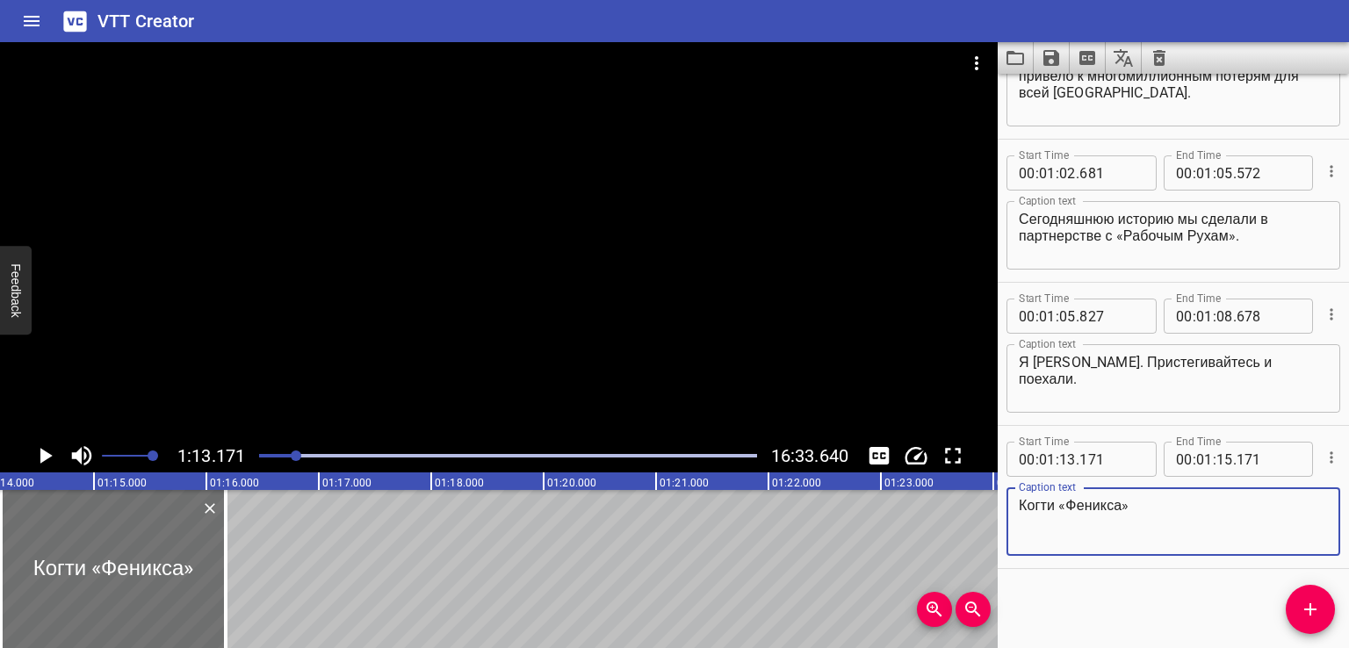
type textarea "Когти «Феникса»"
click at [1092, 595] on div "Start Time 00 : 00 : 00 . 000 Start Time End Time 00 : 00 : 02 . 000 End Time C…" at bounding box center [1172, 361] width 351 height 574
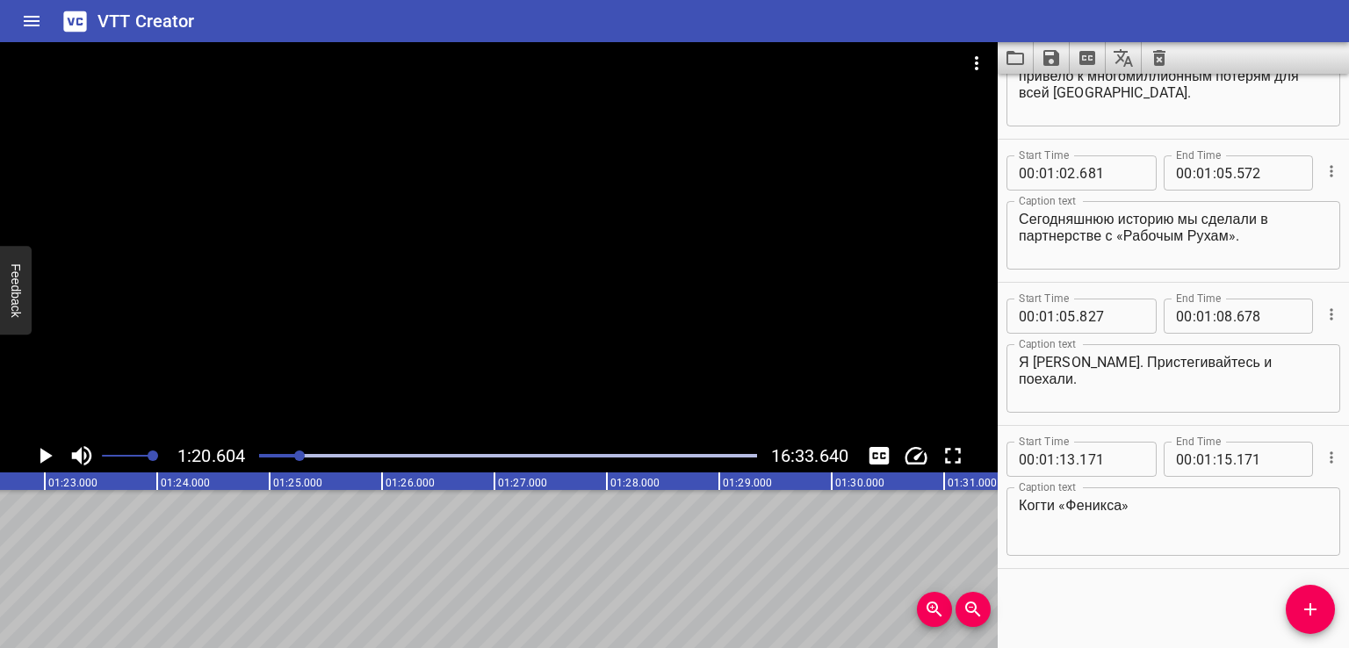
scroll to position [0, 8186]
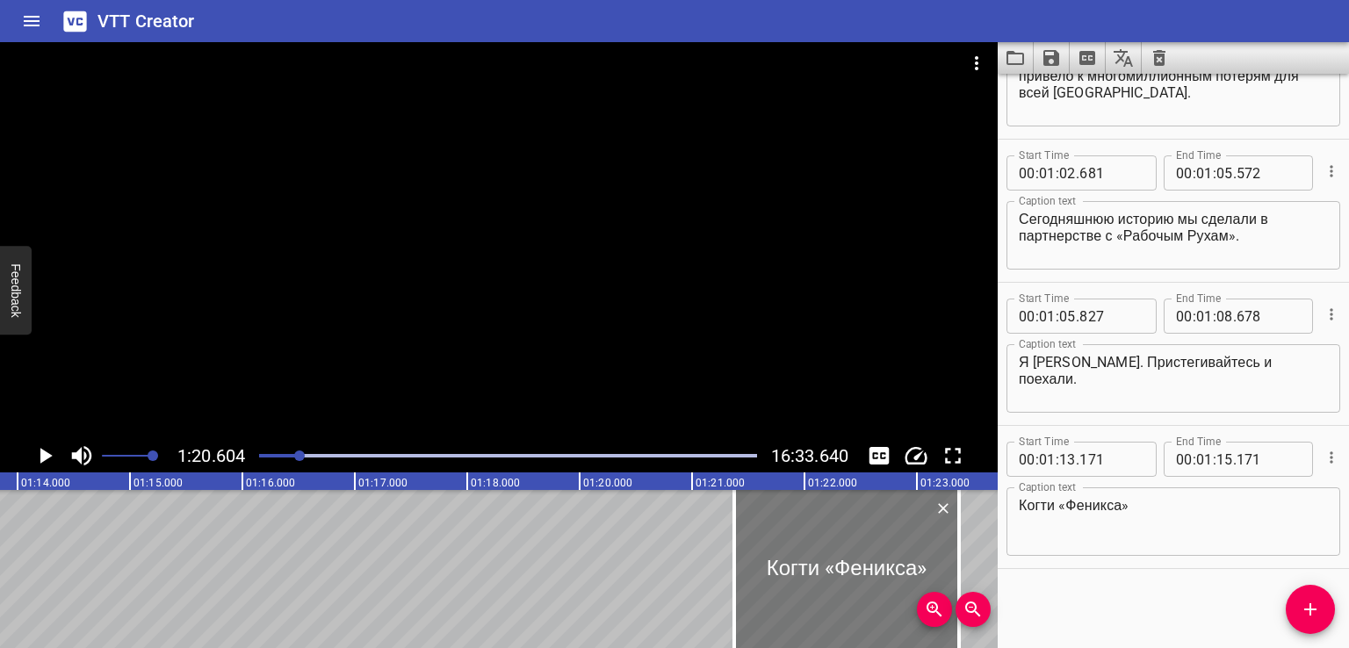
drag, startPoint x: 191, startPoint y: 593, endPoint x: 850, endPoint y: 589, distance: 659.3
click at [850, 589] on div at bounding box center [846, 569] width 225 height 158
type input "19"
type input "039"
type input "21"
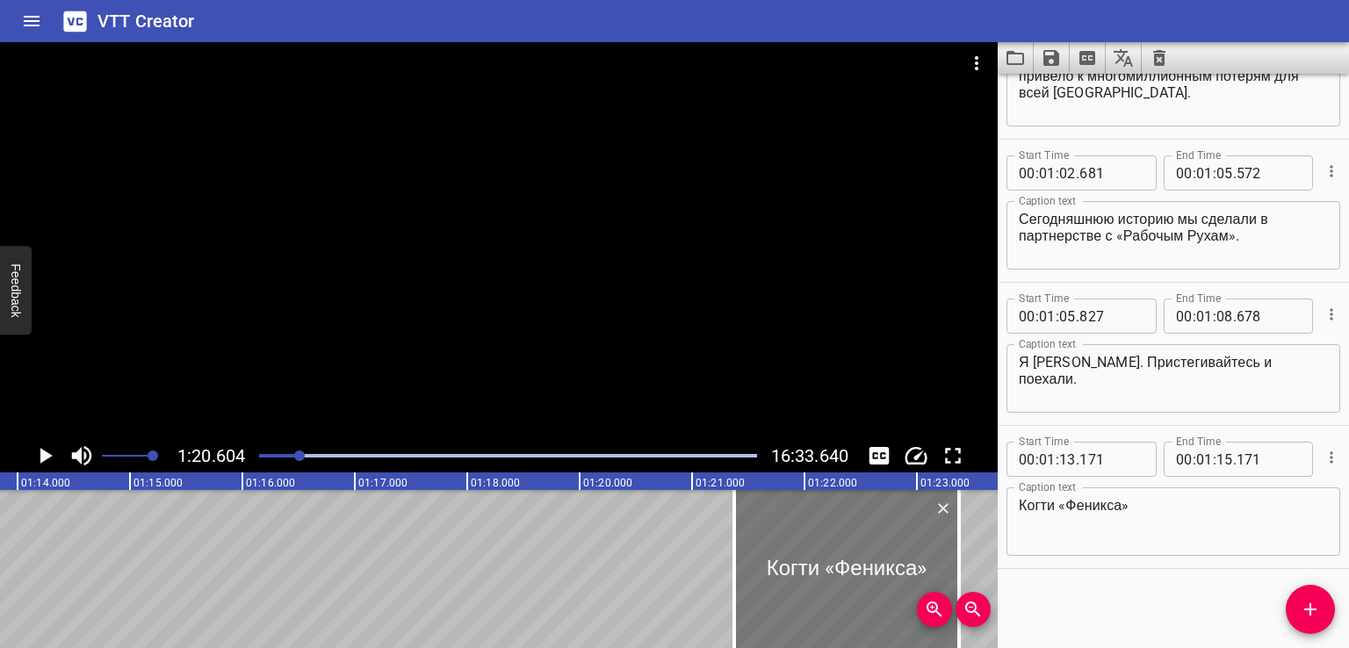
type input "039"
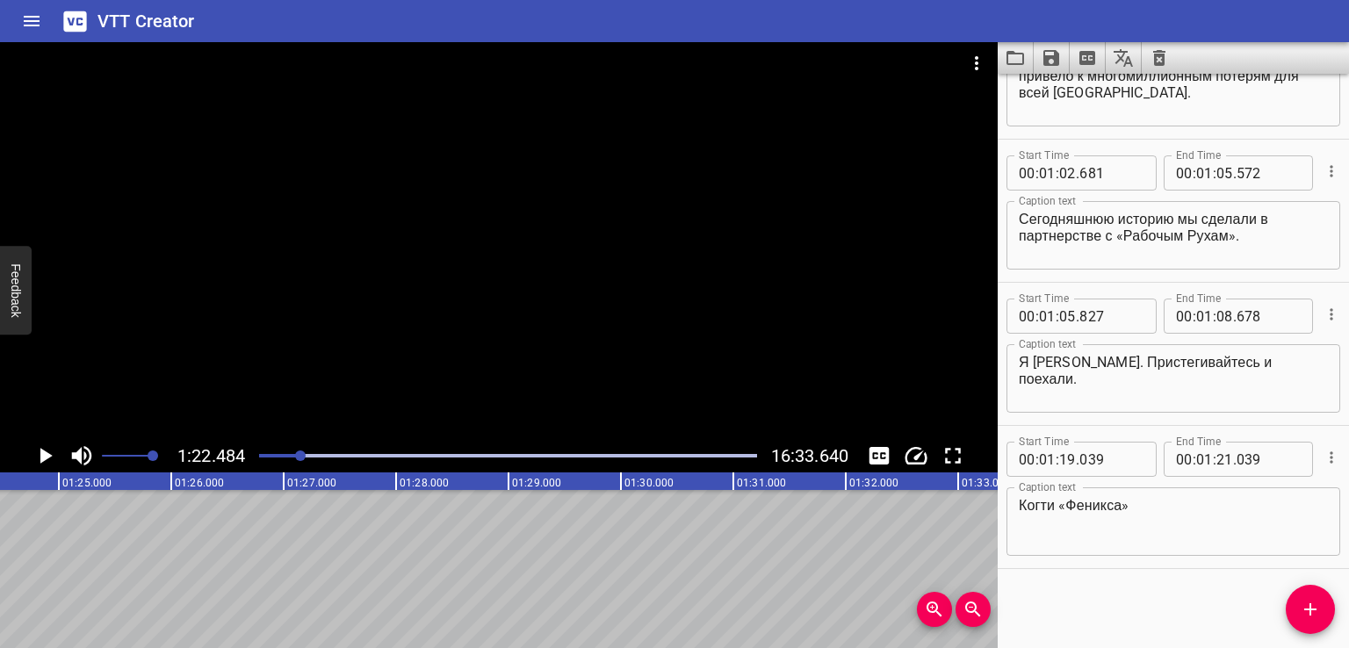
scroll to position [0, 8397]
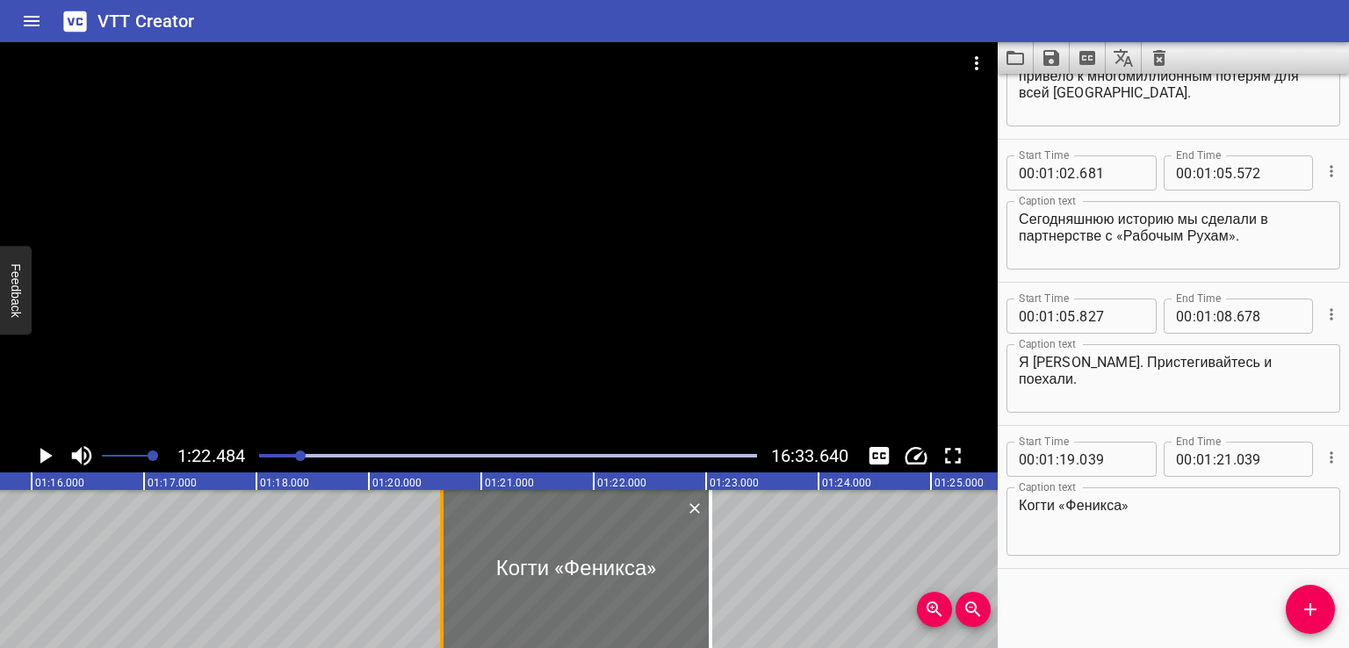
drag, startPoint x: 485, startPoint y: 557, endPoint x: 435, endPoint y: 572, distance: 52.2
click at [440, 572] on div at bounding box center [442, 569] width 4 height 158
type input "18"
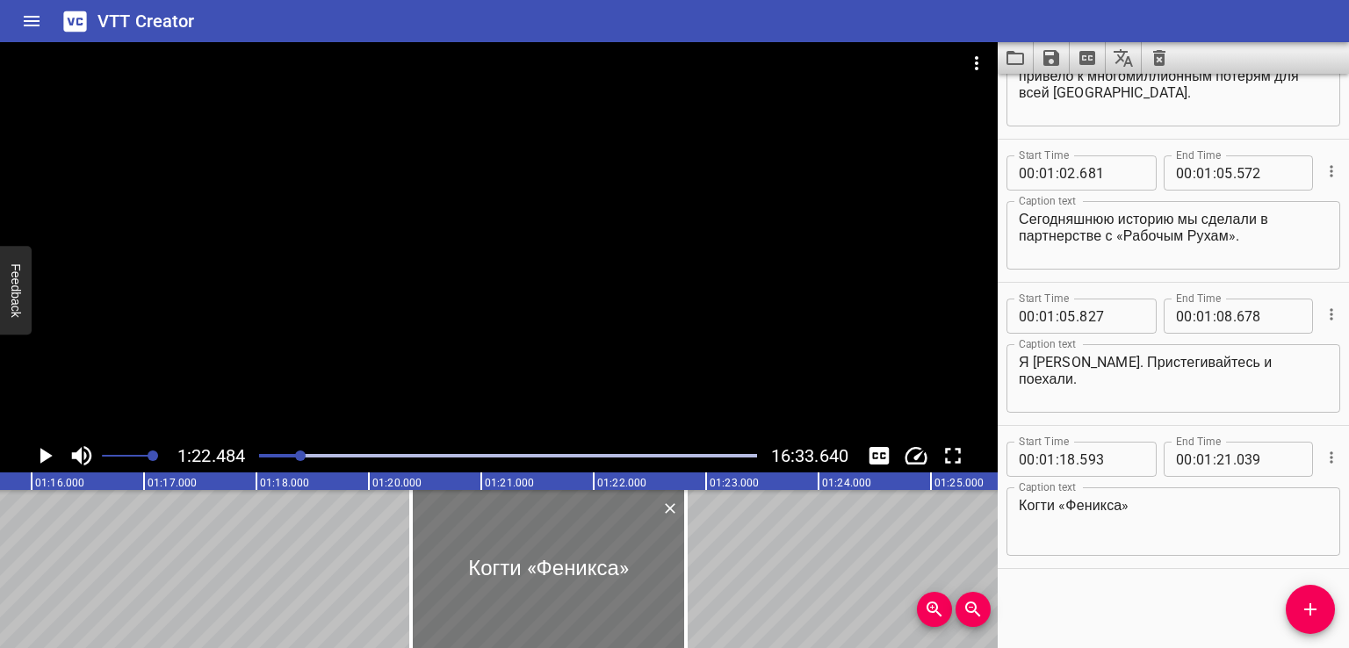
drag, startPoint x: 632, startPoint y: 560, endPoint x: 589, endPoint y: 575, distance: 45.5
click at [589, 575] on div at bounding box center [548, 569] width 275 height 158
type input "211"
type input "20"
type input "656"
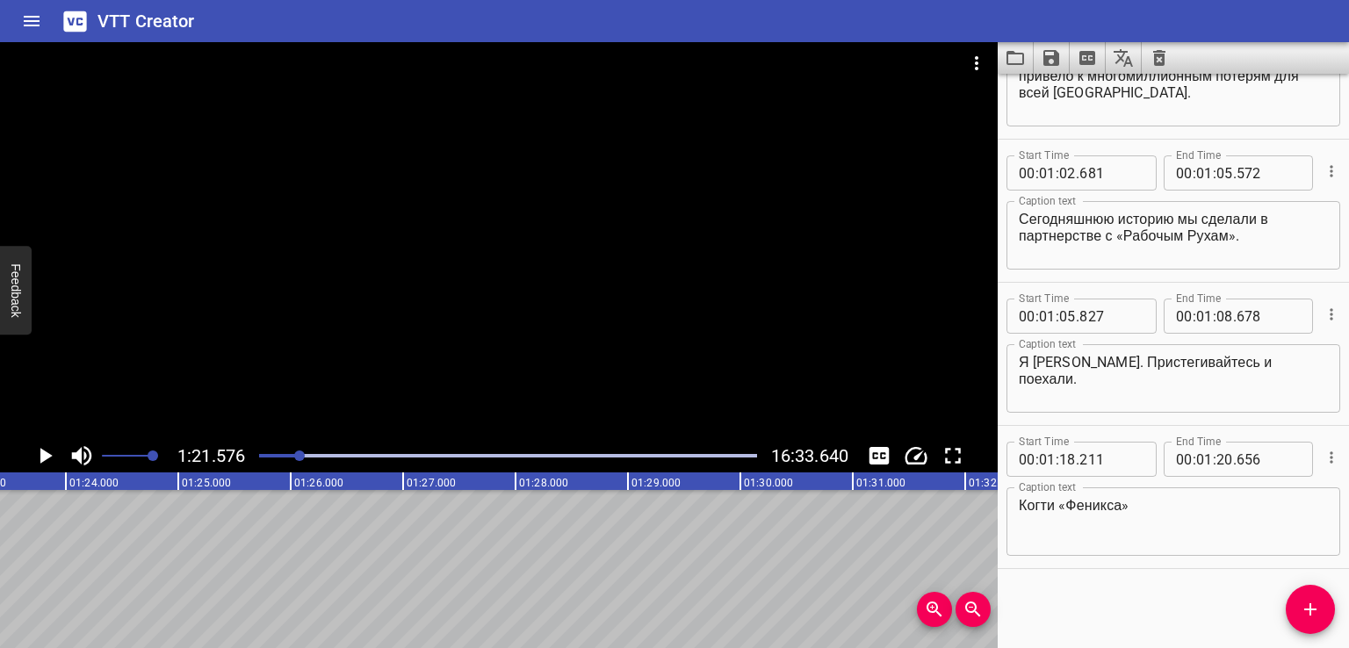
scroll to position [0, 9166]
click at [1307, 602] on icon "Add Cue" at bounding box center [1309, 609] width 21 height 21
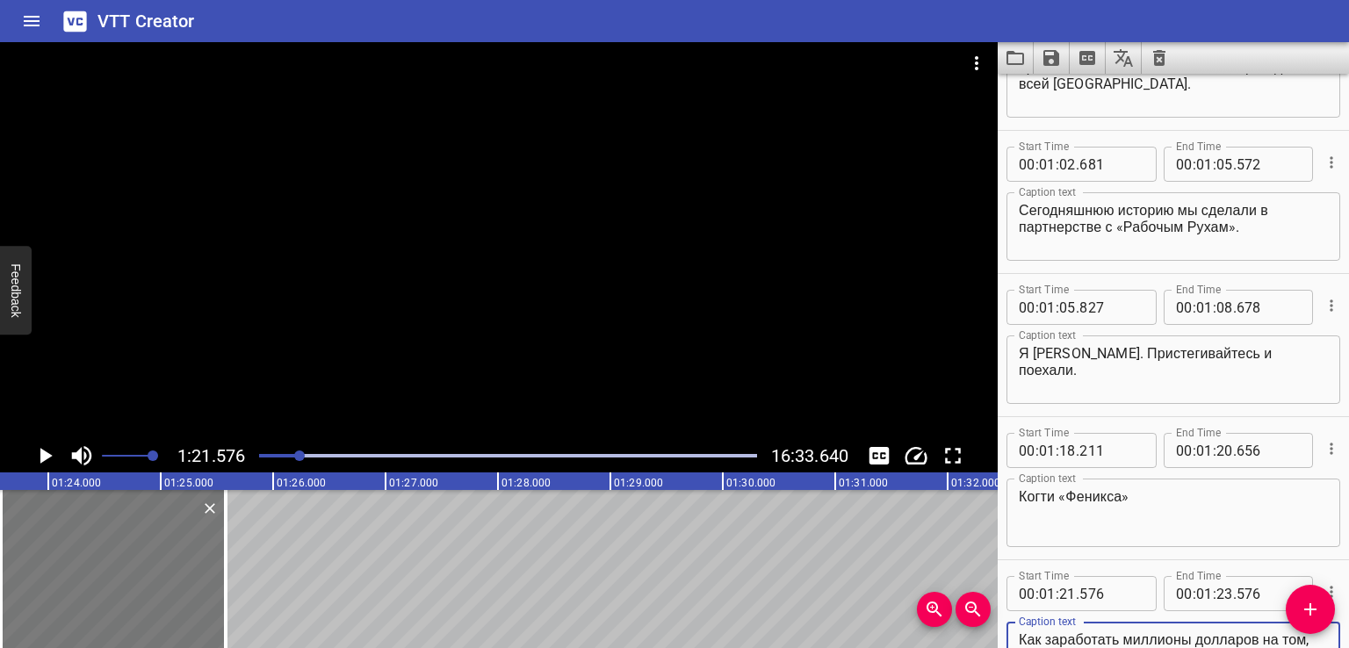
scroll to position [2984, 0]
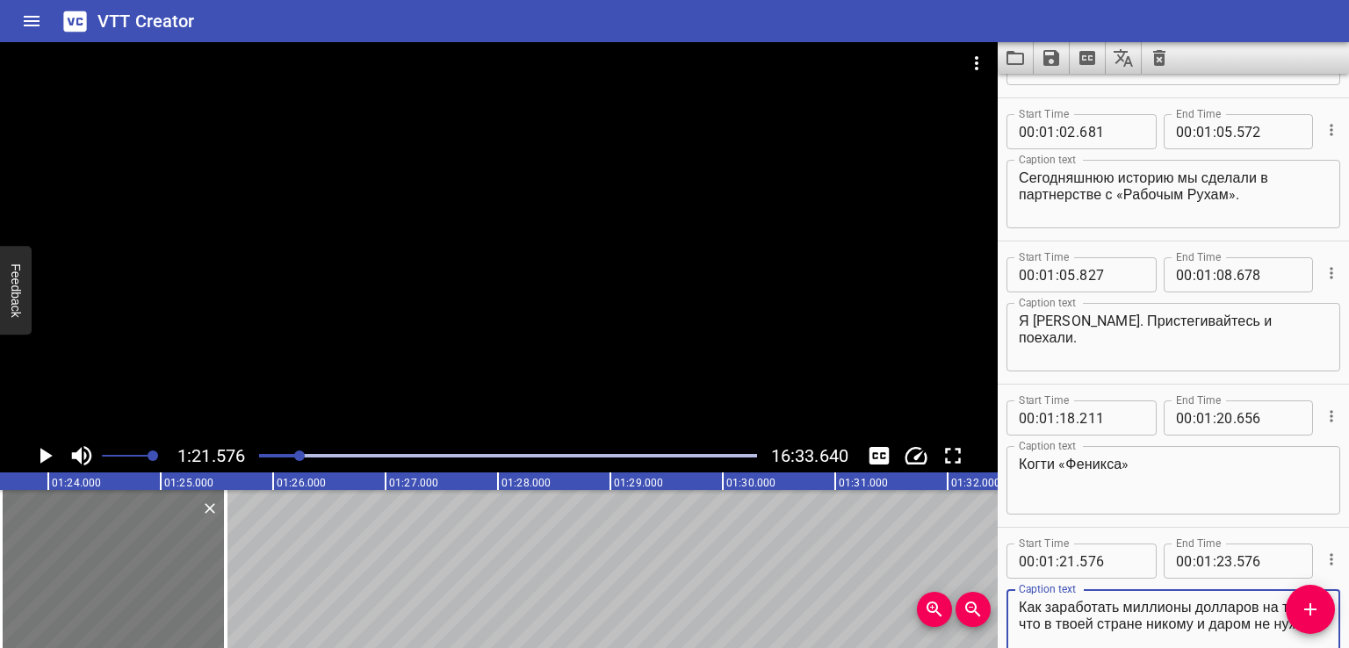
type textarea "Как заработать миллионы долларов на том, что в твоей стране никому и даром не н…"
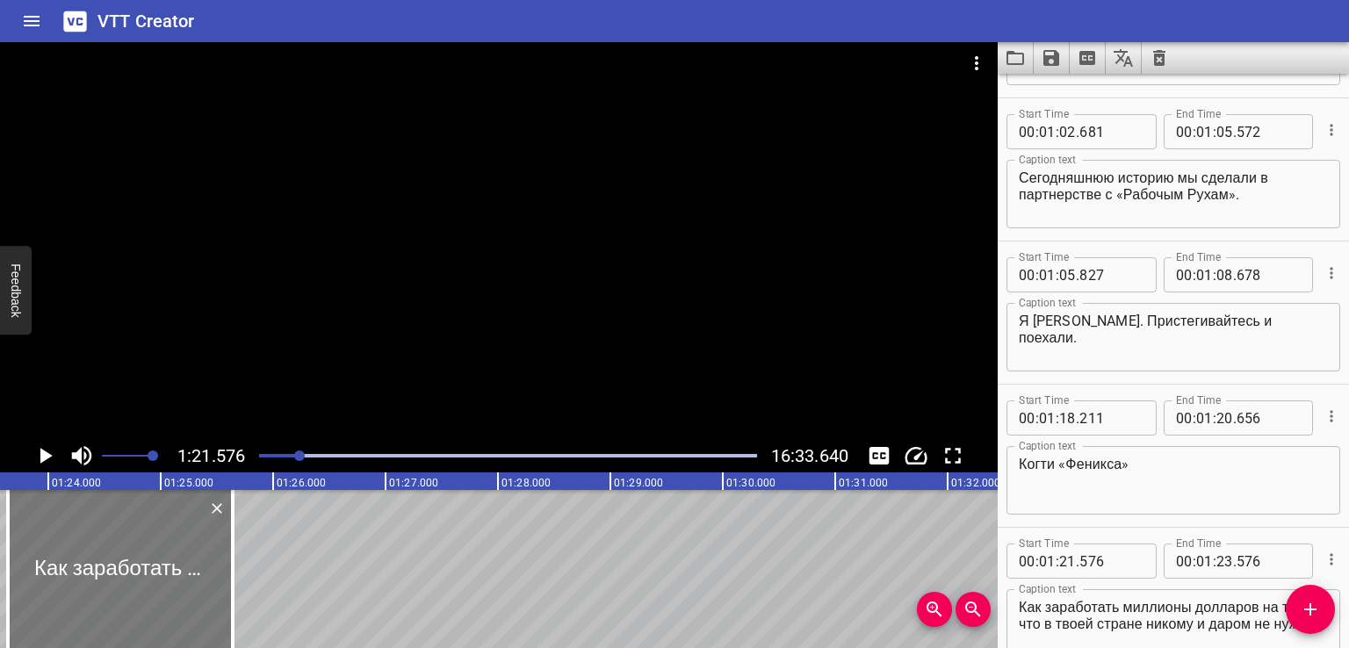
click at [89, 575] on div at bounding box center [120, 569] width 225 height 158
type input "646"
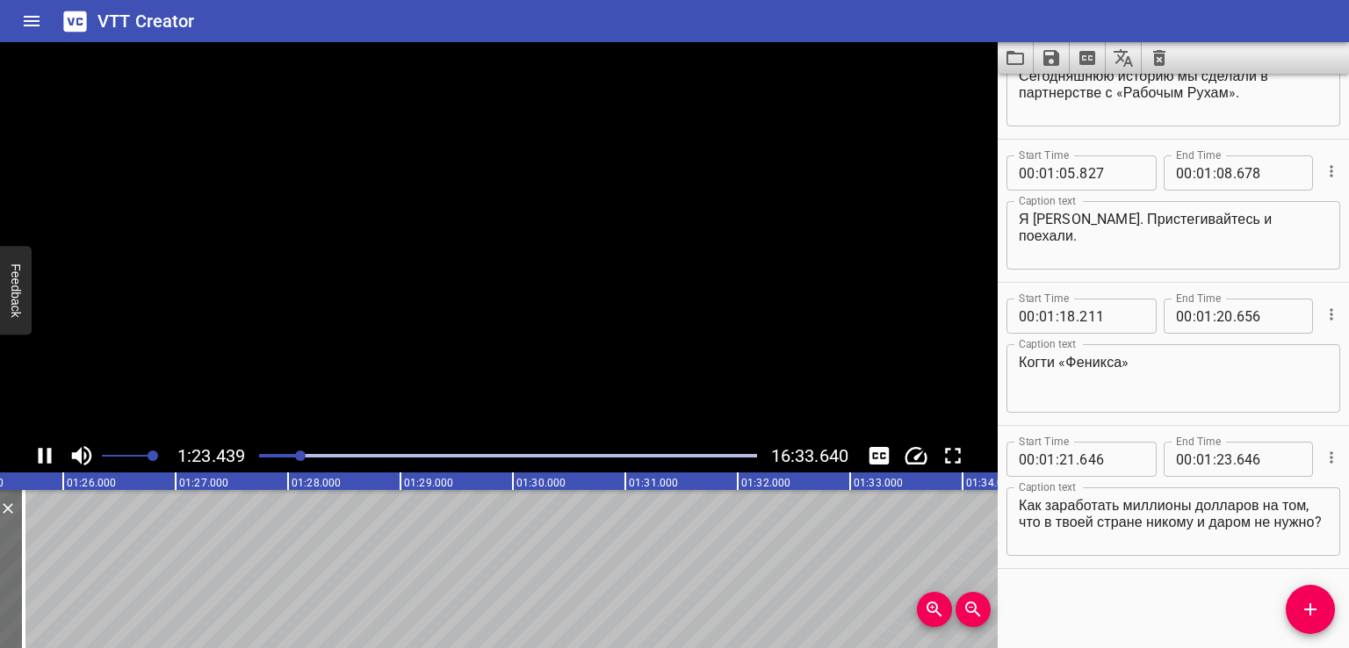
scroll to position [0, 9390]
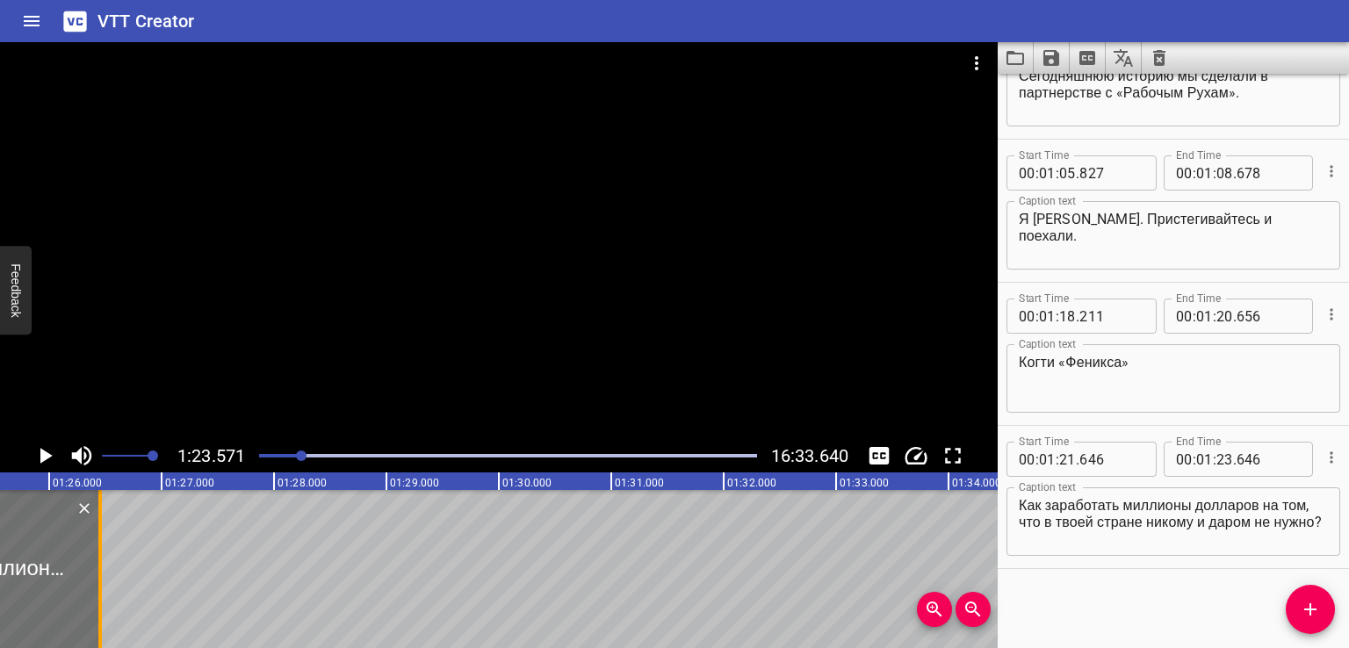
drag, startPoint x: 11, startPoint y: 569, endPoint x: 119, endPoint y: 568, distance: 108.9
click at [109, 568] on div at bounding box center [100, 569] width 18 height 158
type input "24"
drag, startPoint x: 116, startPoint y: 561, endPoint x: 48, endPoint y: 581, distance: 70.6
click at [58, 581] on div at bounding box center [60, 569] width 4 height 158
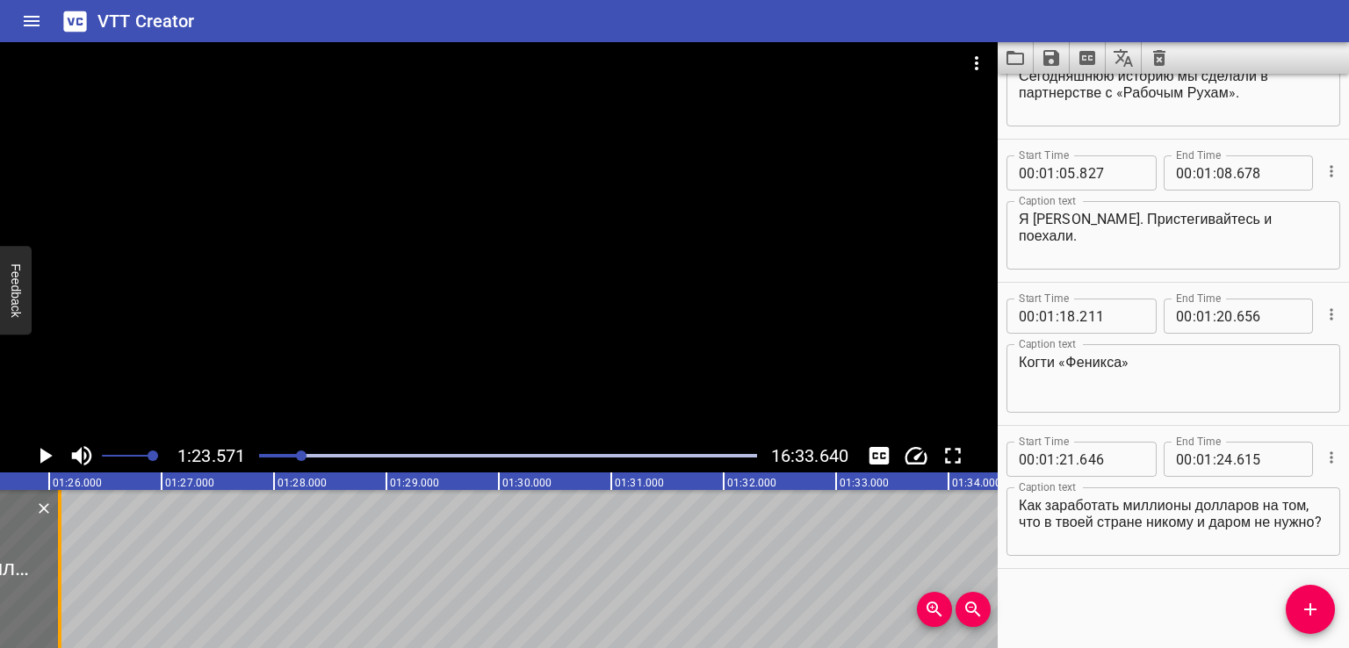
type input "014"
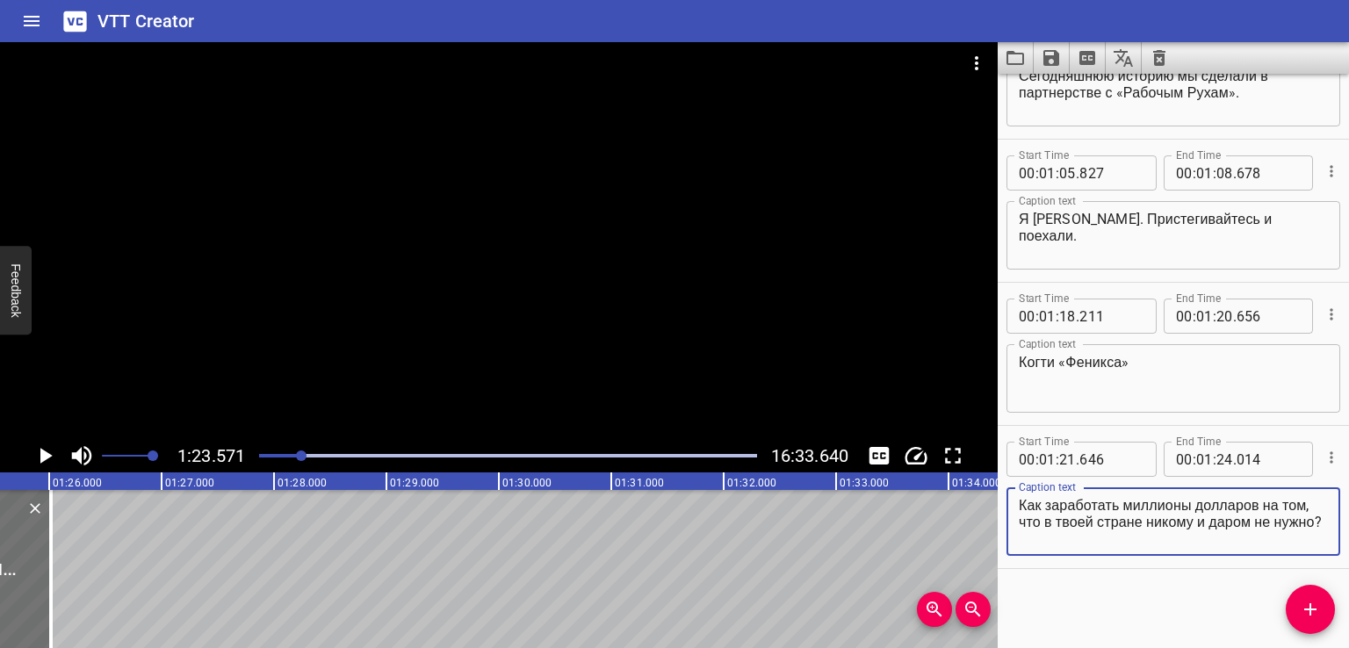
drag, startPoint x: 1051, startPoint y: 522, endPoint x: 1124, endPoint y: 563, distance: 83.3
click at [1123, 563] on div "Start Time 00 : 01 : 21 . 646 Start Time End Time 00 : 01 : 24 . 014 End Time C…" at bounding box center [1172, 497] width 351 height 142
type textarea "Как заработать миллионы долларов на том,"
click at [1299, 621] on button "Add Cue" at bounding box center [1309, 609] width 49 height 49
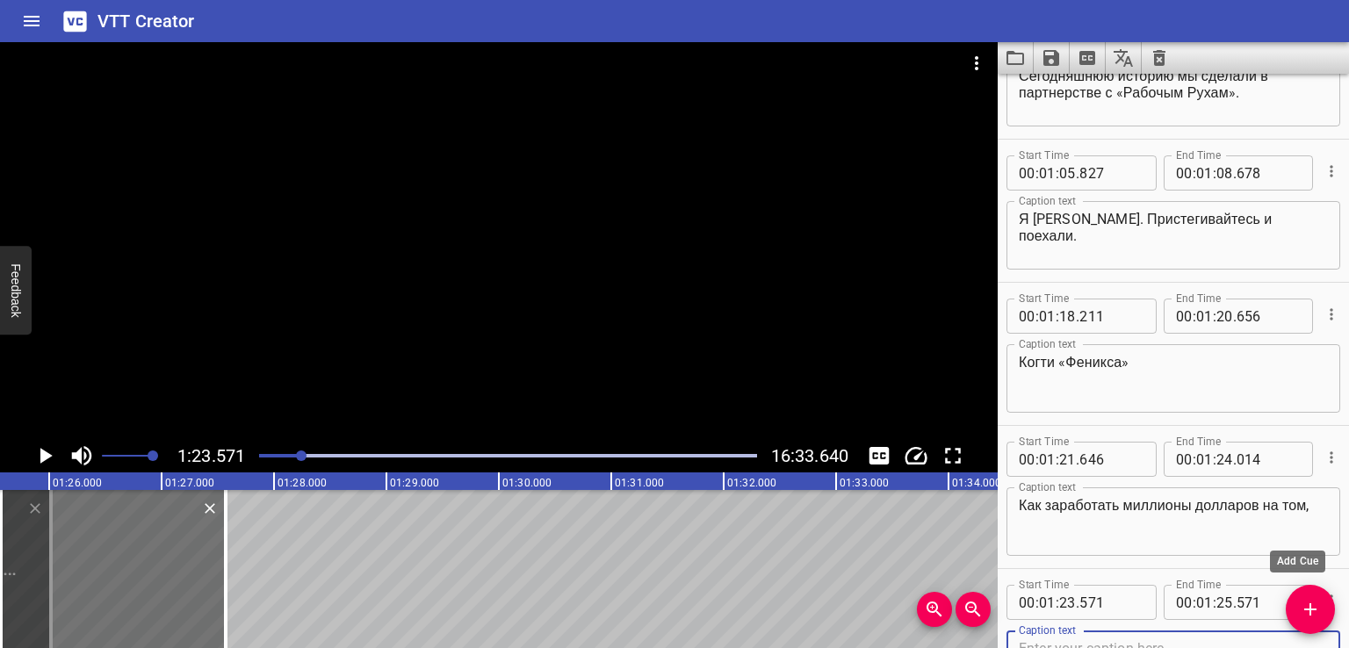
scroll to position [3095, 0]
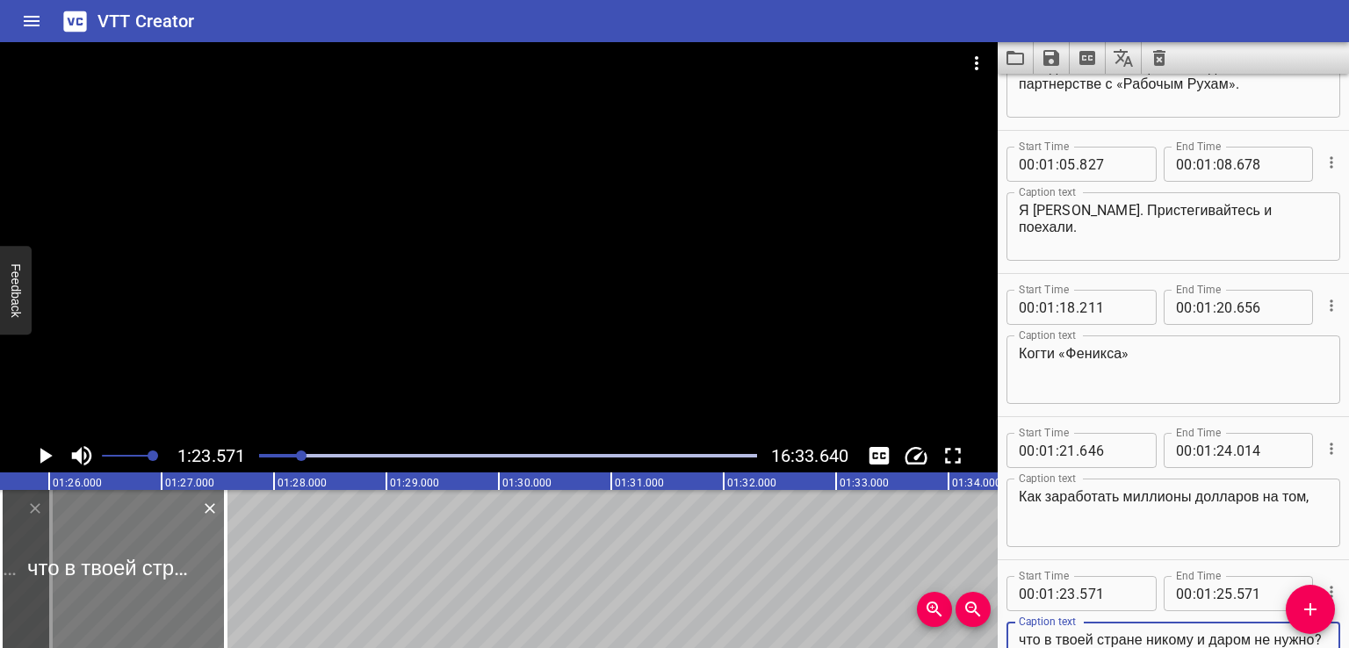
type textarea "что в твоей стране никому и даром не нужно?"
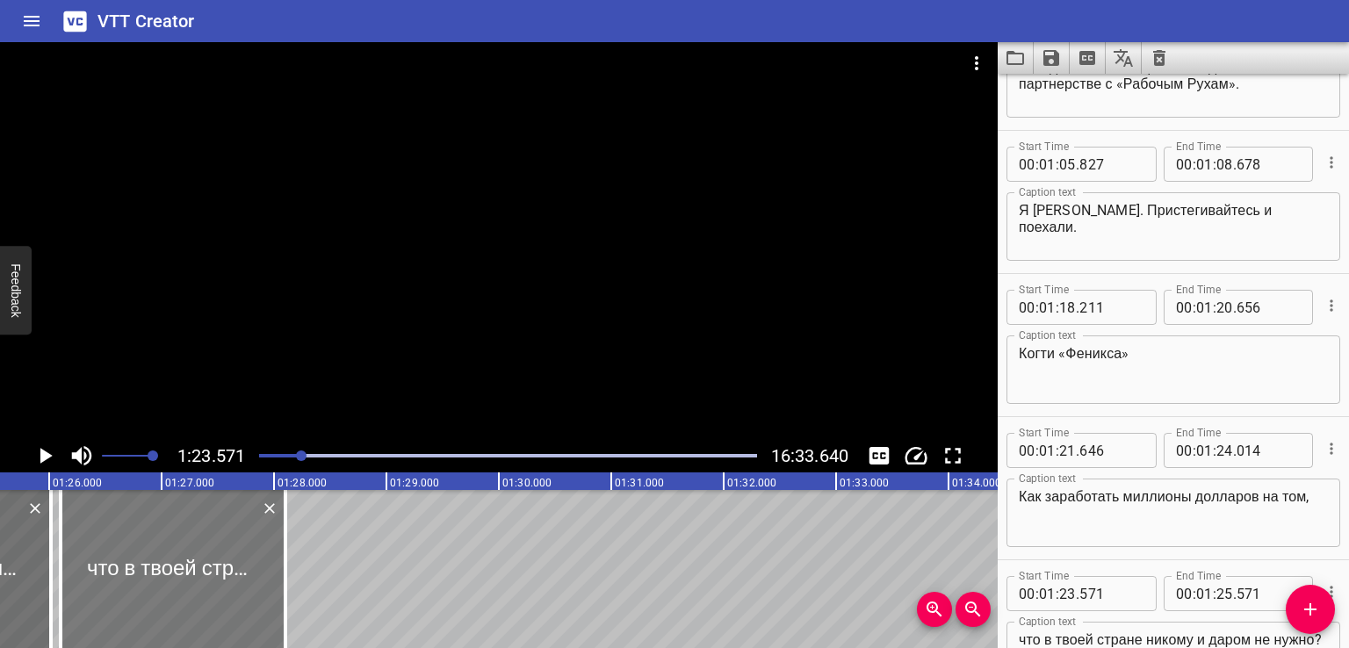
drag, startPoint x: 162, startPoint y: 588, endPoint x: 222, endPoint y: 584, distance: 59.9
click at [222, 584] on div at bounding box center [173, 569] width 225 height 158
type input "24"
type input "102"
type input "26"
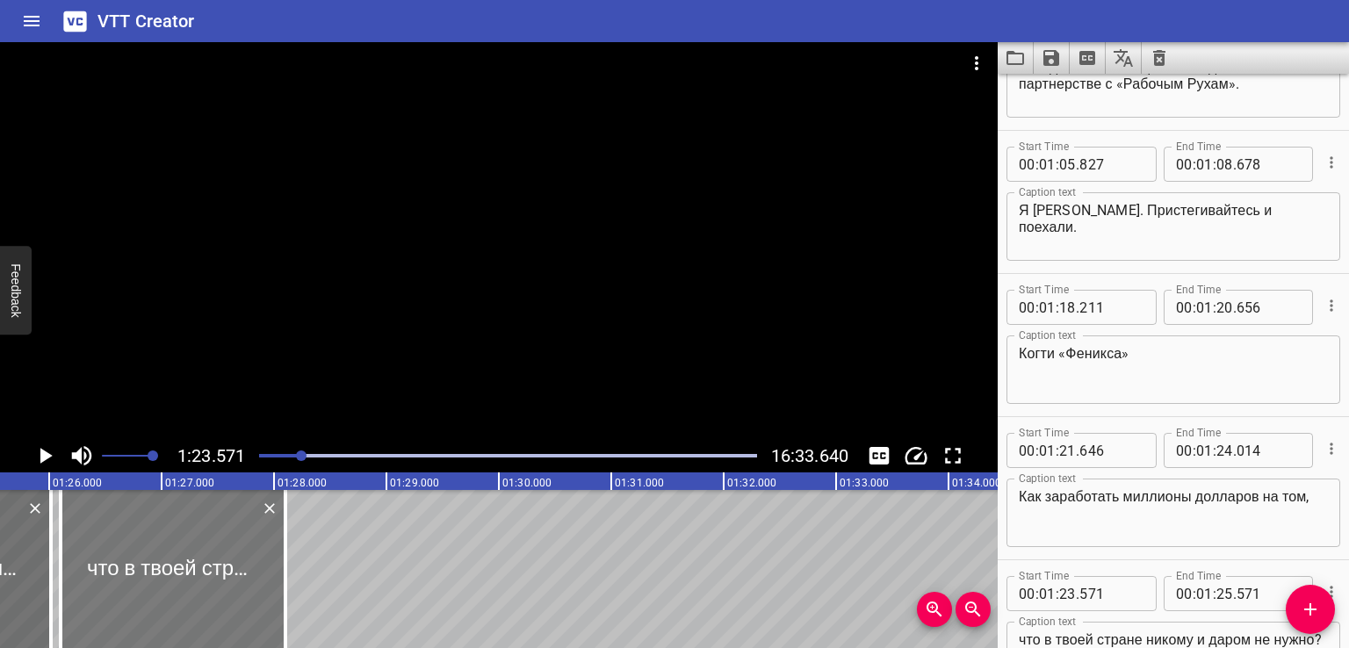
type input "102"
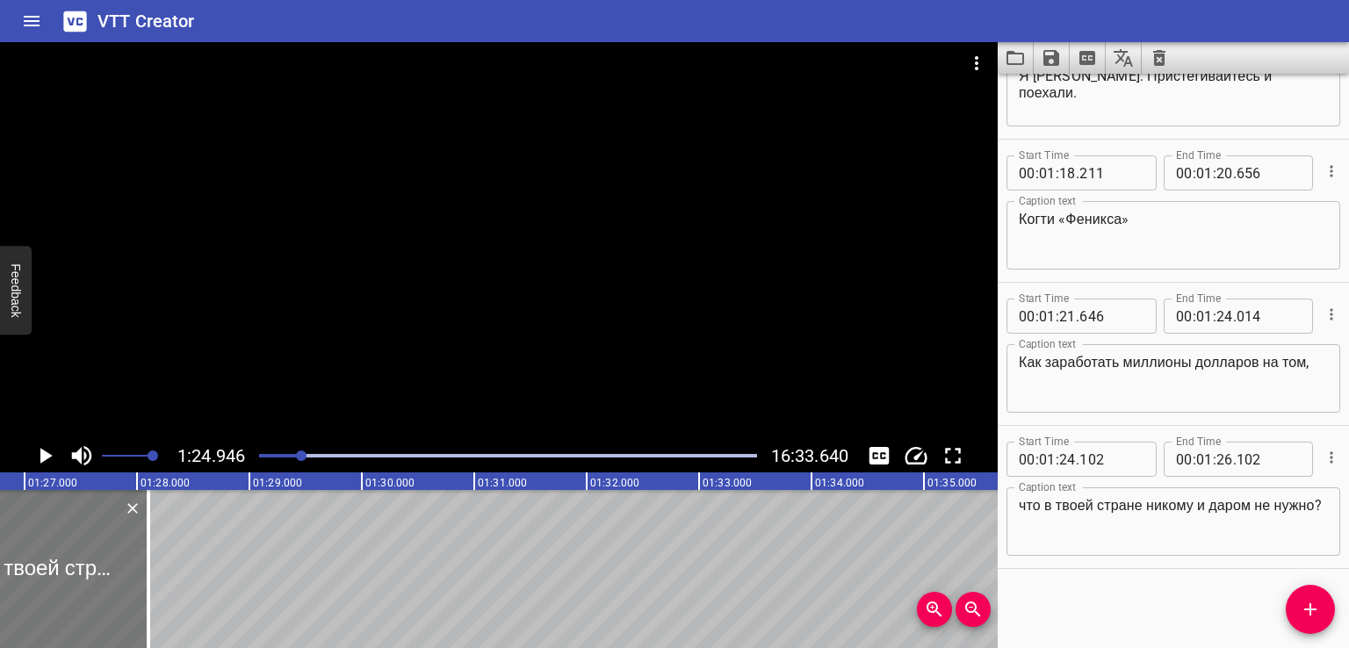
scroll to position [0, 9545]
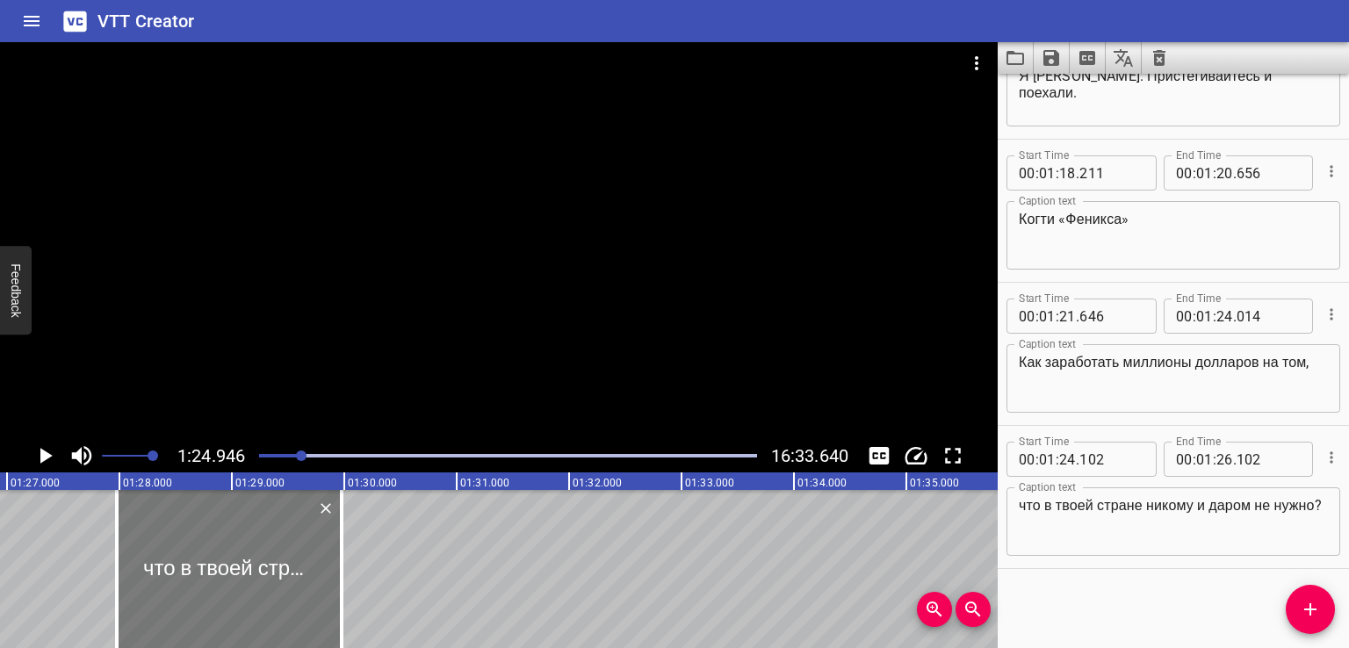
drag, startPoint x: 107, startPoint y: 577, endPoint x: 296, endPoint y: 561, distance: 189.4
click at [296, 561] on div at bounding box center [229, 569] width 225 height 158
type input "25"
type input "977"
type input "27"
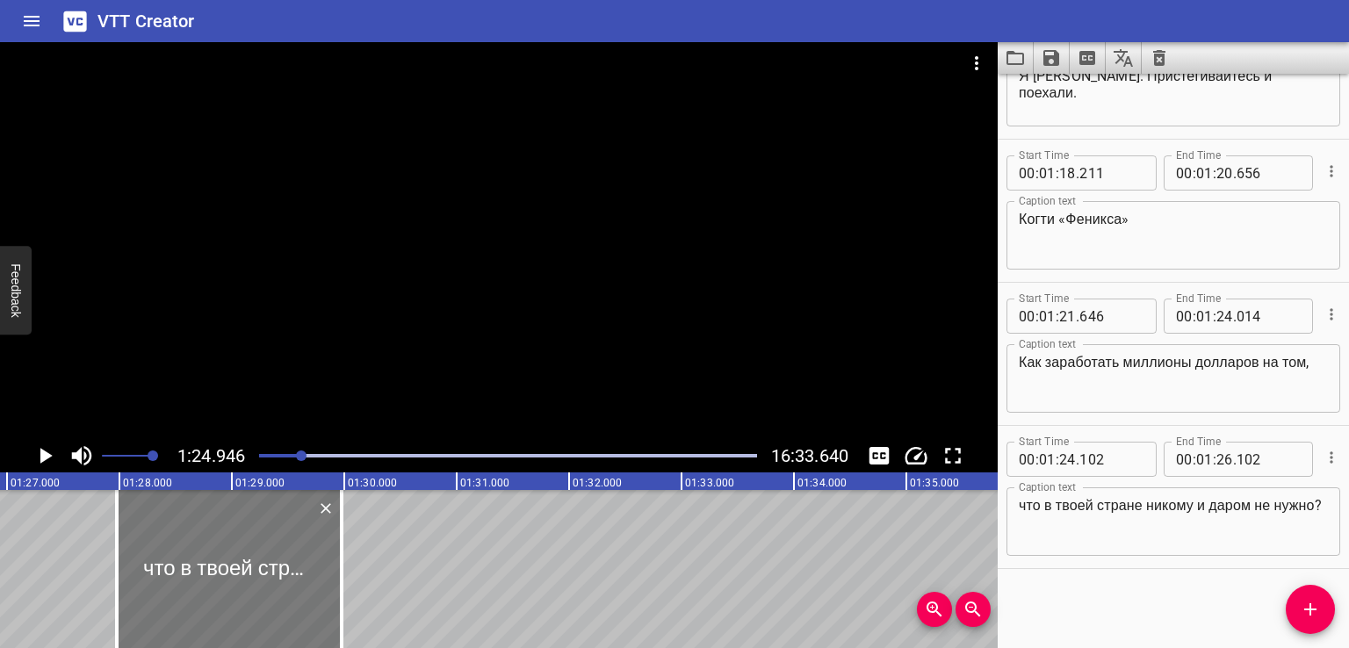
type input "977"
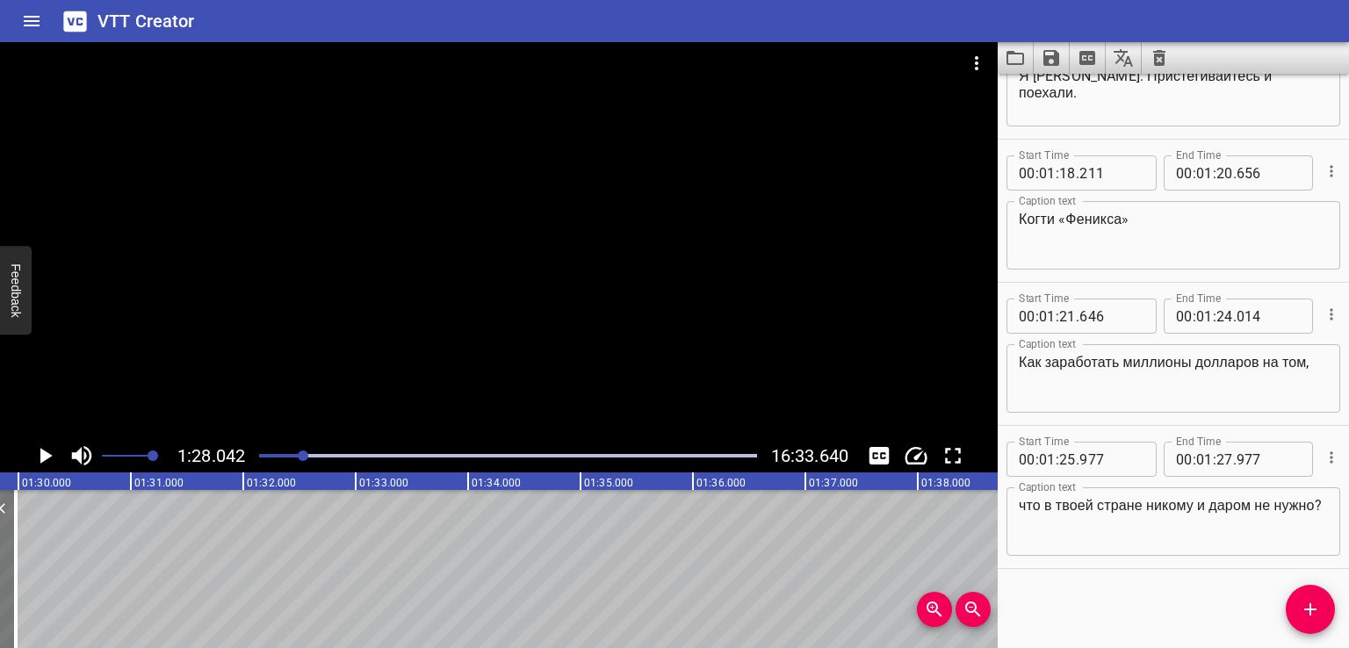
scroll to position [0, 9858]
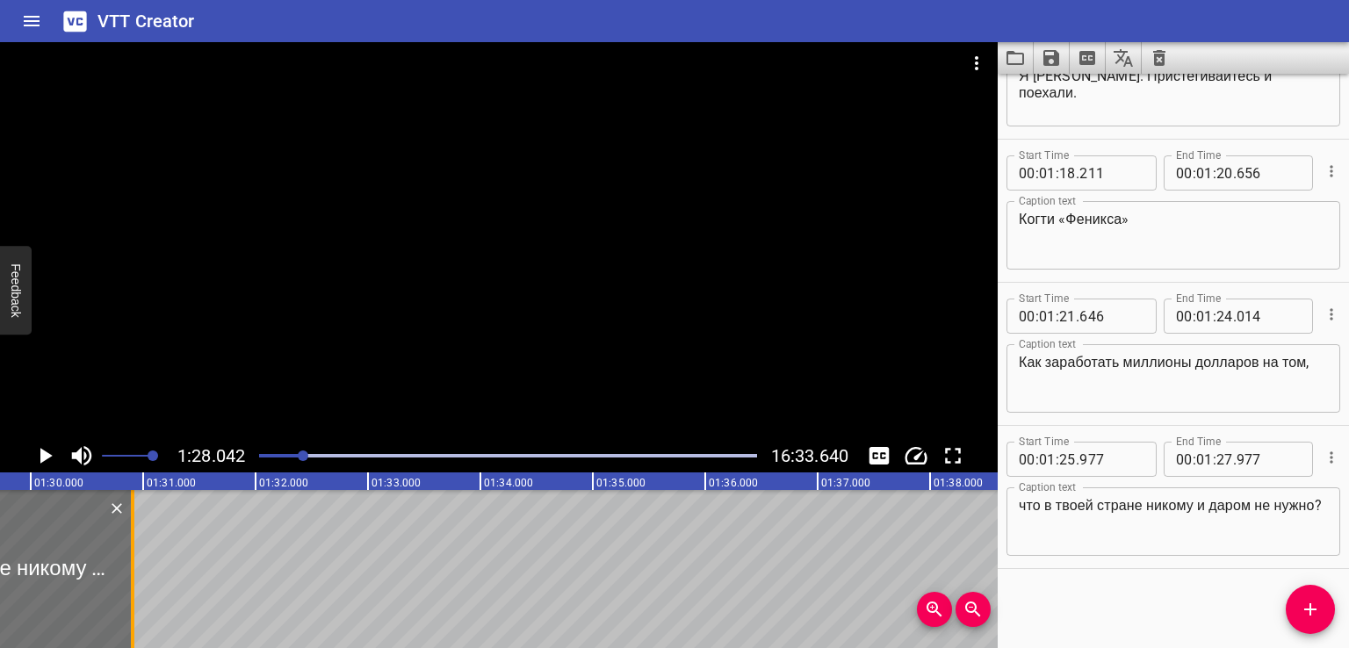
drag, startPoint x: 27, startPoint y: 605, endPoint x: 140, endPoint y: 587, distance: 114.6
click at [134, 587] on div at bounding box center [133, 569] width 4 height 158
type input "28"
type input "985"
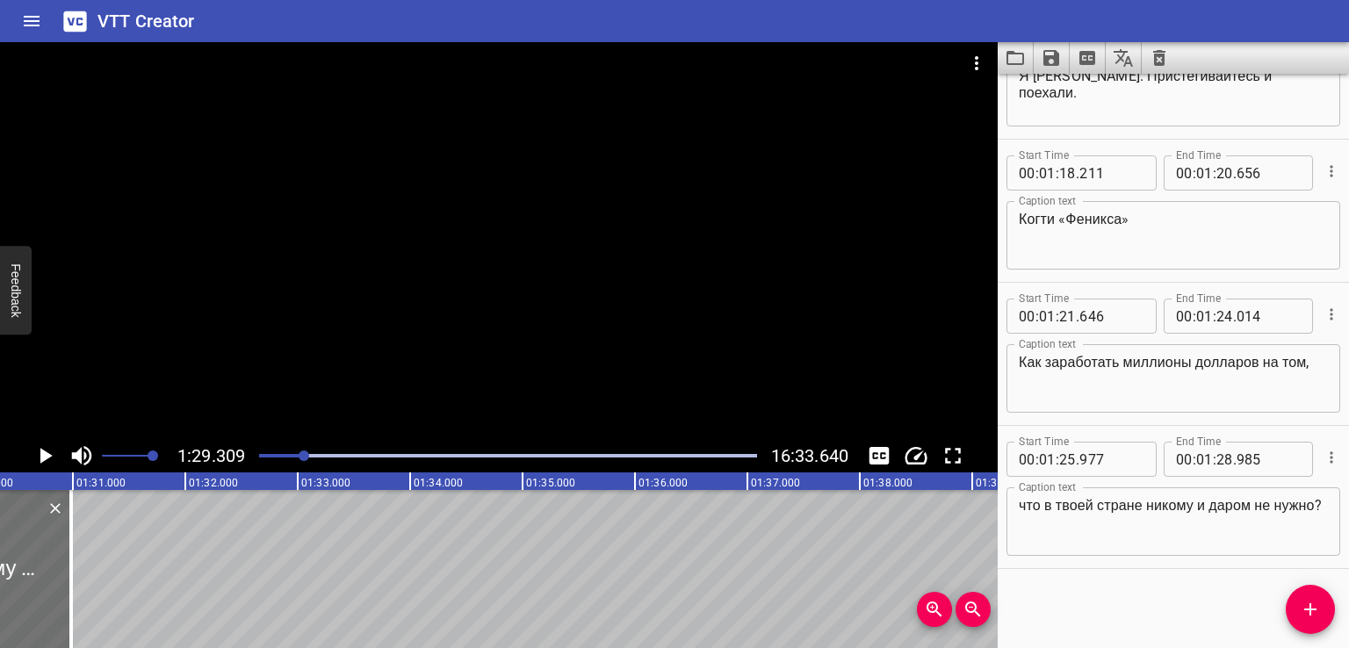
scroll to position [0, 10036]
click at [1302, 606] on icon "Add Cue" at bounding box center [1309, 609] width 21 height 21
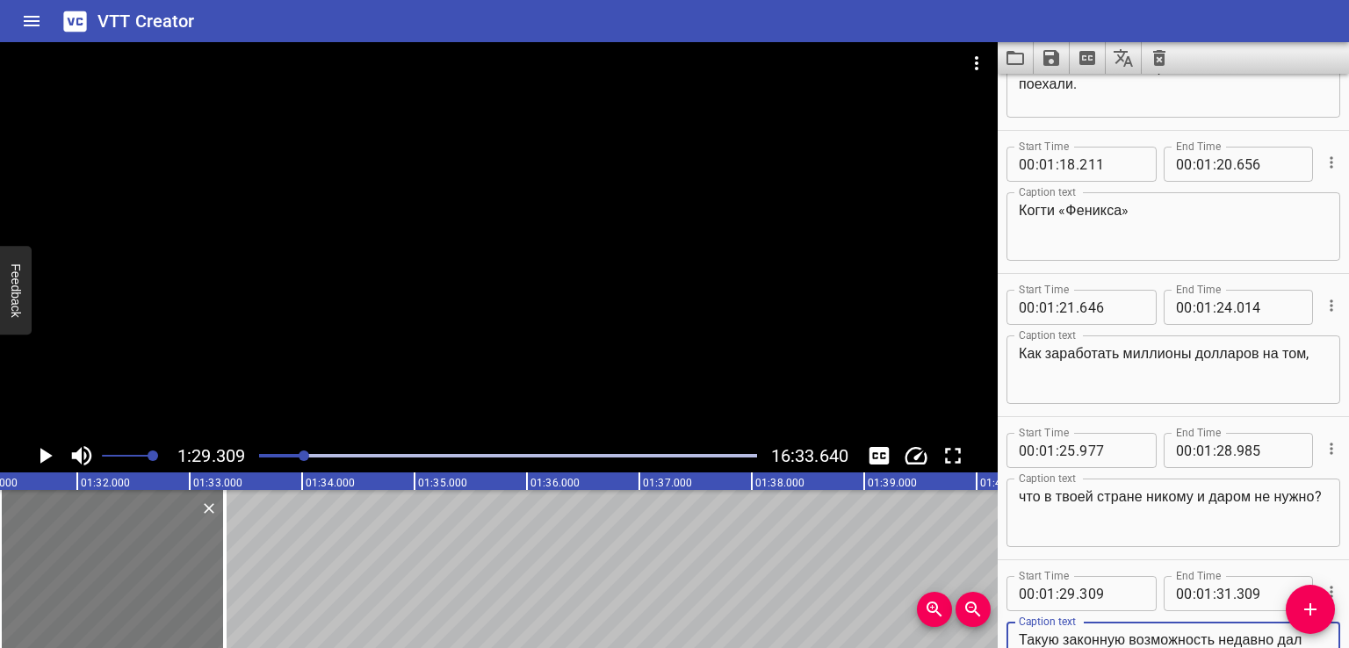
scroll to position [3266, 0]
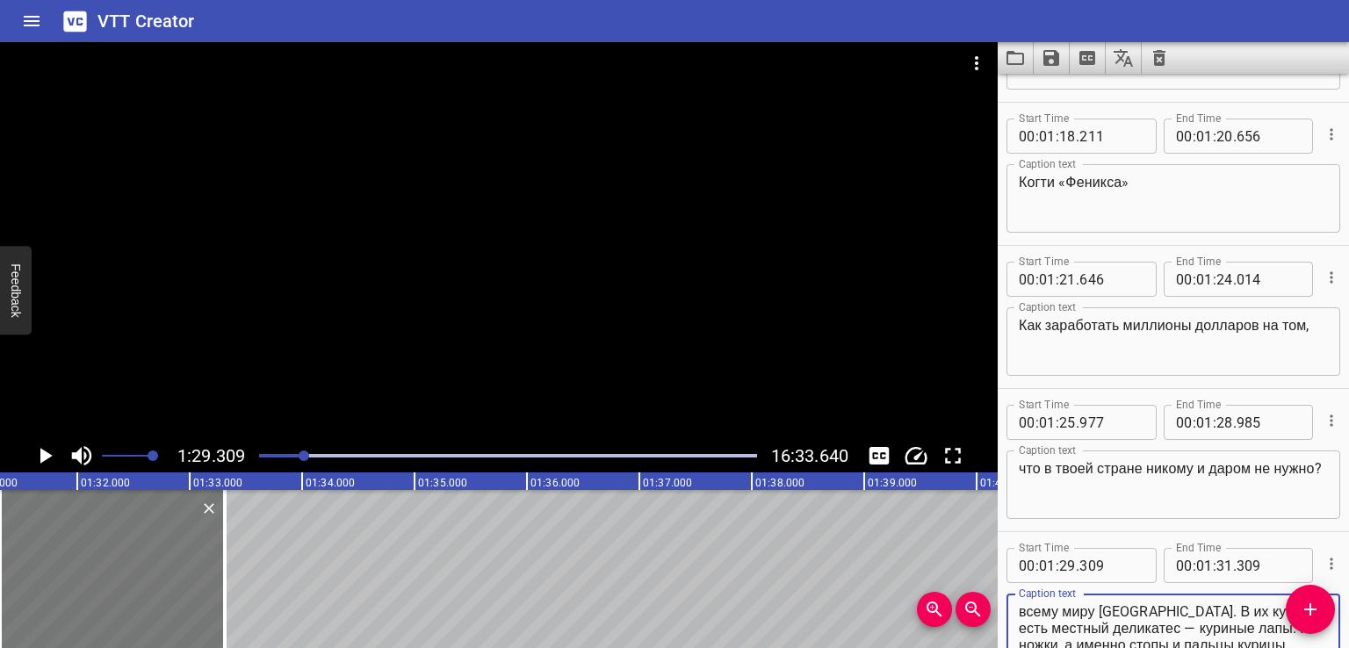
type textarea "Такую законную возможность недавно дал всему миру [GEOGRAPHIC_DATA]. В их кухне…"
drag, startPoint x: 116, startPoint y: 563, endPoint x: 128, endPoint y: 566, distance: 12.8
click at [128, 566] on div at bounding box center [113, 569] width 225 height 158
type input "427"
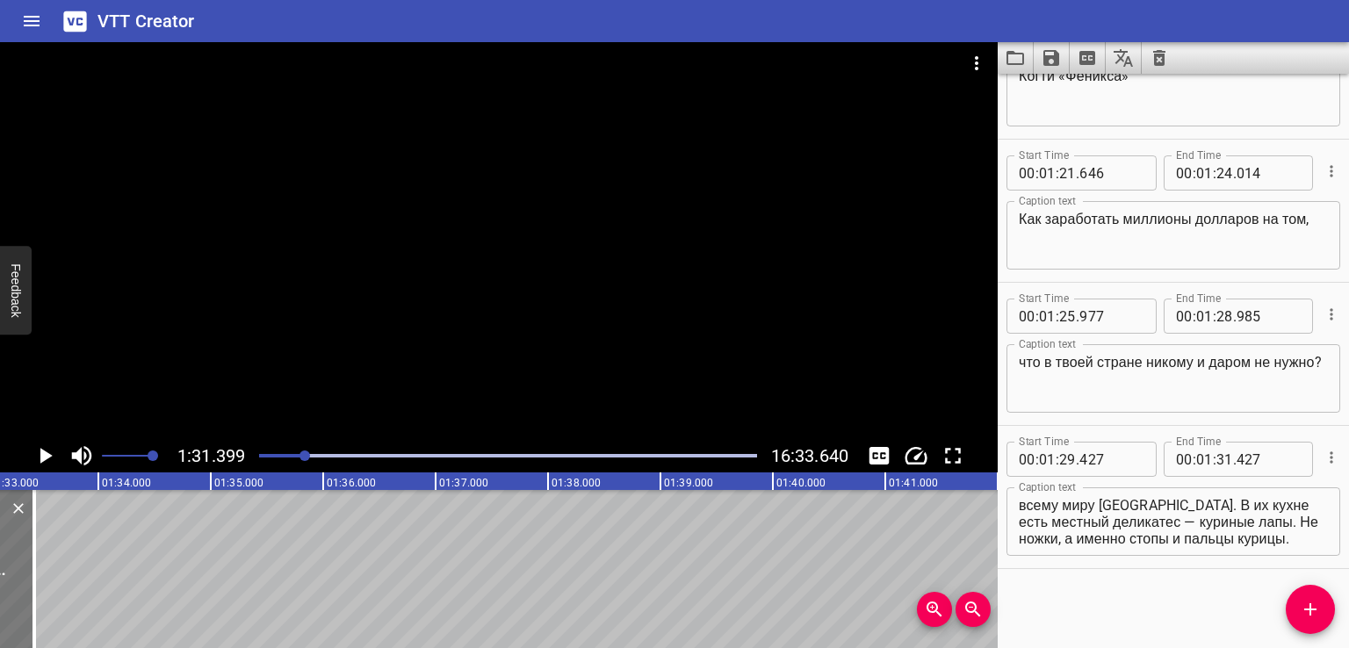
scroll to position [0, 10271]
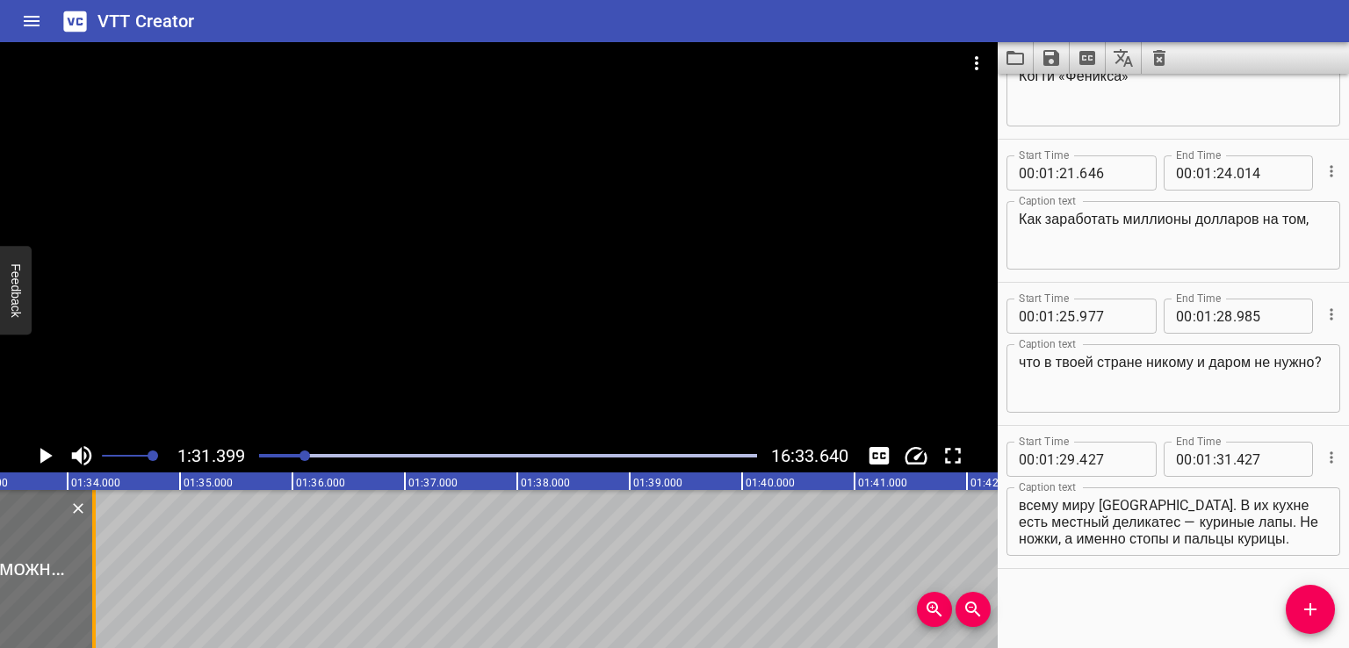
drag, startPoint x: 9, startPoint y: 593, endPoint x: 113, endPoint y: 596, distance: 104.5
click at [103, 596] on div at bounding box center [94, 569] width 18 height 158
type input "32"
type input "356"
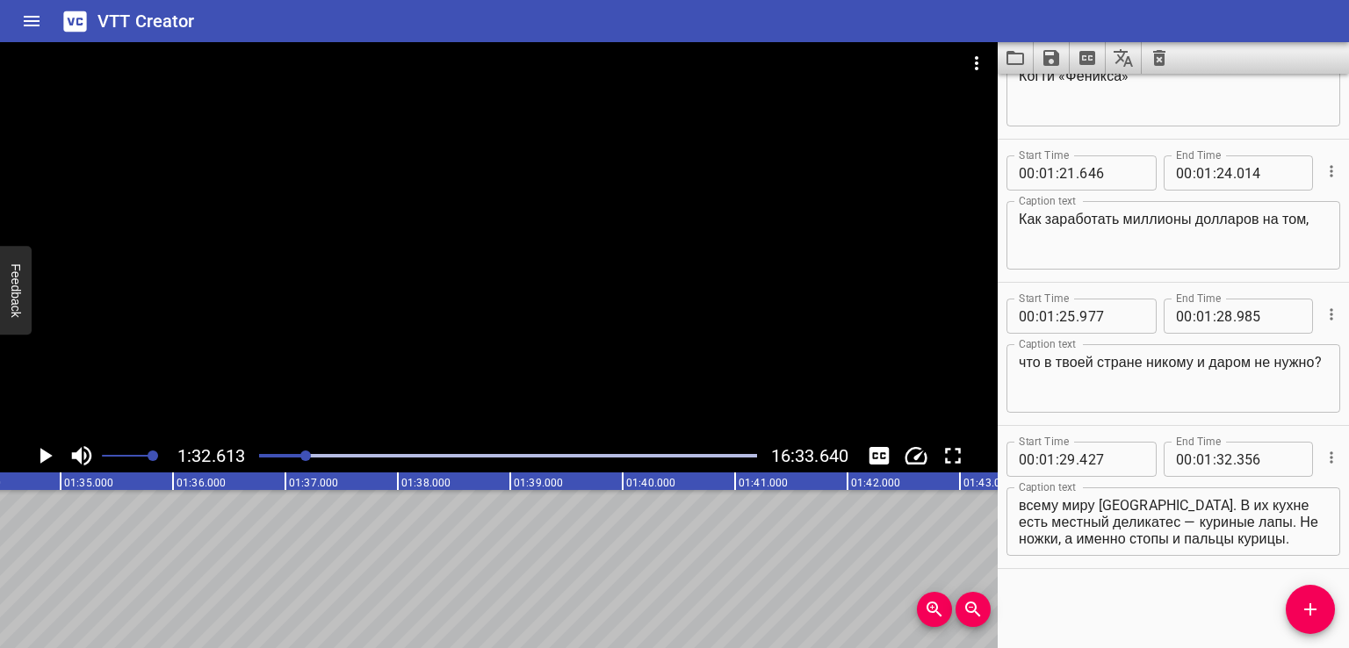
scroll to position [0, 10407]
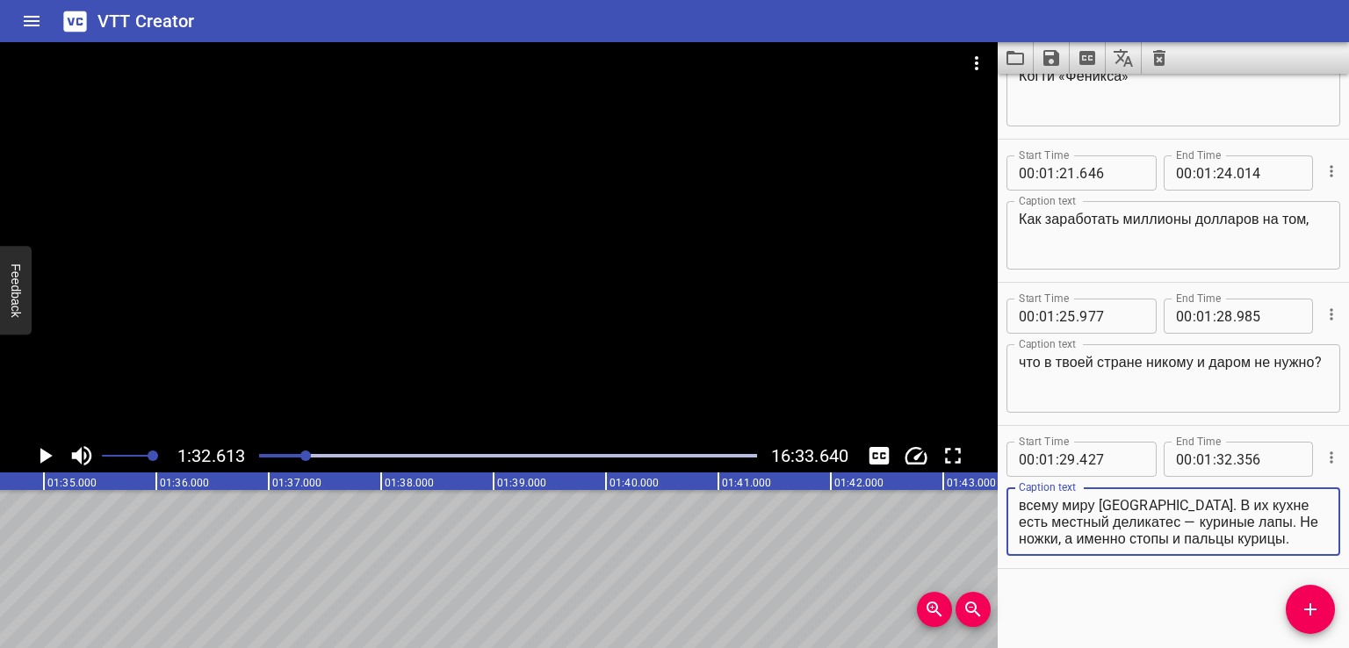
click at [1097, 538] on textarea "Такую законную возможность недавно дал всему миру [GEOGRAPHIC_DATA]. В их кухне…" at bounding box center [1172, 522] width 309 height 50
drag, startPoint x: 1172, startPoint y: 509, endPoint x: 1293, endPoint y: 575, distance: 137.9
click at [1293, 575] on div "Start Time 00 : 00 : 00 . 000 Start Time End Time 00 : 00 : 02 . 000 End Time C…" at bounding box center [1172, 361] width 351 height 574
type textarea "Такую законную возможность недавно дал всему миру [GEOGRAPHIC_DATA].."
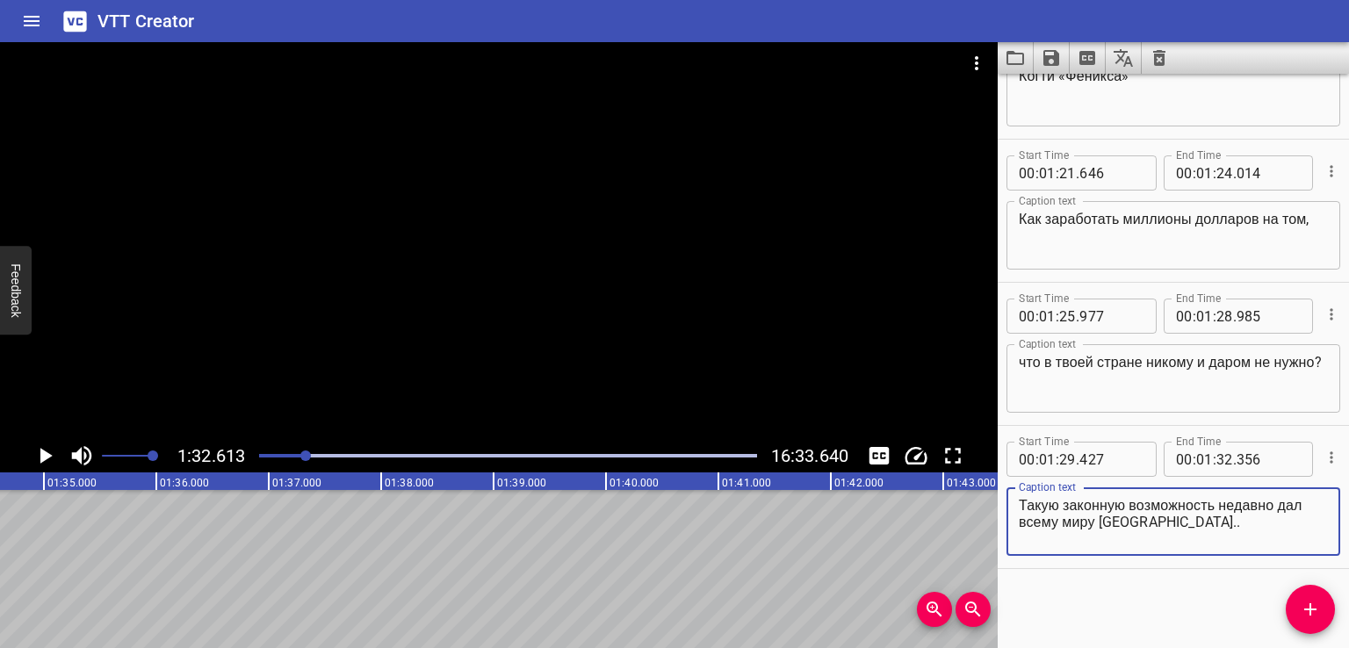
click at [1291, 604] on span "Add Cue" at bounding box center [1309, 609] width 49 height 21
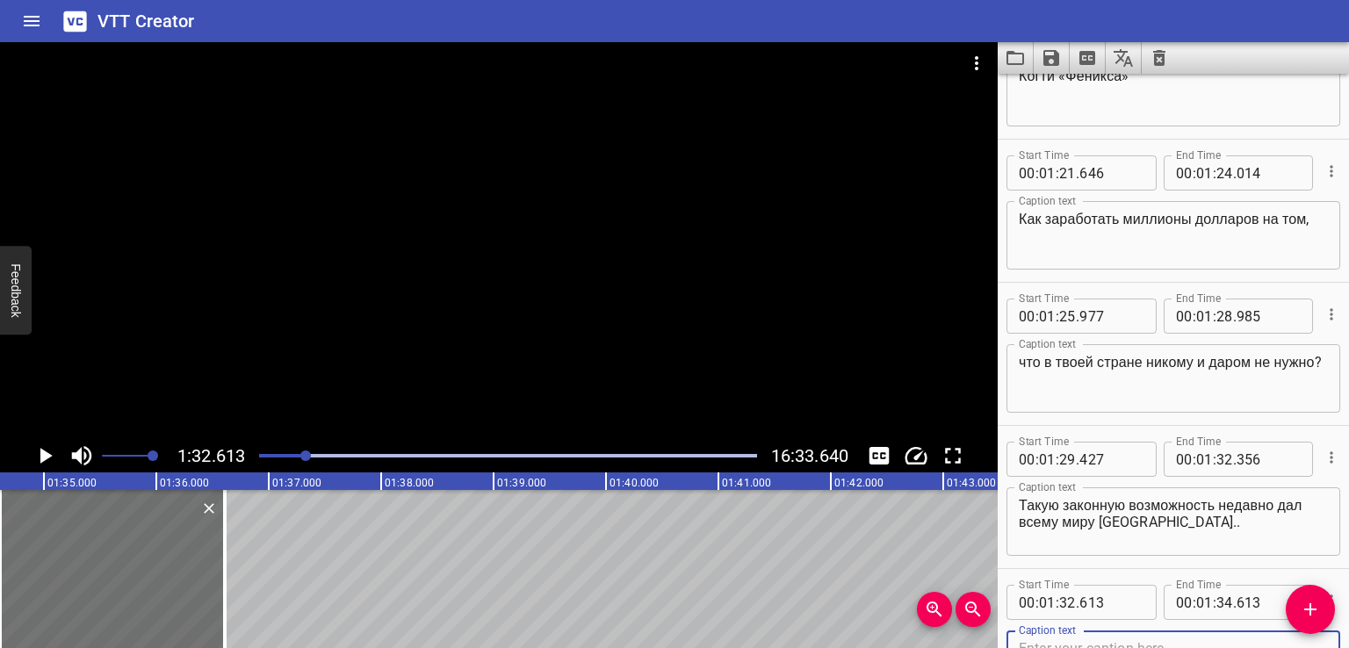
scroll to position [3381, 0]
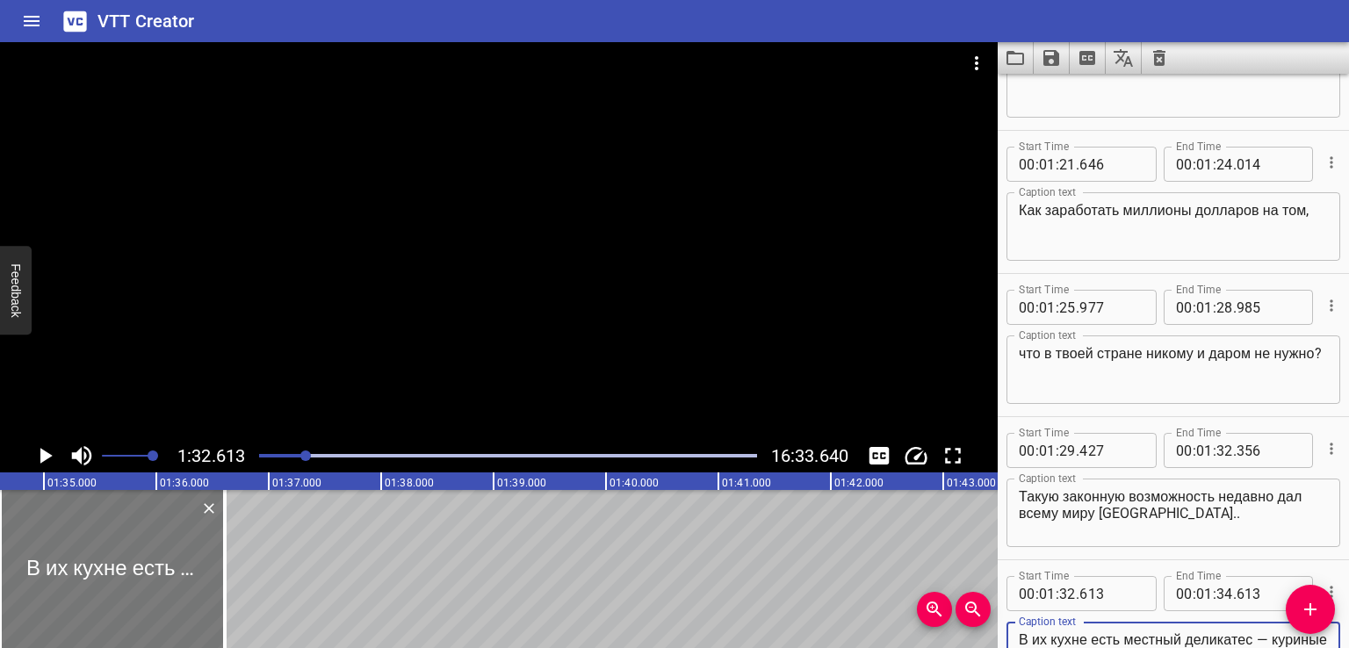
type textarea "В их кухне есть местный деликатес — куриные лапы. Не ножки, а именно стопы и па…"
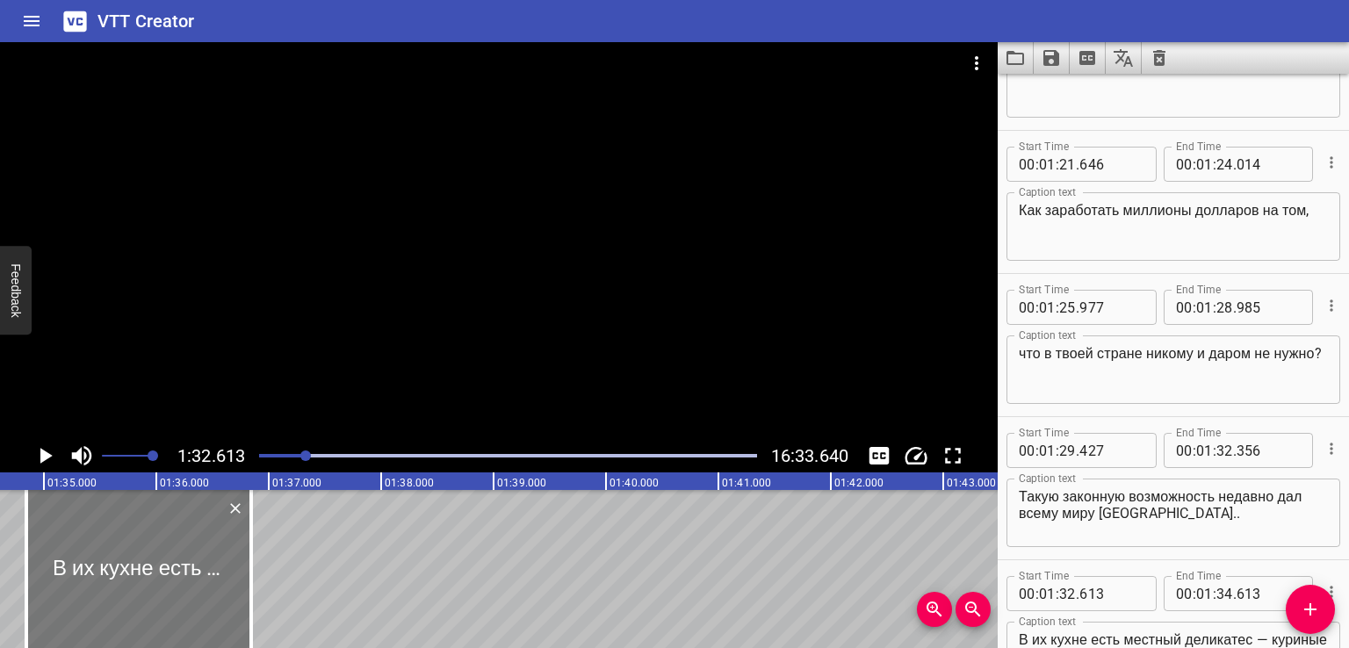
drag, startPoint x: 114, startPoint y: 563, endPoint x: 140, endPoint y: 572, distance: 28.1
click at [140, 572] on div at bounding box center [138, 569] width 225 height 158
type input "847"
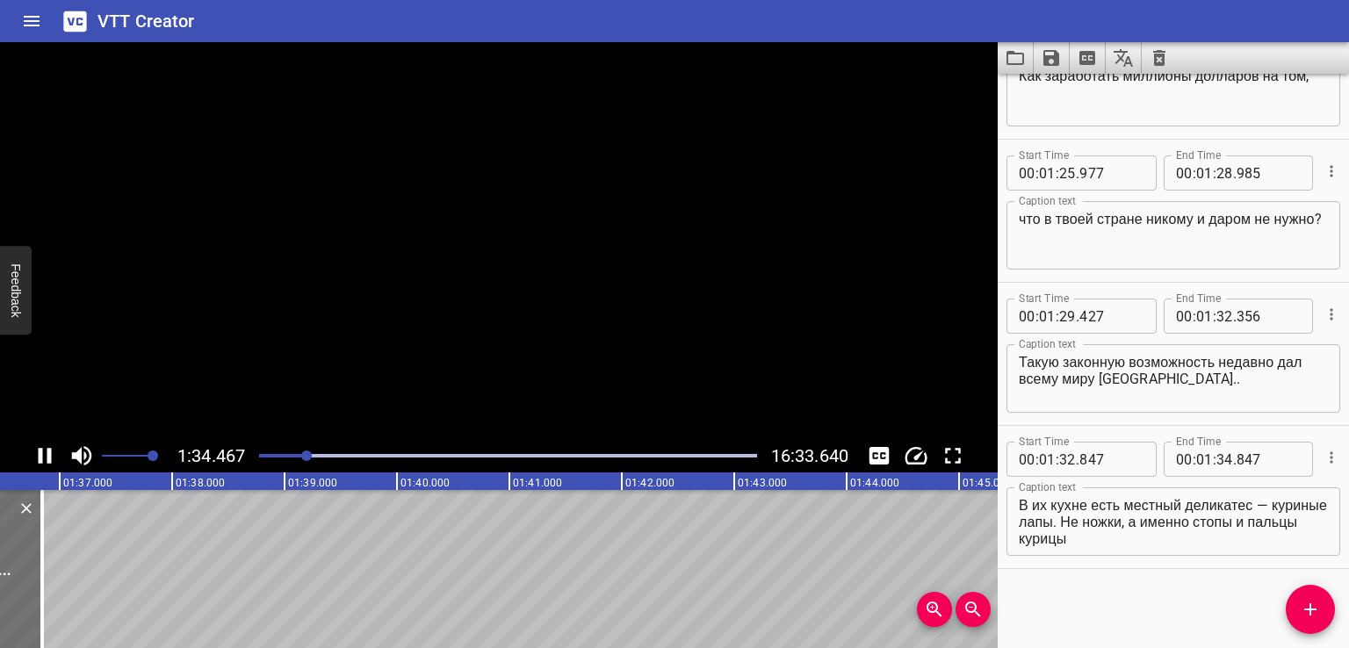
scroll to position [0, 10648]
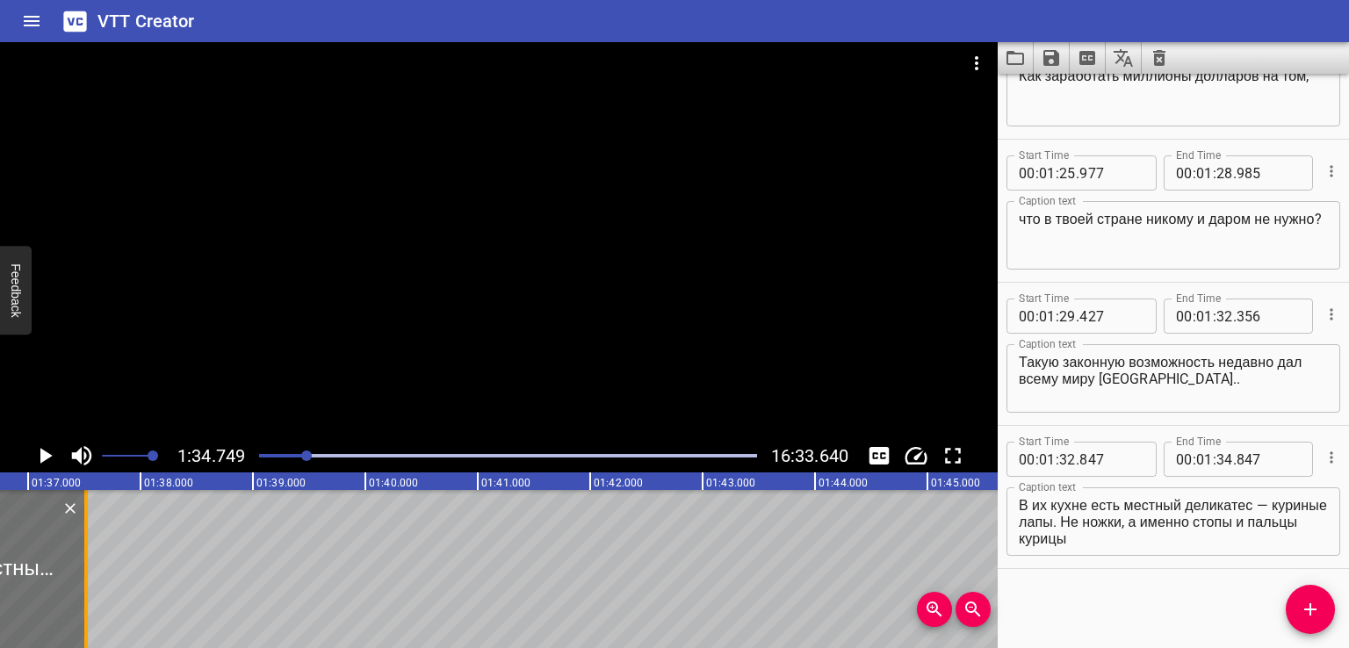
drag, startPoint x: 12, startPoint y: 590, endPoint x: 90, endPoint y: 584, distance: 77.5
click at [90, 584] on div at bounding box center [86, 569] width 18 height 158
type input "35"
type input "535"
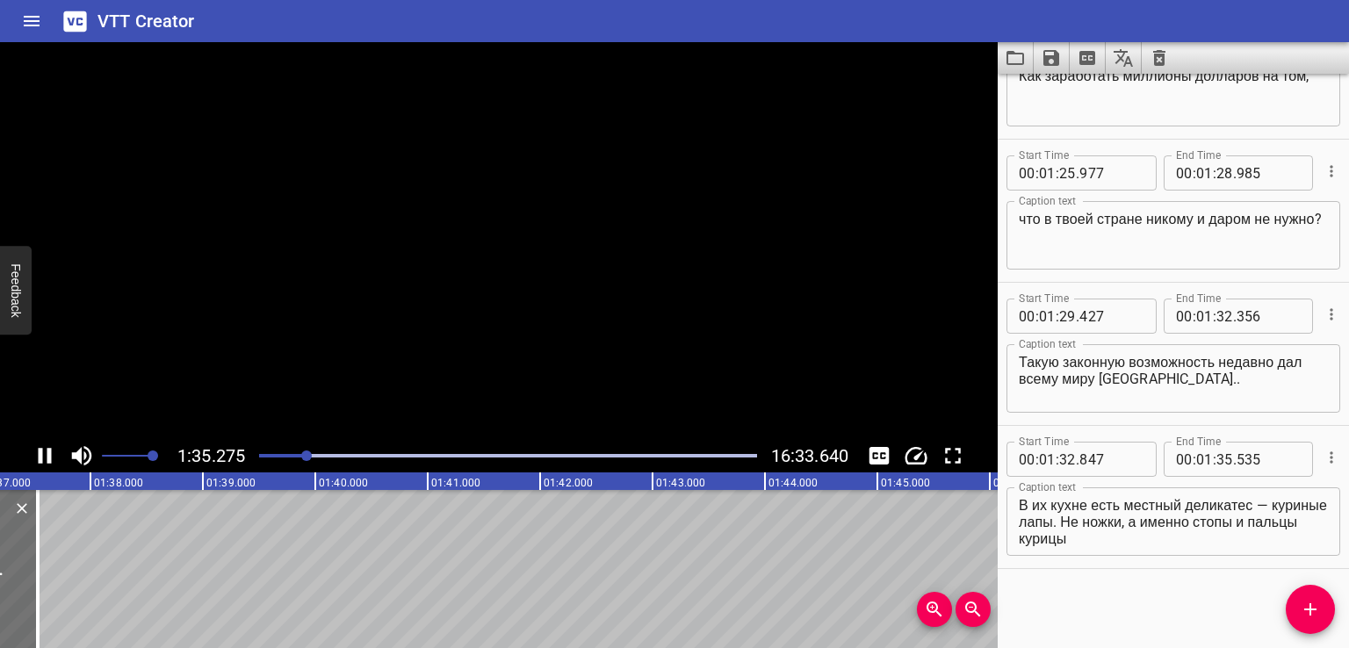
scroll to position [0, 10716]
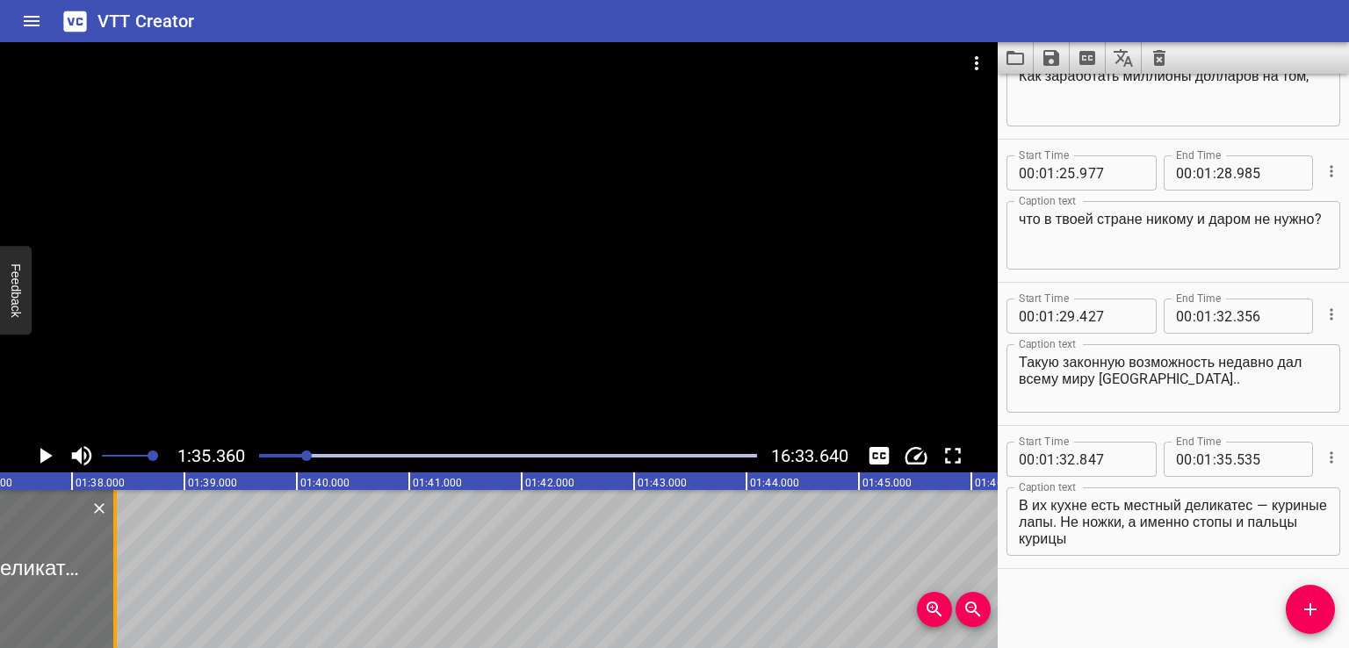
drag, startPoint x: 24, startPoint y: 580, endPoint x: 138, endPoint y: 587, distance: 114.3
click at [124, 587] on div at bounding box center [115, 569] width 18 height 158
type input "36"
type input "551"
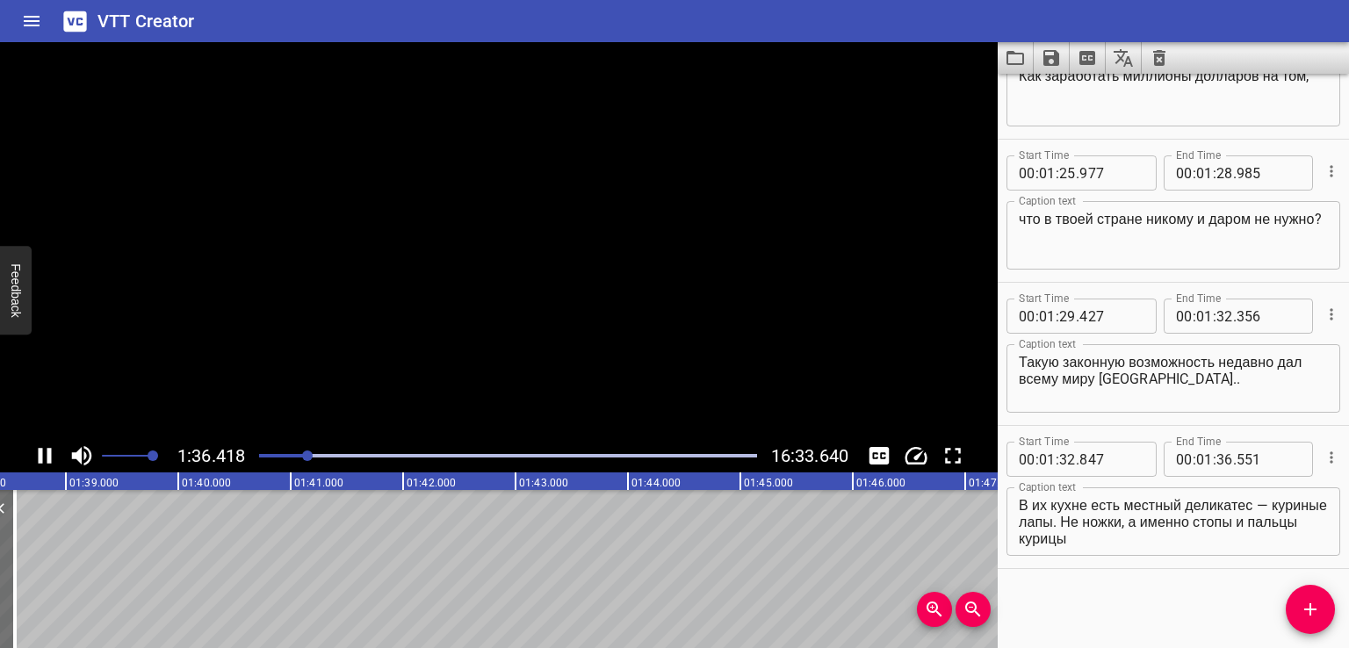
scroll to position [0, 10867]
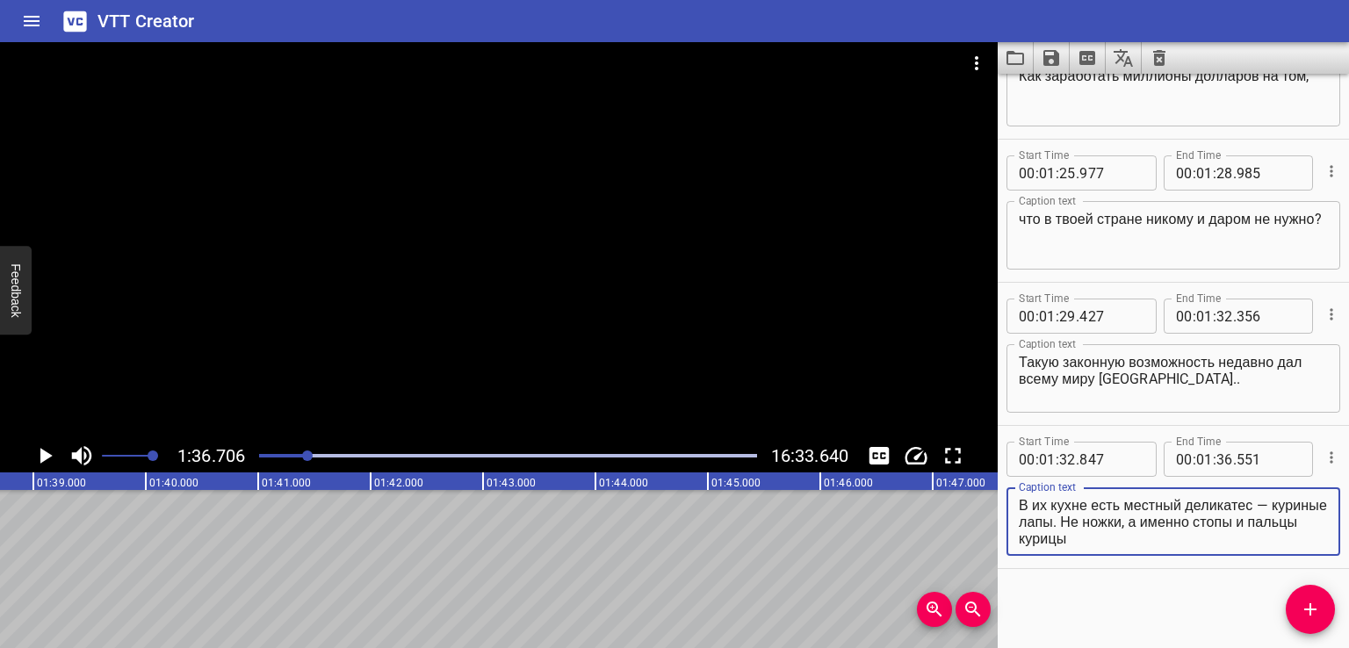
drag, startPoint x: 1123, startPoint y: 521, endPoint x: 1153, endPoint y: 560, distance: 48.8
click at [1153, 560] on div "Start Time 00 : 01 : 32 . 847 Start Time End Time 00 : 01 : 36 . 551 End Time C…" at bounding box center [1172, 497] width 351 height 142
type textarea "В их кухне есть местный деликатес — куриные лапы."
click at [1298, 608] on span "Add Cue" at bounding box center [1309, 609] width 49 height 21
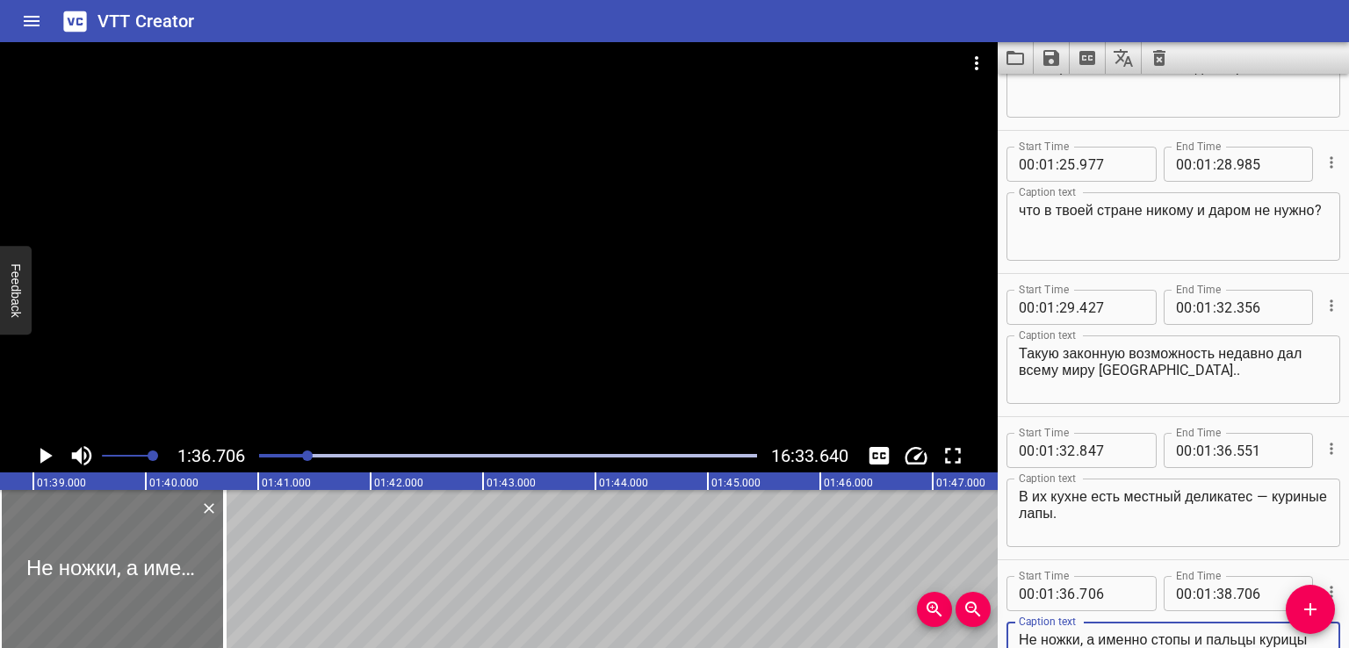
type textarea "Не ножки, а именно стопы и пальцы курицы"
drag, startPoint x: 119, startPoint y: 574, endPoint x: 137, endPoint y: 578, distance: 17.9
click at [137, 578] on div at bounding box center [112, 569] width 225 height 158
type input "862"
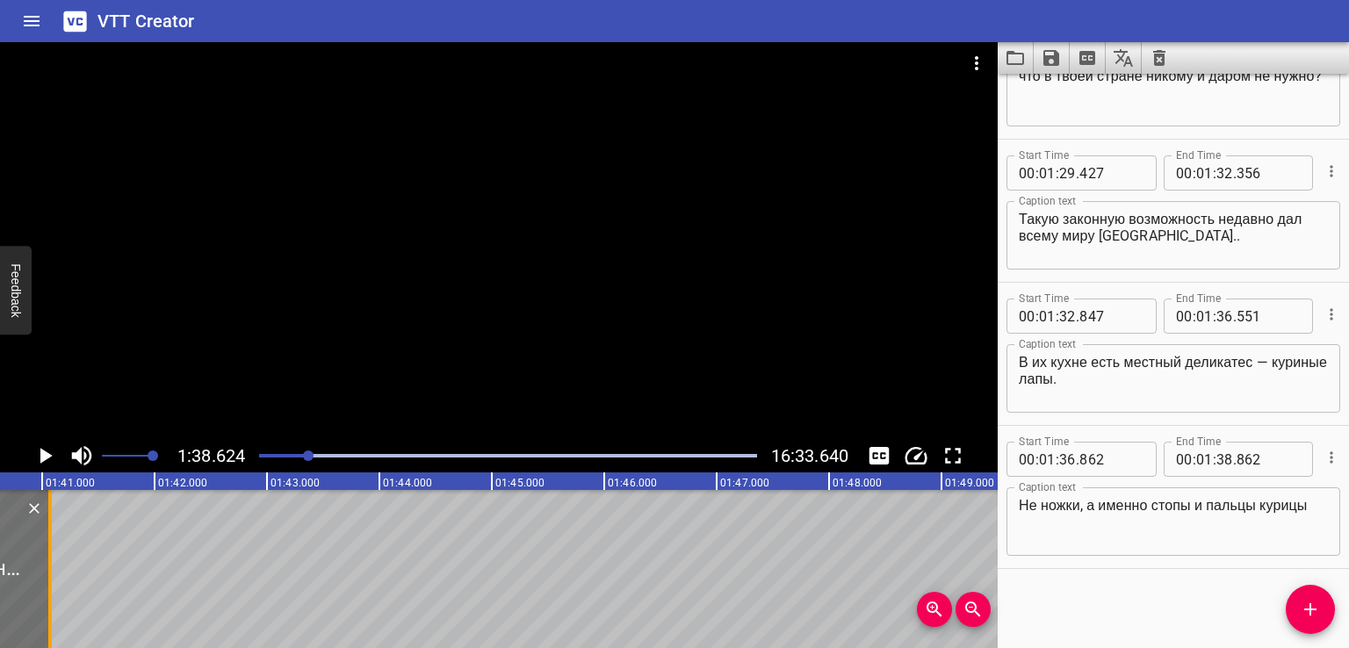
drag, startPoint x: 29, startPoint y: 573, endPoint x: 55, endPoint y: 579, distance: 27.0
click at [54, 579] on div at bounding box center [50, 569] width 18 height 158
type input "39"
type input "089"
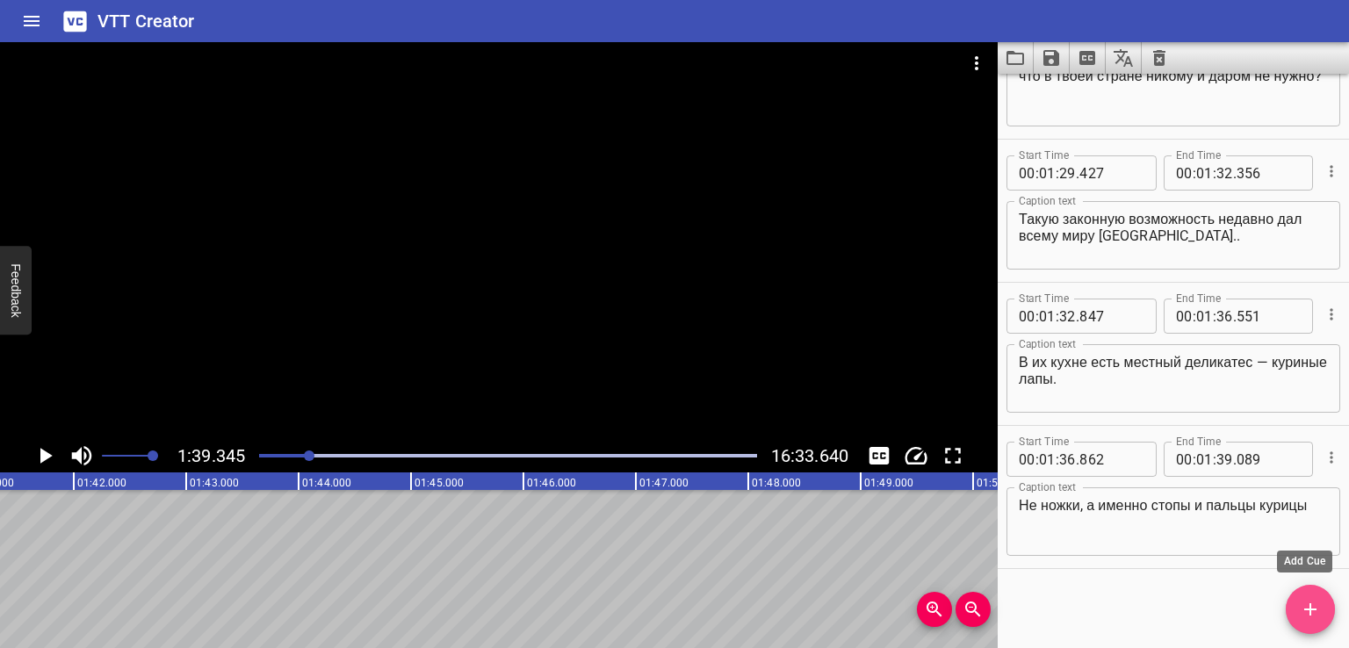
click at [1295, 606] on span "Add Cue" at bounding box center [1309, 609] width 49 height 21
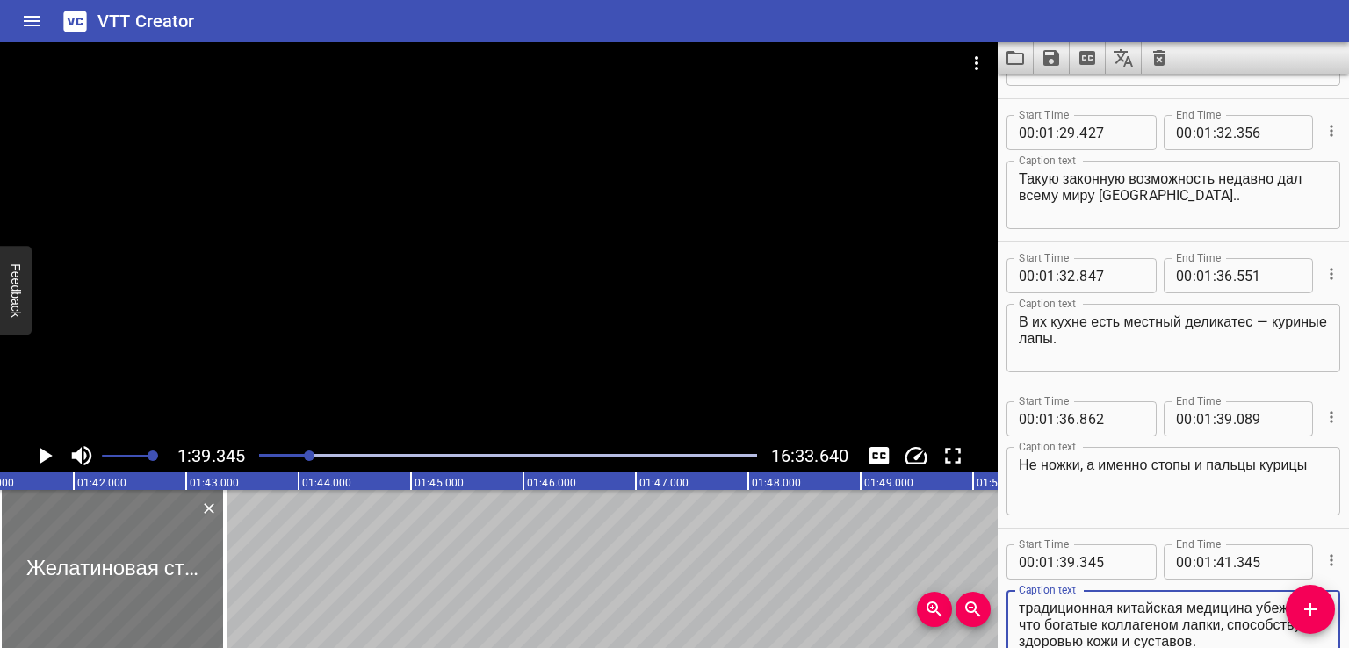
type textarea "Желатиновая структура лапок хорошо впитывает азиатские интенсивные специи. А тр…"
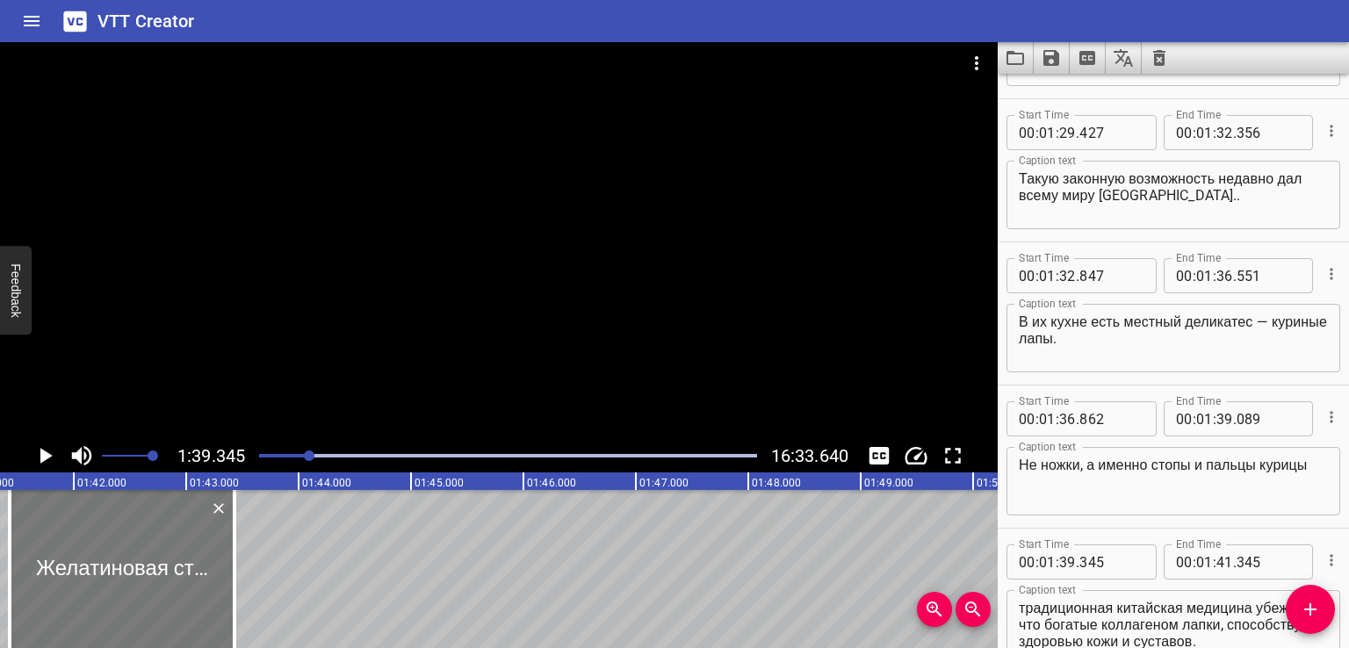
drag, startPoint x: 150, startPoint y: 564, endPoint x: 162, endPoint y: 564, distance: 11.4
click at [162, 564] on div at bounding box center [122, 569] width 225 height 158
type input "446"
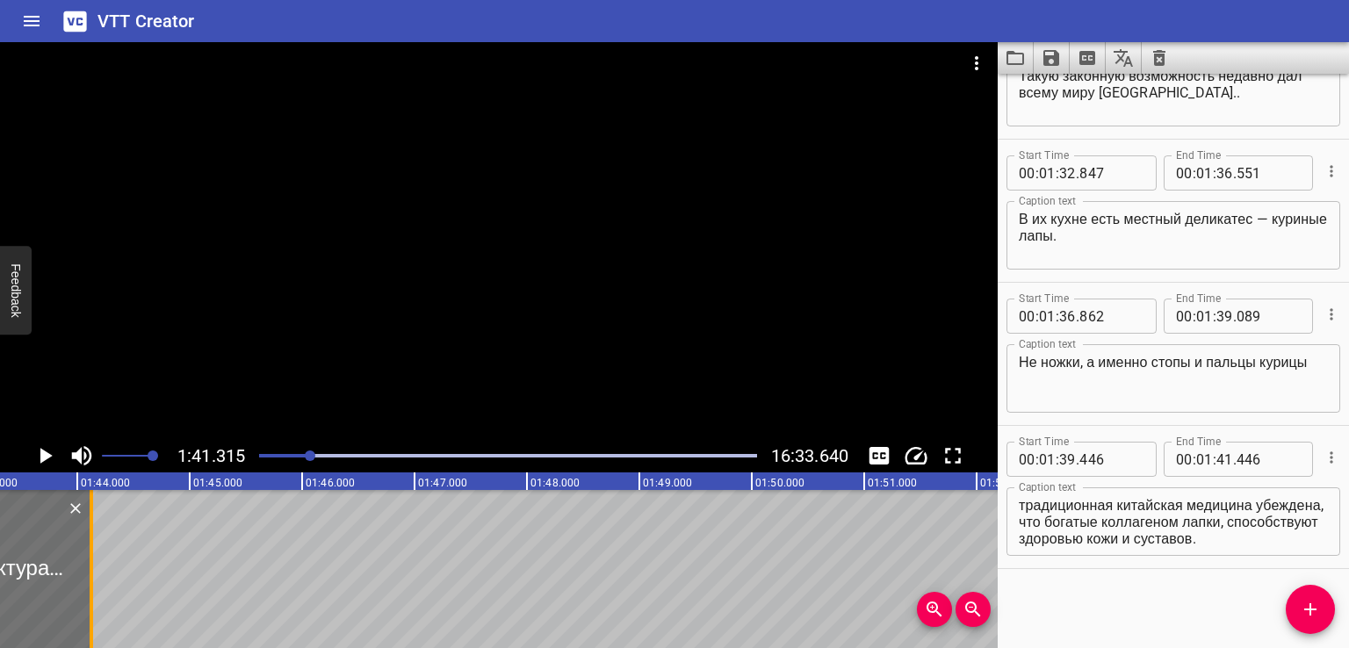
drag, startPoint x: 20, startPoint y: 573, endPoint x: 107, endPoint y: 573, distance: 86.9
click at [100, 573] on div at bounding box center [92, 569] width 18 height 158
type input "42"
type input "220"
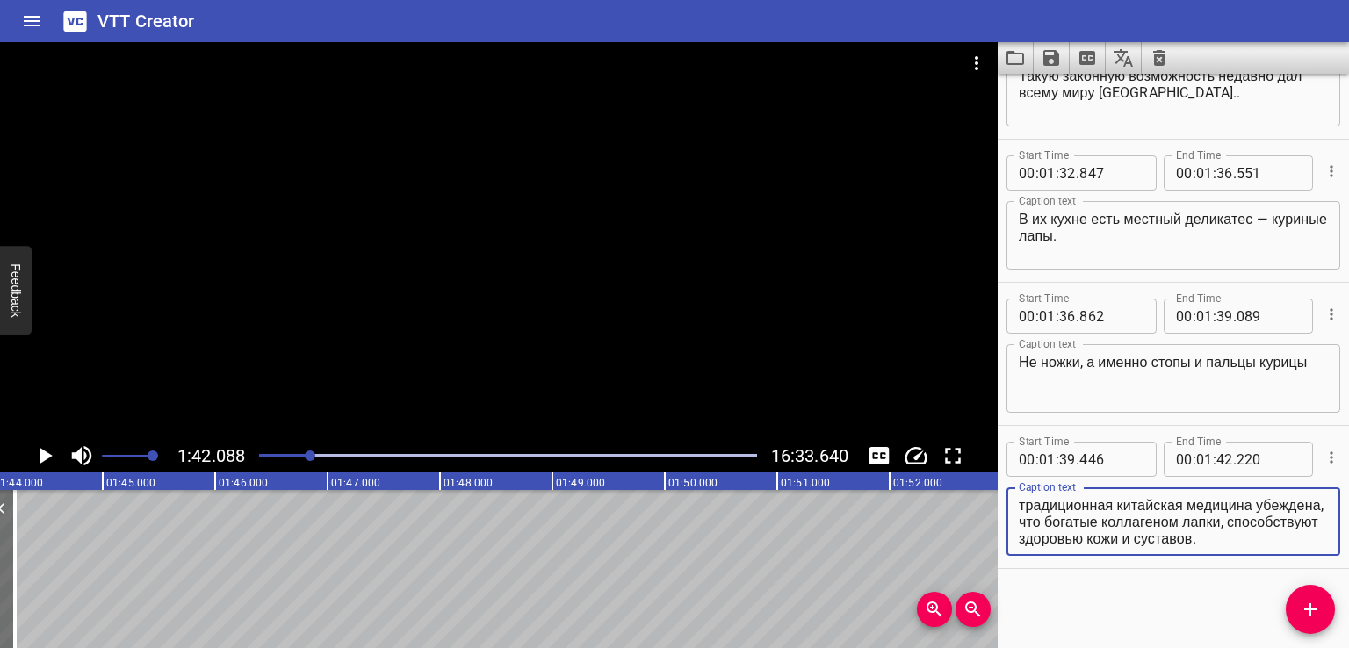
click at [1134, 529] on textarea "Желатиновая структура лапок хорошо впитывает азиатские интенсивные специи. А тр…" at bounding box center [1172, 522] width 309 height 50
drag, startPoint x: 1097, startPoint y: 521, endPoint x: 1244, endPoint y: 563, distance: 152.3
click at [1244, 563] on div "Start Time 00 : 01 : 39 . 446 Start Time End Time 00 : 01 : 42 . 220 End Time C…" at bounding box center [1172, 497] width 351 height 142
type textarea "Желатиновая структура лапок хорошо впитывает"
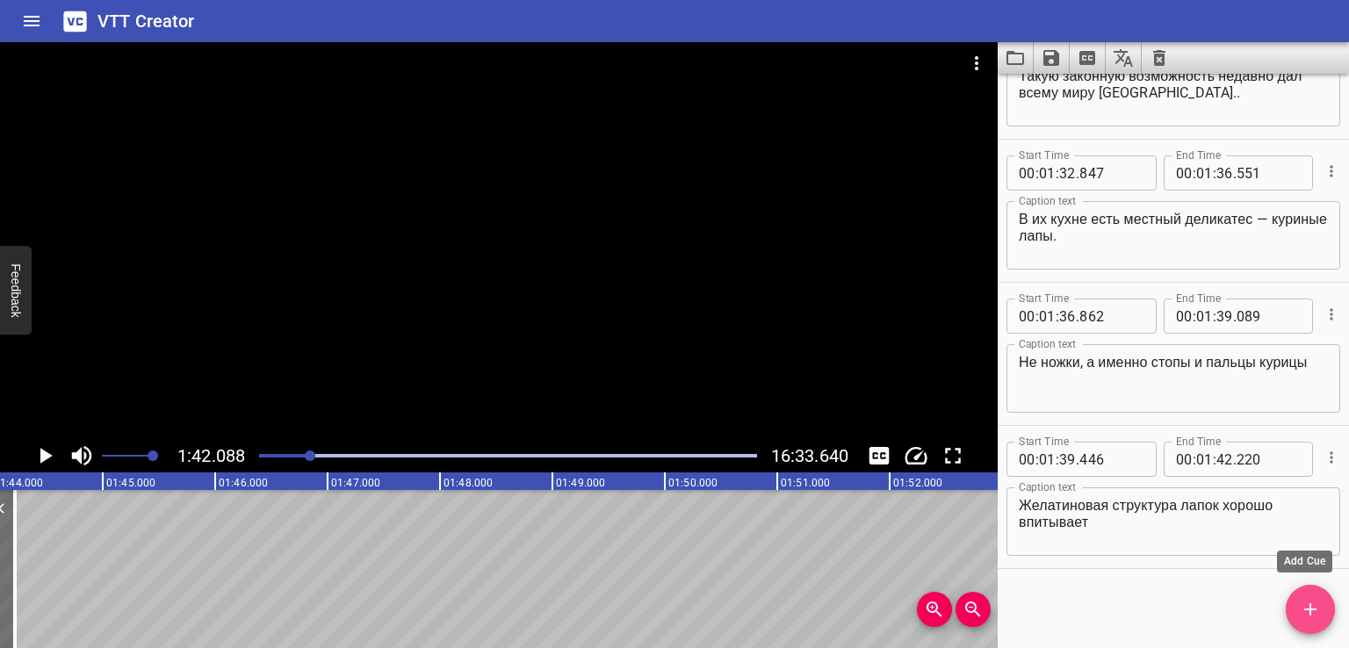
click at [1307, 616] on icon "Add Cue" at bounding box center [1309, 609] width 21 height 21
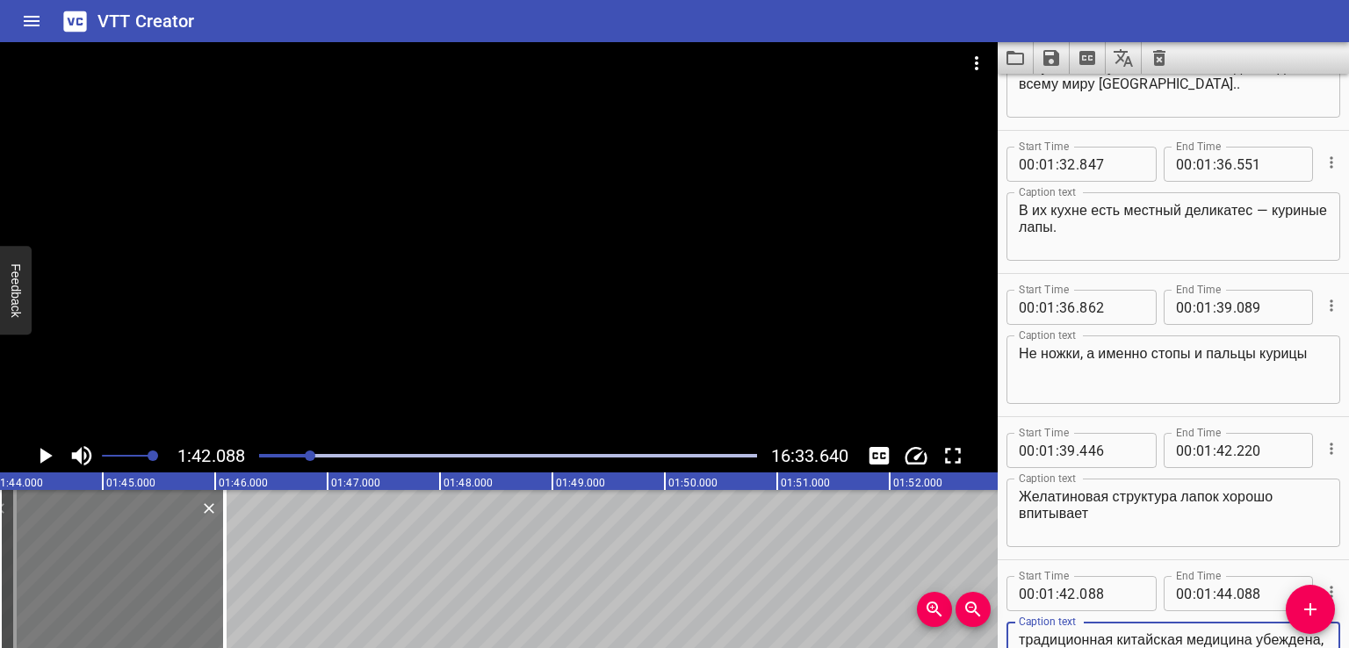
type textarea "азиатские интенсивные специи. А традиционная китайская медицина убеждена, что б…"
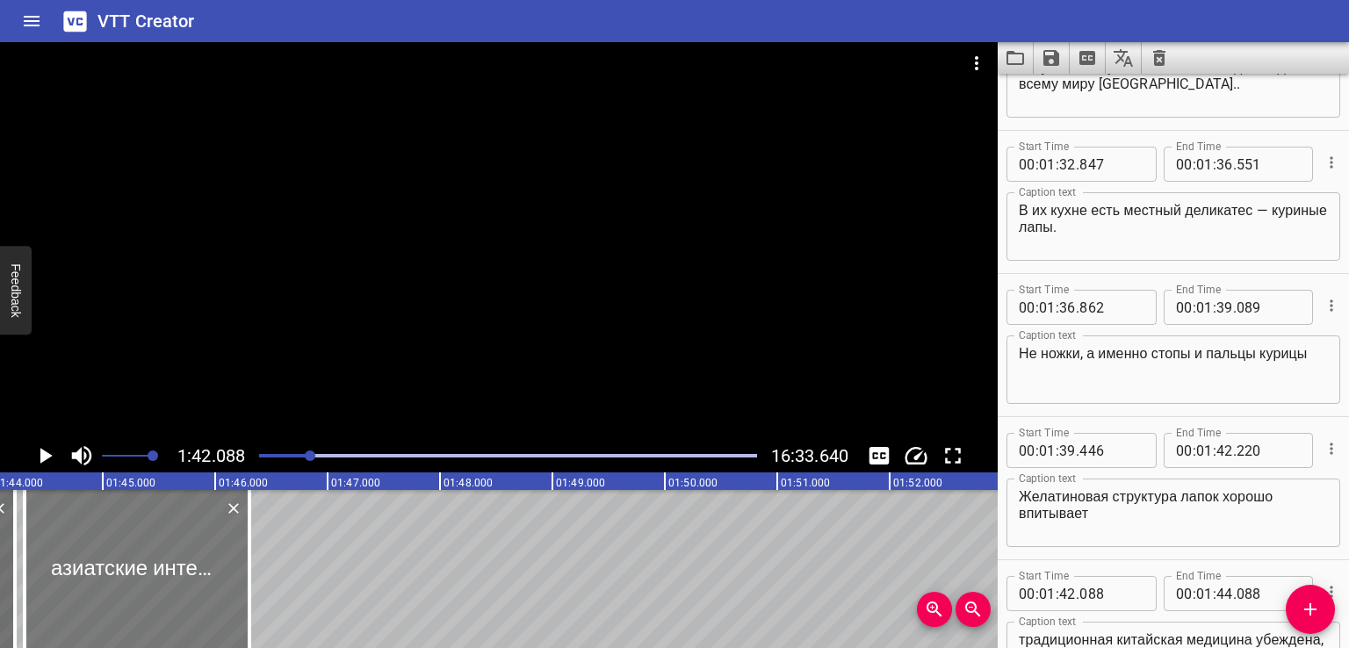
drag, startPoint x: 114, startPoint y: 561, endPoint x: 139, endPoint y: 562, distance: 24.6
click at [139, 562] on div at bounding box center [137, 569] width 225 height 158
type input "307"
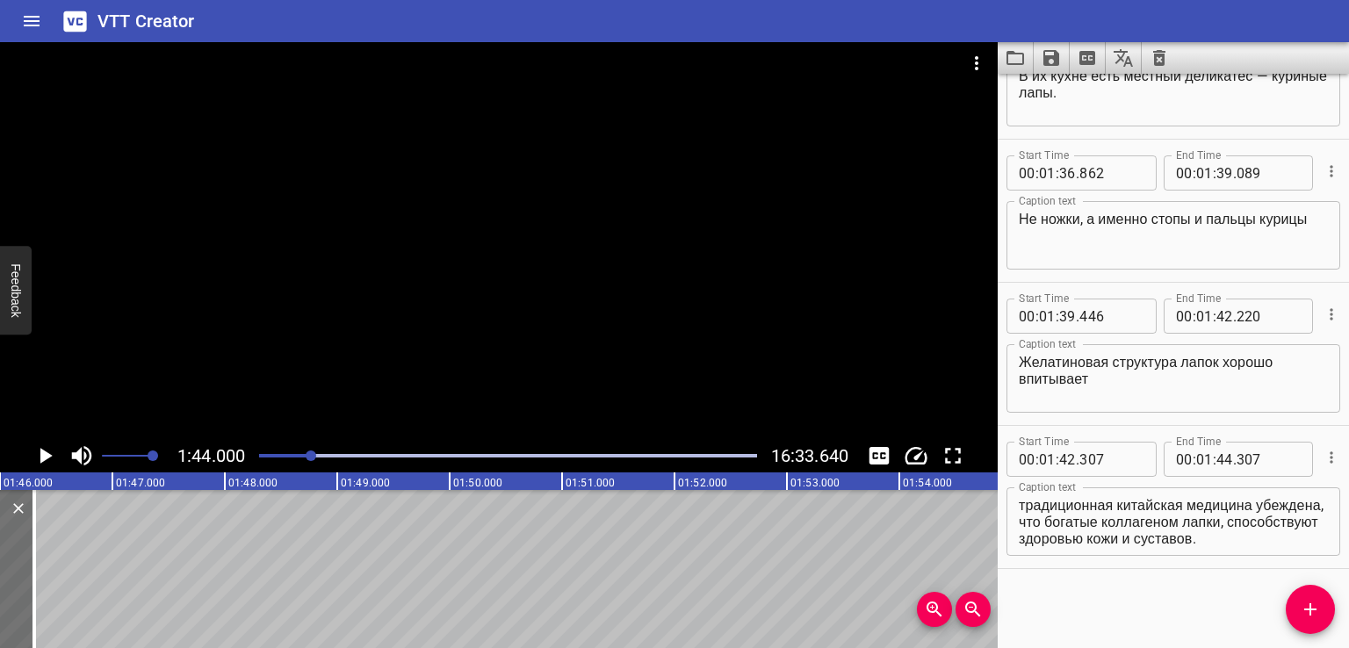
click at [1103, 550] on div "азиатские интенсивные специи. А традиционная китайская медицина убеждена, что б…" at bounding box center [1173, 521] width 334 height 68
drag, startPoint x: 1237, startPoint y: 508, endPoint x: 1281, endPoint y: 561, distance: 68.6
click at [1281, 561] on div "Start Time 00 : 01 : 42 . 307 Start Time End Time 00 : 01 : 44 . 307 End Time C…" at bounding box center [1172, 497] width 351 height 142
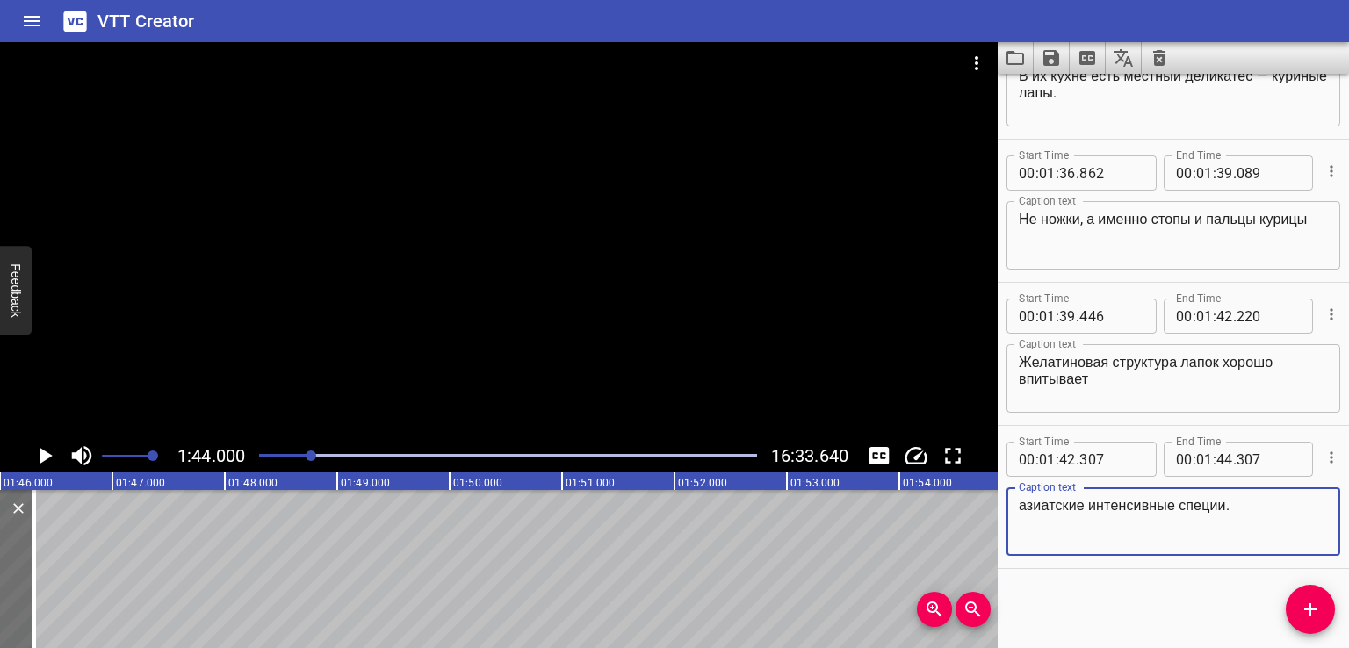
type textarea "азиатские интенсивные специи."
click at [1307, 603] on icon "Add Cue" at bounding box center [1309, 609] width 21 height 21
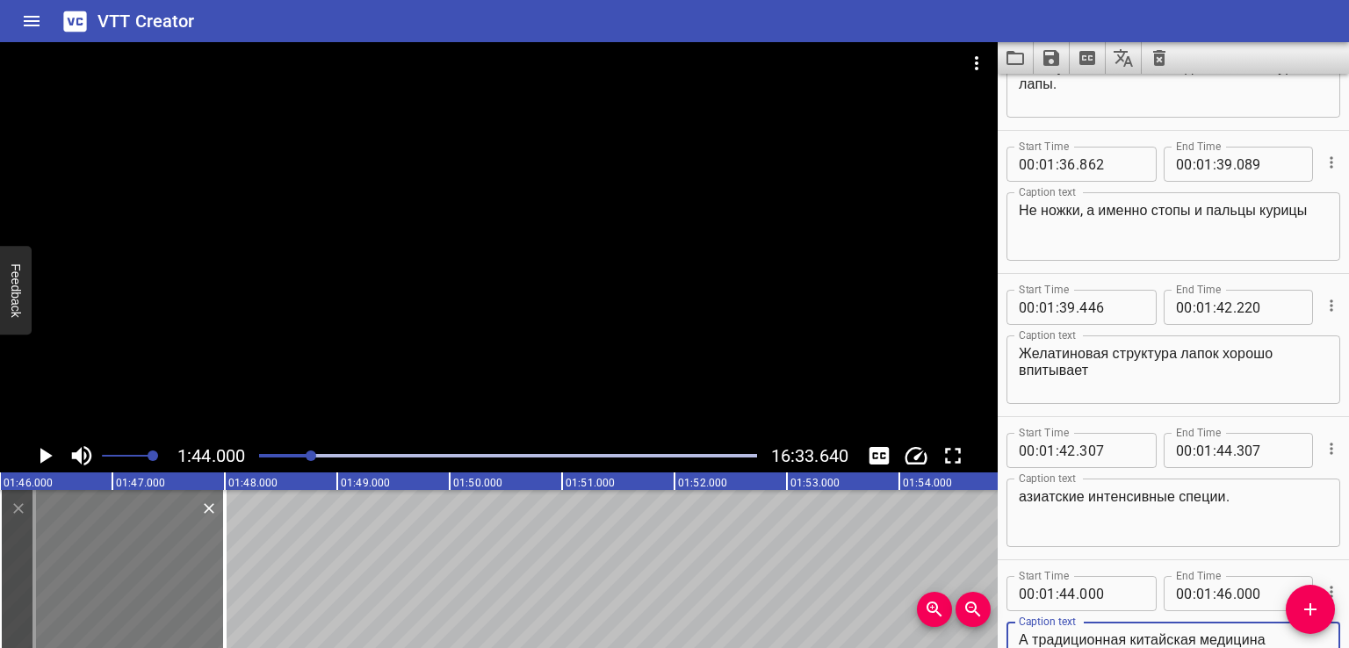
type textarea "А традиционная китайская медицина убеждена, что богатые коллагеном лапки, спосо…"
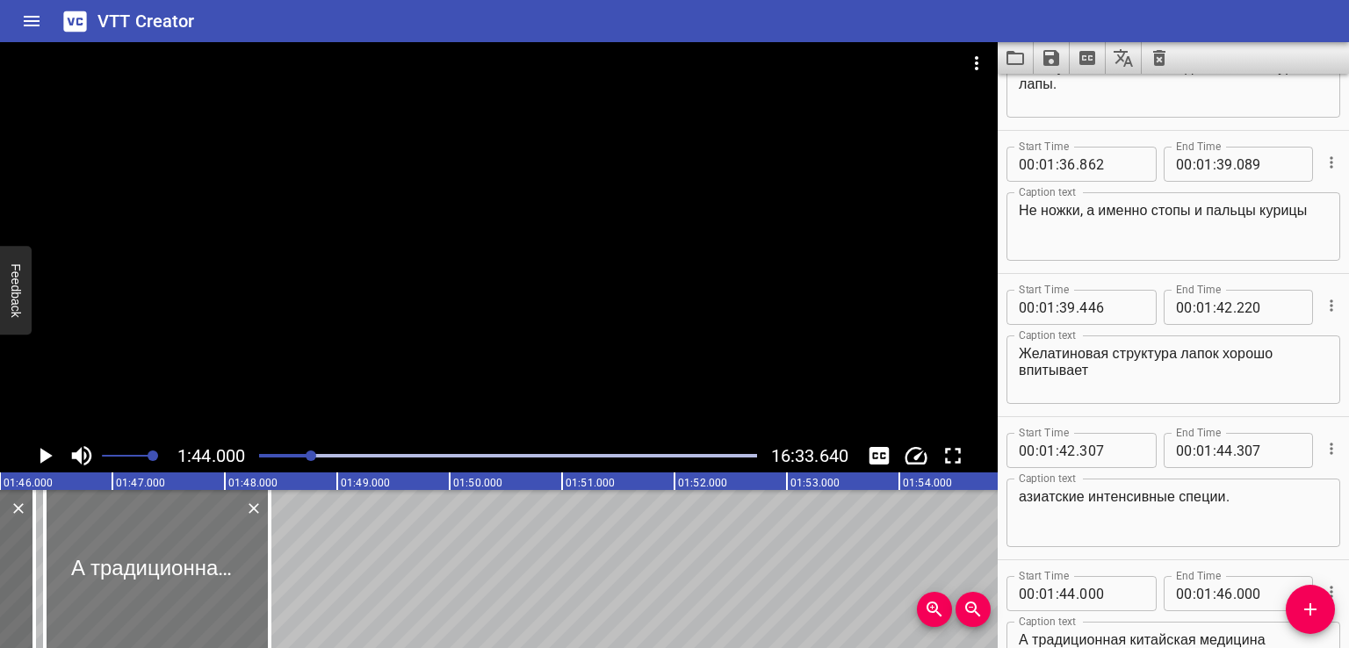
drag, startPoint x: 75, startPoint y: 559, endPoint x: 119, endPoint y: 563, distance: 44.9
click at [119, 563] on div at bounding box center [157, 569] width 225 height 158
type input "407"
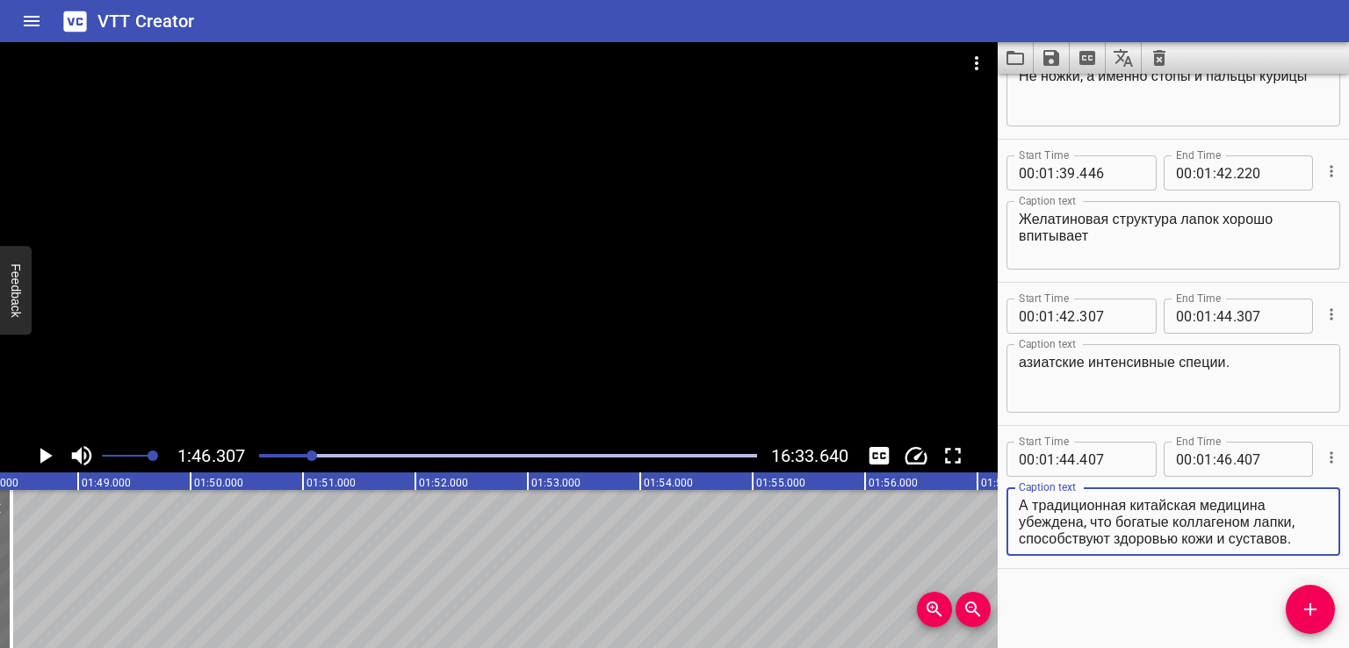
drag, startPoint x: 1092, startPoint y: 517, endPoint x: 1318, endPoint y: 565, distance: 230.6
click at [1318, 565] on div "Start Time 00 : 01 : 44 . 407 Start Time End Time 00 : 01 : 46 . 407 End Time C…" at bounding box center [1172, 497] width 351 height 142
type textarea "А традиционная китайская медицина убеждена,"
click at [1306, 609] on icon "Add Cue" at bounding box center [1310, 609] width 12 height 12
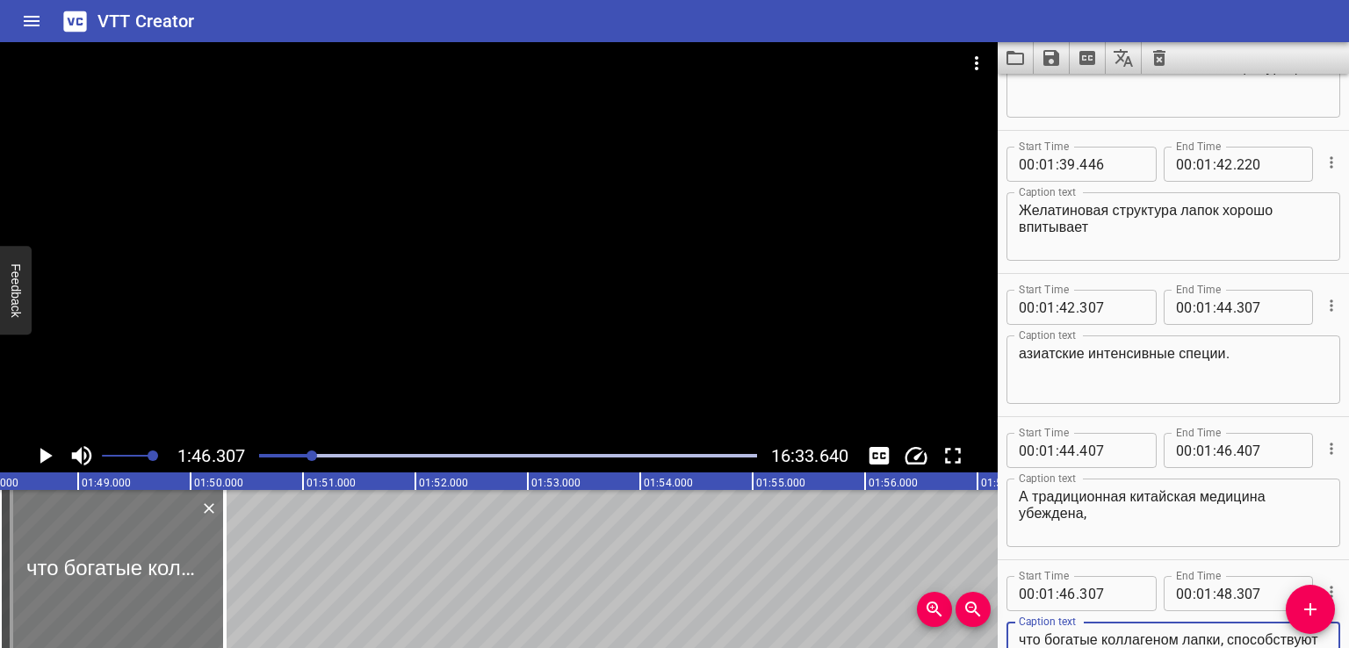
type textarea "что богатые коллагеном лапки, способствуют здоровью кожи и суставов."
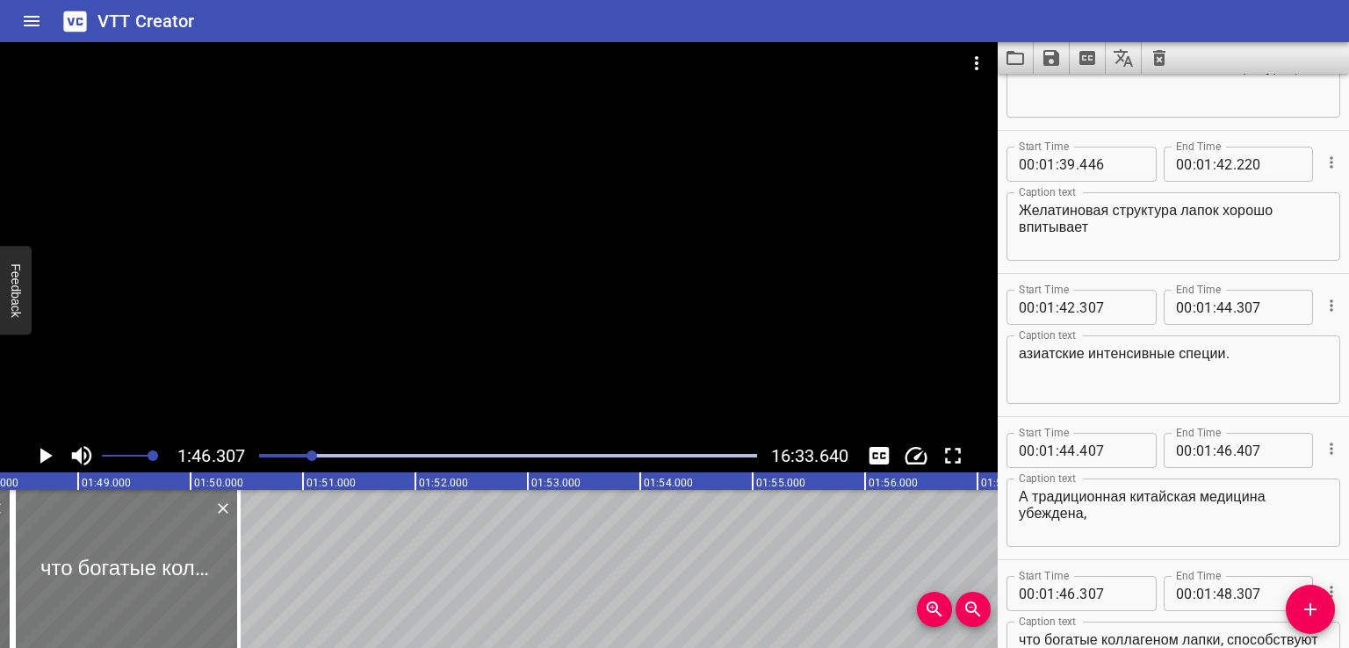
drag, startPoint x: 108, startPoint y: 577, endPoint x: 123, endPoint y: 577, distance: 14.9
click at [123, 577] on div at bounding box center [126, 569] width 225 height 158
type input "495"
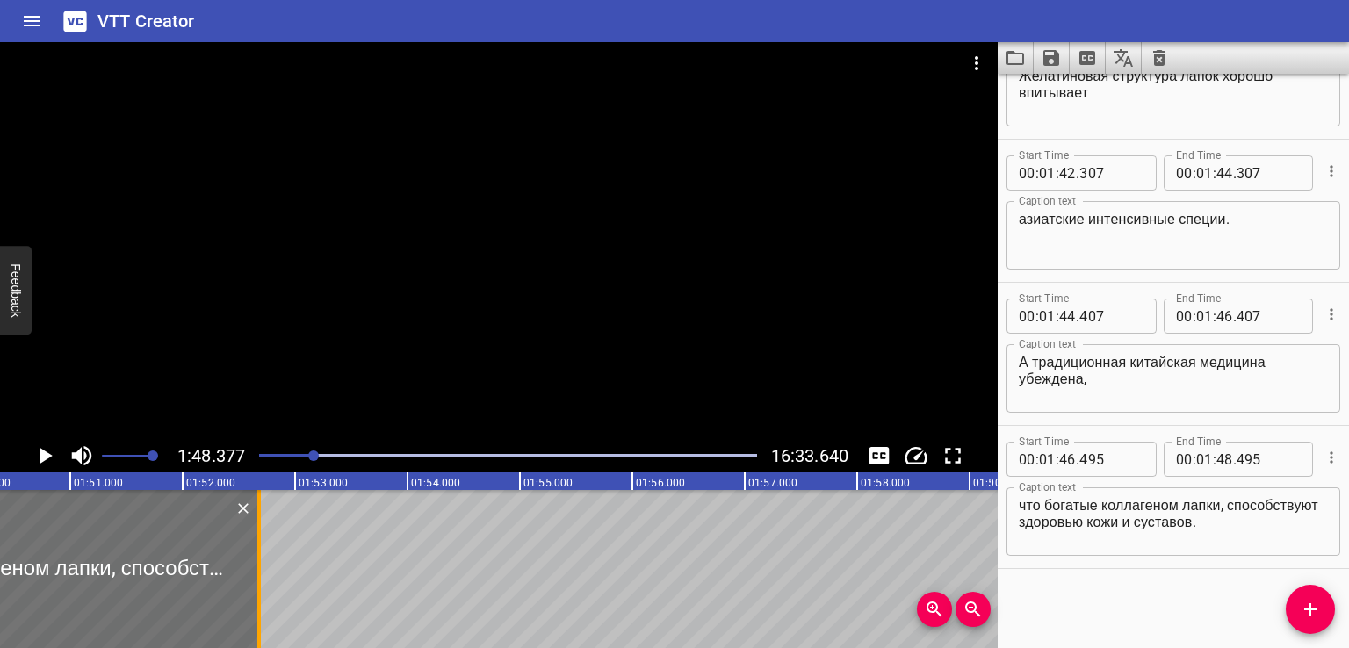
drag, startPoint x: 11, startPoint y: 593, endPoint x: 256, endPoint y: 605, distance: 246.1
click at [256, 605] on div at bounding box center [259, 569] width 18 height 158
type input "50"
type input "682"
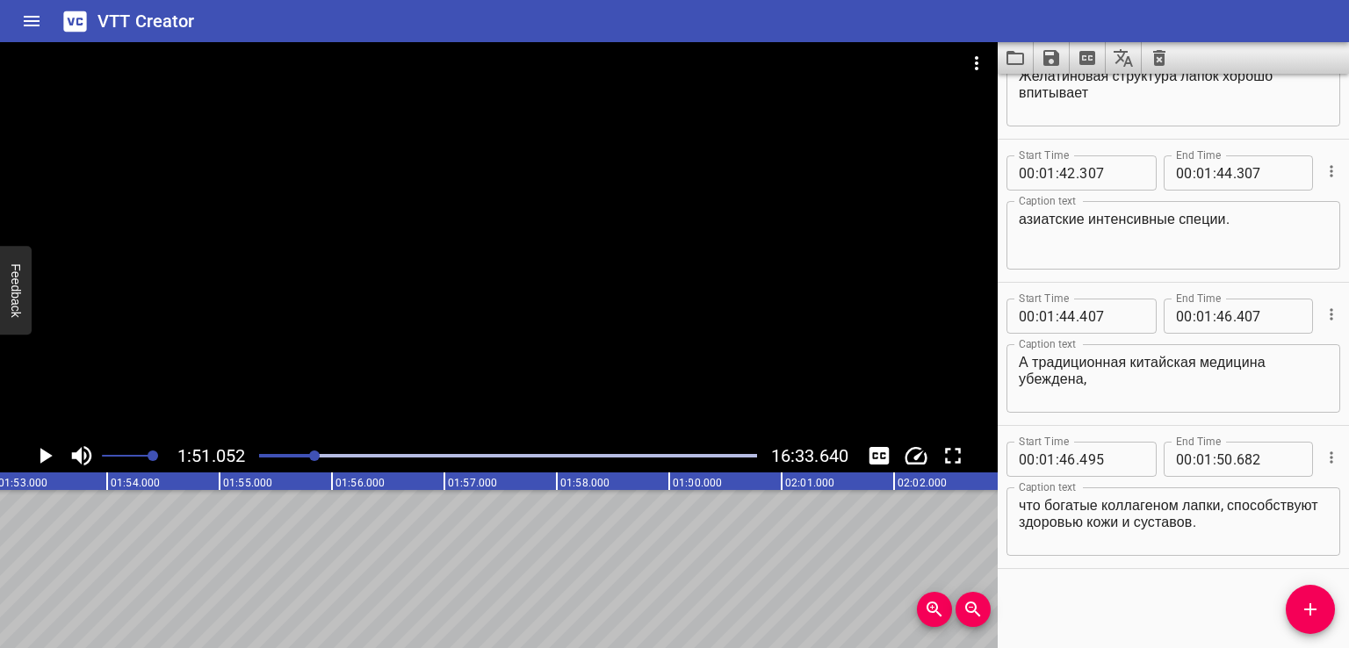
click at [1130, 587] on div "Start Time 00 : 00 : 00 . 000 Start Time End Time 00 : 00 : 02 . 000 End Time C…" at bounding box center [1172, 361] width 351 height 574
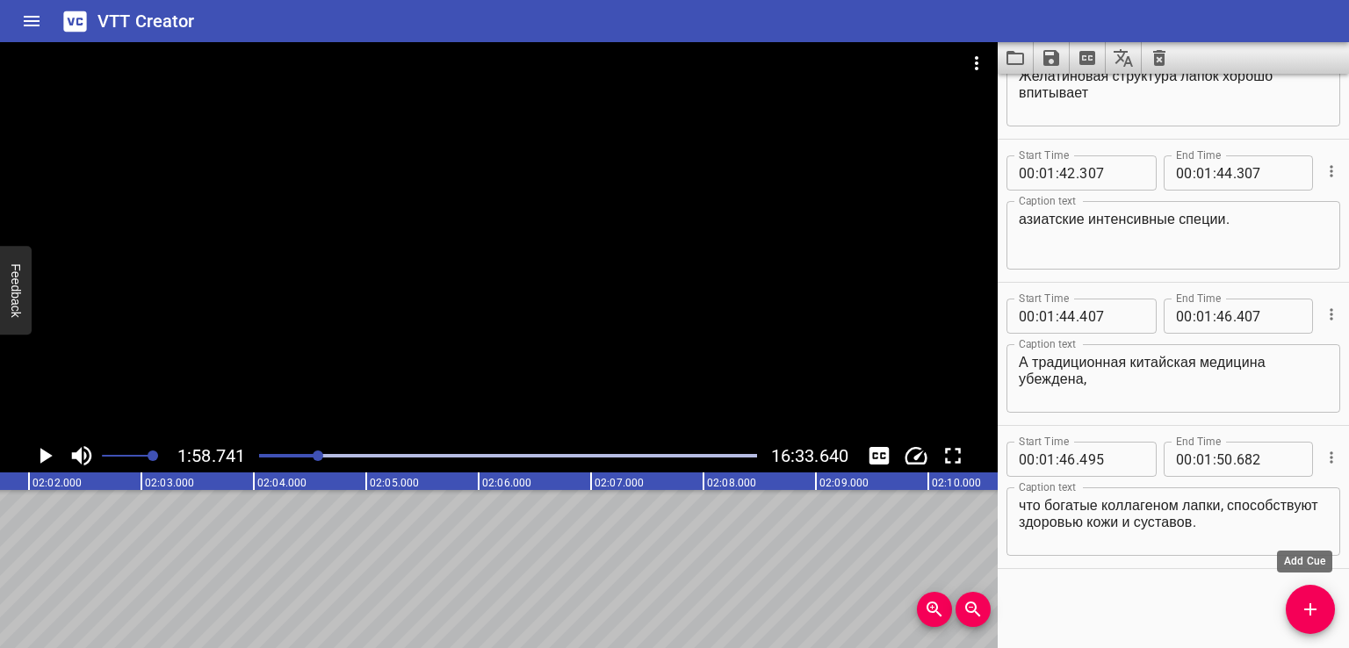
click at [1304, 612] on icon "Add Cue" at bounding box center [1309, 609] width 21 height 21
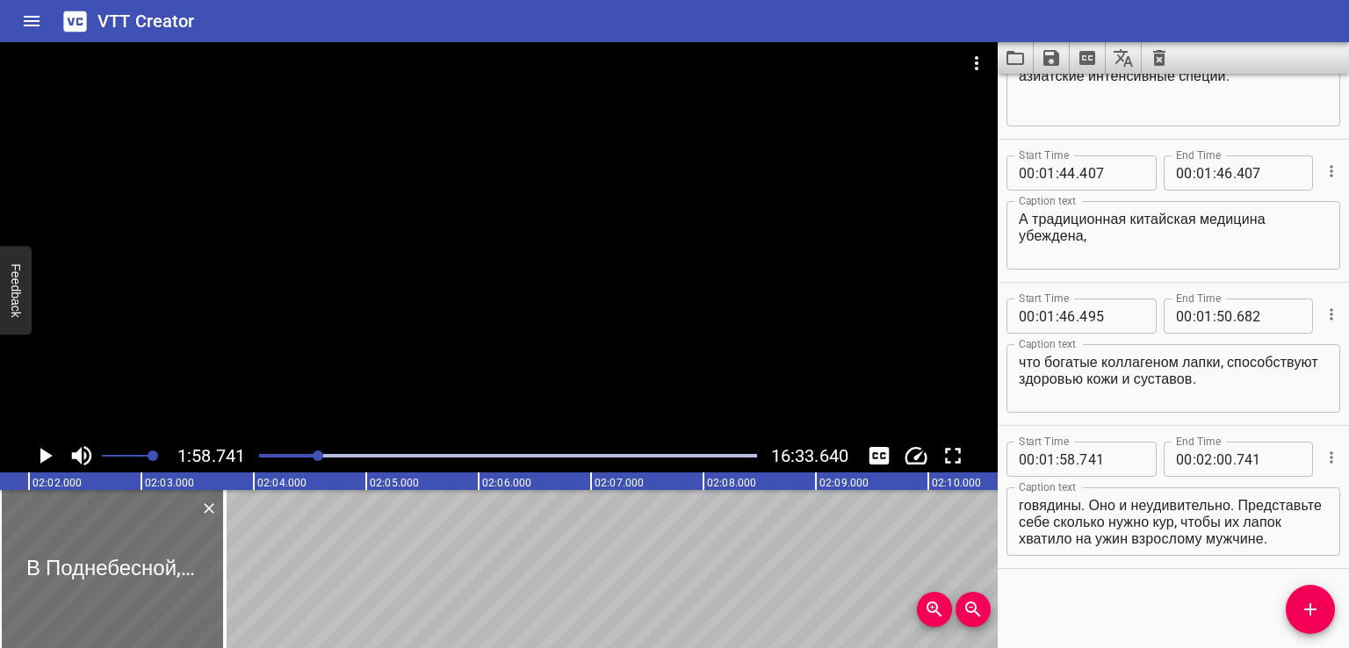
click at [1174, 575] on div "Start Time 00 : 00 : 00 . 000 Start Time End Time 00 : 00 : 02 . 000 End Time C…" at bounding box center [1172, 361] width 351 height 574
click at [1145, 543] on textarea "В Поднебесной, где их часто называют «когтями феникса» — это деликатес, который…" at bounding box center [1172, 522] width 309 height 50
drag, startPoint x: 1167, startPoint y: 517, endPoint x: 1327, endPoint y: 591, distance: 176.0
click at [1327, 591] on div "Start Time 00 : 00 : 00 . 000 Start Time End Time 00 : 00 : 02 . 000 End Time C…" at bounding box center [1172, 361] width 351 height 574
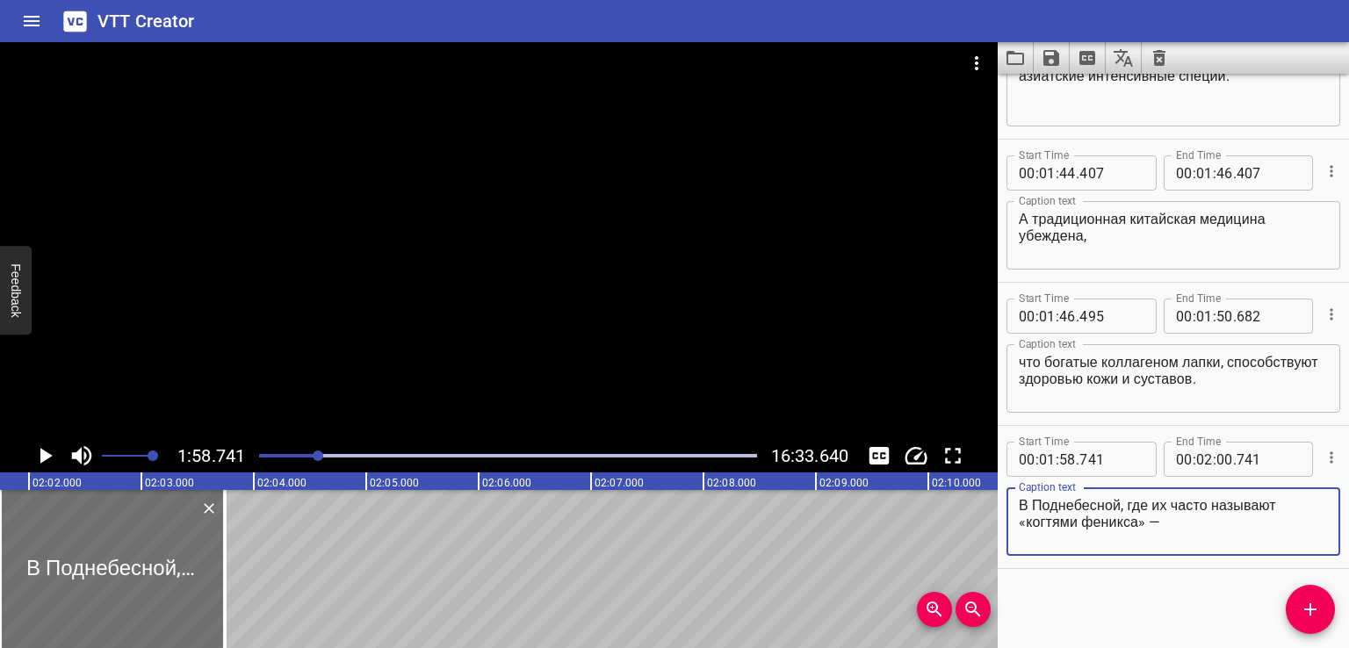
type textarea "В Поднебесной, где их часто называют «когтями феникса» —"
click at [1160, 594] on div "Start Time 00 : 00 : 00 . 000 Start Time End Time 00 : 00 : 02 . 000 End Time C…" at bounding box center [1172, 361] width 351 height 574
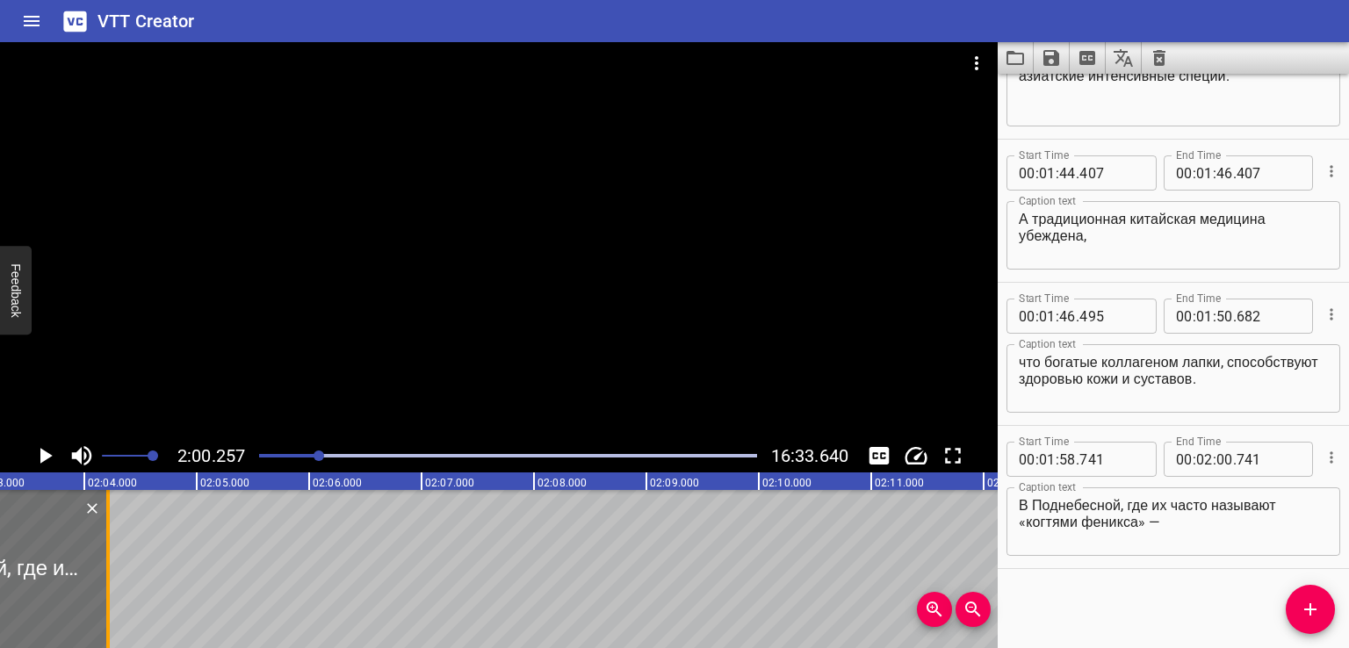
drag, startPoint x: 54, startPoint y: 578, endPoint x: 119, endPoint y: 571, distance: 66.2
click at [110, 568] on div at bounding box center [108, 569] width 4 height 158
type input "01"
type input "374"
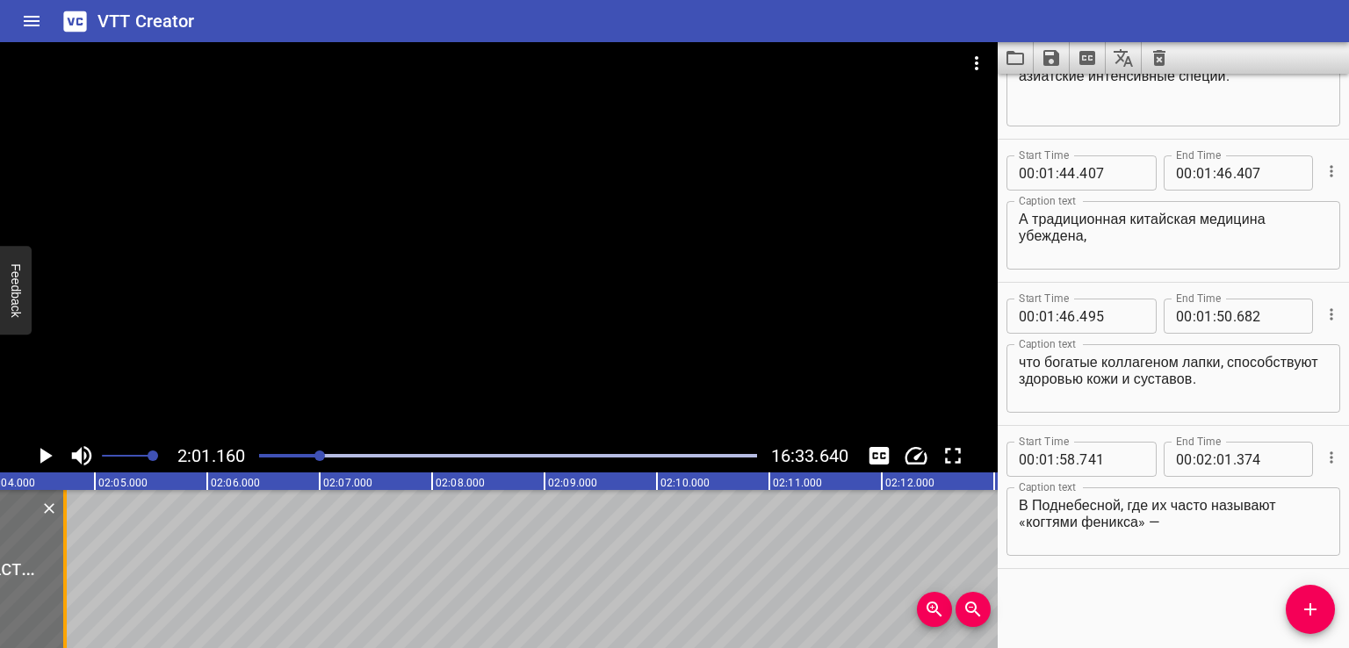
drag, startPoint x: 65, startPoint y: 576, endPoint x: 133, endPoint y: 572, distance: 67.7
click at [67, 572] on div at bounding box center [65, 569] width 4 height 158
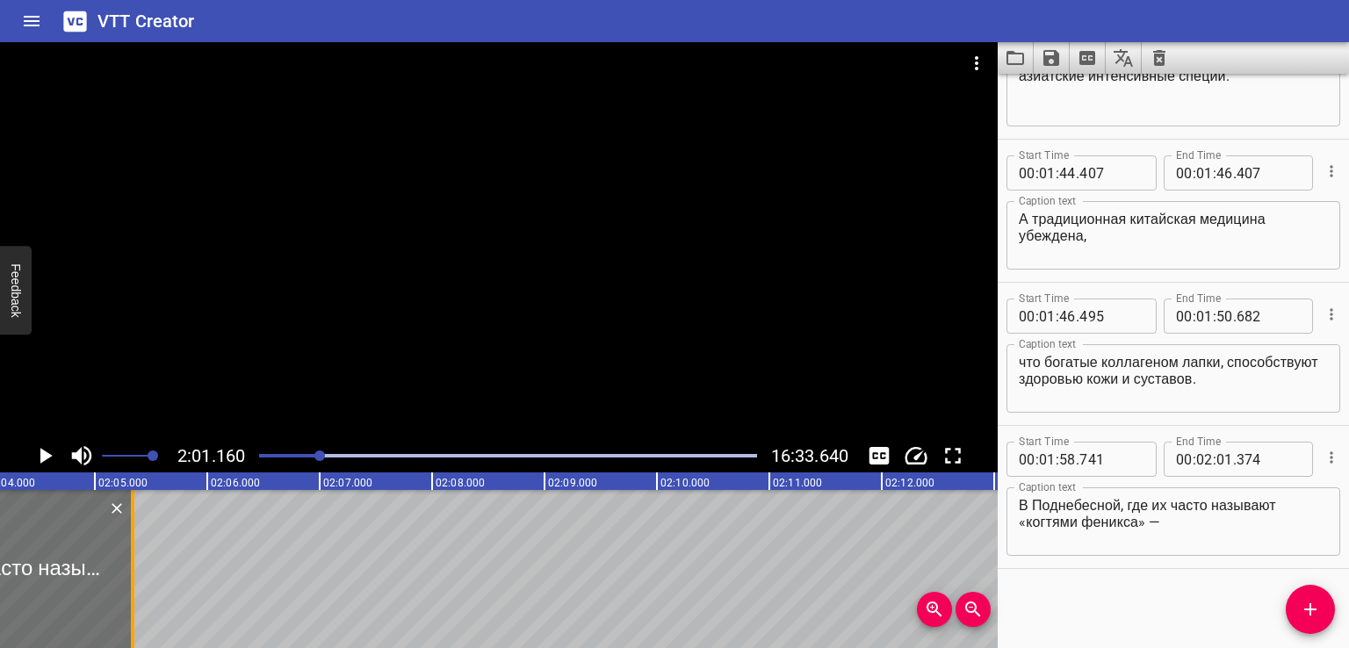
type input "02"
type input "335"
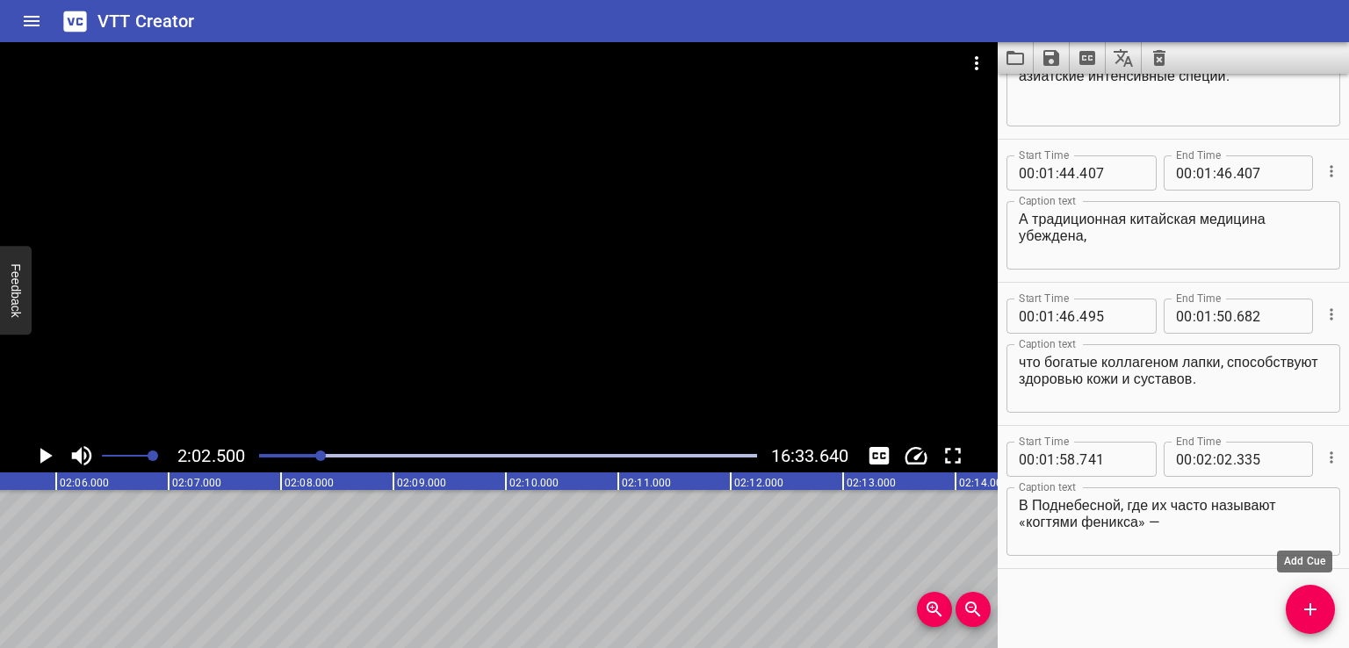
click at [1292, 606] on span "Add Cue" at bounding box center [1309, 609] width 49 height 21
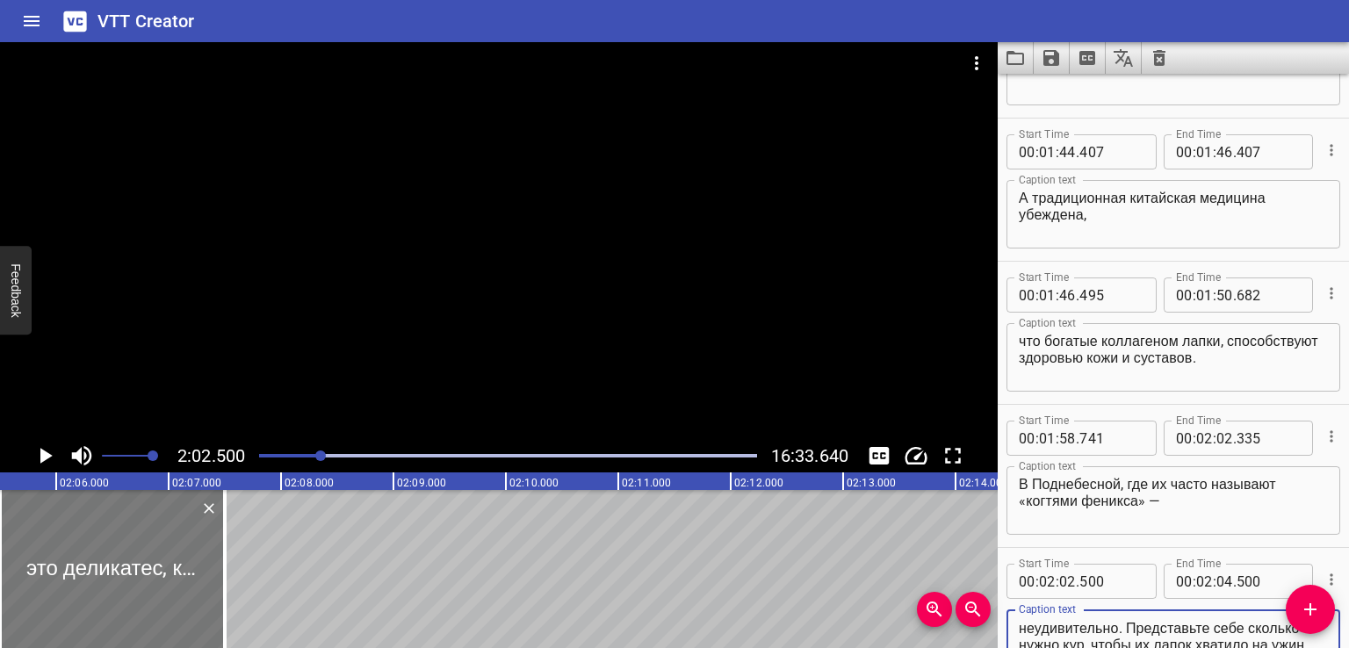
type textarea "это деликатес, который нередко стоит дороже куриного мяса и даже говядины. Оно …"
click at [148, 570] on div at bounding box center [120, 569] width 225 height 158
type input "571"
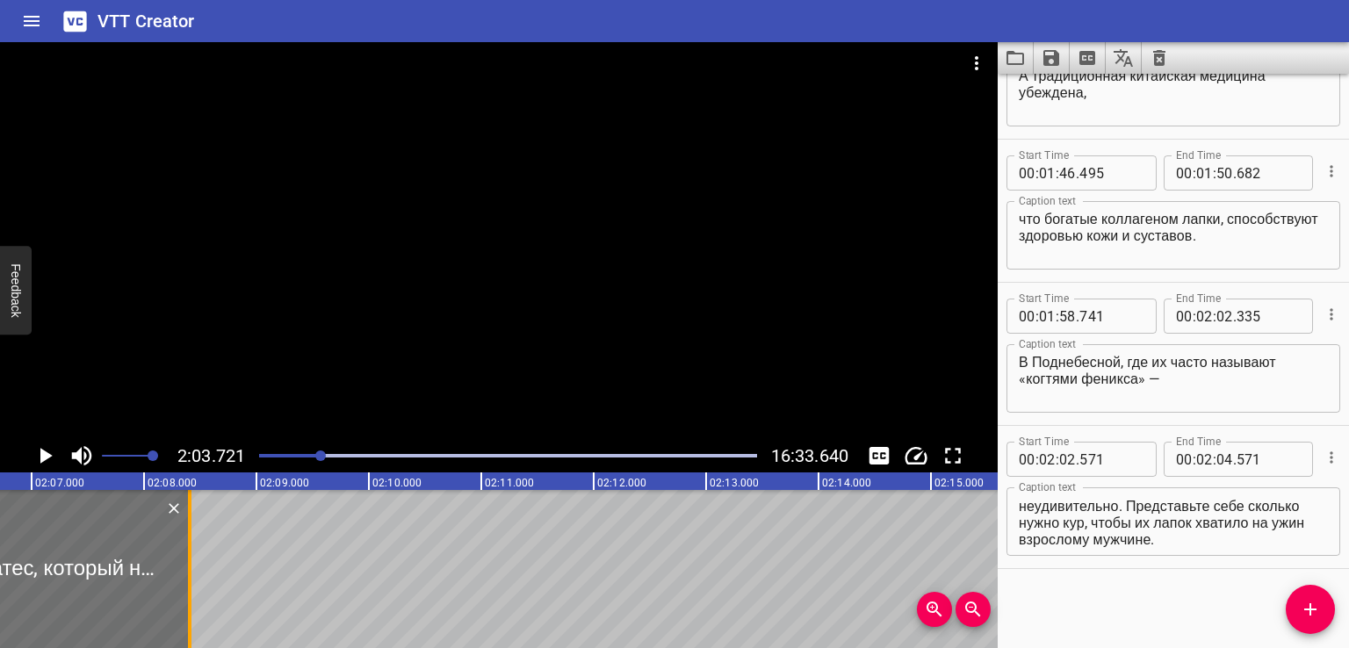
drag, startPoint x: 109, startPoint y: 573, endPoint x: 193, endPoint y: 566, distance: 84.6
click at [191, 566] on div at bounding box center [190, 569] width 4 height 158
type input "05"
type input "453"
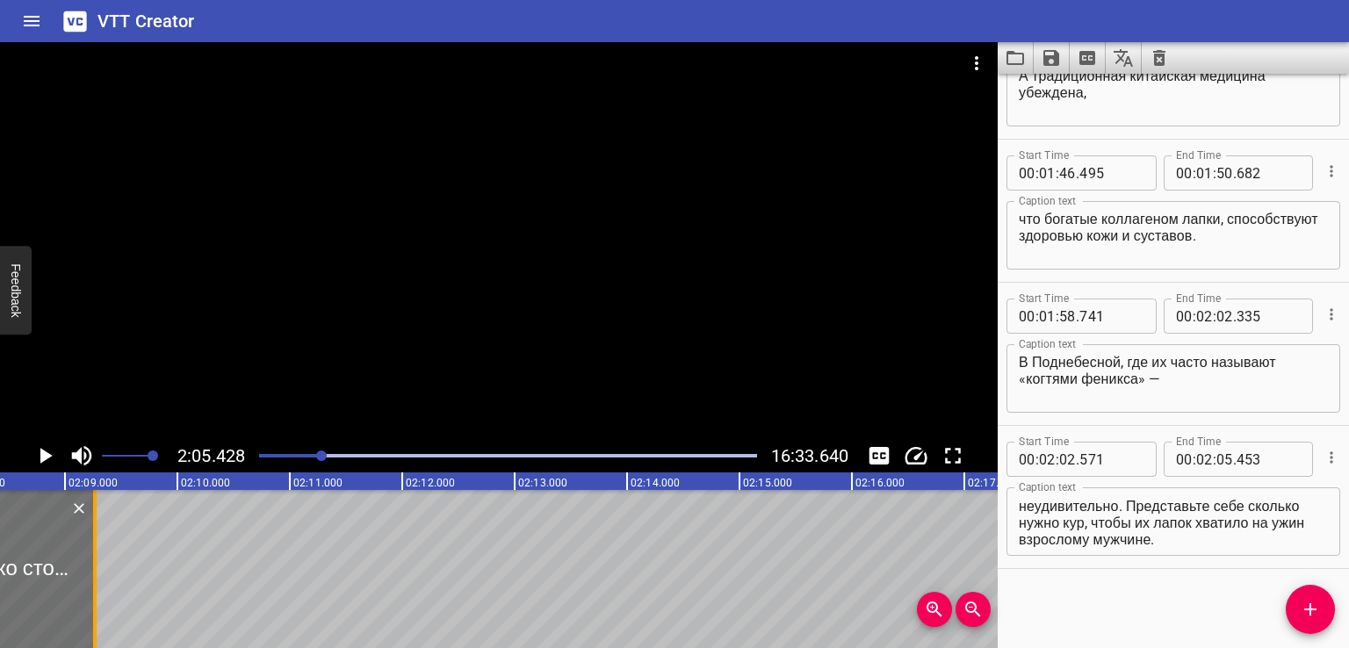
drag, startPoint x: 7, startPoint y: 578, endPoint x: 108, endPoint y: 580, distance: 101.0
click at [104, 580] on div at bounding box center [95, 569] width 18 height 158
type input "06"
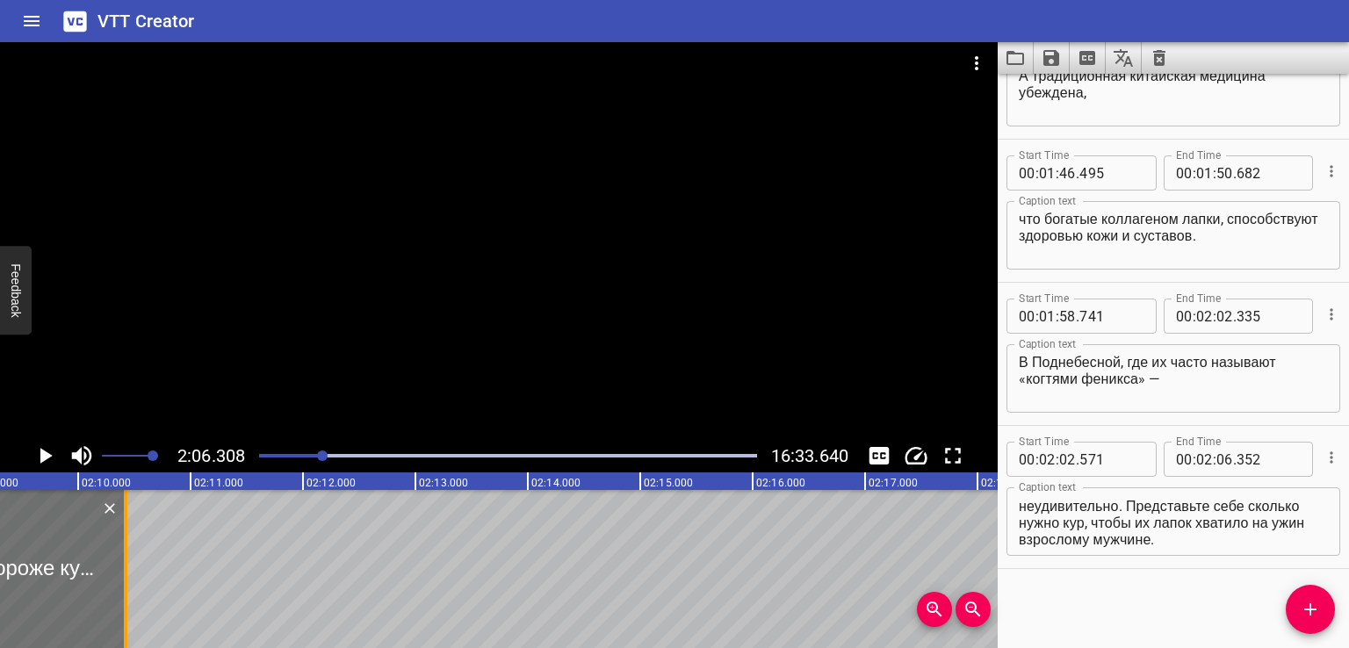
drag, startPoint x: 74, startPoint y: 573, endPoint x: 138, endPoint y: 572, distance: 64.1
click at [134, 572] on div at bounding box center [126, 569] width 18 height 158
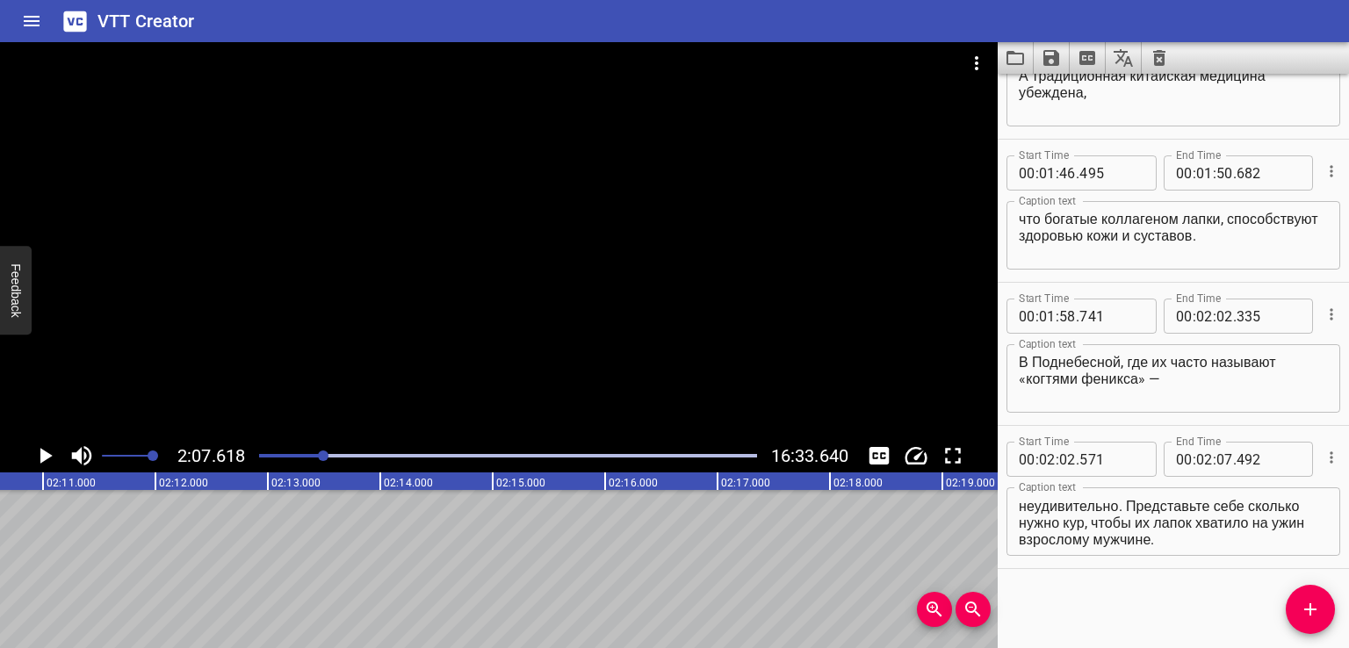
click at [1159, 524] on textarea "это деликатес, который нередко стоит дороже куриного мяса и даже говядины. Оно …" at bounding box center [1172, 522] width 309 height 50
drag, startPoint x: 1070, startPoint y: 519, endPoint x: 1289, endPoint y: 572, distance: 225.1
click at [1289, 572] on div "Start Time 00 : 00 : 00 . 000 Start Time End Time 00 : 00 : 02 . 000 End Time C…" at bounding box center [1172, 361] width 351 height 574
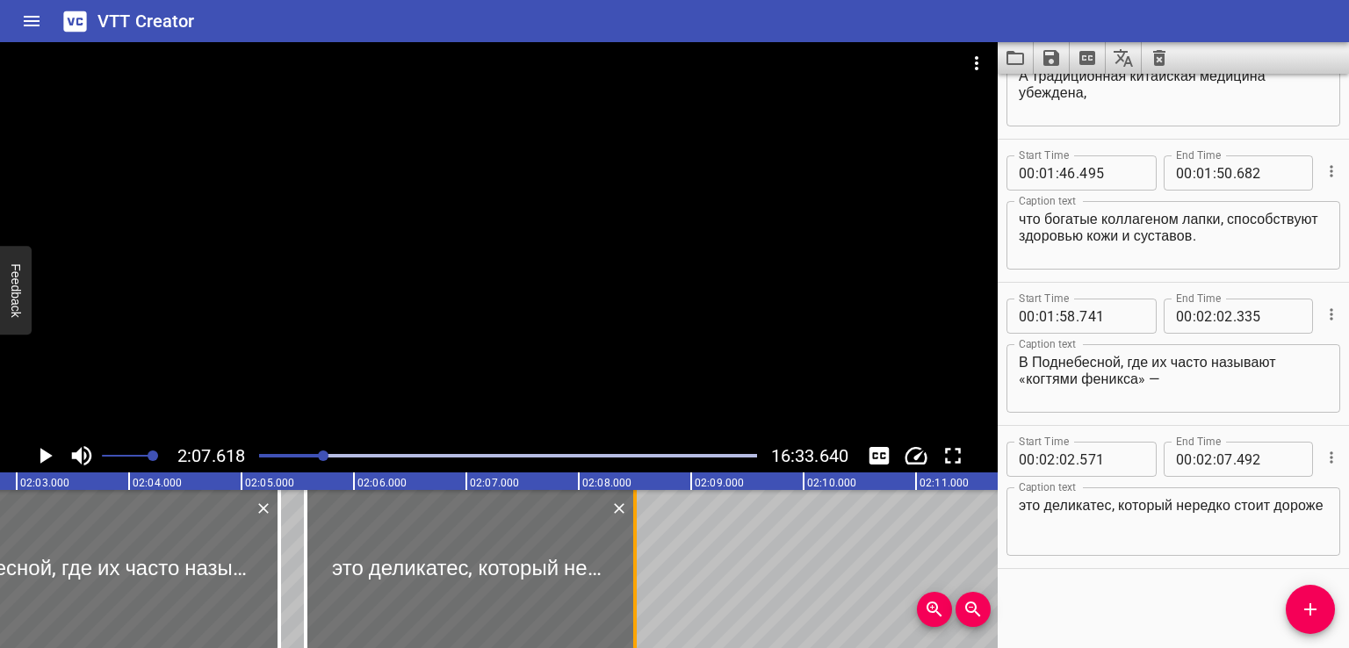
drag, startPoint x: 856, startPoint y: 584, endPoint x: 631, endPoint y: 592, distance: 224.9
click at [633, 592] on div at bounding box center [635, 569] width 4 height 158
click at [557, 574] on div at bounding box center [470, 569] width 328 height 158
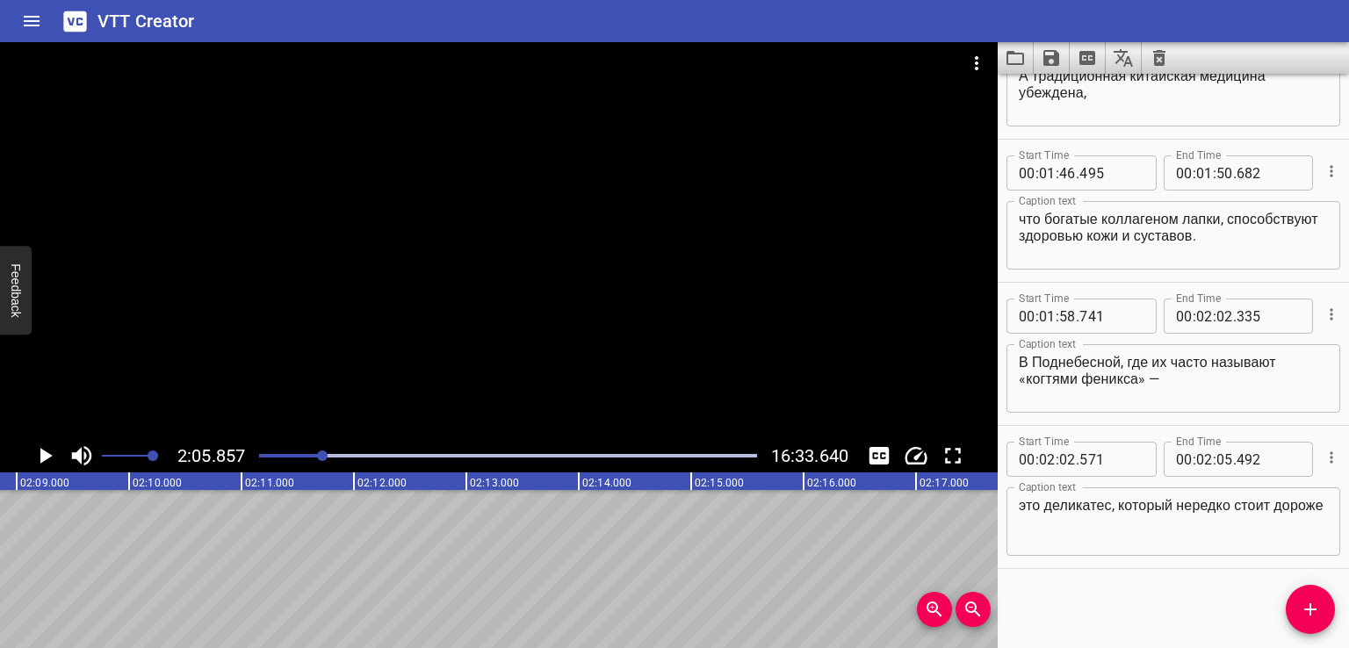
click at [1295, 608] on span "Add Cue" at bounding box center [1309, 609] width 49 height 21
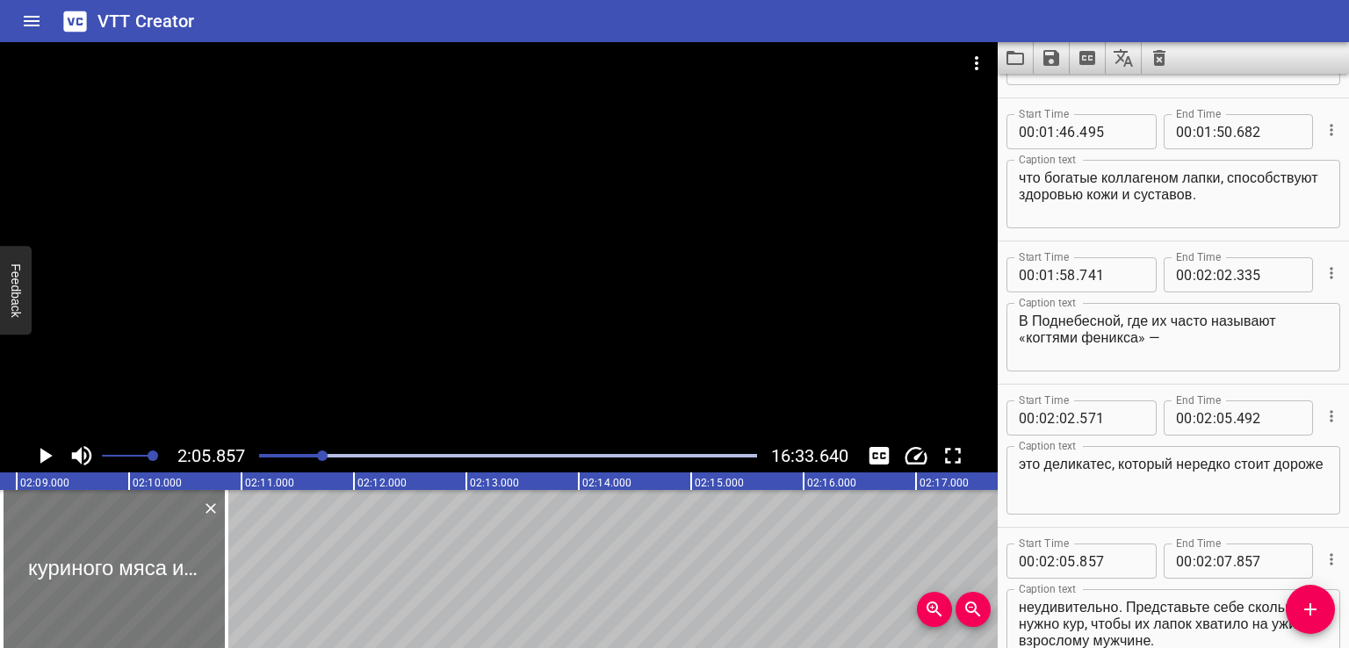
click at [164, 582] on div at bounding box center [114, 569] width 225 height 158
drag, startPoint x: 232, startPoint y: 573, endPoint x: 305, endPoint y: 562, distance: 73.8
click at [233, 562] on div at bounding box center [231, 569] width 4 height 158
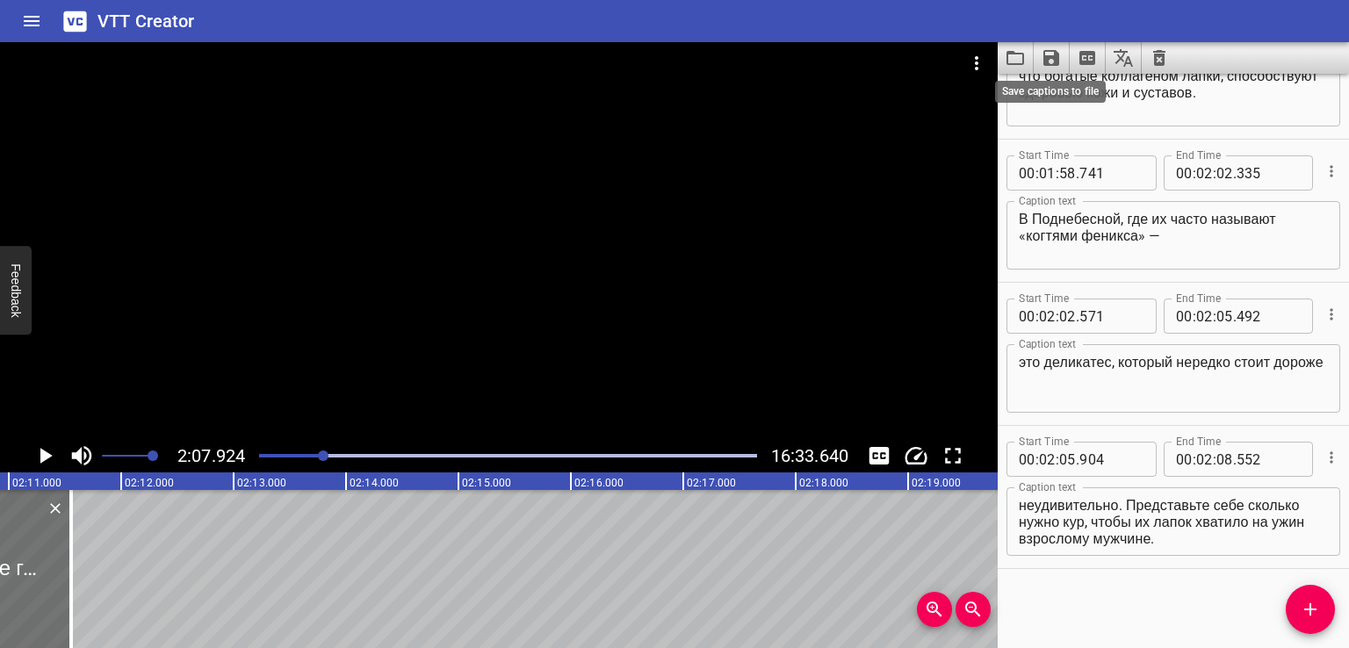
click at [1040, 64] on icon "Save captions to file" at bounding box center [1050, 57] width 21 height 21
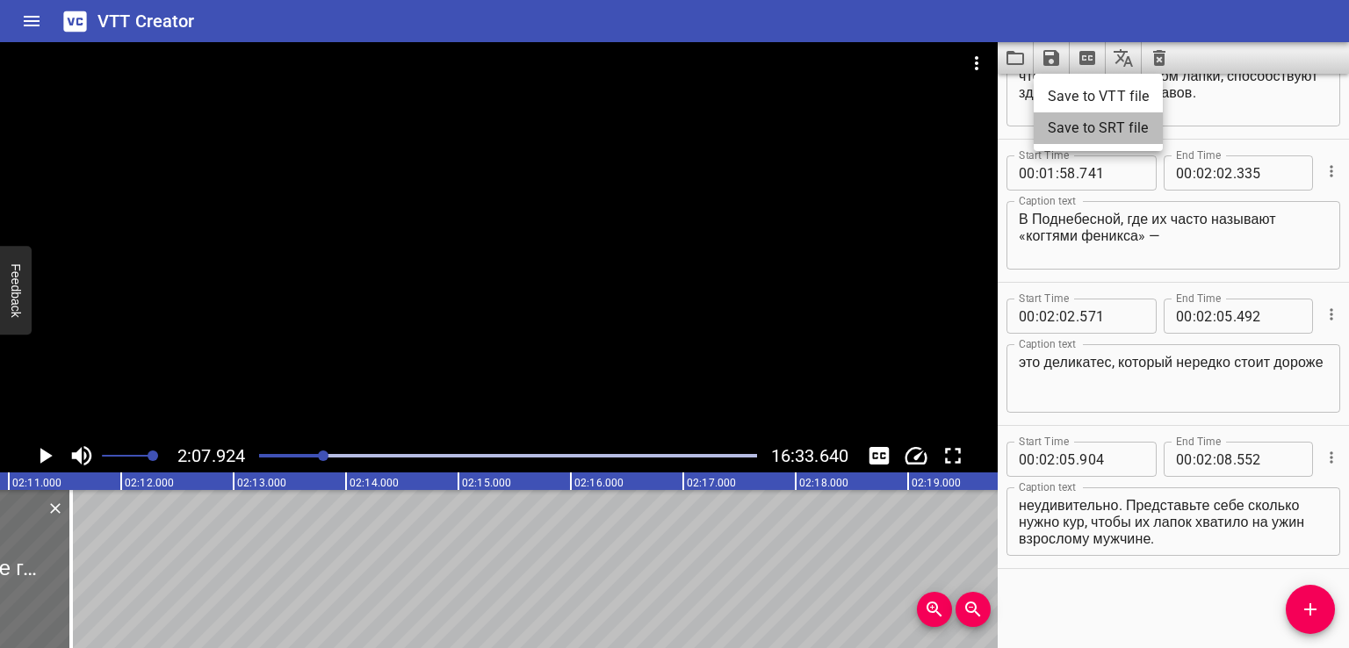
click at [1068, 133] on li "Save to SRT file" at bounding box center [1097, 128] width 129 height 32
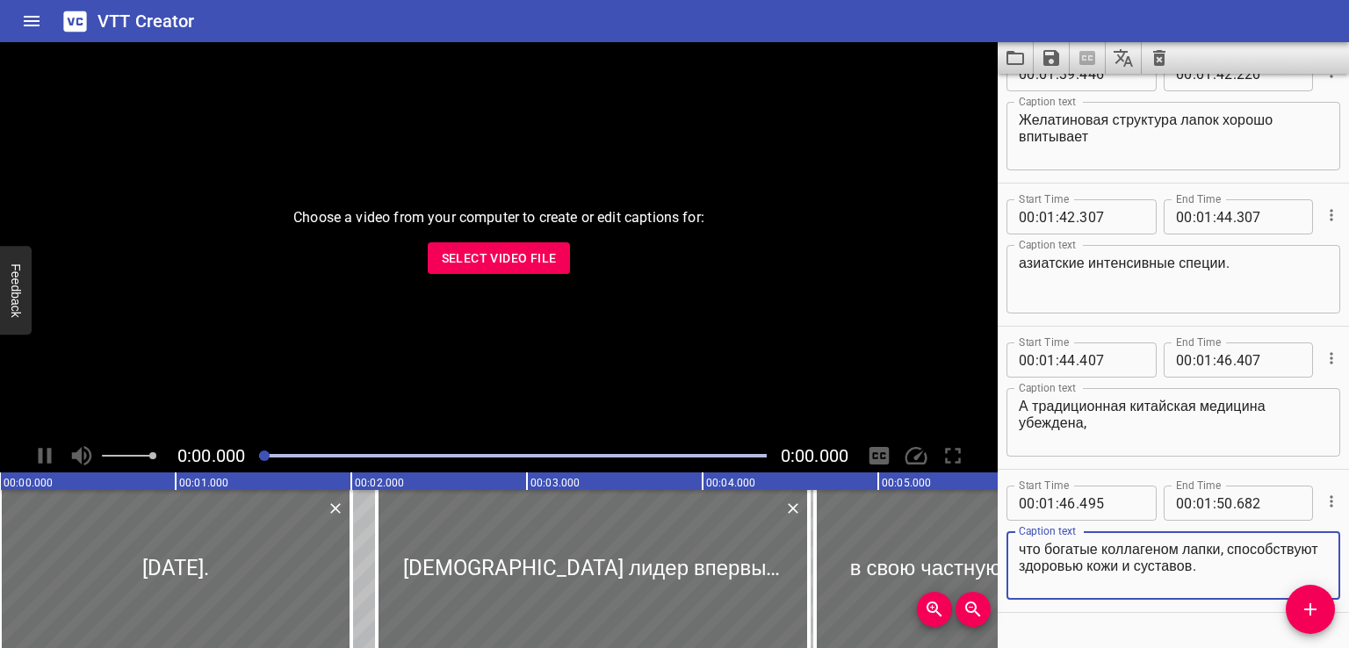
scroll to position [4231, 0]
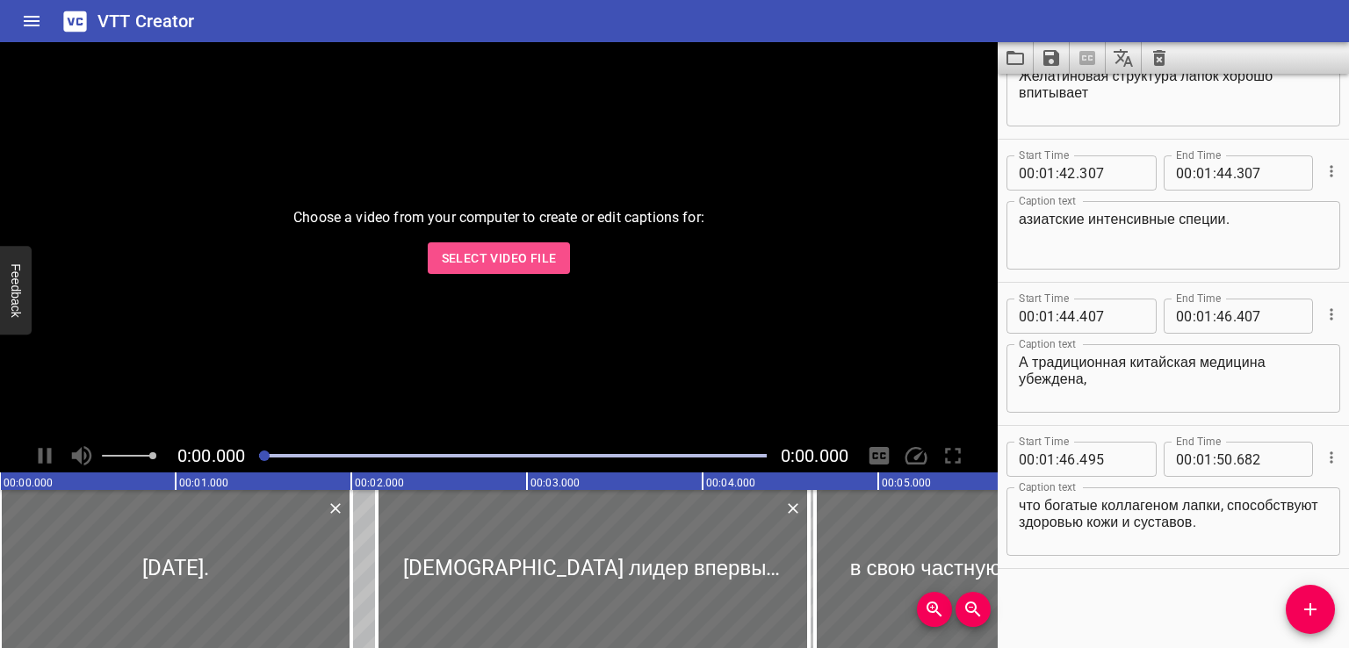
click at [520, 257] on span "Select Video File" at bounding box center [499, 259] width 115 height 22
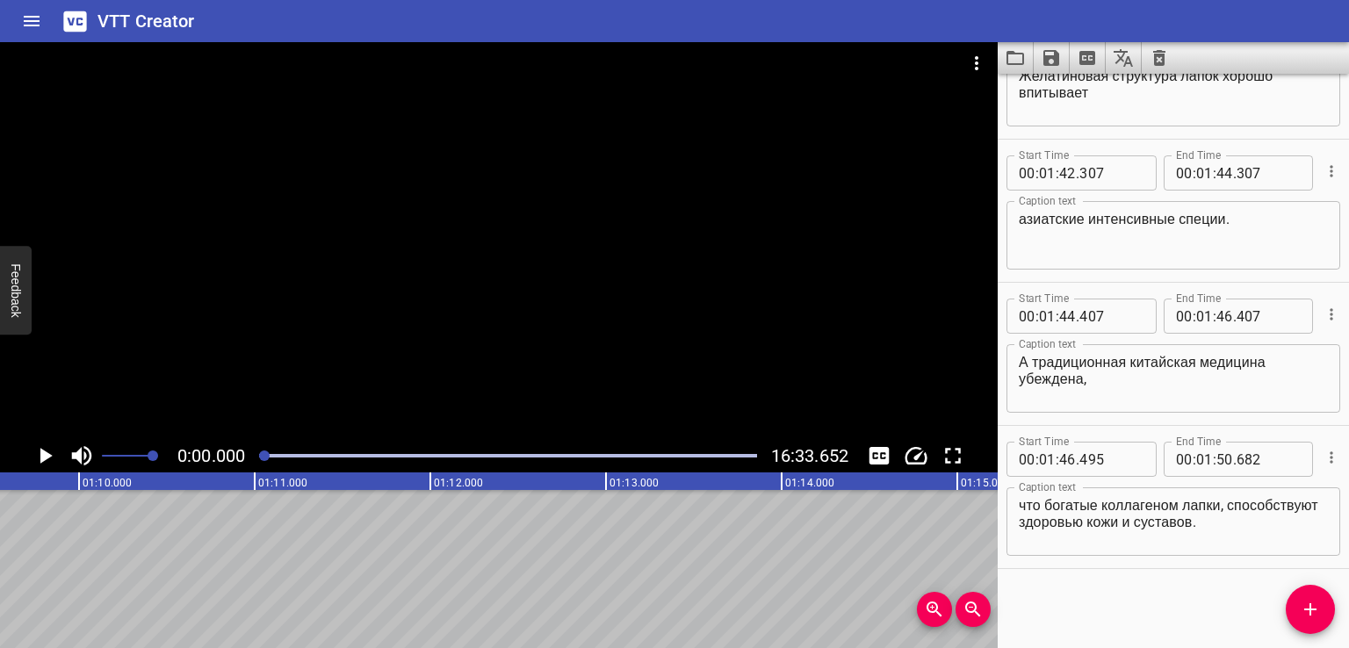
scroll to position [0, 11339]
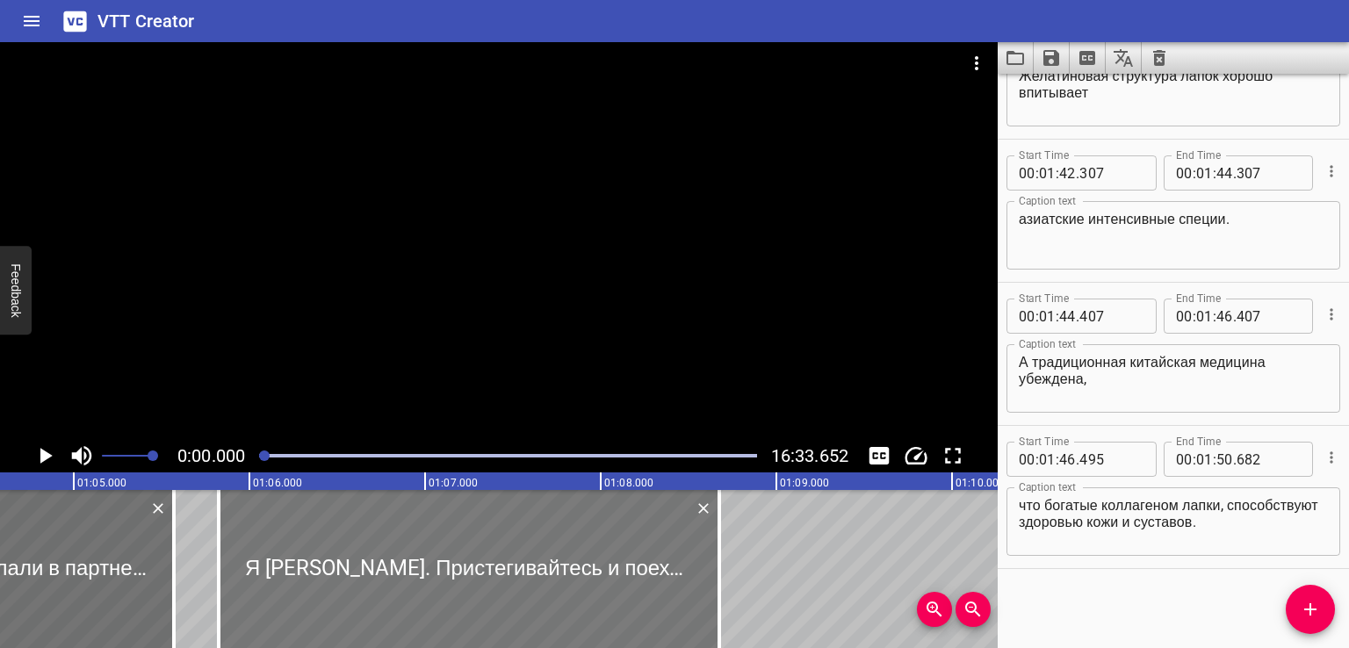
click at [354, 611] on div at bounding box center [469, 569] width 500 height 158
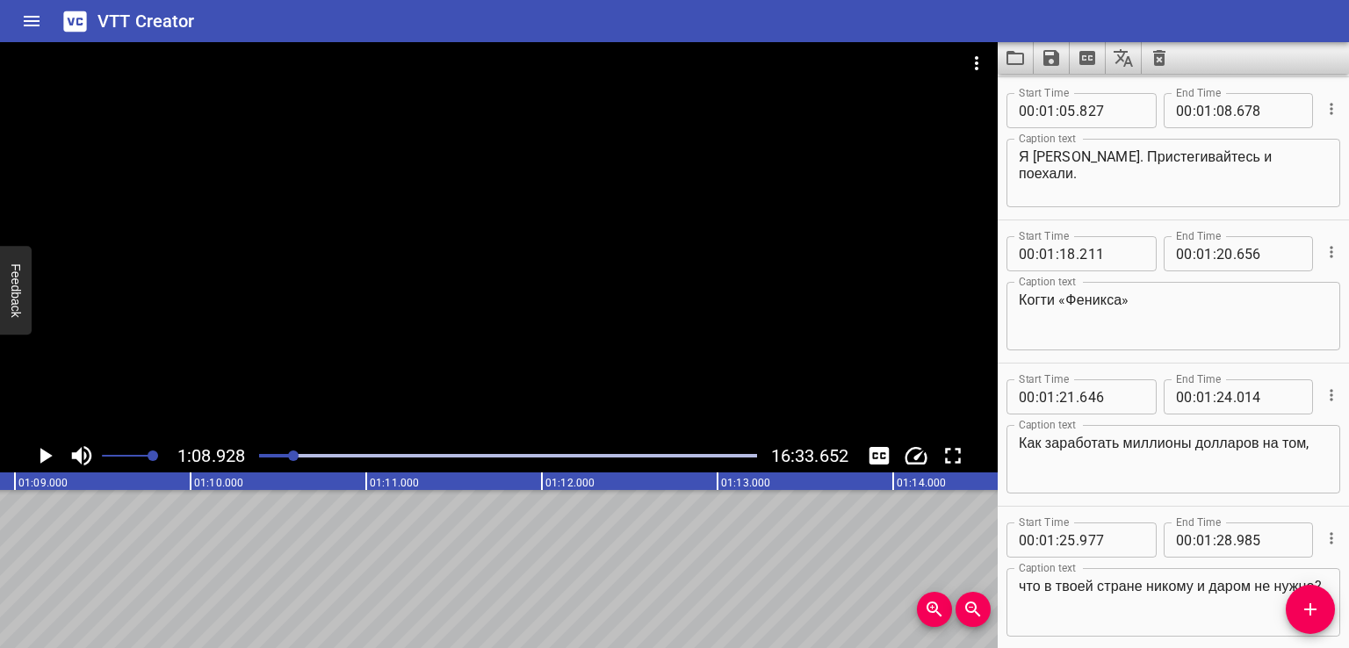
scroll to position [0, 12102]
click at [1307, 611] on icon "Add Cue" at bounding box center [1309, 609] width 21 height 21
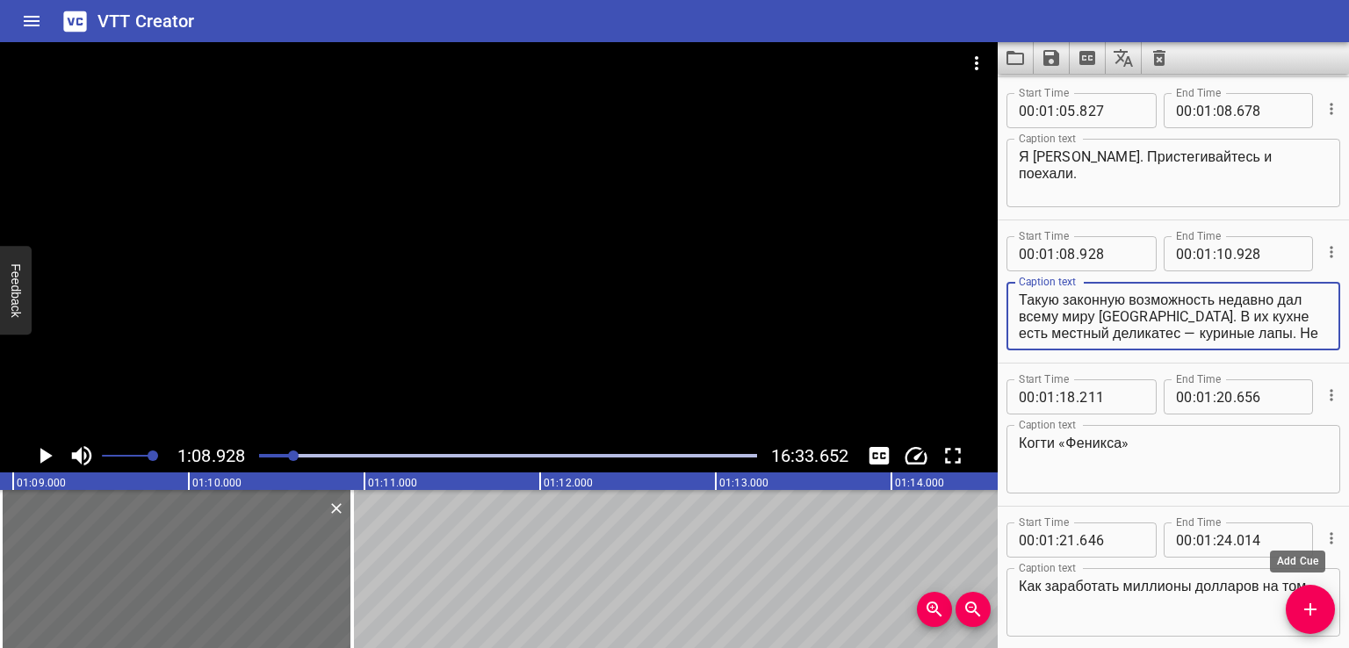
scroll to position [17, 0]
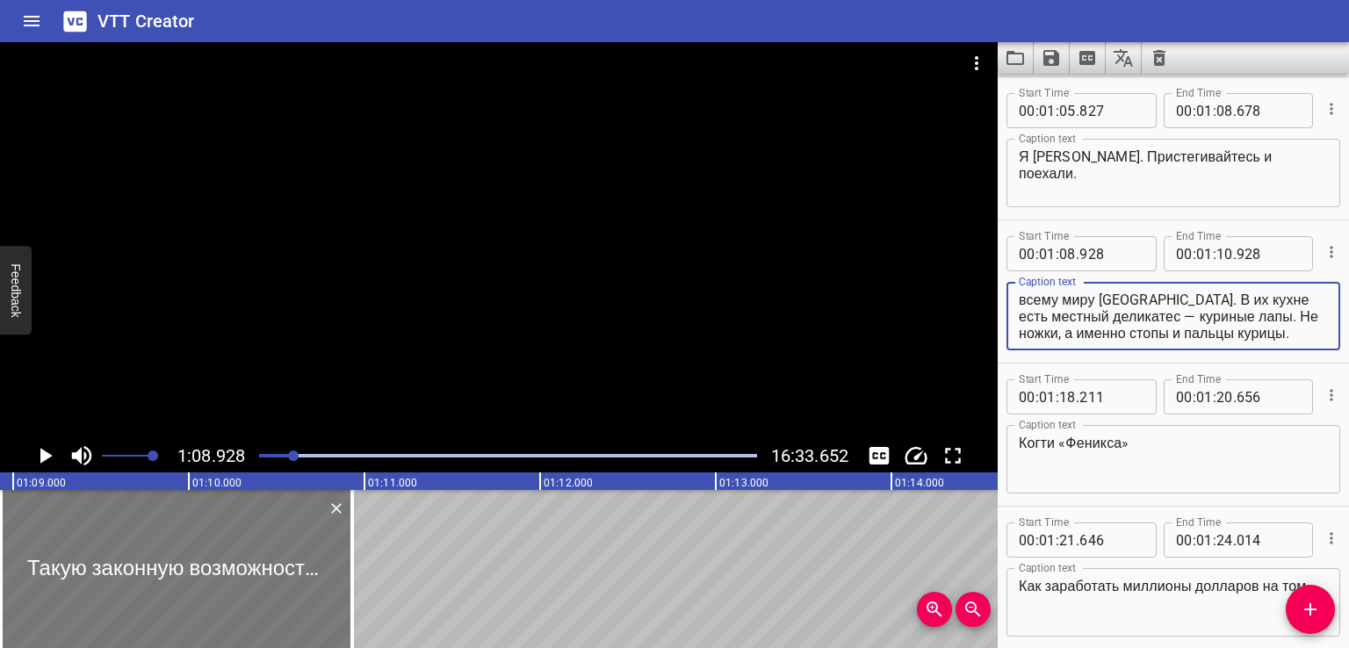
type textarea "Такую законную возможность недавно дал всему миру [GEOGRAPHIC_DATA]. В их кухне…"
drag, startPoint x: 316, startPoint y: 557, endPoint x: 326, endPoint y: 563, distance: 11.0
click at [326, 563] on div at bounding box center [176, 569] width 351 height 158
type input "983"
